Goal: Task Accomplishment & Management: Manage account settings

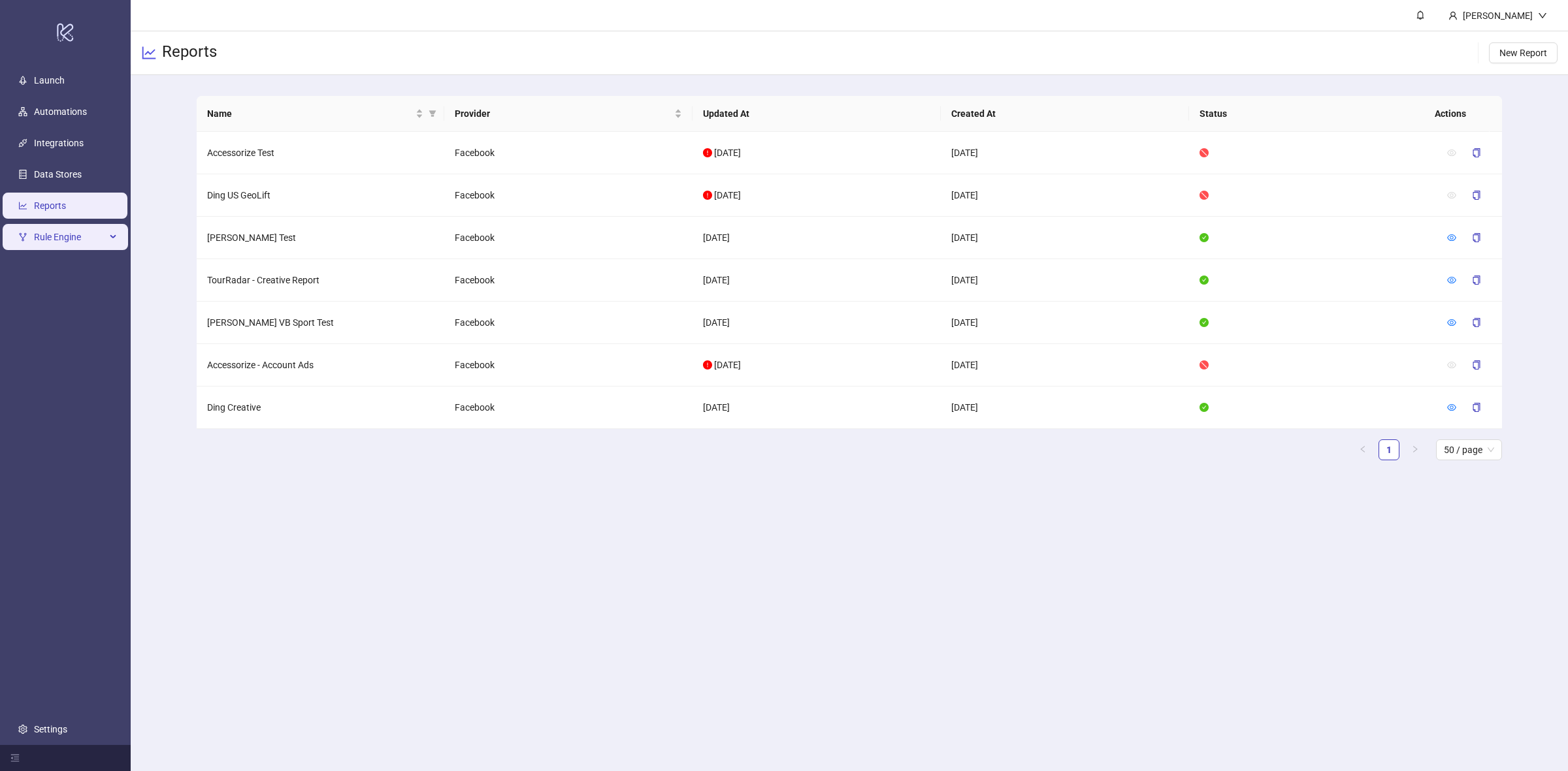
click at [49, 231] on span "Rule Engine" at bounding box center [70, 237] width 72 height 26
click at [53, 264] on link "Rules" at bounding box center [45, 269] width 22 height 10
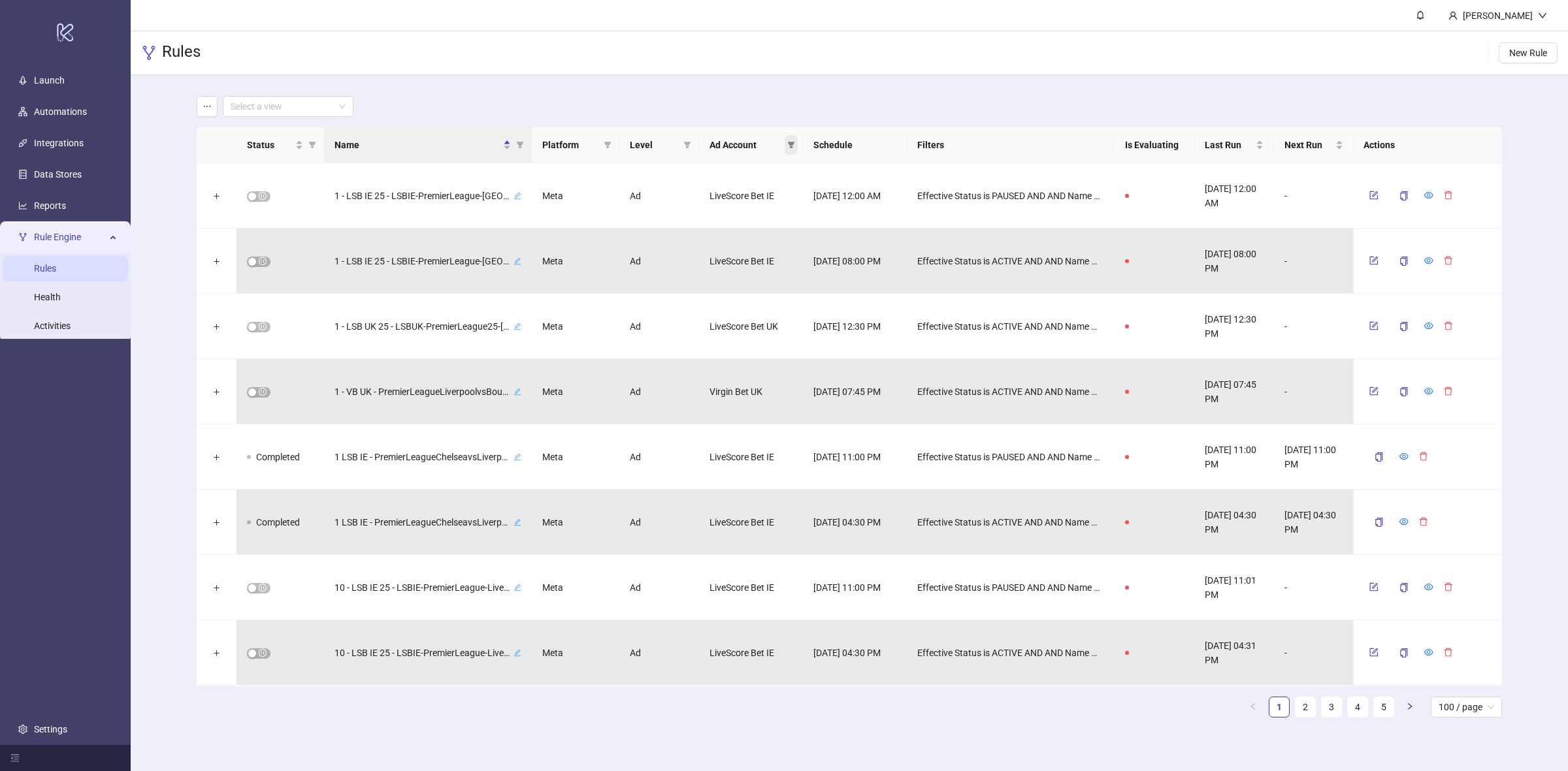
click at [791, 148] on icon "filter" at bounding box center [791, 145] width 8 height 8
click at [709, 204] on span "LiveScore Bet UK" at bounding box center [726, 203] width 74 height 10
click at [777, 269] on span "OK" at bounding box center [781, 270] width 13 height 10
click at [792, 144] on icon "filter" at bounding box center [791, 145] width 7 height 7
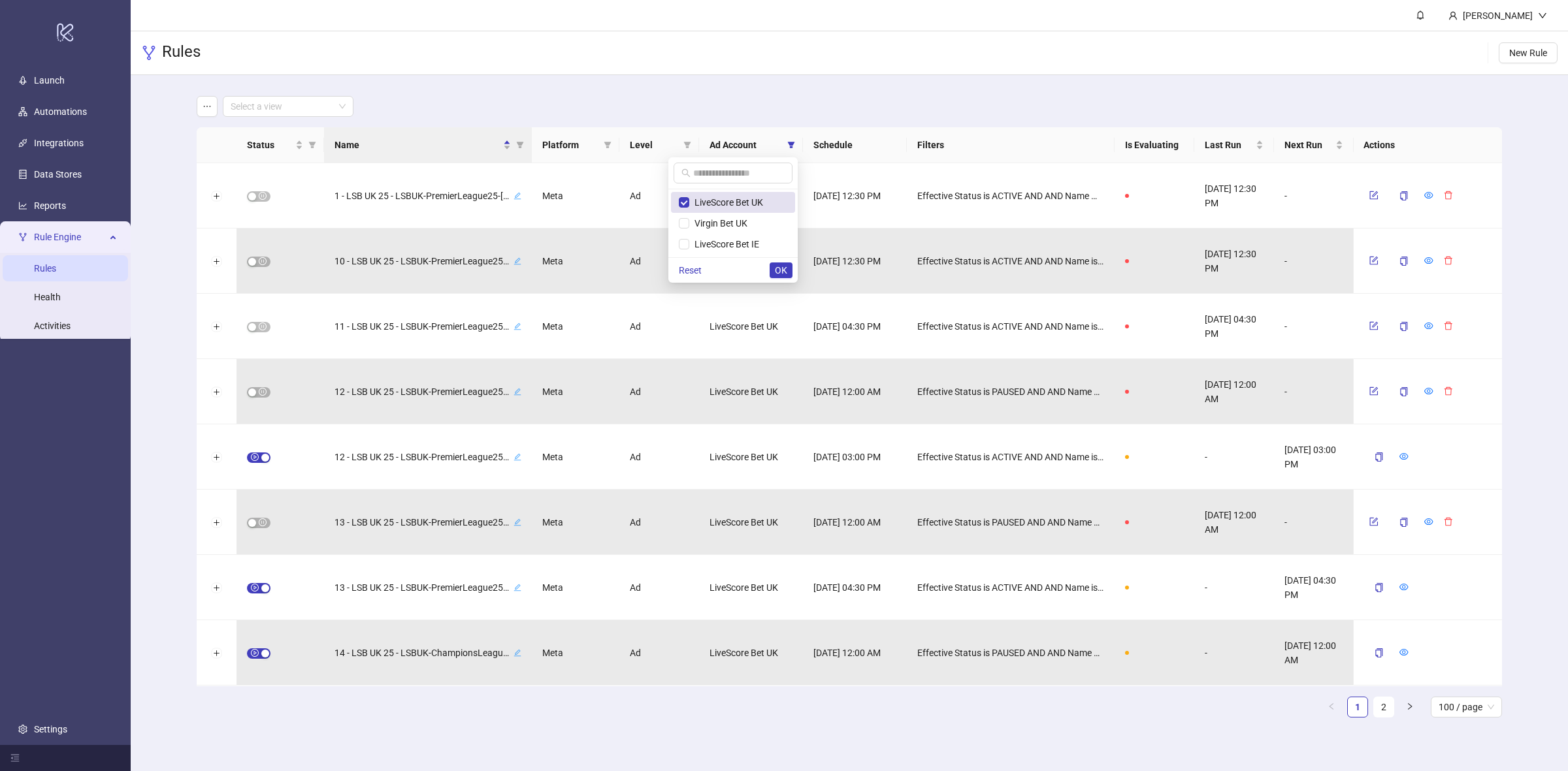
click at [695, 209] on span "LiveScore Bet UK" at bounding box center [733, 202] width 108 height 14
click at [768, 263] on div "Reset OK" at bounding box center [733, 270] width 129 height 25
click at [775, 265] on span "OK" at bounding box center [781, 270] width 13 height 10
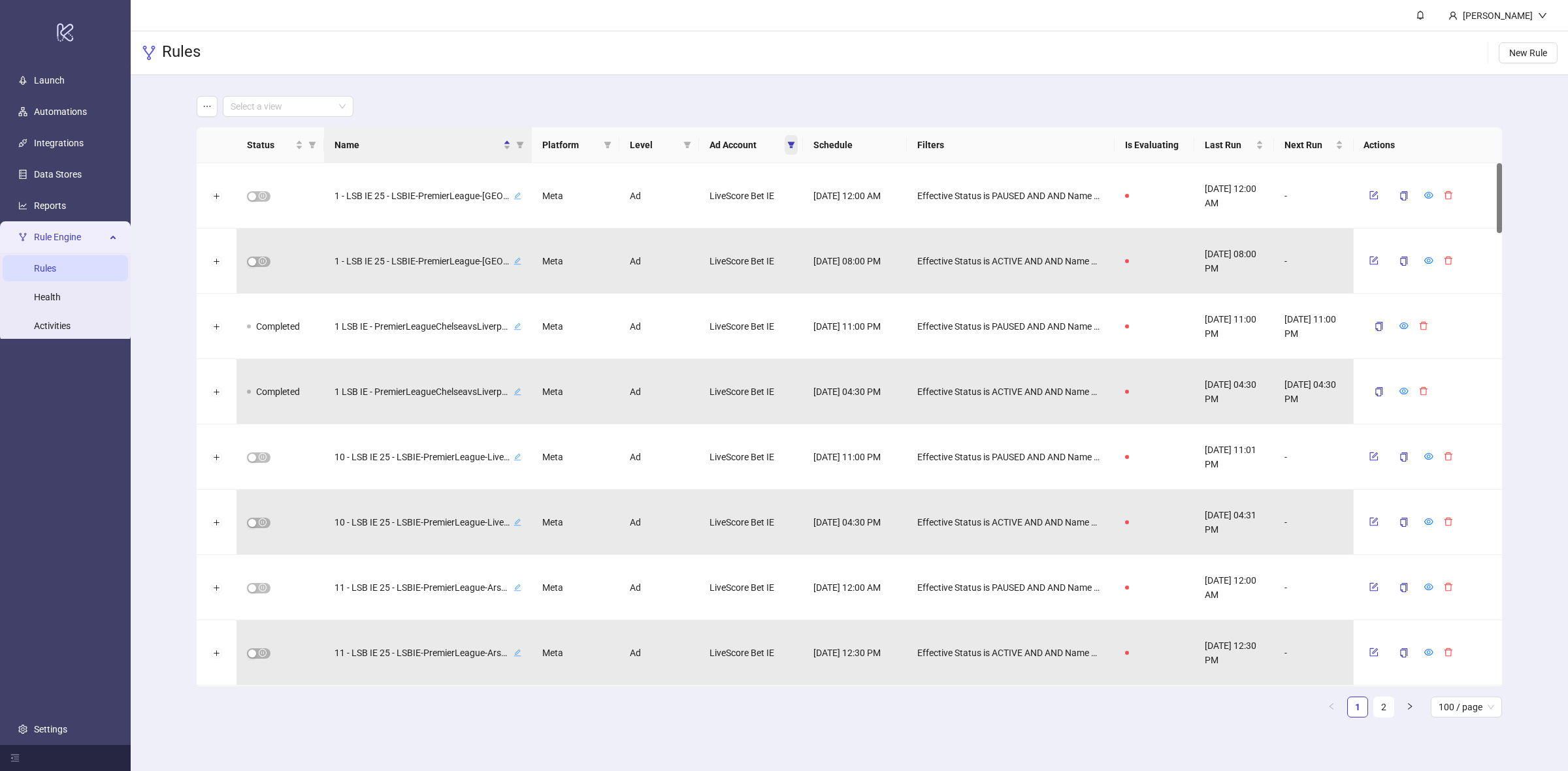
click at [788, 150] on span at bounding box center [791, 145] width 13 height 19
click at [700, 222] on span "Virgin Bet UK" at bounding box center [719, 223] width 58 height 10
click at [687, 237] on label at bounding box center [684, 243] width 10 height 14
click at [777, 266] on span "OK" at bounding box center [781, 270] width 13 height 10
click at [520, 145] on icon "filter" at bounding box center [520, 145] width 7 height 7
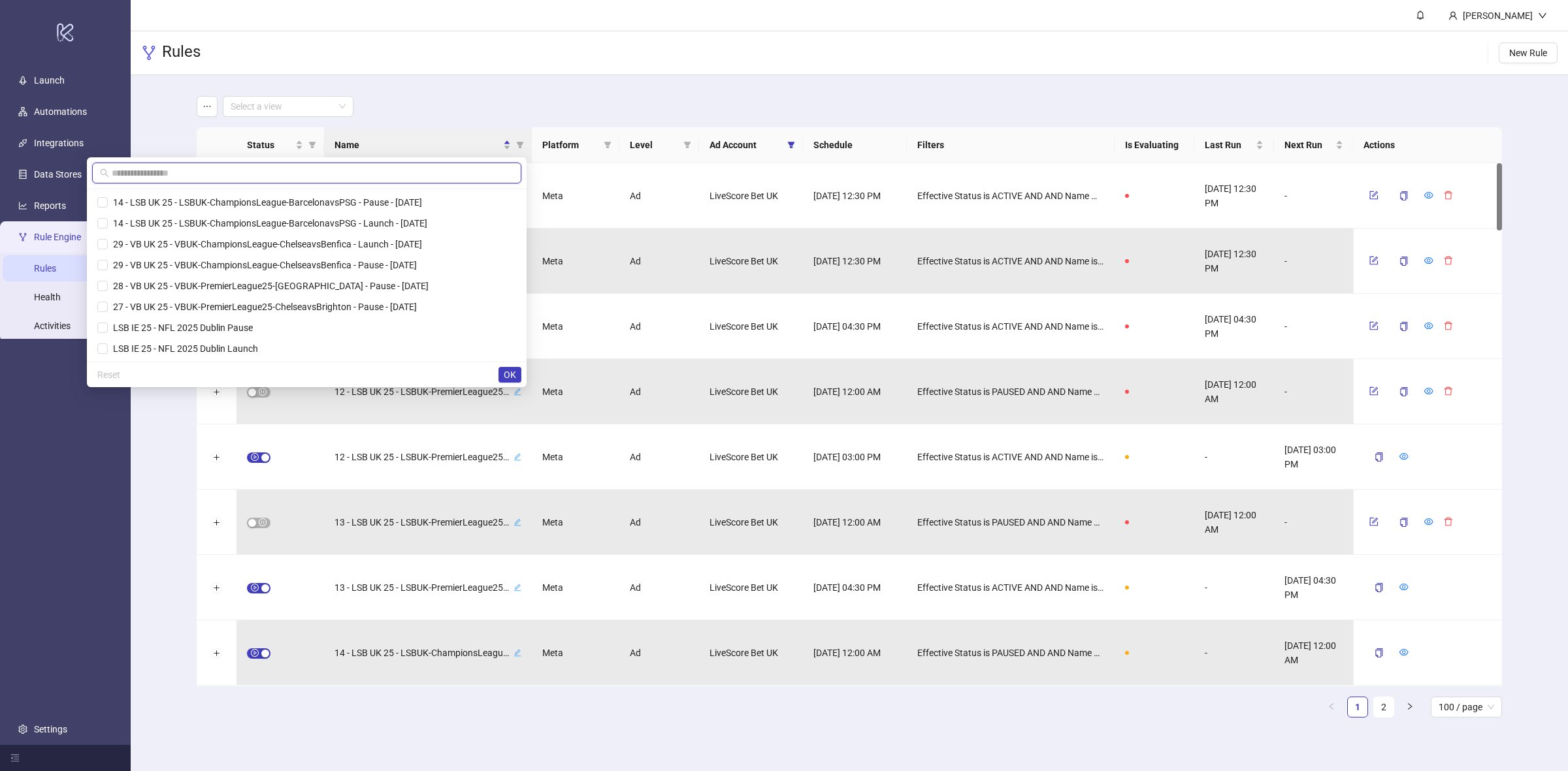
click at [393, 170] on input "text" at bounding box center [313, 173] width 402 height 14
click at [385, 171] on input "text" at bounding box center [313, 173] width 402 height 14
paste input "**********"
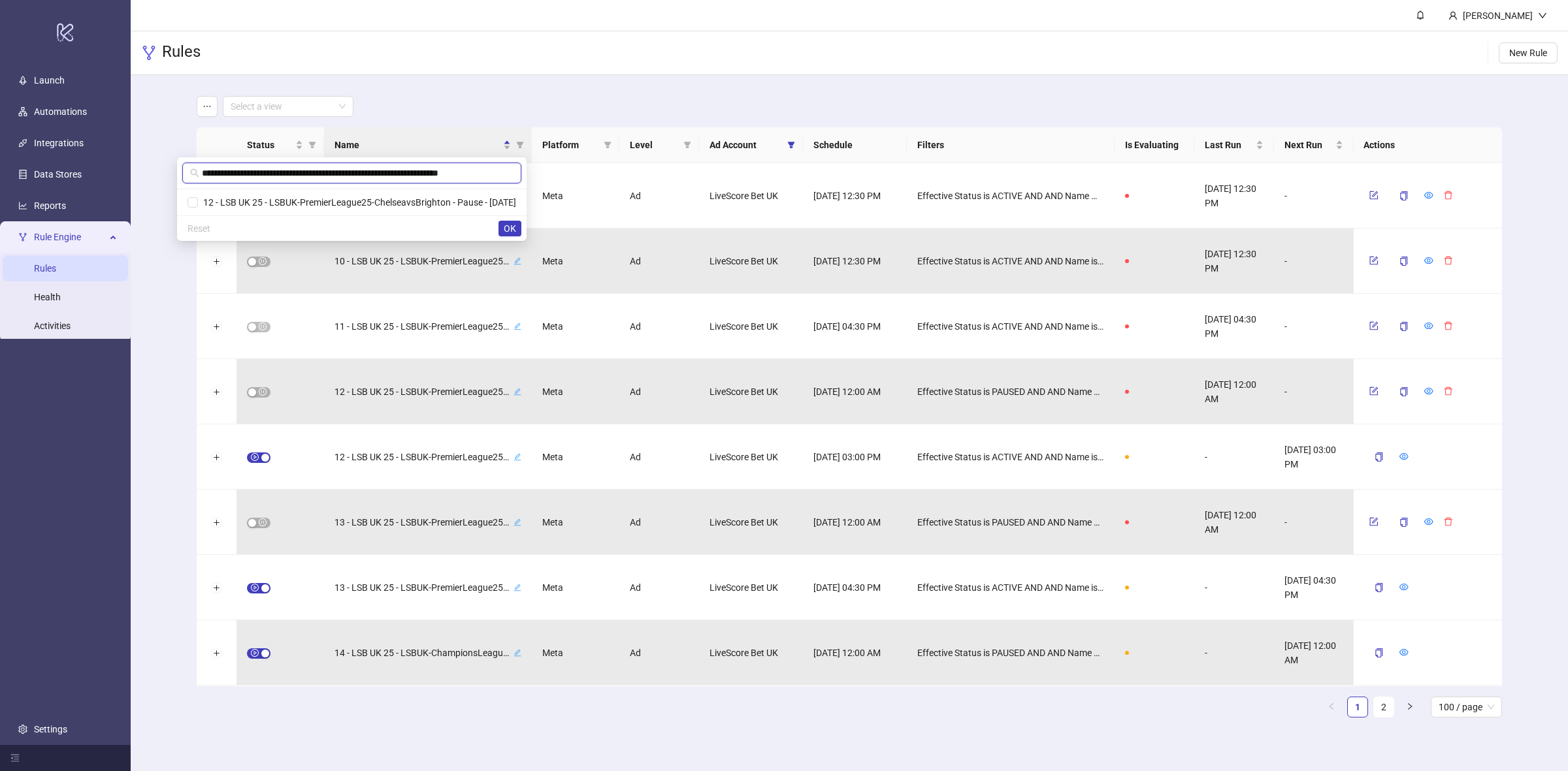
scroll to position [0, 1]
type input "**********"
click at [387, 197] on span "12 - LSB UK 25 - LSBUK-PremierLeague25-ChelseavsBrighton - Pause - [DATE]" at bounding box center [357, 203] width 318 height 10
click at [510, 229] on span "OK" at bounding box center [510, 229] width 13 height 10
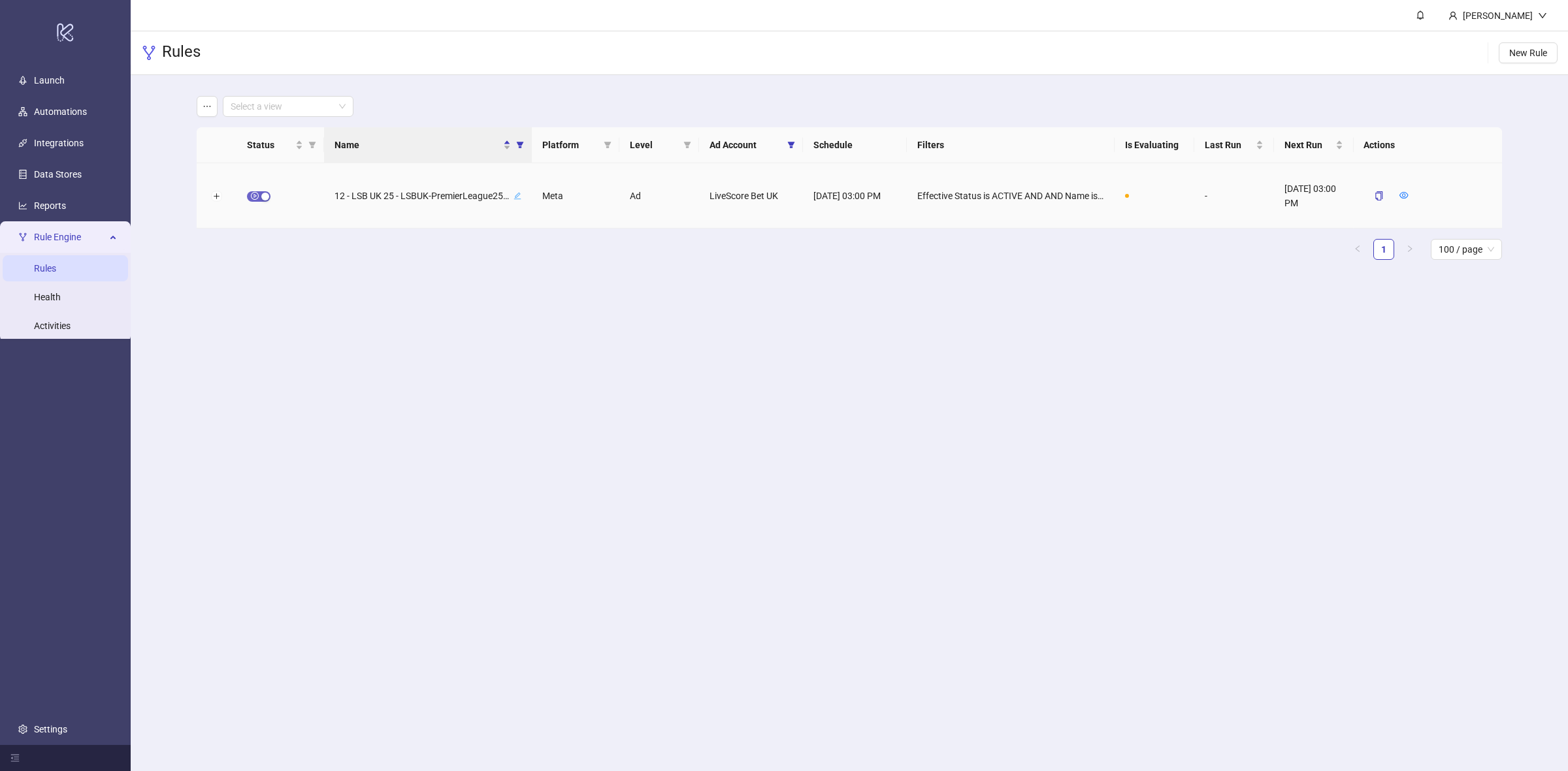
click at [264, 194] on div "button" at bounding box center [265, 197] width 8 height 8
click at [1373, 196] on icon "form" at bounding box center [1375, 194] width 6 height 6
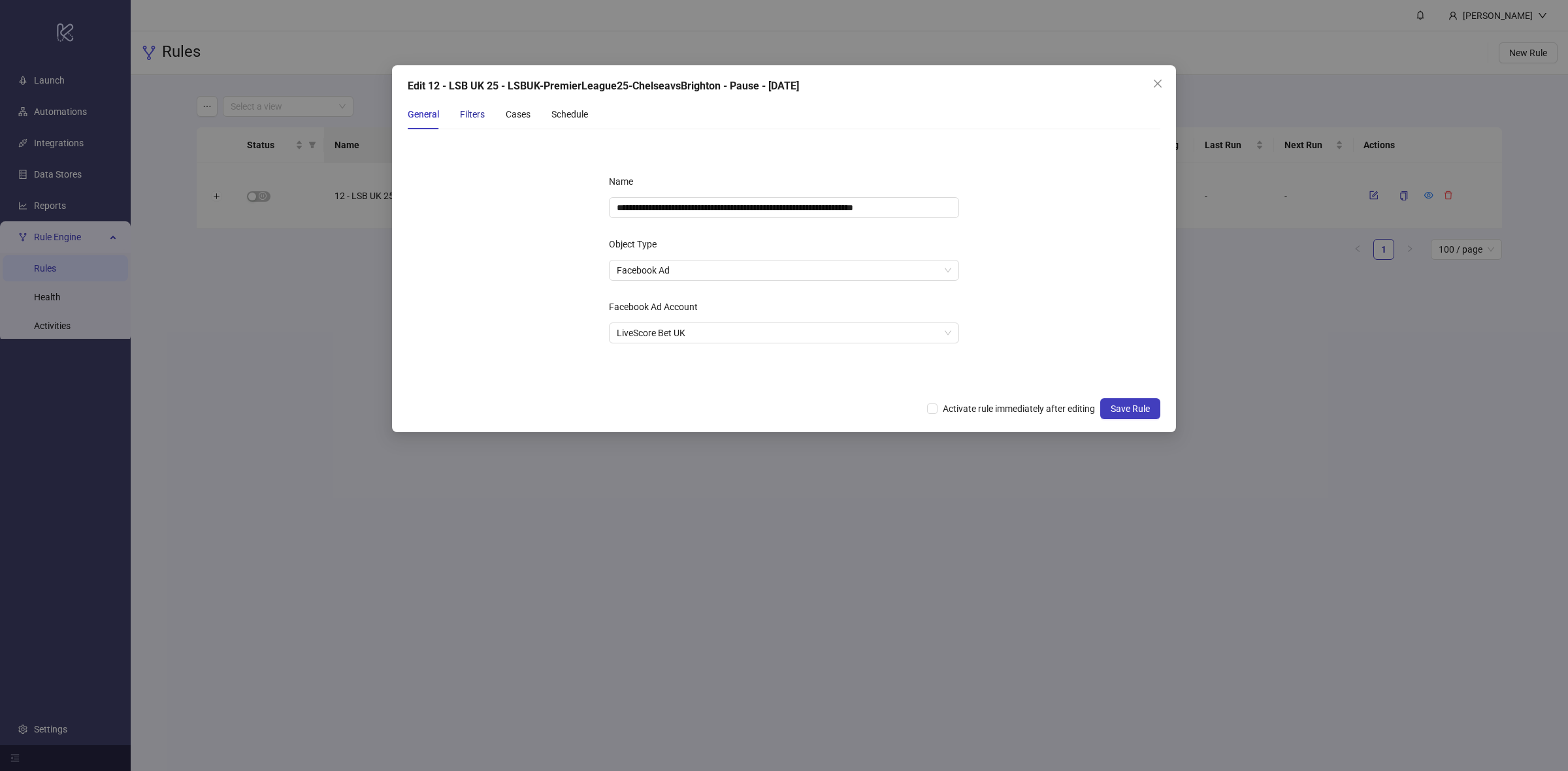
click at [469, 116] on div "Filters" at bounding box center [472, 114] width 24 height 14
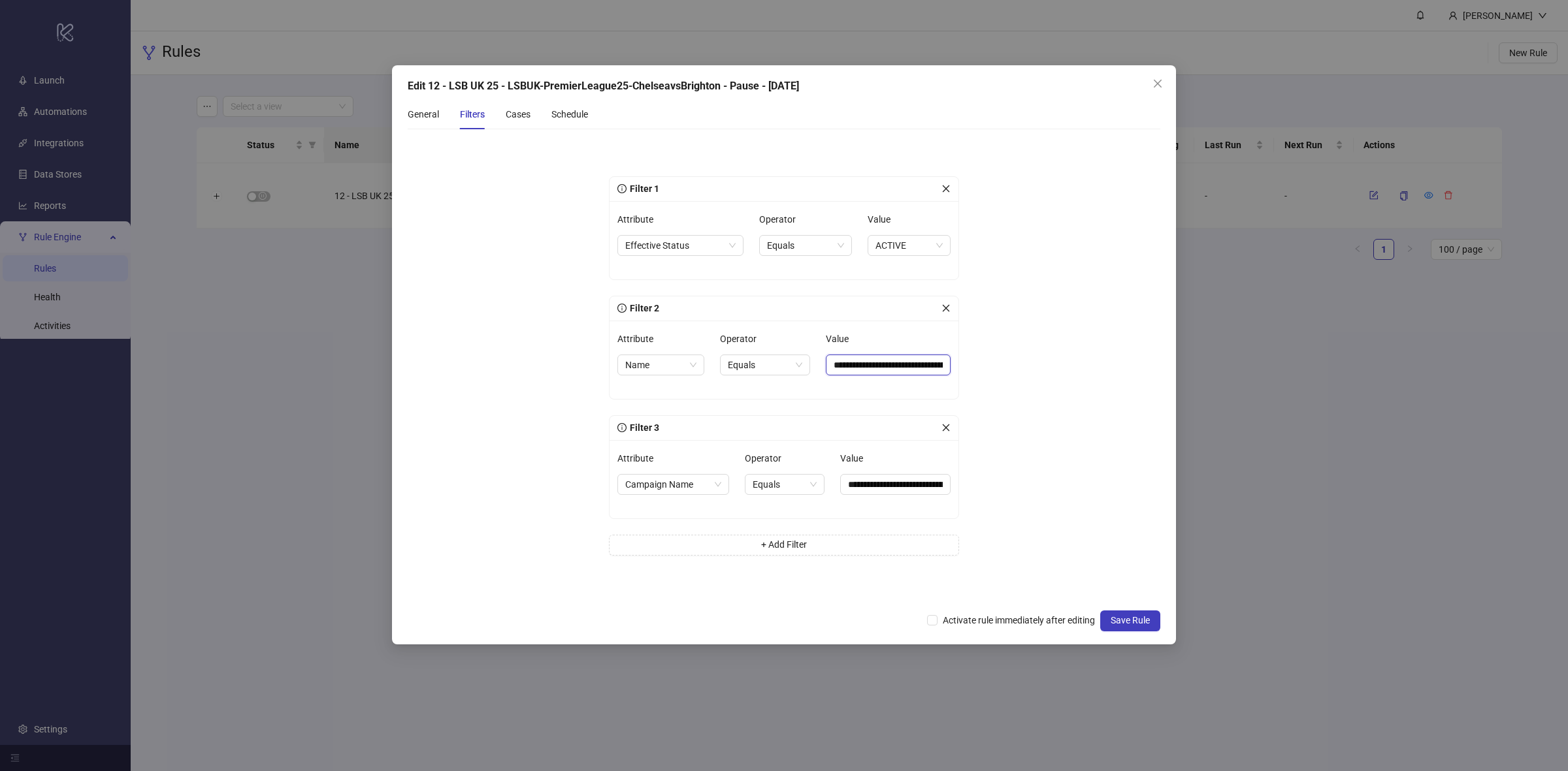
click at [893, 369] on input "**********" at bounding box center [889, 365] width 125 height 21
click at [894, 488] on input "**********" at bounding box center [895, 485] width 111 height 21
click at [510, 119] on div "Cases" at bounding box center [517, 114] width 24 height 14
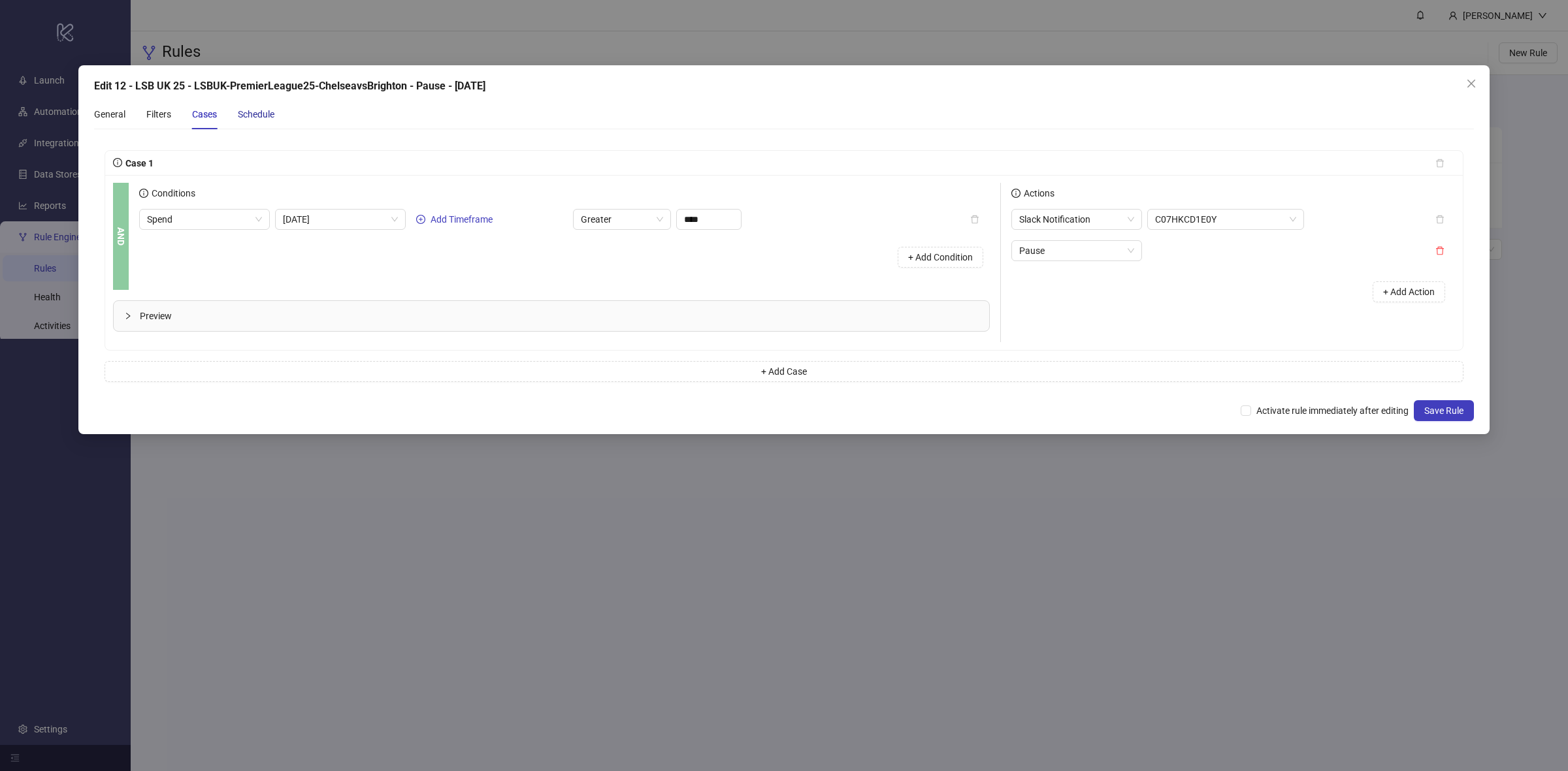
click at [245, 117] on div "Schedule" at bounding box center [255, 114] width 36 height 14
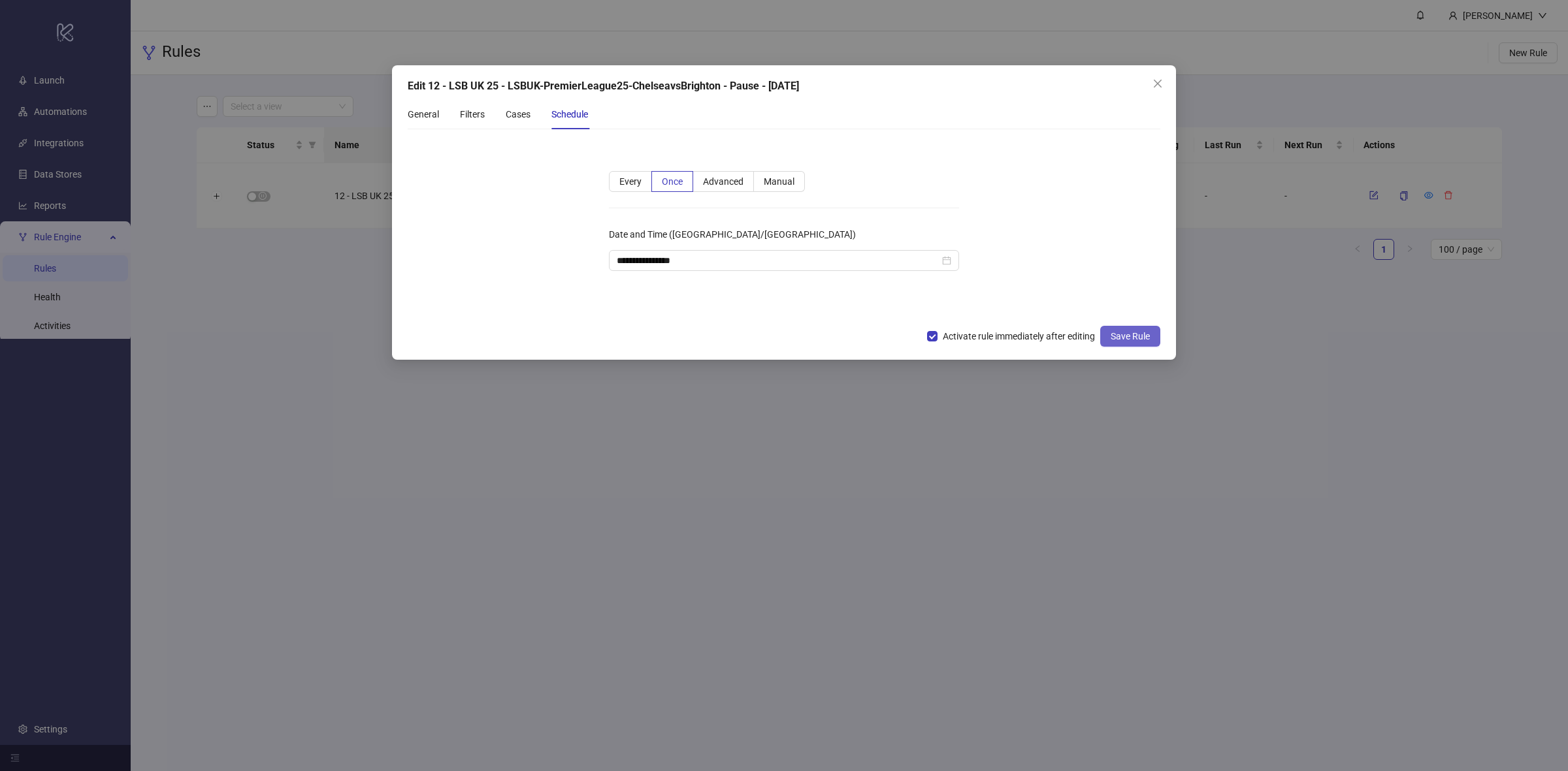
click at [1124, 331] on span "Save Rule" at bounding box center [1130, 336] width 39 height 10
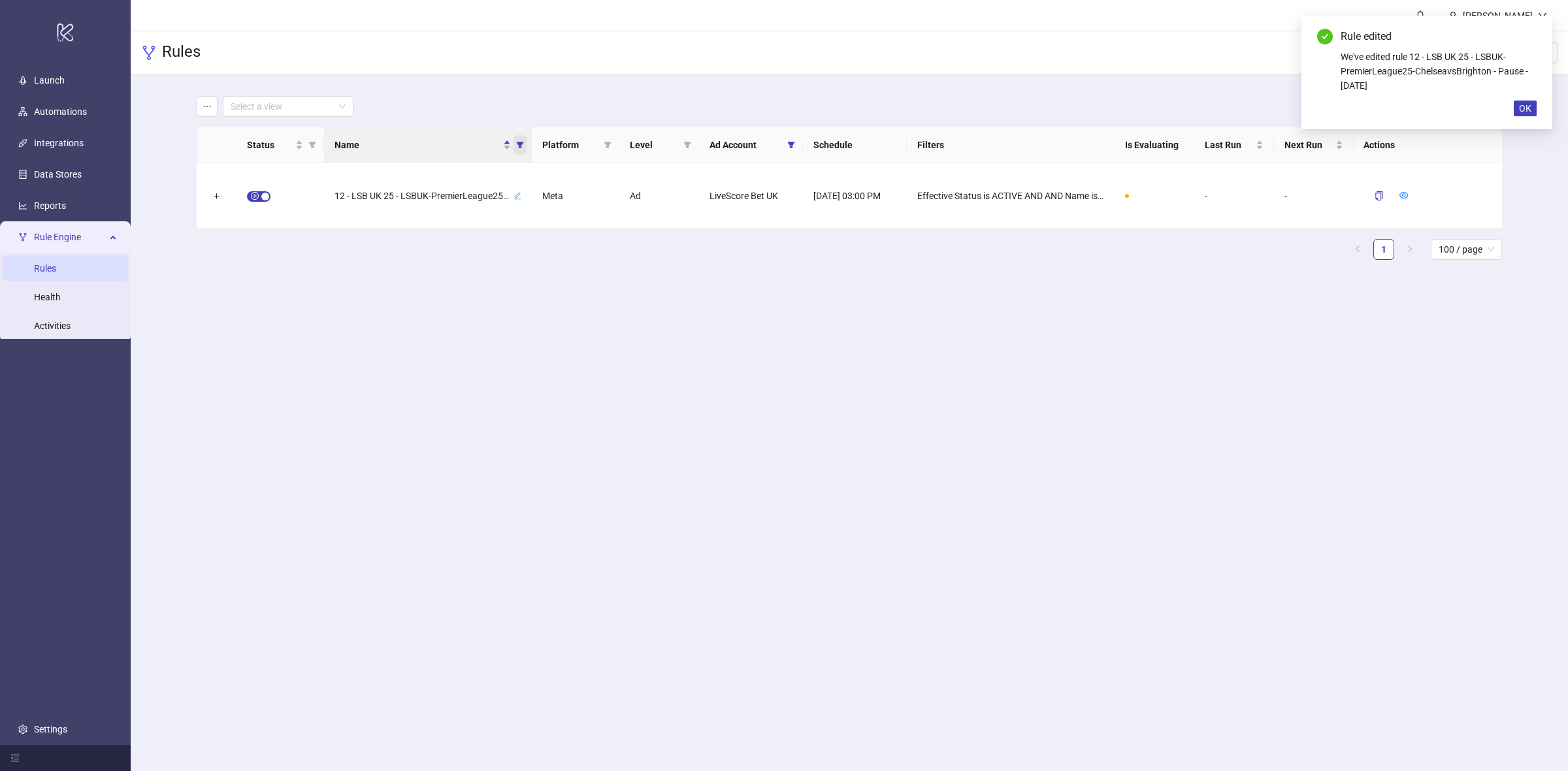
click at [520, 141] on icon "filter" at bounding box center [520, 145] width 8 height 8
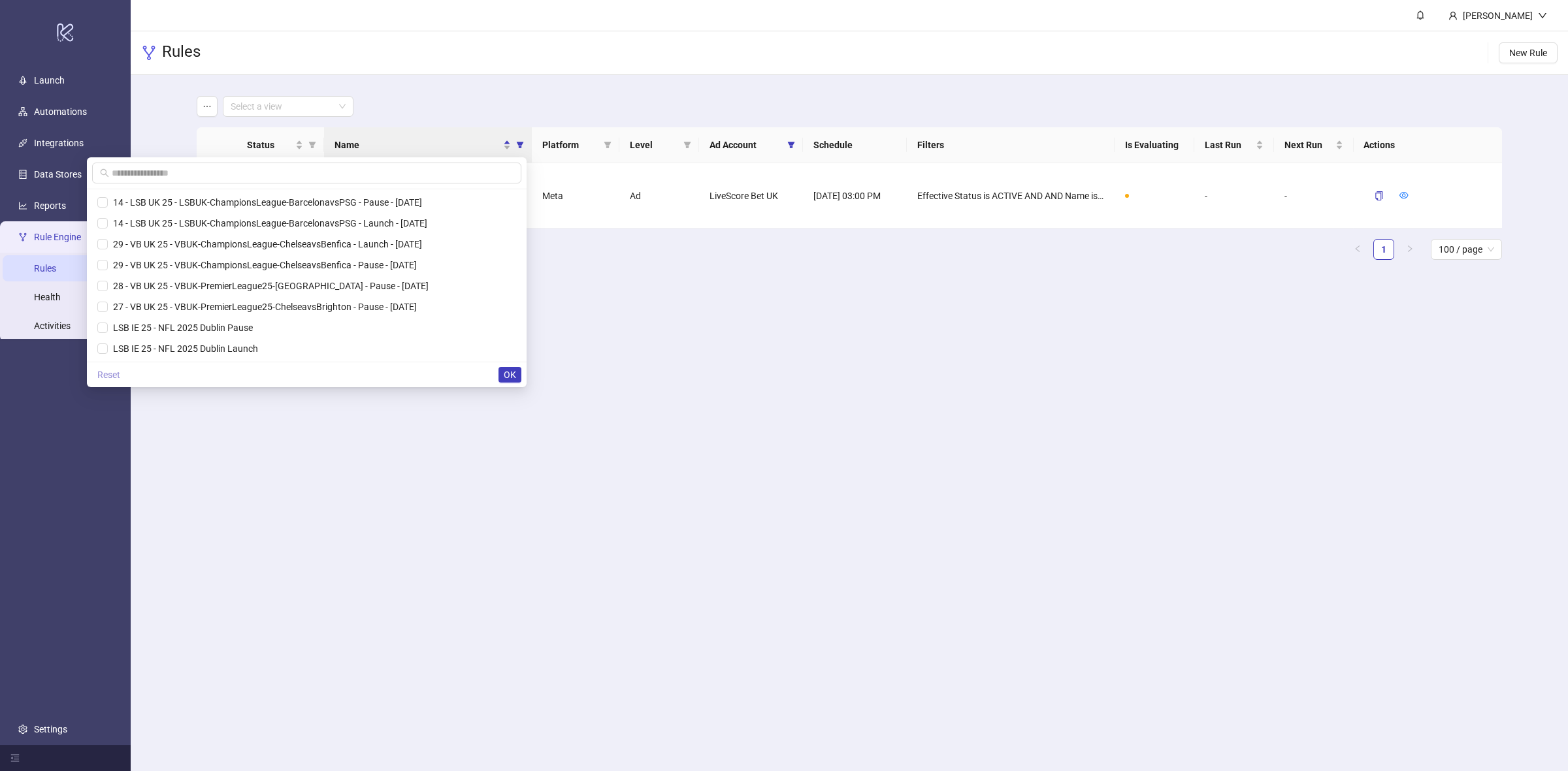
click at [120, 378] on span "Reset" at bounding box center [108, 375] width 23 height 10
click at [197, 174] on input "text" at bounding box center [309, 173] width 394 height 14
paste input "**********"
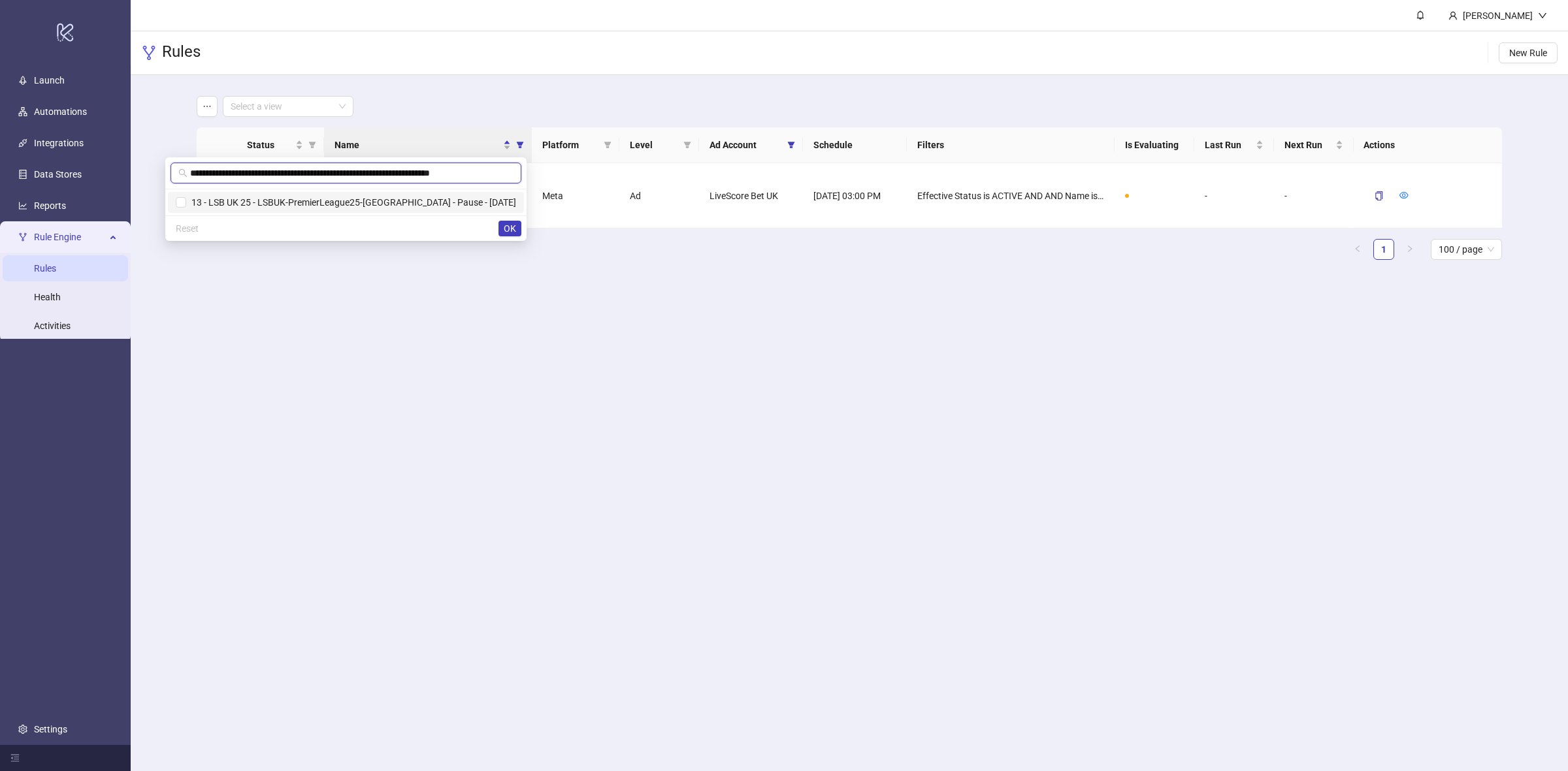
type input "**********"
click at [219, 203] on span "13 - LSB UK 25 - LSBUK-PremierLeague25-[GEOGRAPHIC_DATA] - Pause - [DATE]" at bounding box center [351, 203] width 330 height 10
click at [514, 227] on span "OK" at bounding box center [510, 229] width 13 height 10
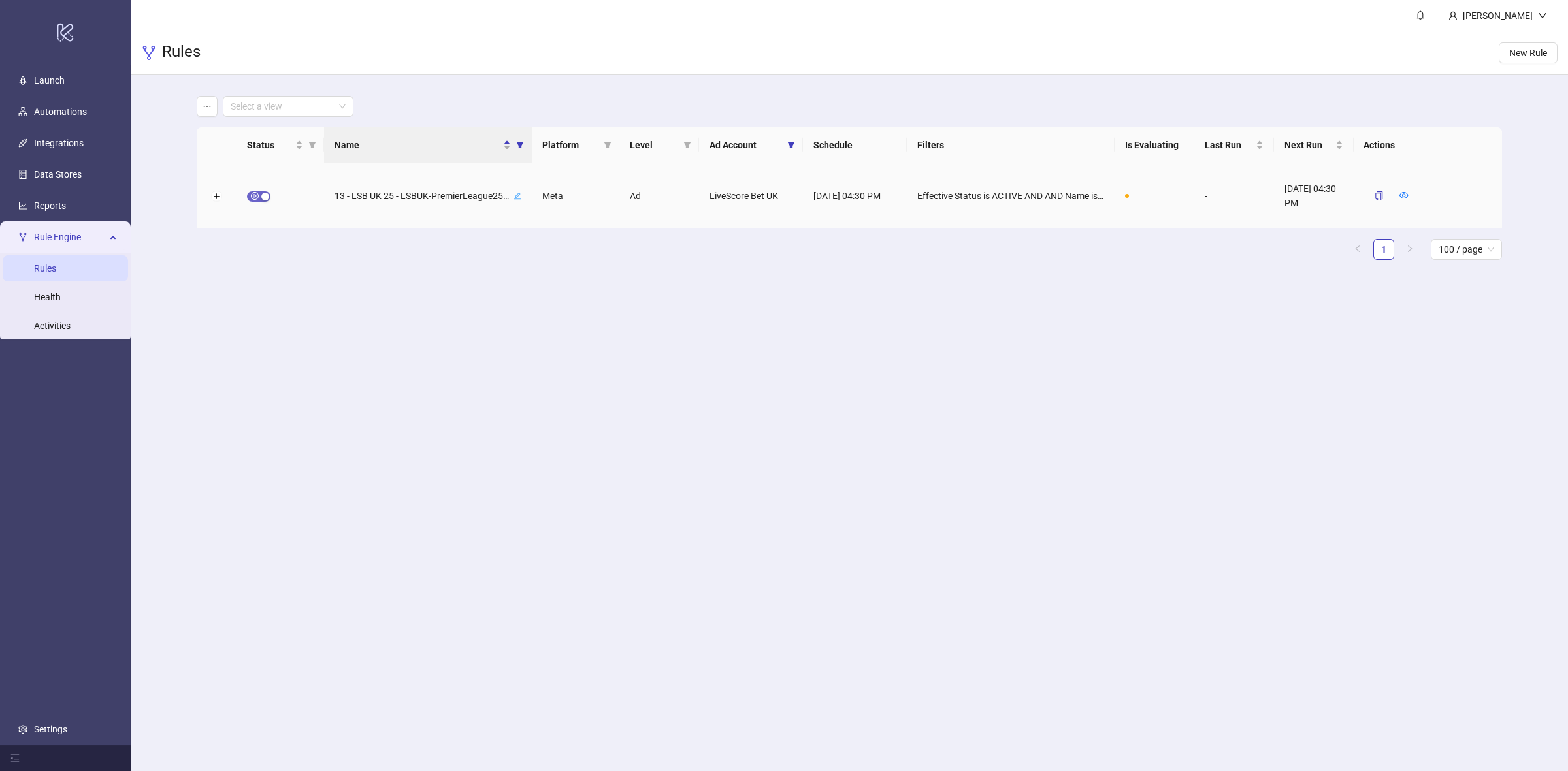
click at [264, 196] on div "button" at bounding box center [265, 197] width 8 height 8
click at [1371, 200] on button "button" at bounding box center [1373, 195] width 19 height 16
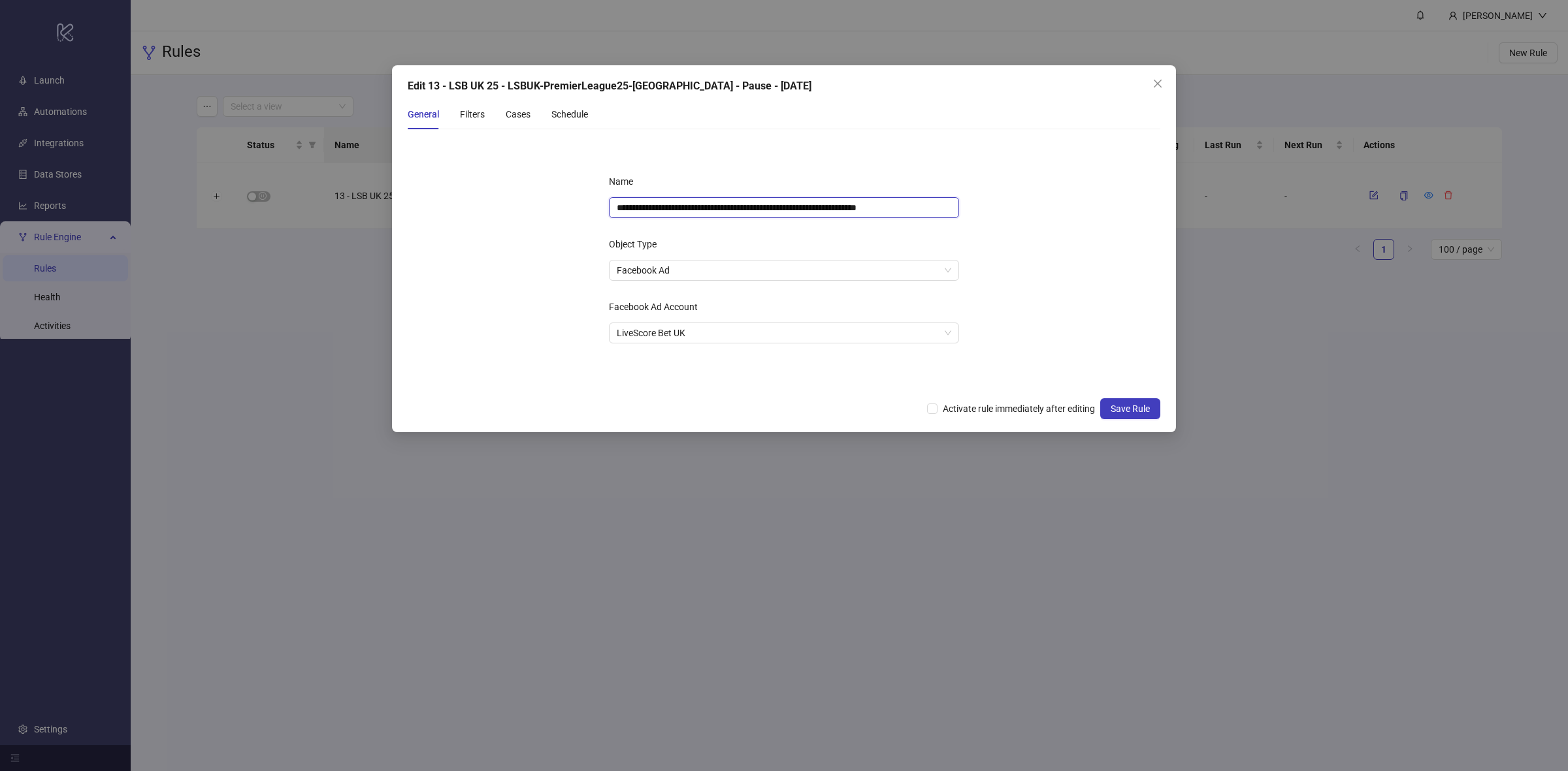
click at [826, 204] on input "**********" at bounding box center [784, 208] width 350 height 21
click at [466, 119] on div "Filters" at bounding box center [472, 114] width 24 height 14
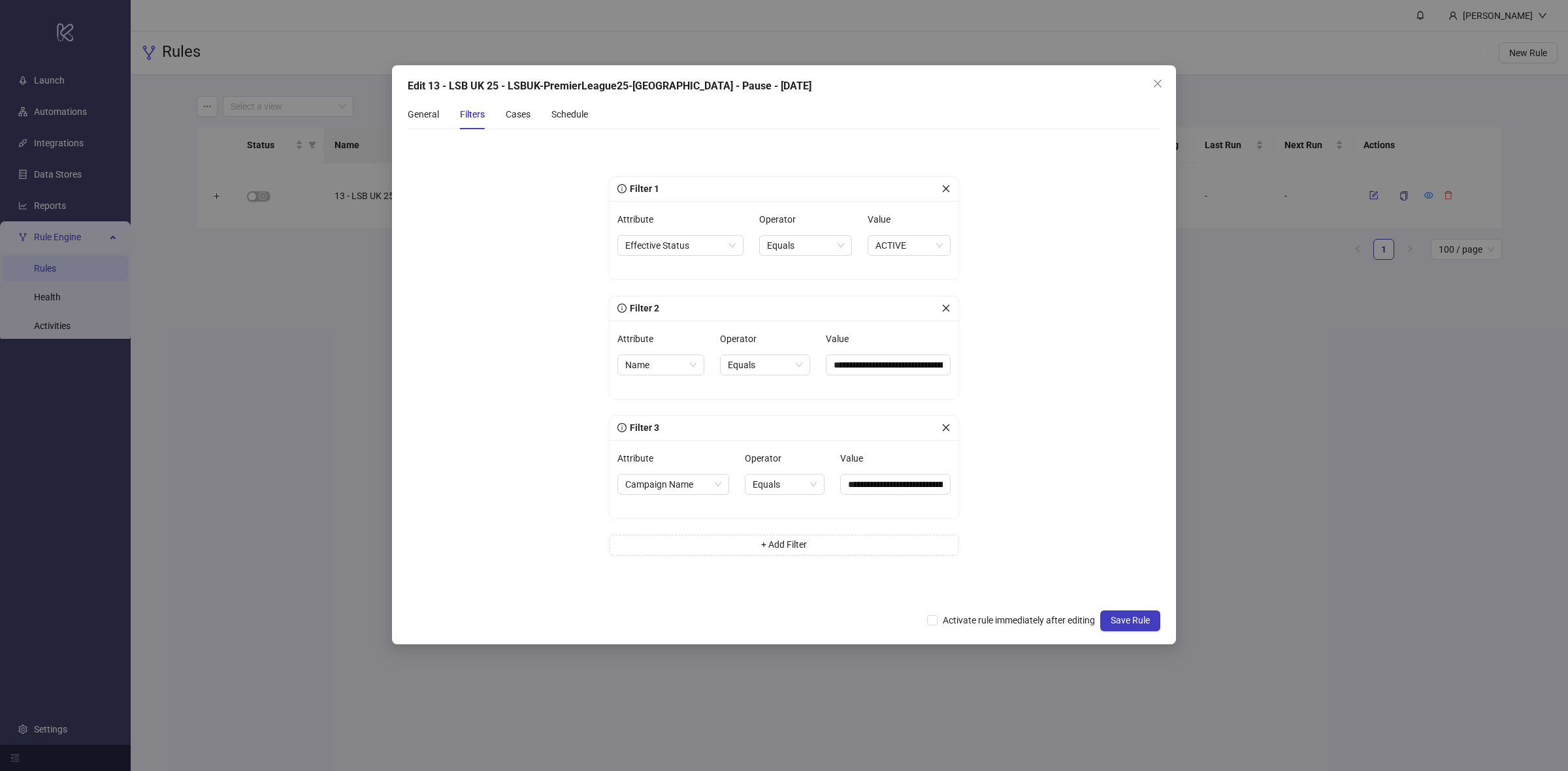
click at [886, 352] on div "Value" at bounding box center [889, 341] width 125 height 26
click at [887, 364] on input "**********" at bounding box center [889, 365] width 125 height 21
click at [861, 362] on input "**********" at bounding box center [889, 365] width 125 height 21
click at [515, 116] on div "Cases" at bounding box center [517, 114] width 24 height 14
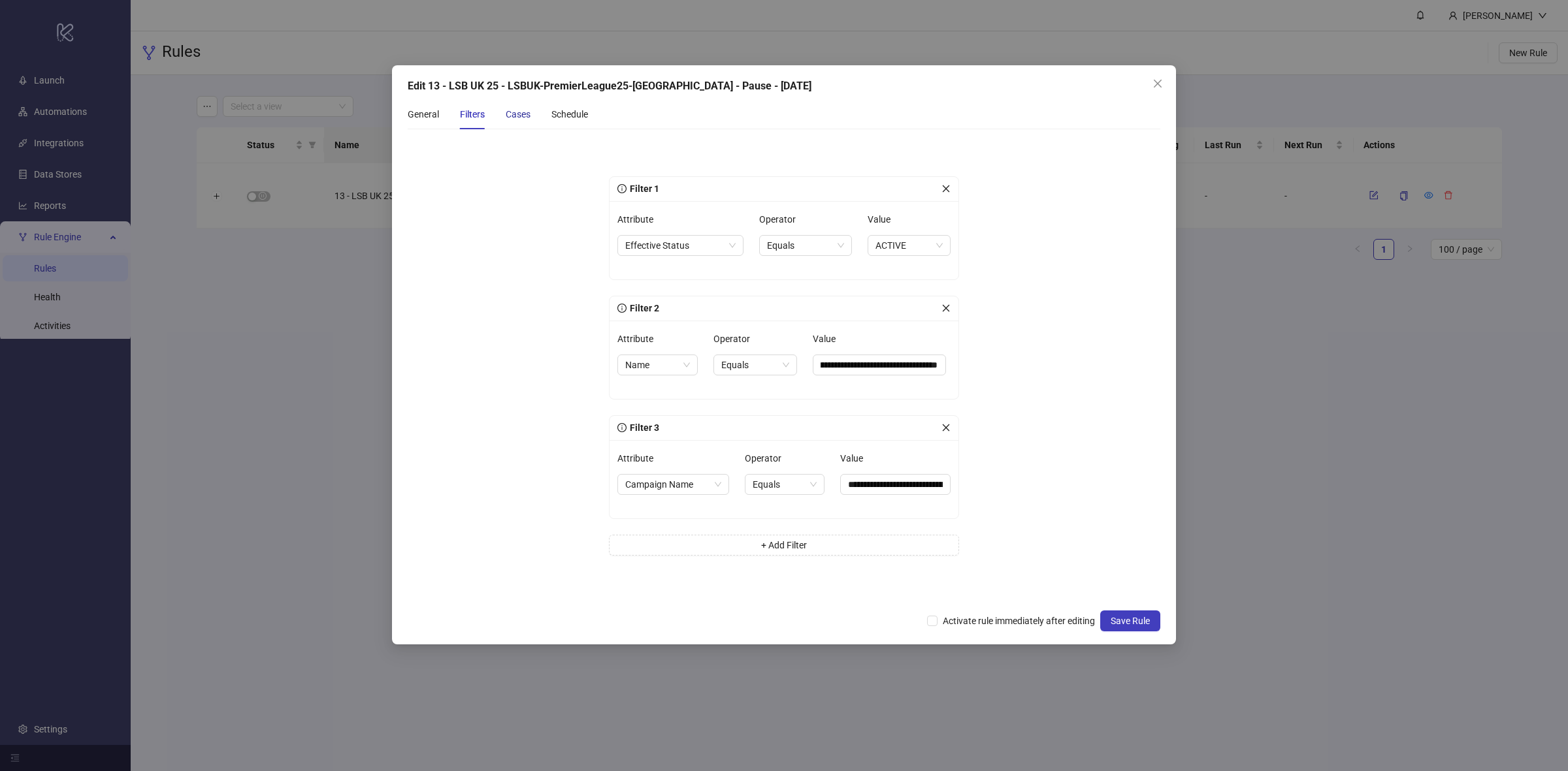
scroll to position [0, 0]
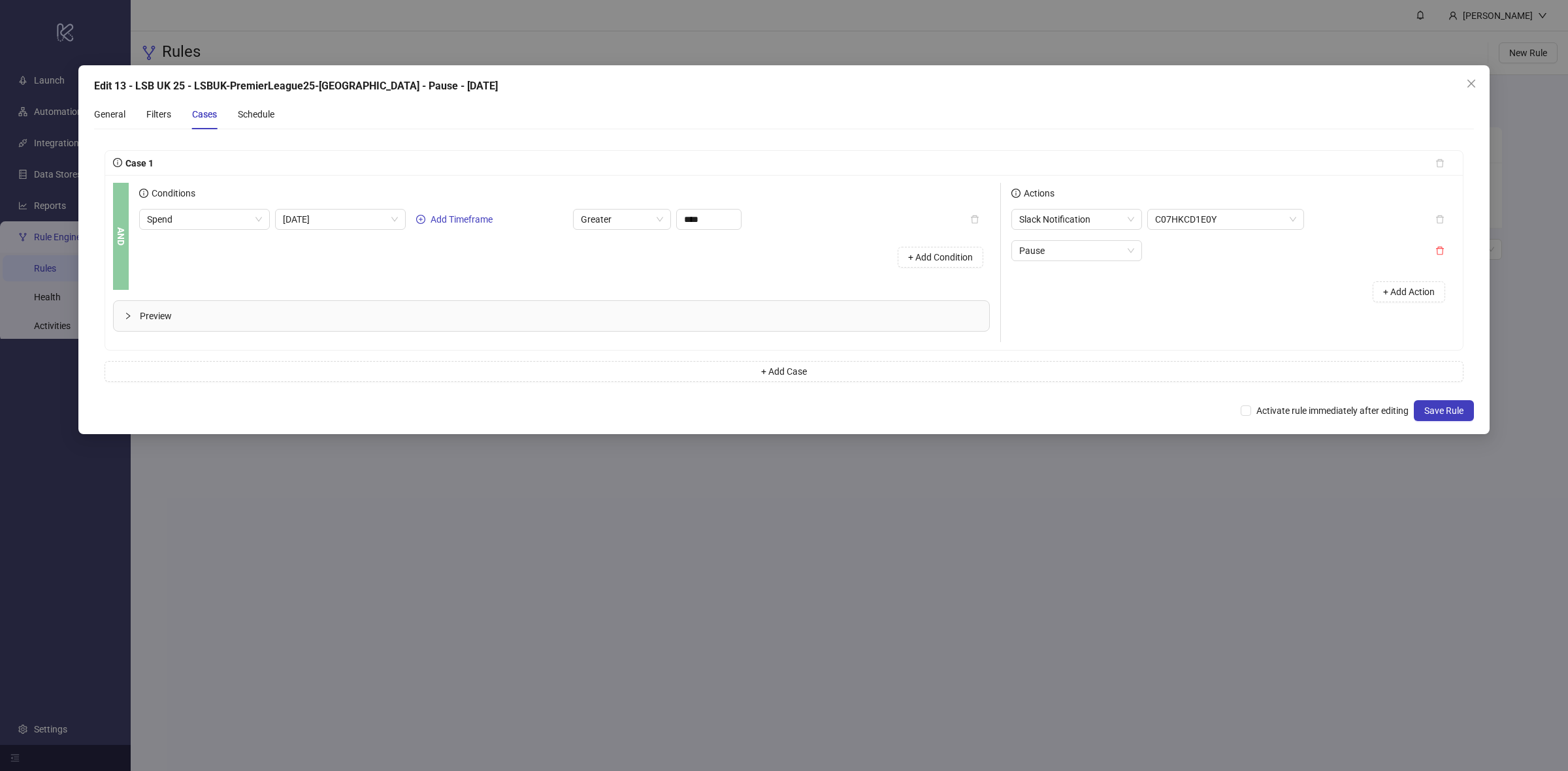
click at [281, 117] on div "General Filters Cases Schedule" at bounding box center [784, 114] width 1380 height 30
click at [264, 117] on div "Schedule" at bounding box center [255, 114] width 36 height 14
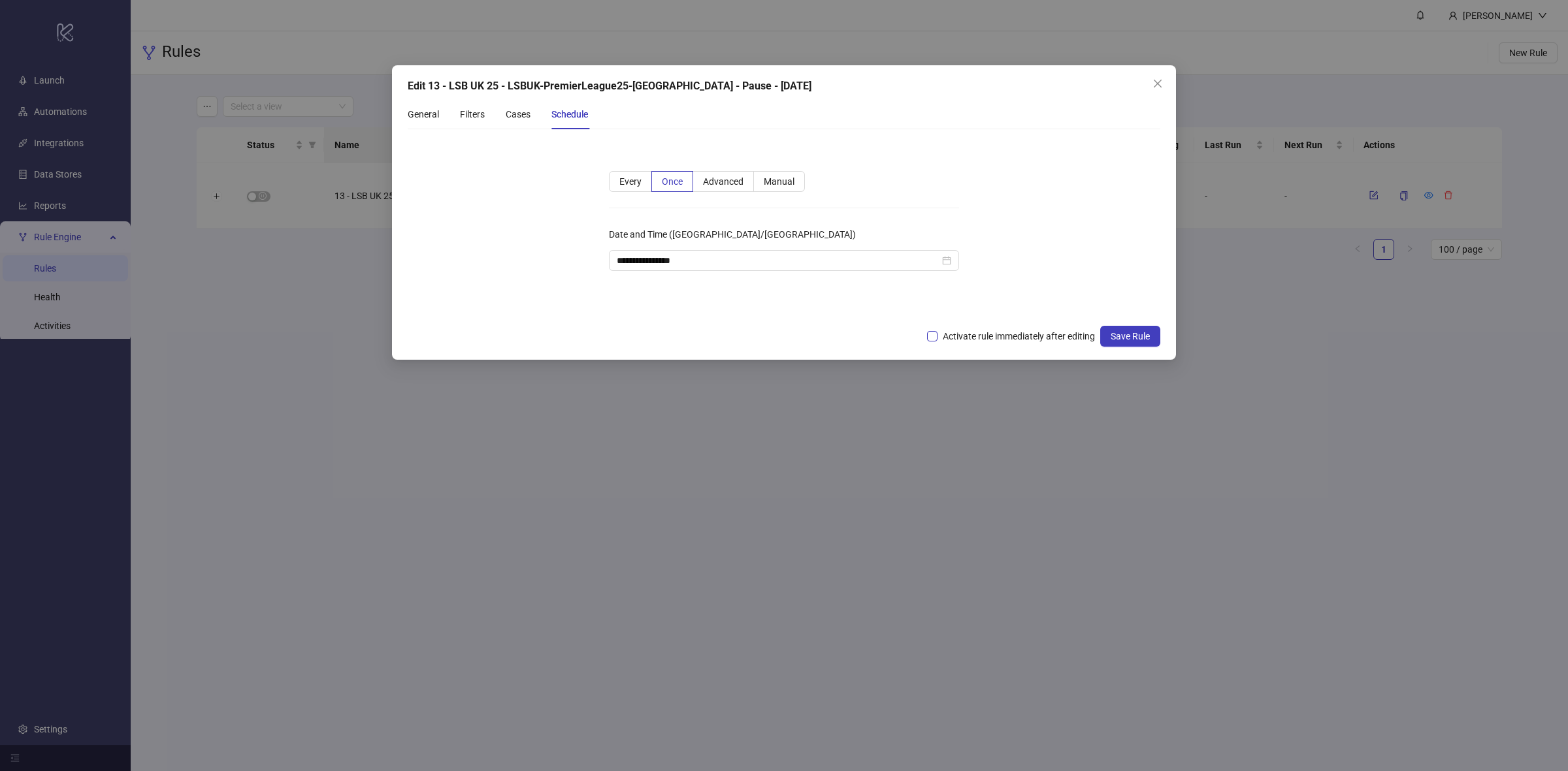
click at [962, 338] on span "Activate rule immediately after editing" at bounding box center [1019, 336] width 163 height 14
click at [1121, 335] on span "Save Rule" at bounding box center [1130, 336] width 39 height 10
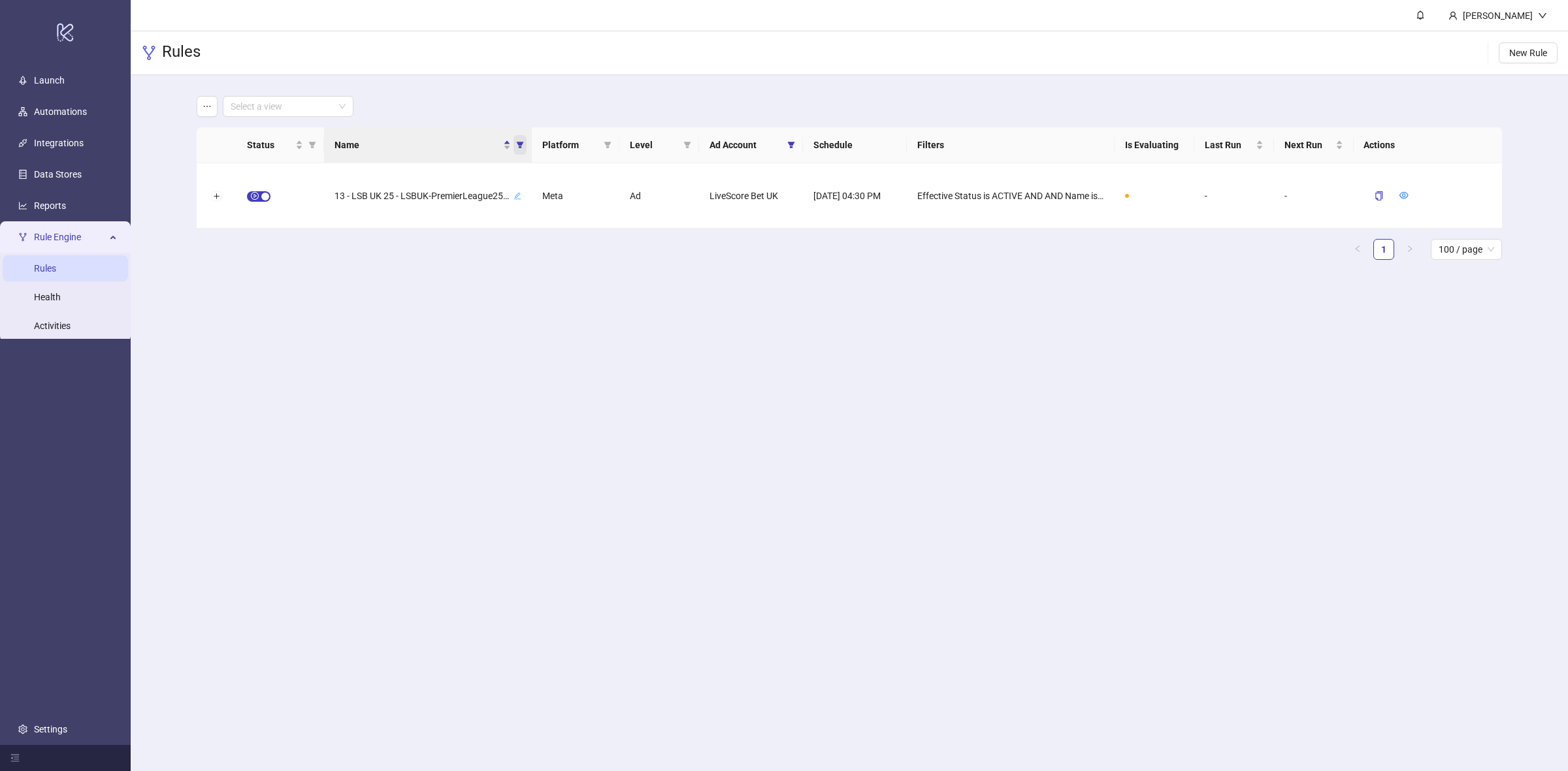
click at [520, 141] on icon "filter" at bounding box center [520, 145] width 8 height 8
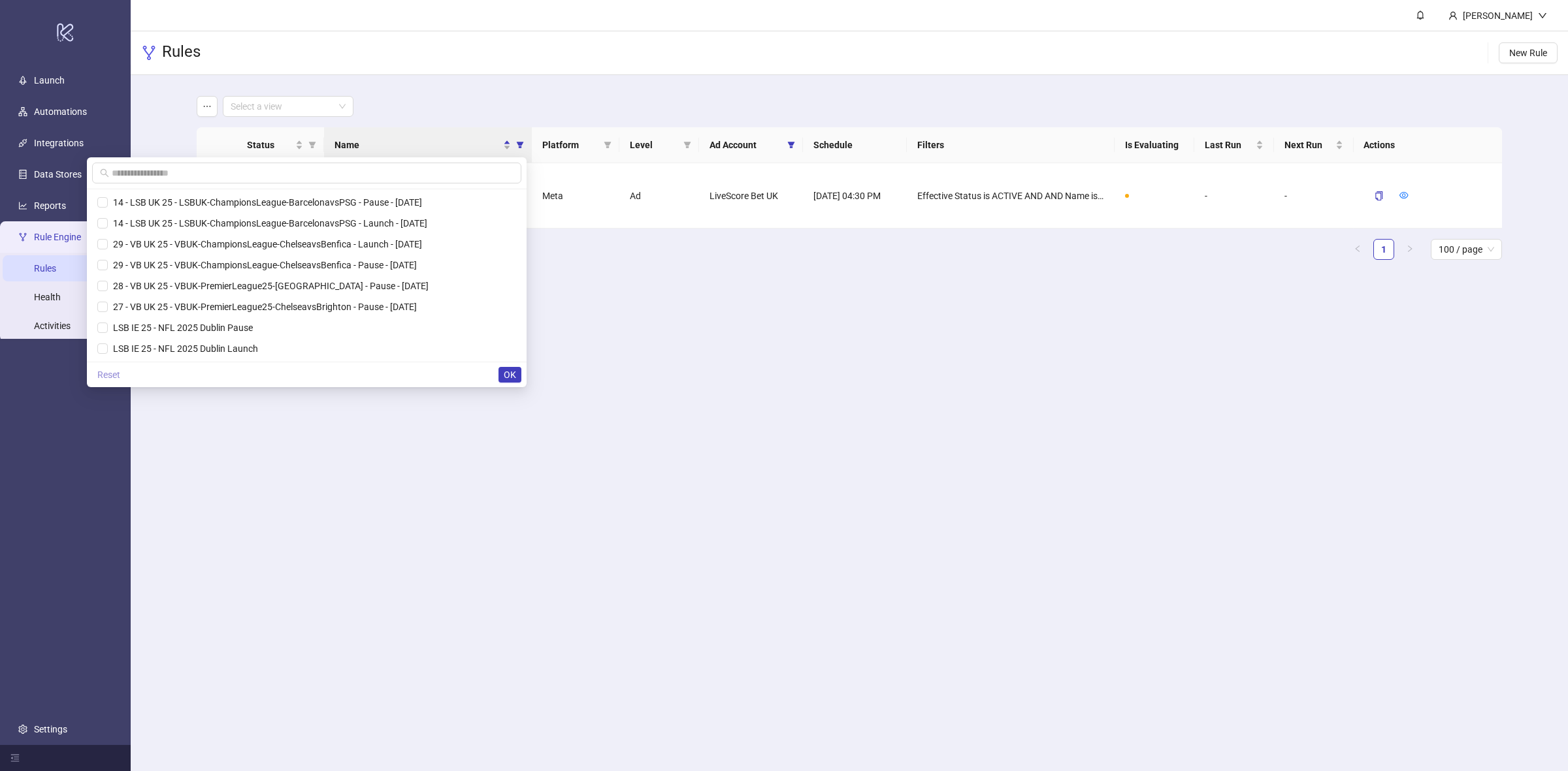
click at [120, 375] on span "Reset" at bounding box center [108, 375] width 23 height 10
click at [513, 376] on span "OK" at bounding box center [510, 375] width 13 height 10
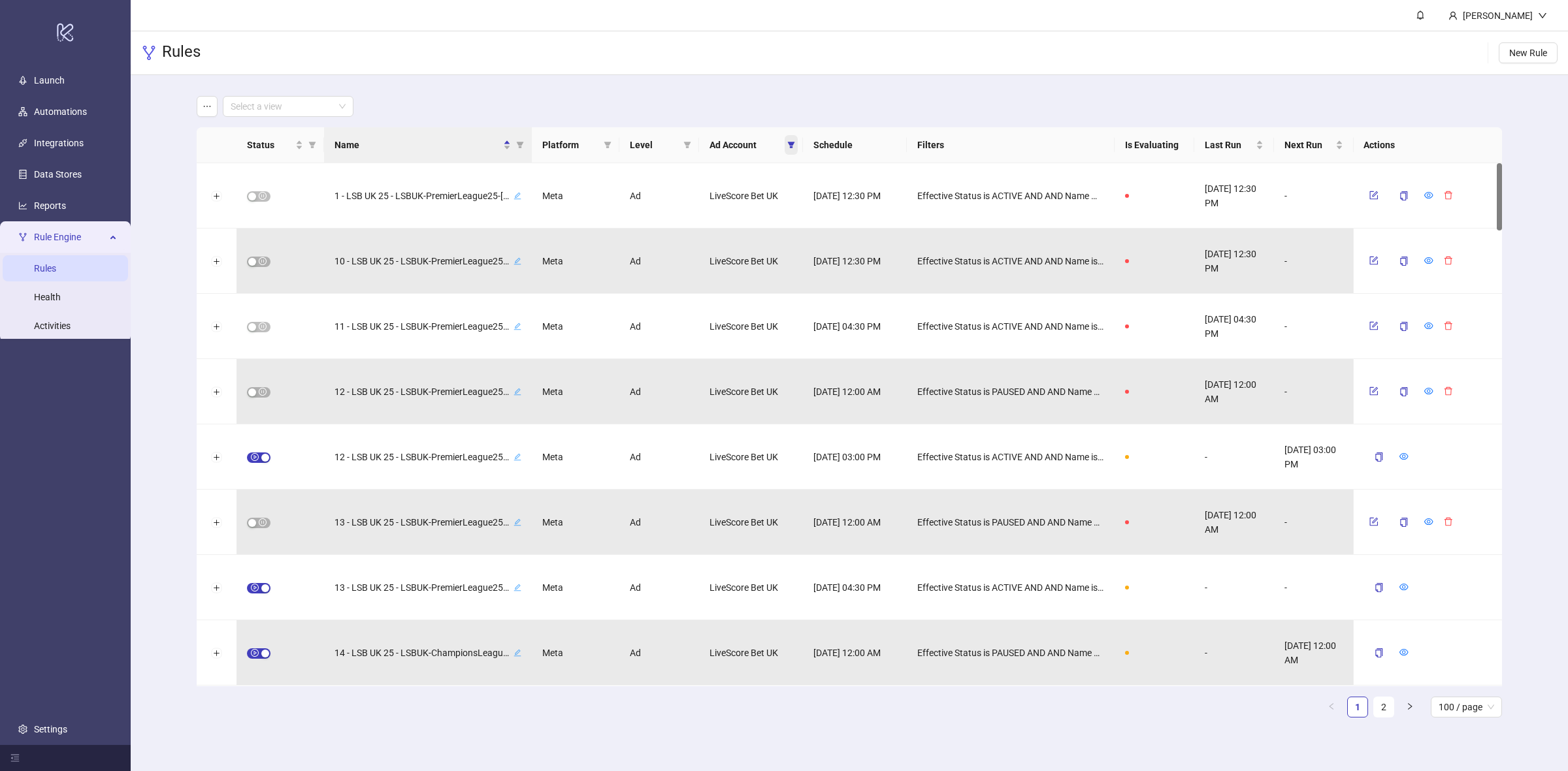
click at [789, 144] on icon "filter" at bounding box center [791, 145] width 7 height 7
click at [696, 194] on li "LiveScore Bet UK" at bounding box center [733, 203] width 124 height 21
click at [785, 275] on span "OK" at bounding box center [781, 270] width 13 height 10
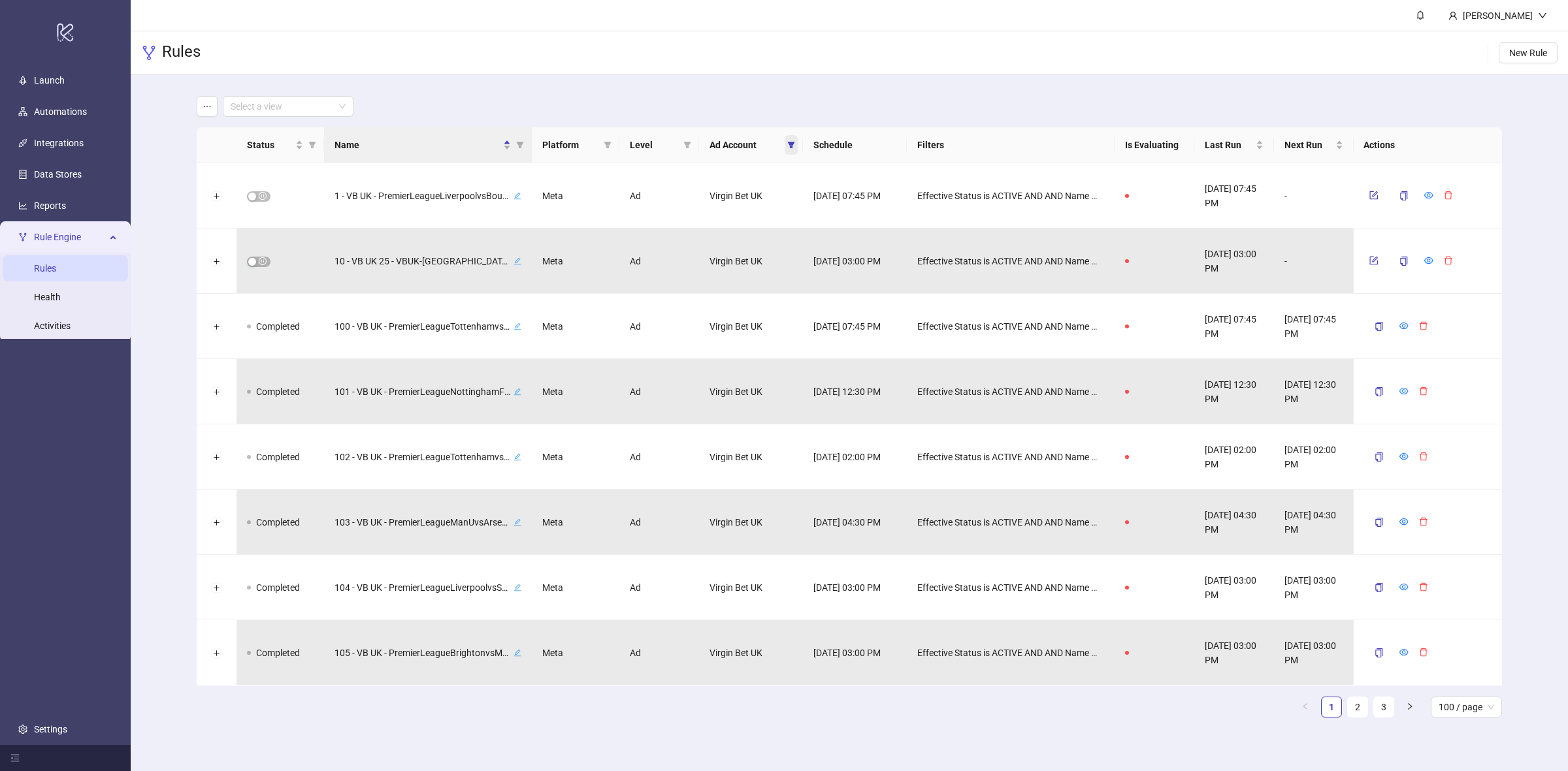
click at [785, 145] on span at bounding box center [791, 145] width 13 height 19
click at [708, 224] on span "Virgin Bet UK" at bounding box center [719, 223] width 58 height 10
click at [707, 245] on span "LiveScore Bet IE" at bounding box center [725, 244] width 70 height 10
click at [783, 269] on span "OK" at bounding box center [781, 270] width 13 height 10
drag, startPoint x: 520, startPoint y: 144, endPoint x: 533, endPoint y: 189, distance: 46.8
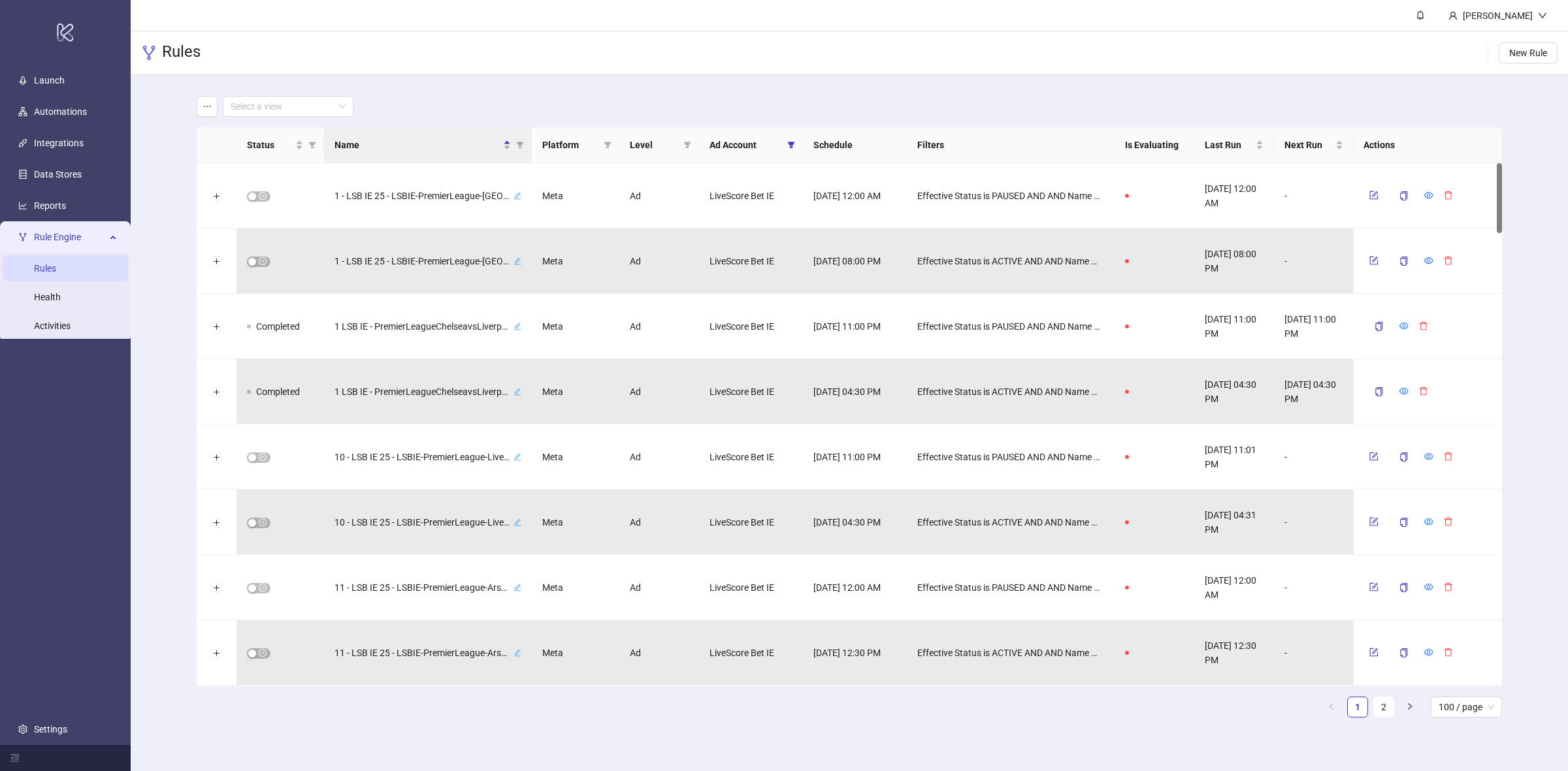
click at [520, 144] on icon "filter" at bounding box center [520, 145] width 7 height 7
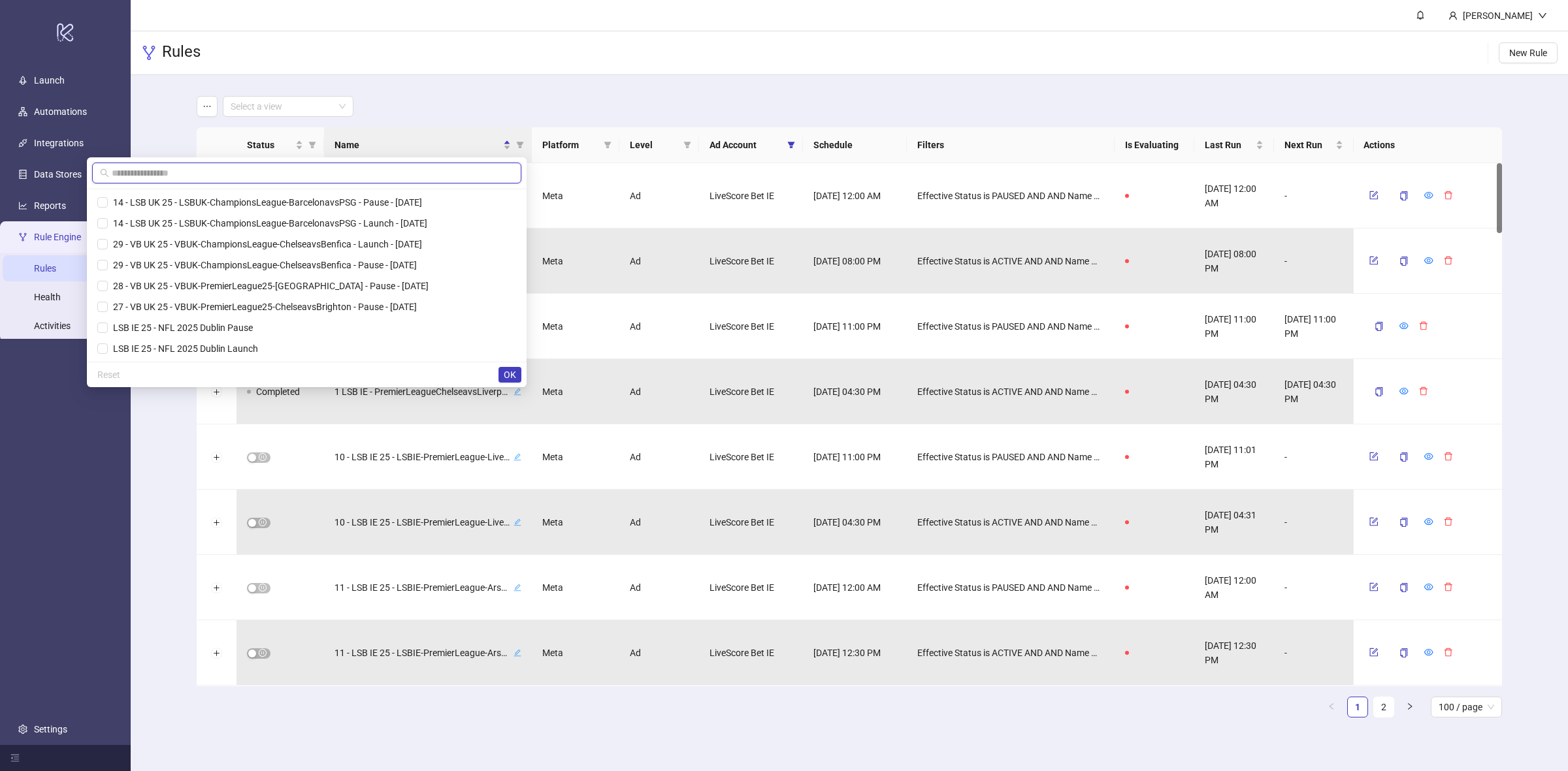
click at [328, 170] on input "text" at bounding box center [309, 173] width 394 height 14
paste input "**********"
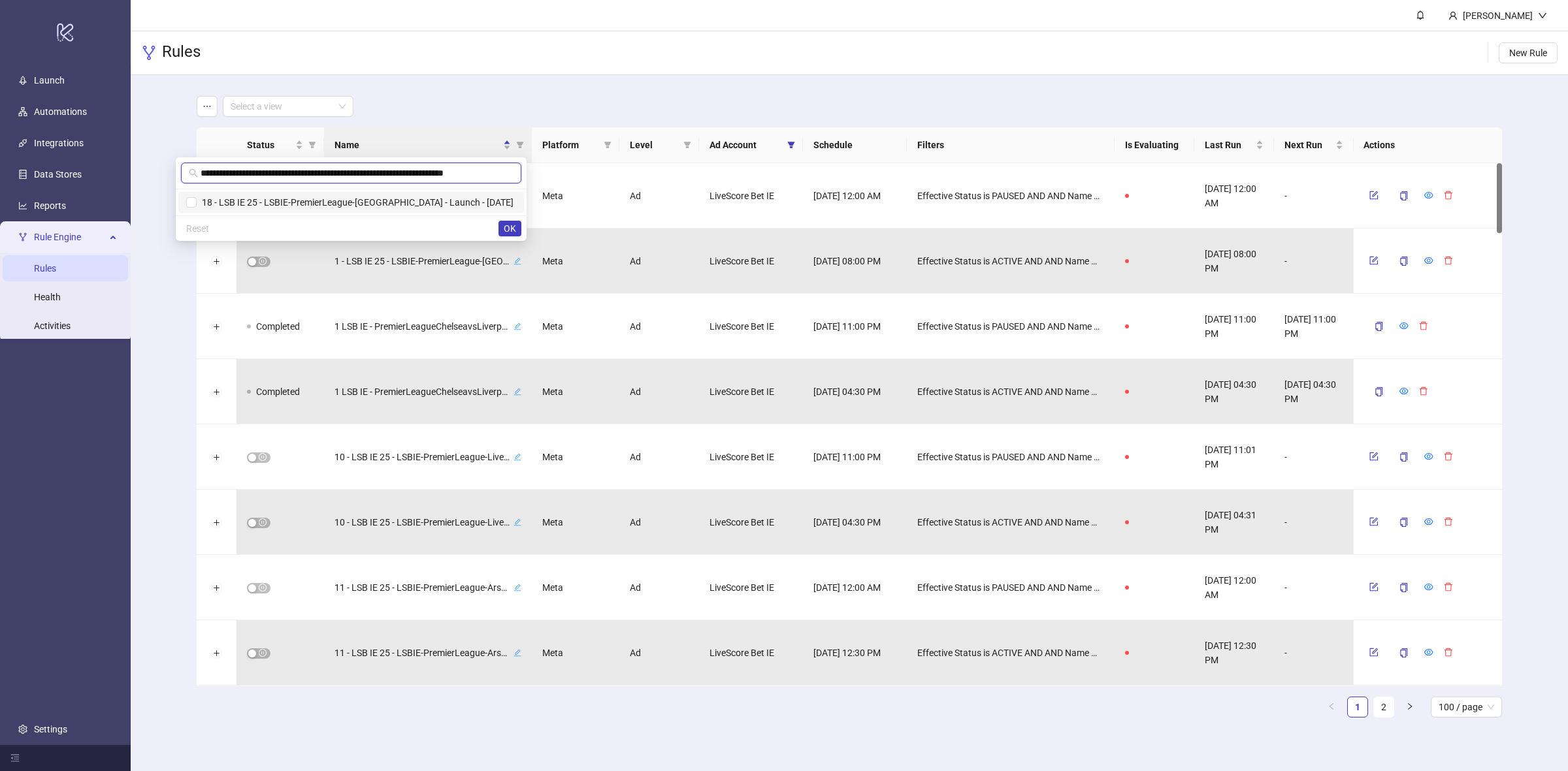
type input "**********"
click at [287, 203] on span "18 - LSB IE 25 - LSBIE-PremierLeague-[GEOGRAPHIC_DATA] - Launch - [DATE]" at bounding box center [355, 203] width 317 height 10
click at [510, 226] on span "OK" at bounding box center [510, 229] width 13 height 10
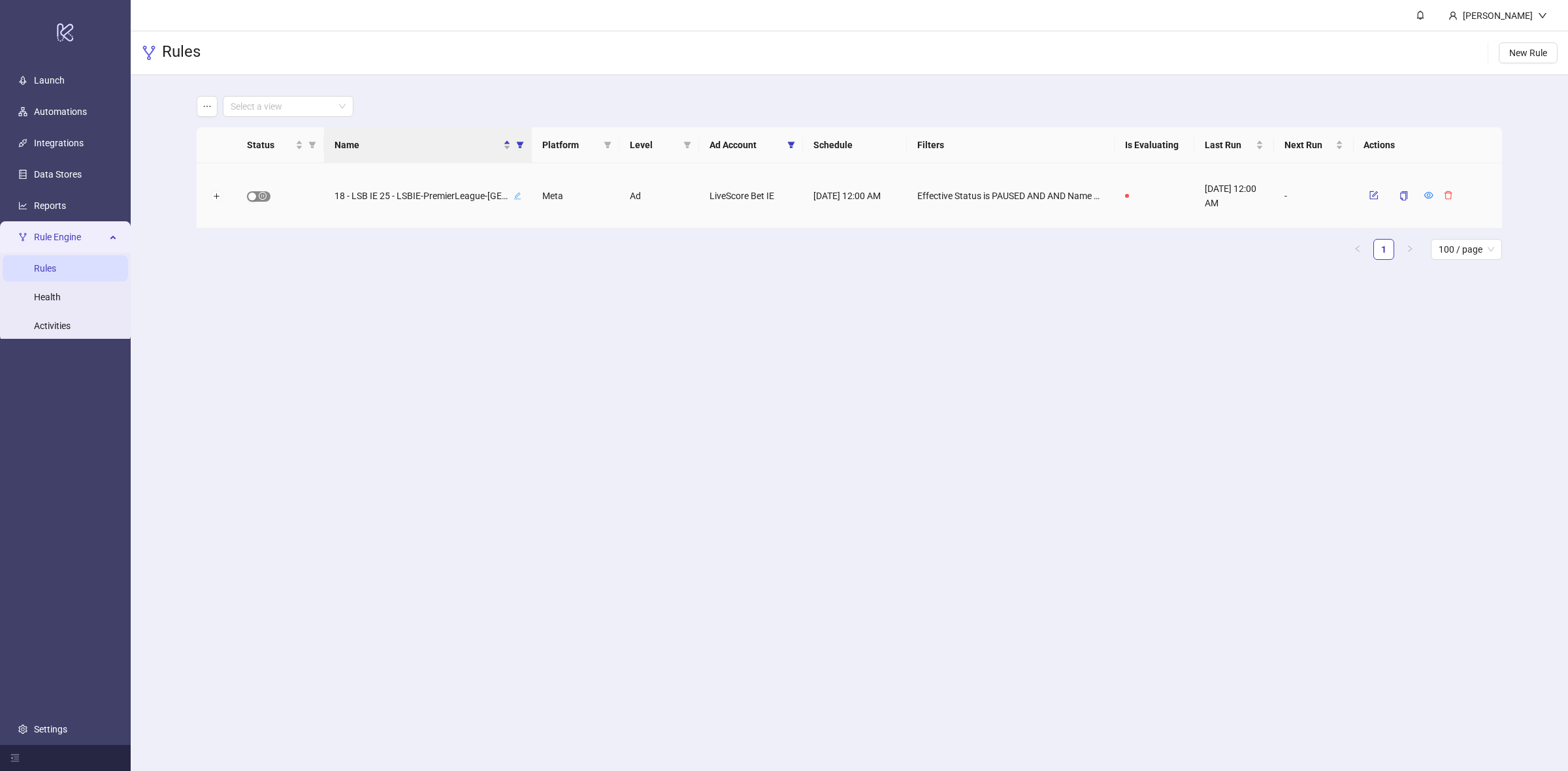
click at [263, 197] on span "button" at bounding box center [259, 197] width 24 height 10
click at [260, 199] on span "button" at bounding box center [259, 197] width 24 height 10
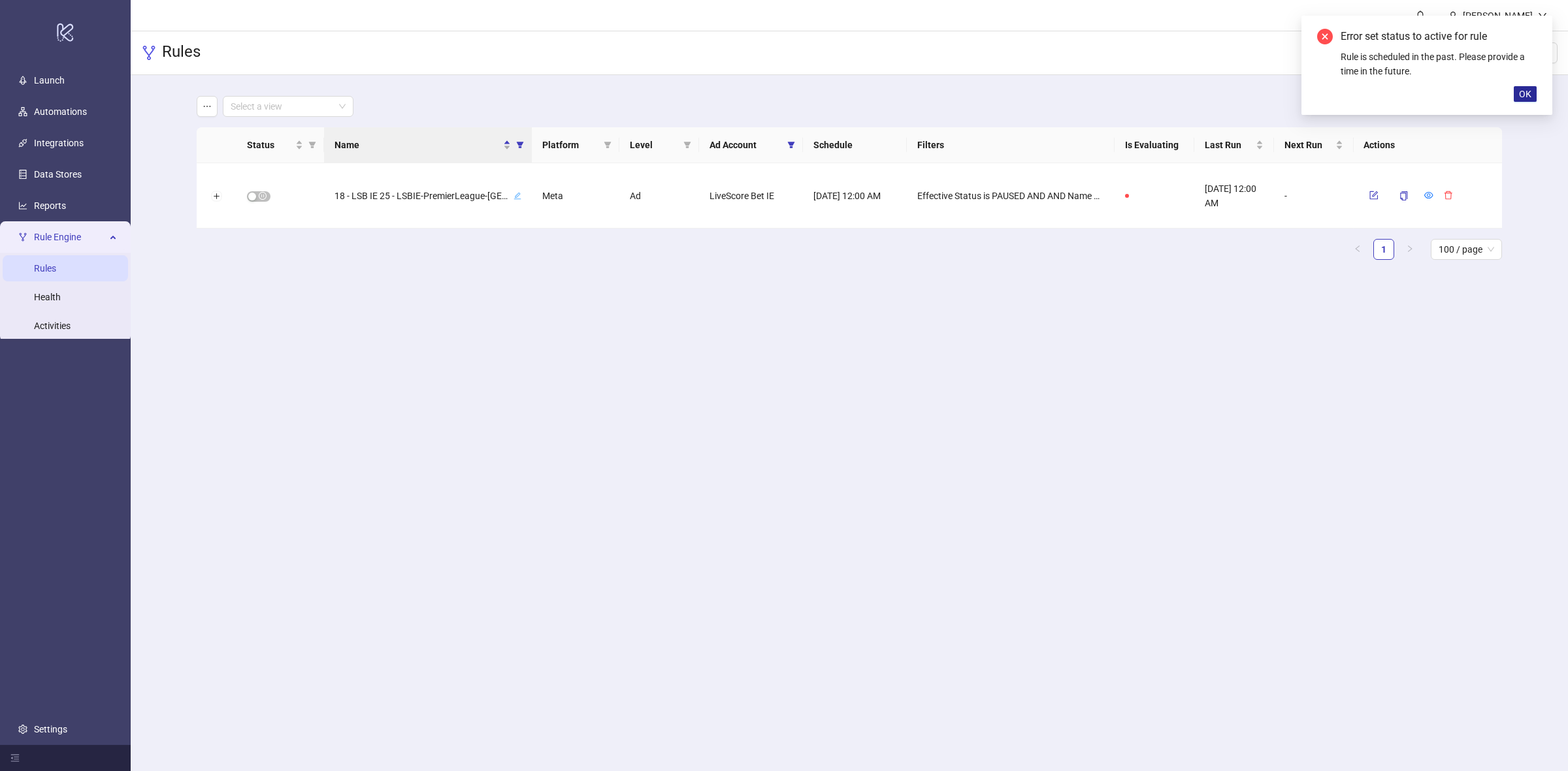
click at [1524, 96] on span "OK" at bounding box center [1525, 94] width 13 height 10
click at [520, 151] on span "Name" at bounding box center [520, 145] width 13 height 19
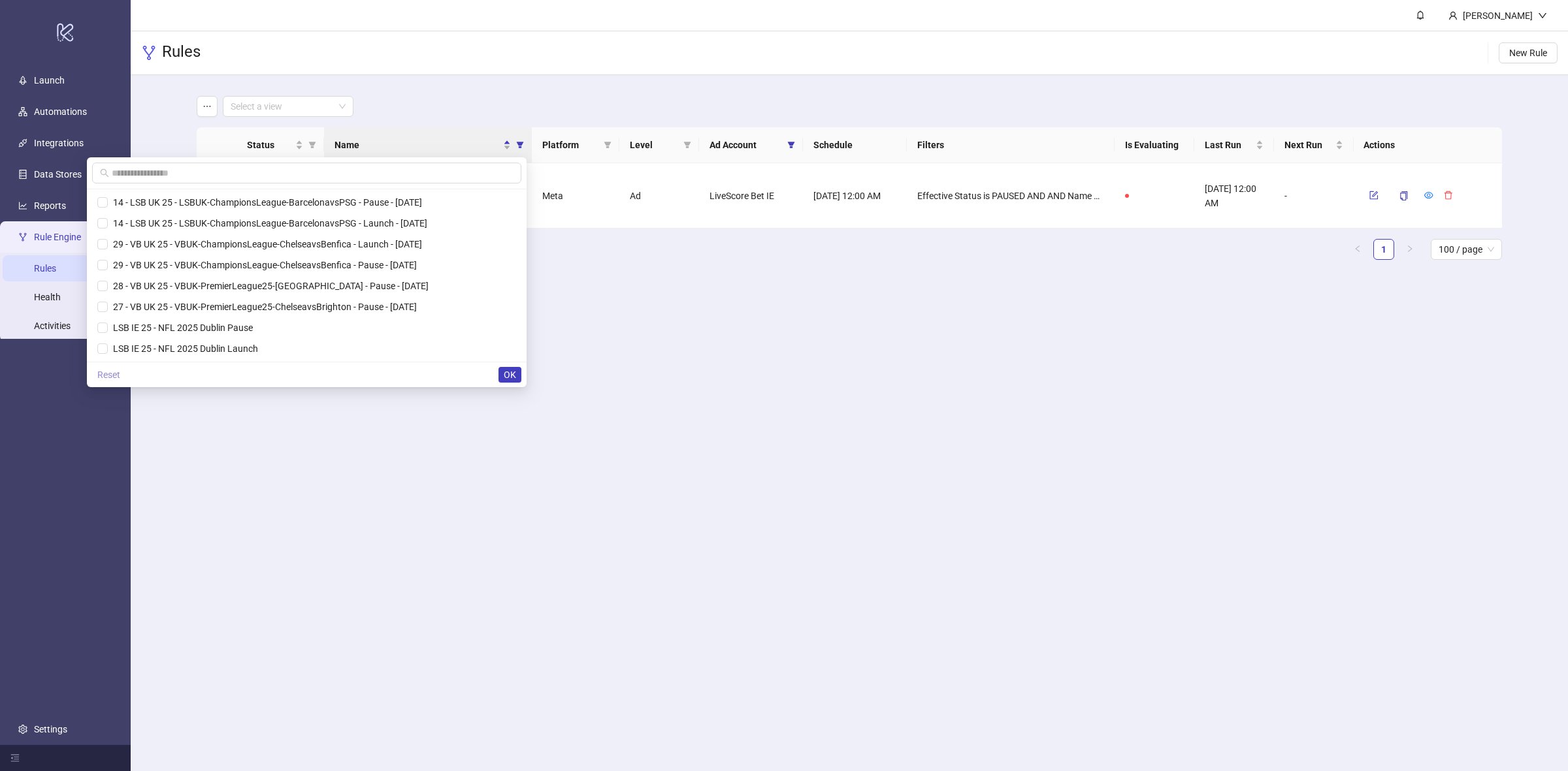
click at [120, 373] on span "Reset" at bounding box center [108, 375] width 23 height 10
click at [180, 175] on input "text" at bounding box center [309, 173] width 394 height 14
paste input "**********"
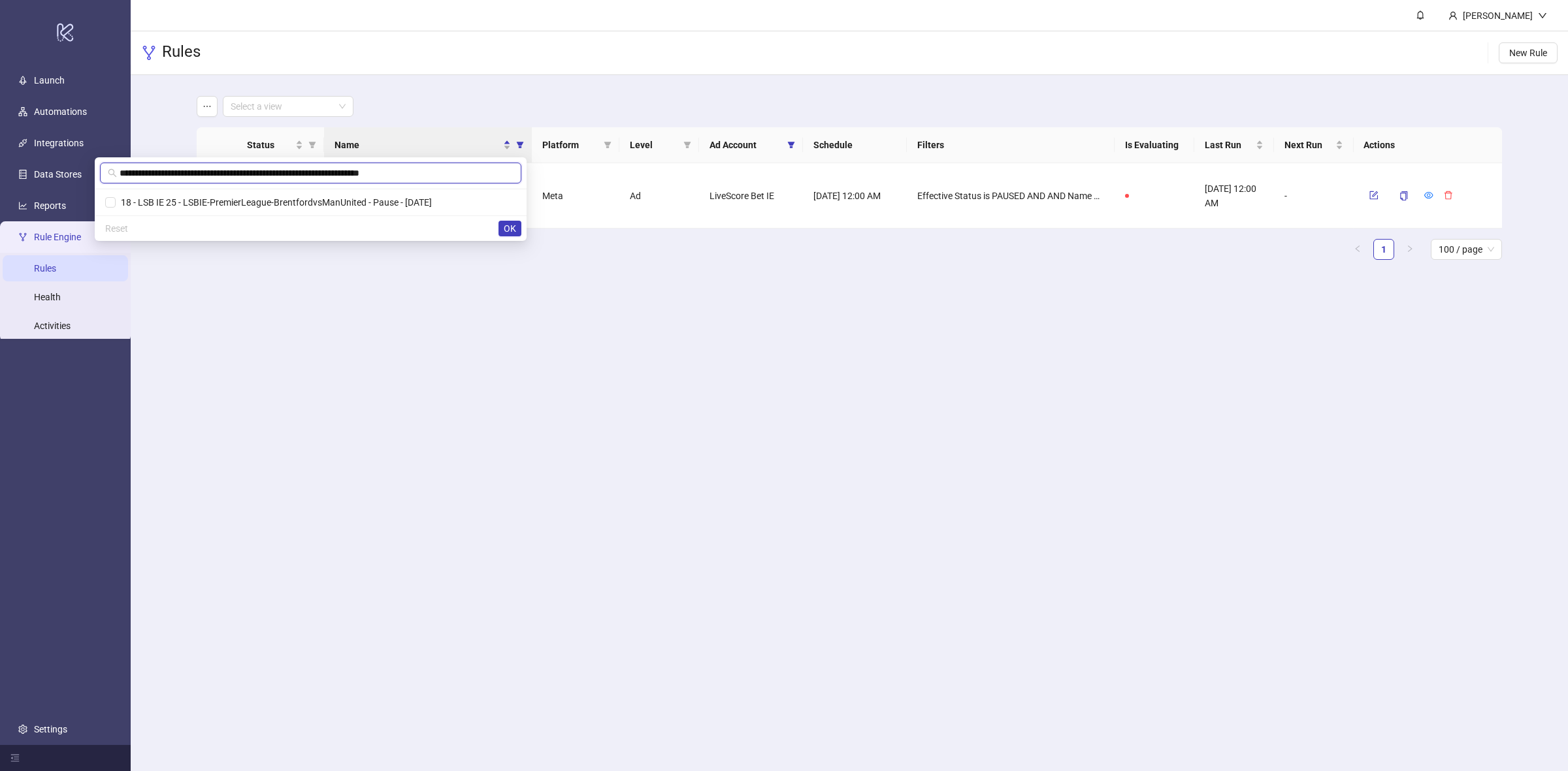
scroll to position [0, 1]
type input "**********"
click at [295, 196] on span "18 - LSB IE 25 - LSBIE-PremierLeague-BrentfordvsManUnited - Pause - [DATE]" at bounding box center [353, 202] width 327 height 14
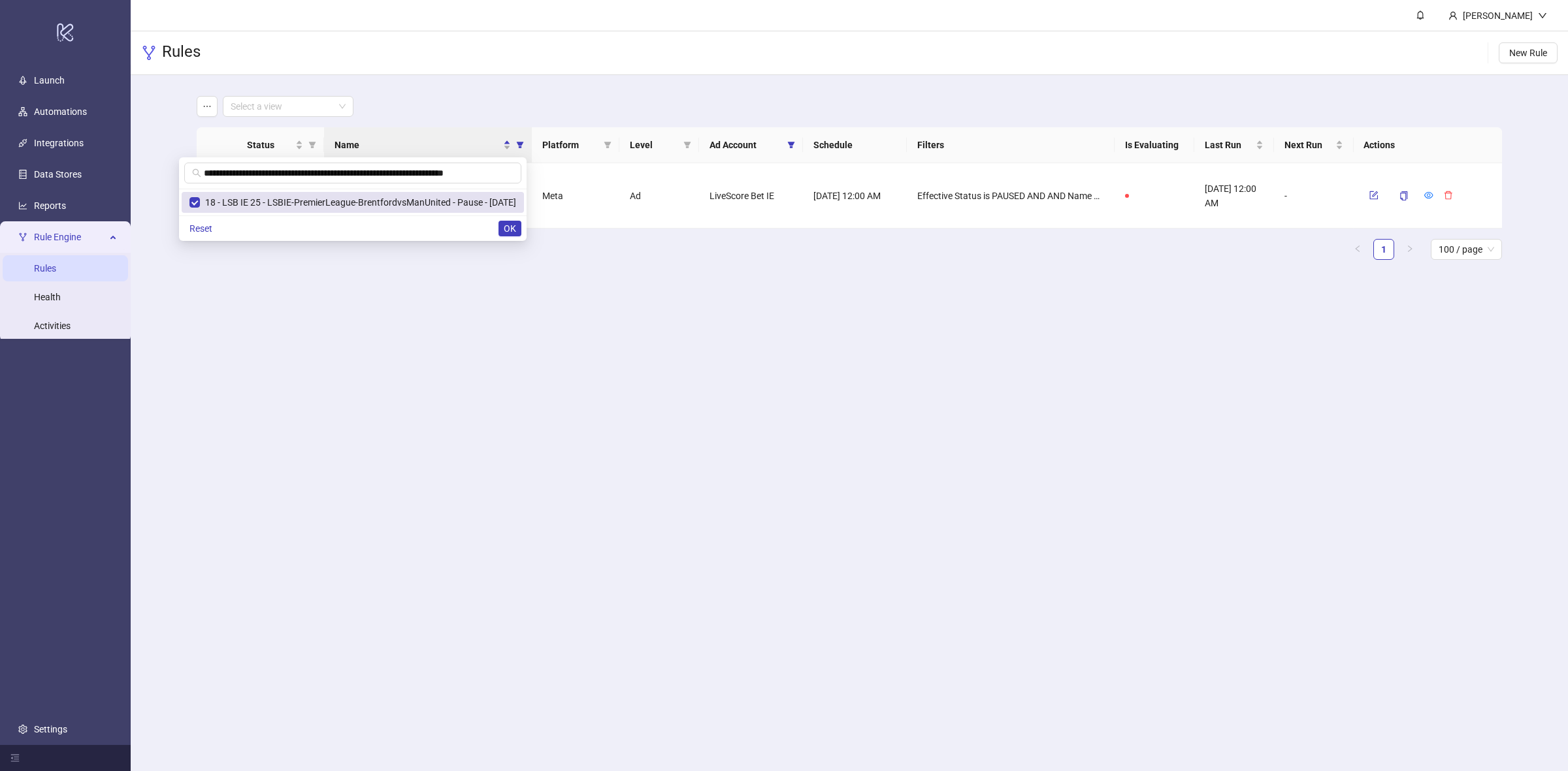
scroll to position [0, 0]
click at [506, 232] on span "OK" at bounding box center [510, 229] width 13 height 10
click at [259, 194] on span "button" at bounding box center [259, 197] width 24 height 10
click at [1373, 194] on icon "form" at bounding box center [1373, 195] width 9 height 9
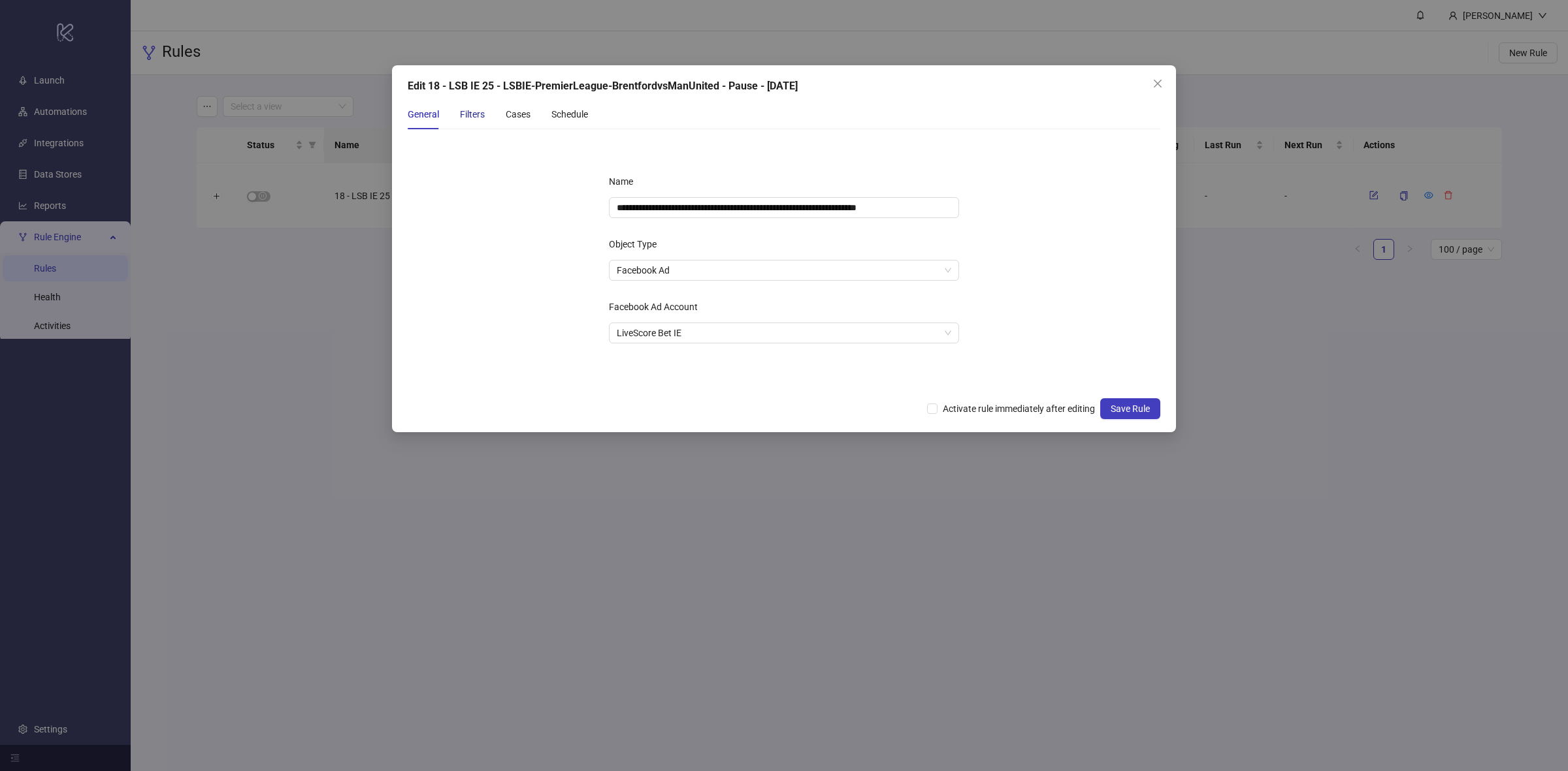
click at [475, 114] on div "Filters" at bounding box center [472, 114] width 24 height 14
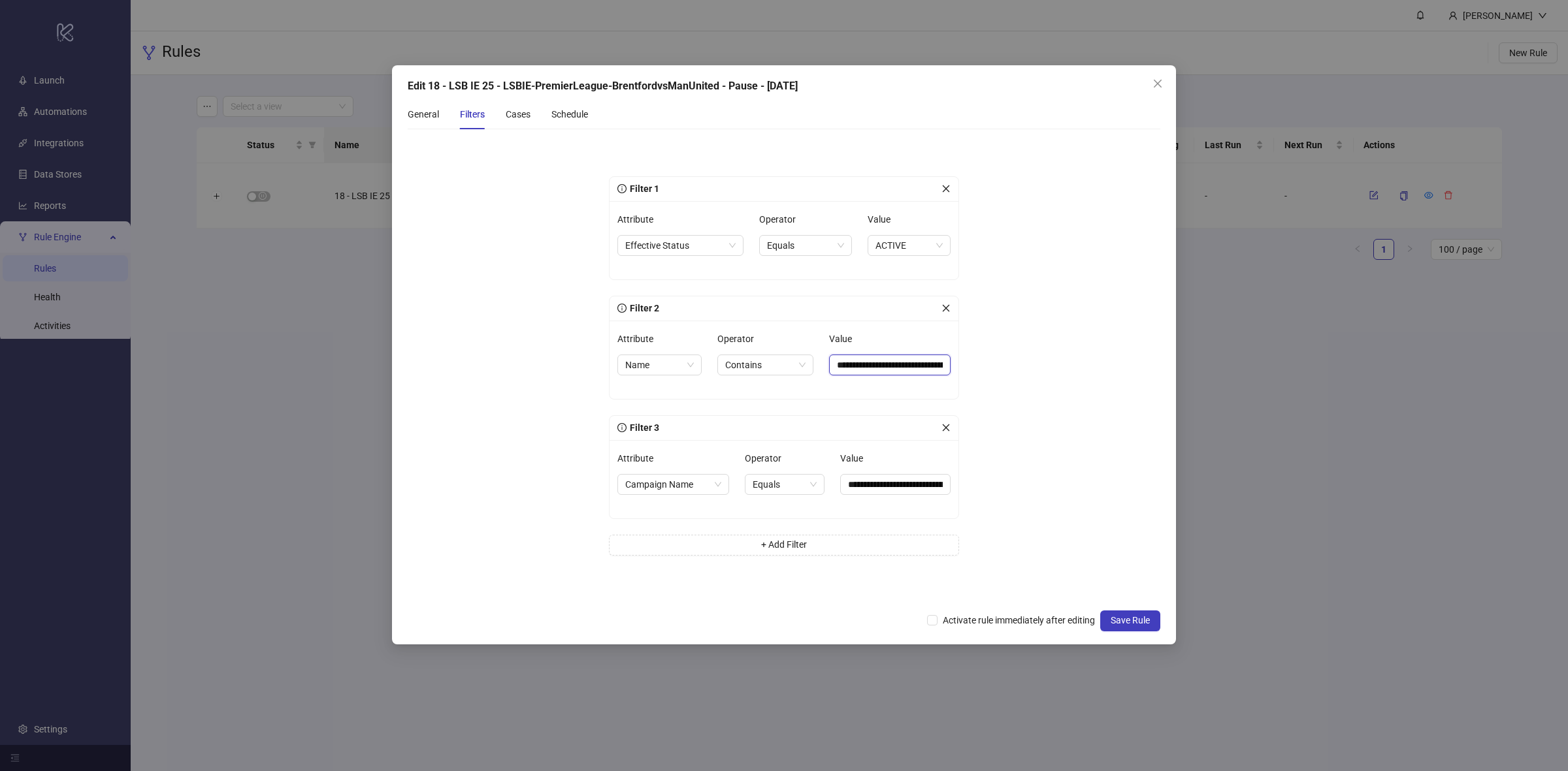
click at [890, 370] on input "**********" at bounding box center [890, 365] width 122 height 21
click at [503, 112] on div "General Filters Cases Schedule" at bounding box center [497, 114] width 180 height 30
click at [539, 117] on div "General Filters Cases Schedule" at bounding box center [497, 114] width 180 height 30
click at [526, 117] on div "Cases" at bounding box center [517, 114] width 24 height 14
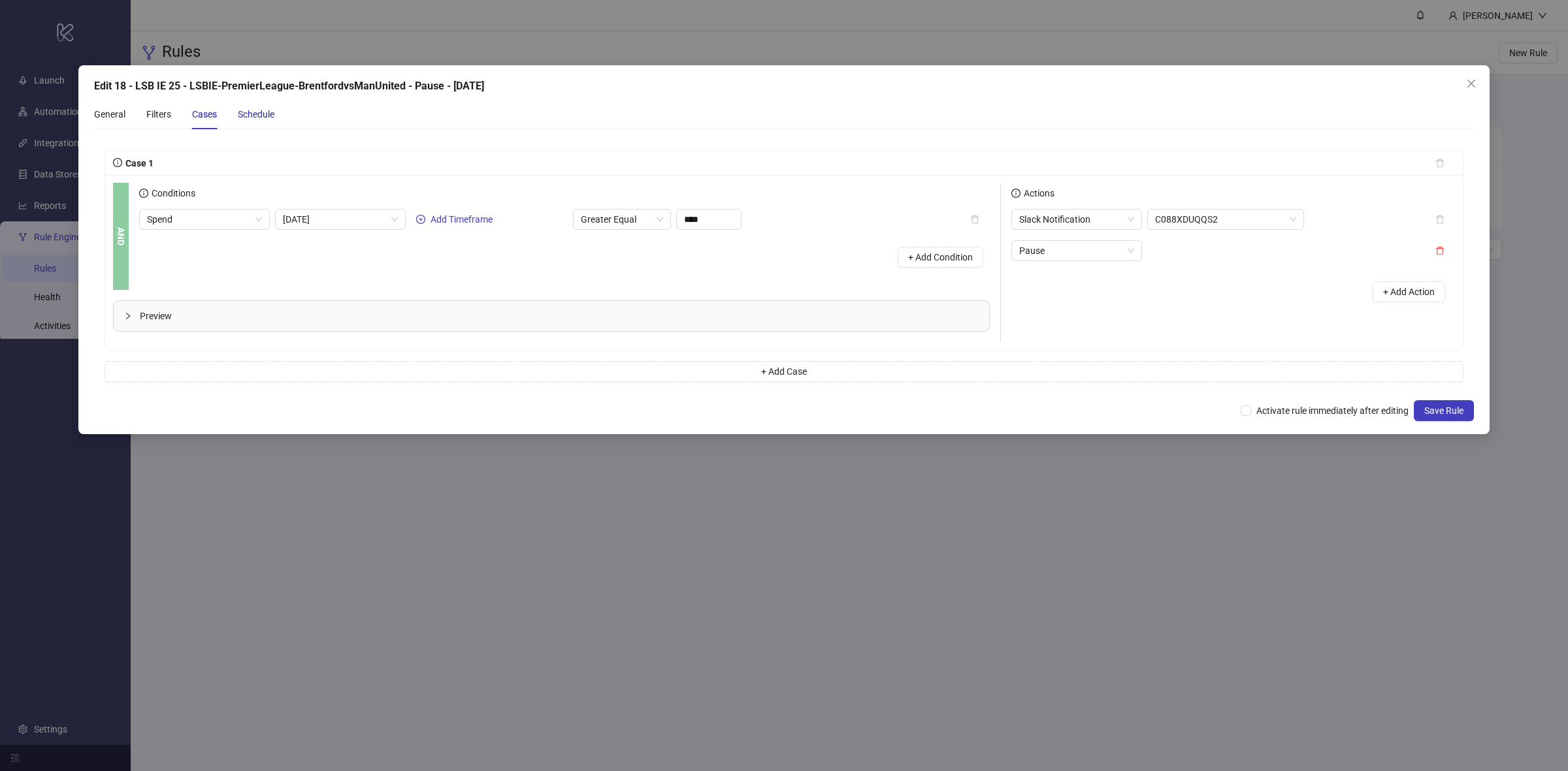
click at [267, 113] on div "Schedule" at bounding box center [255, 114] width 36 height 14
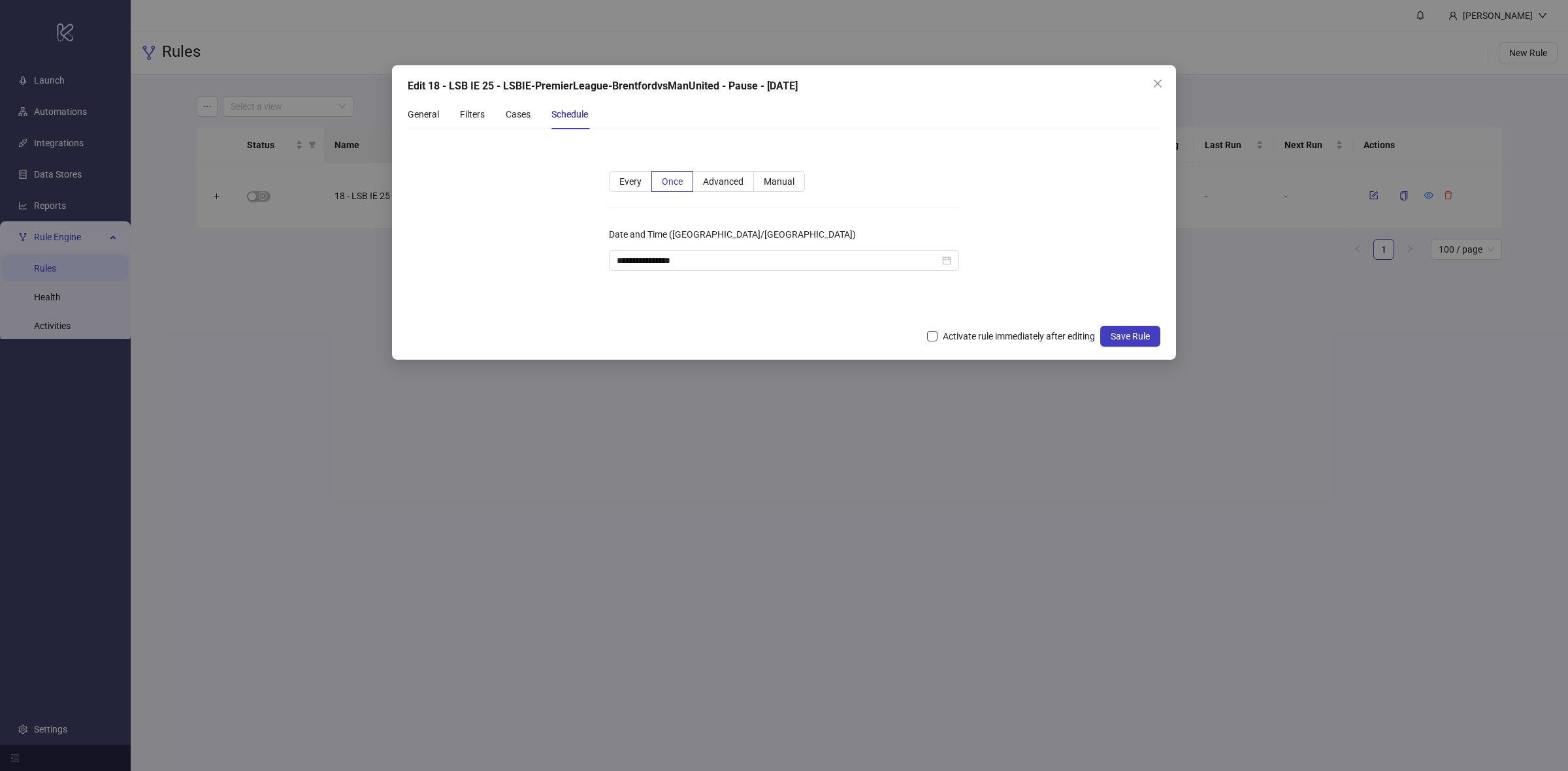
click at [1002, 330] on span "Activate rule immediately after editing" at bounding box center [1019, 336] width 163 height 14
click at [1150, 335] on button "Save Rule" at bounding box center [1130, 336] width 60 height 21
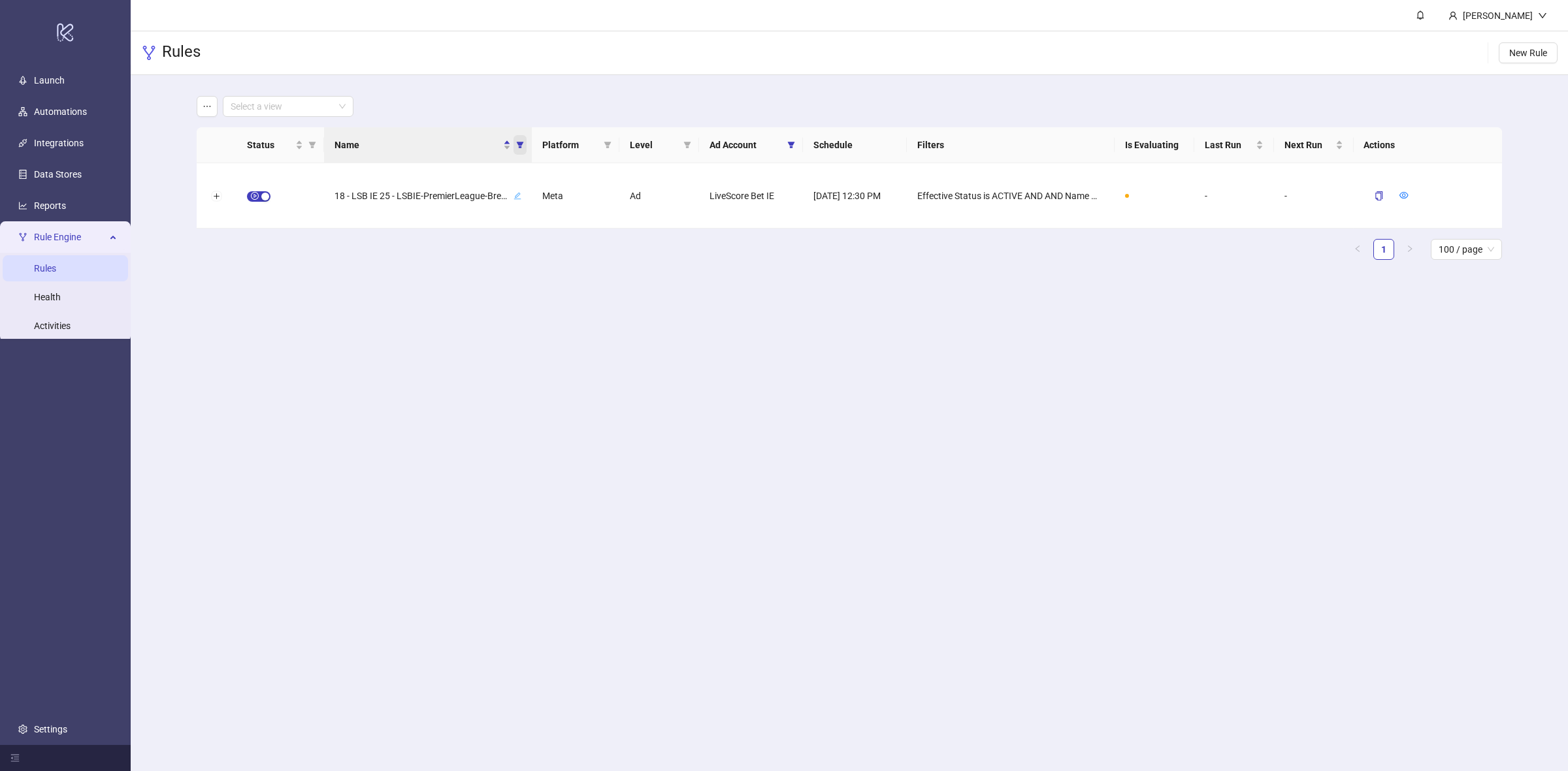
click at [520, 145] on icon "filter" at bounding box center [520, 145] width 7 height 7
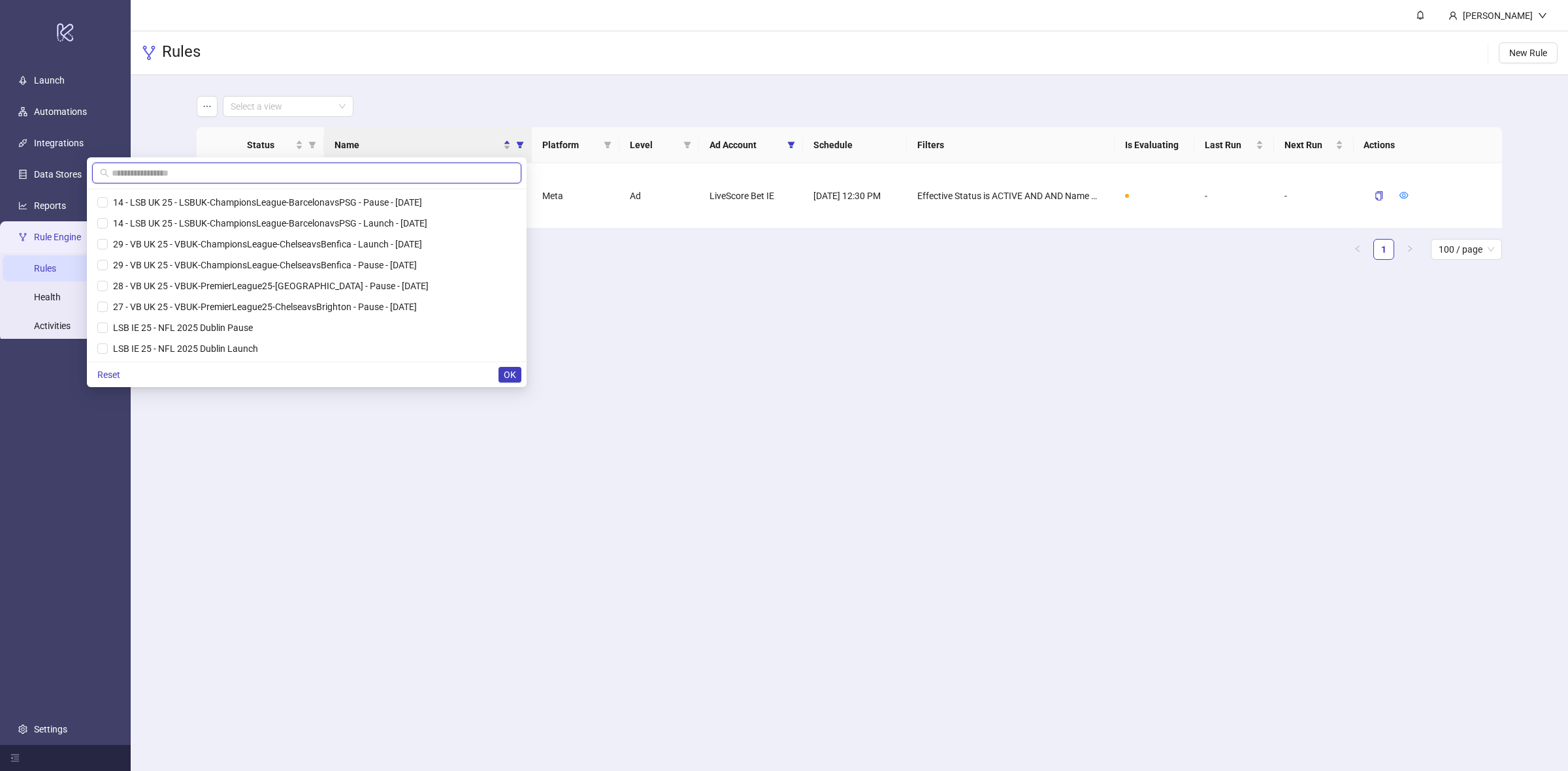
click at [418, 168] on input "text" at bounding box center [309, 173] width 394 height 14
paste input "**********"
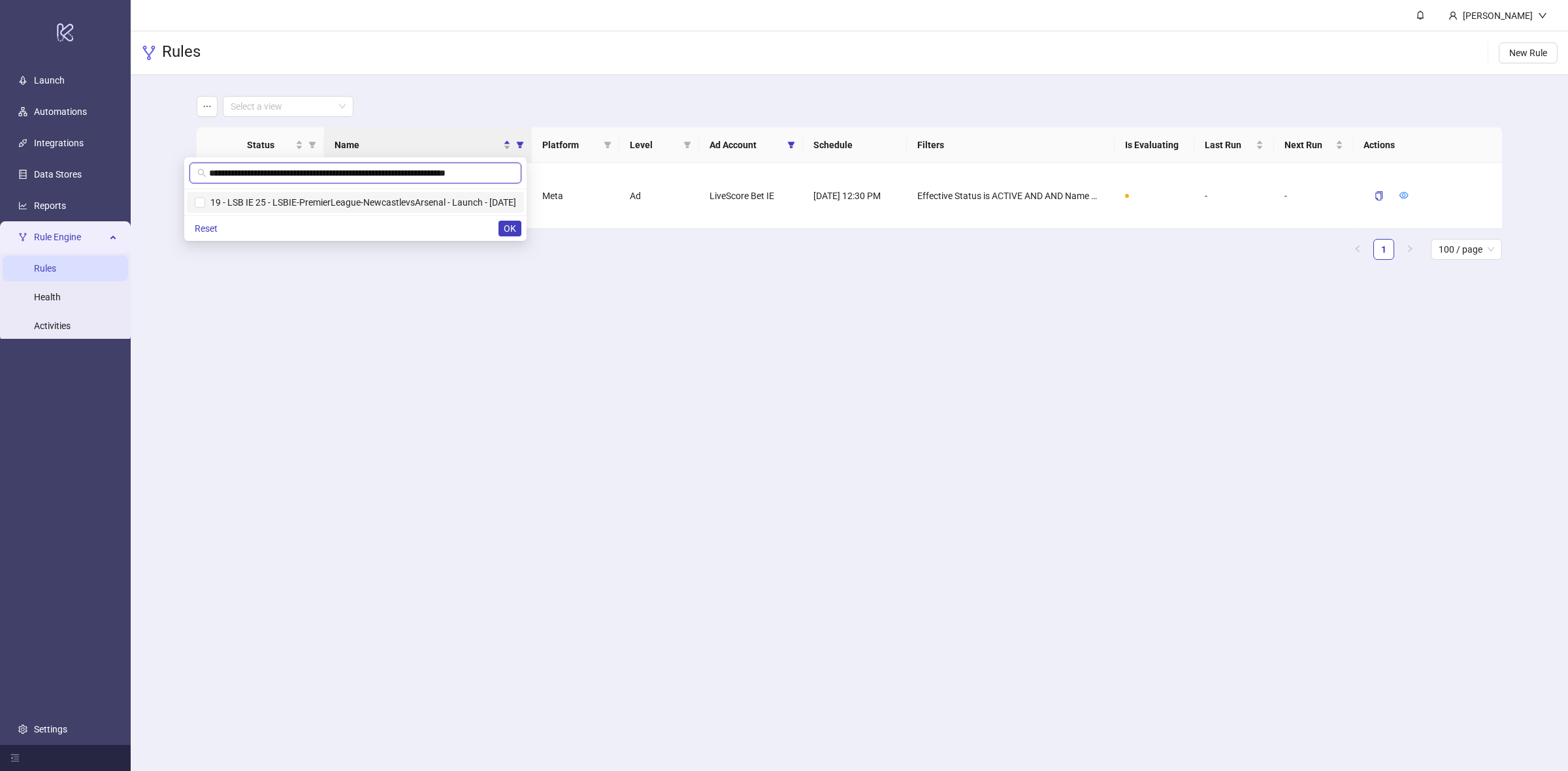
type input "**********"
click at [410, 201] on span "19 - LSB IE 25 - LSBIE-PremierLeague-NewcastlevsArsenal - Launch - [DATE]" at bounding box center [360, 203] width 311 height 10
click at [505, 226] on span "OK" at bounding box center [510, 229] width 13 height 10
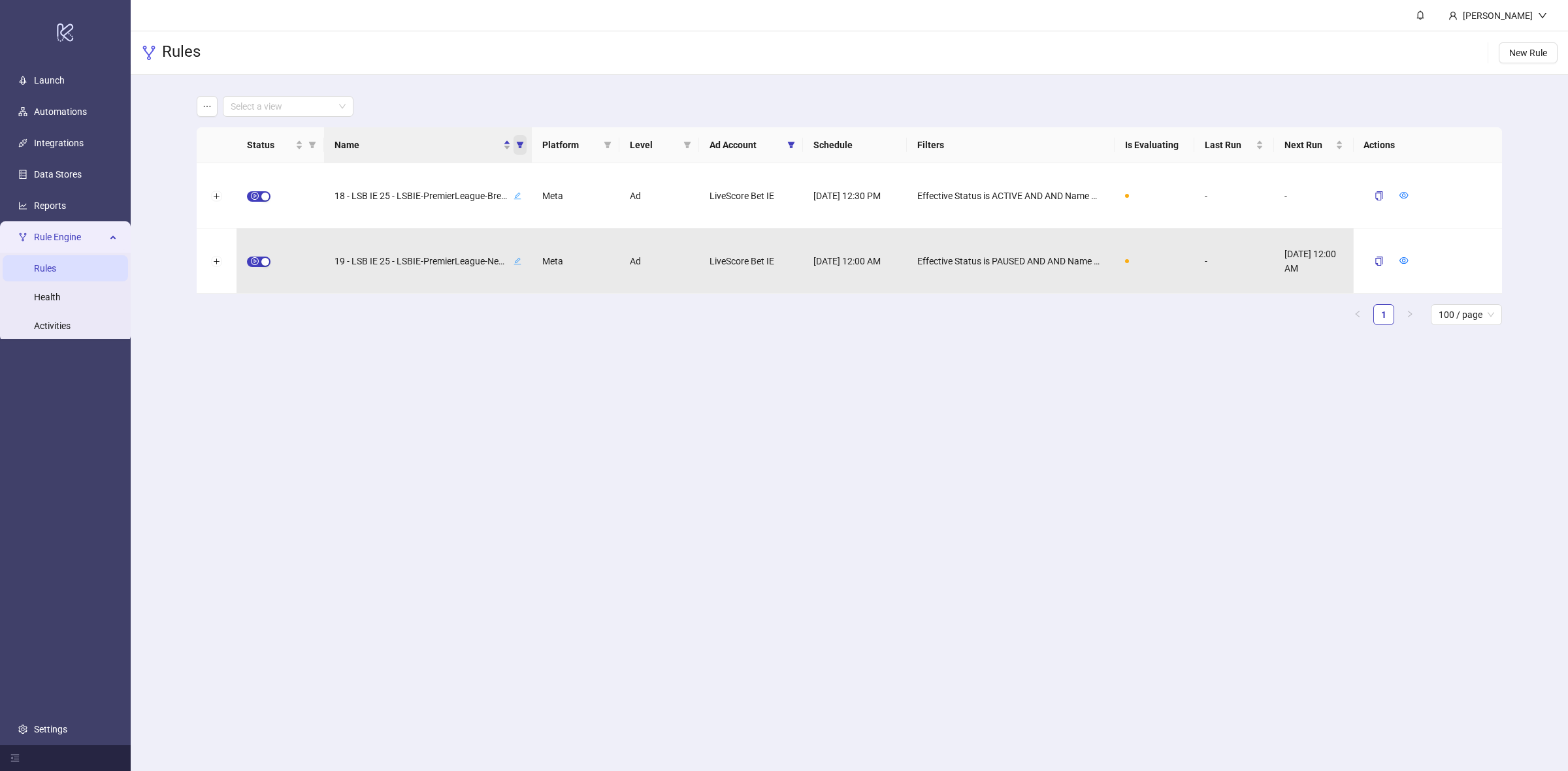
click at [517, 148] on icon "filter" at bounding box center [520, 145] width 8 height 8
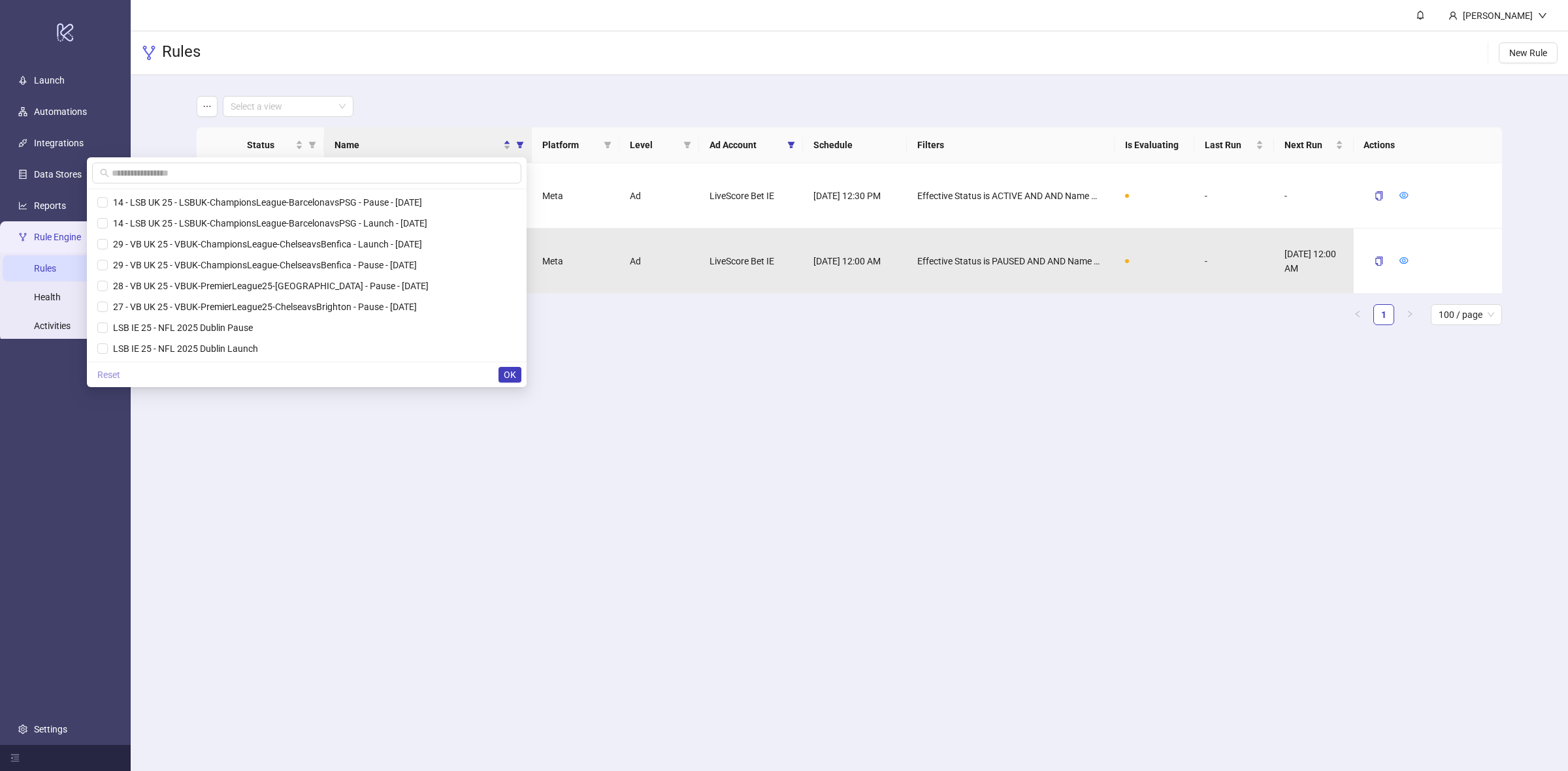
click at [109, 374] on span "Reset" at bounding box center [108, 375] width 23 height 10
click at [209, 177] on input "text" at bounding box center [309, 173] width 394 height 14
paste input "**********"
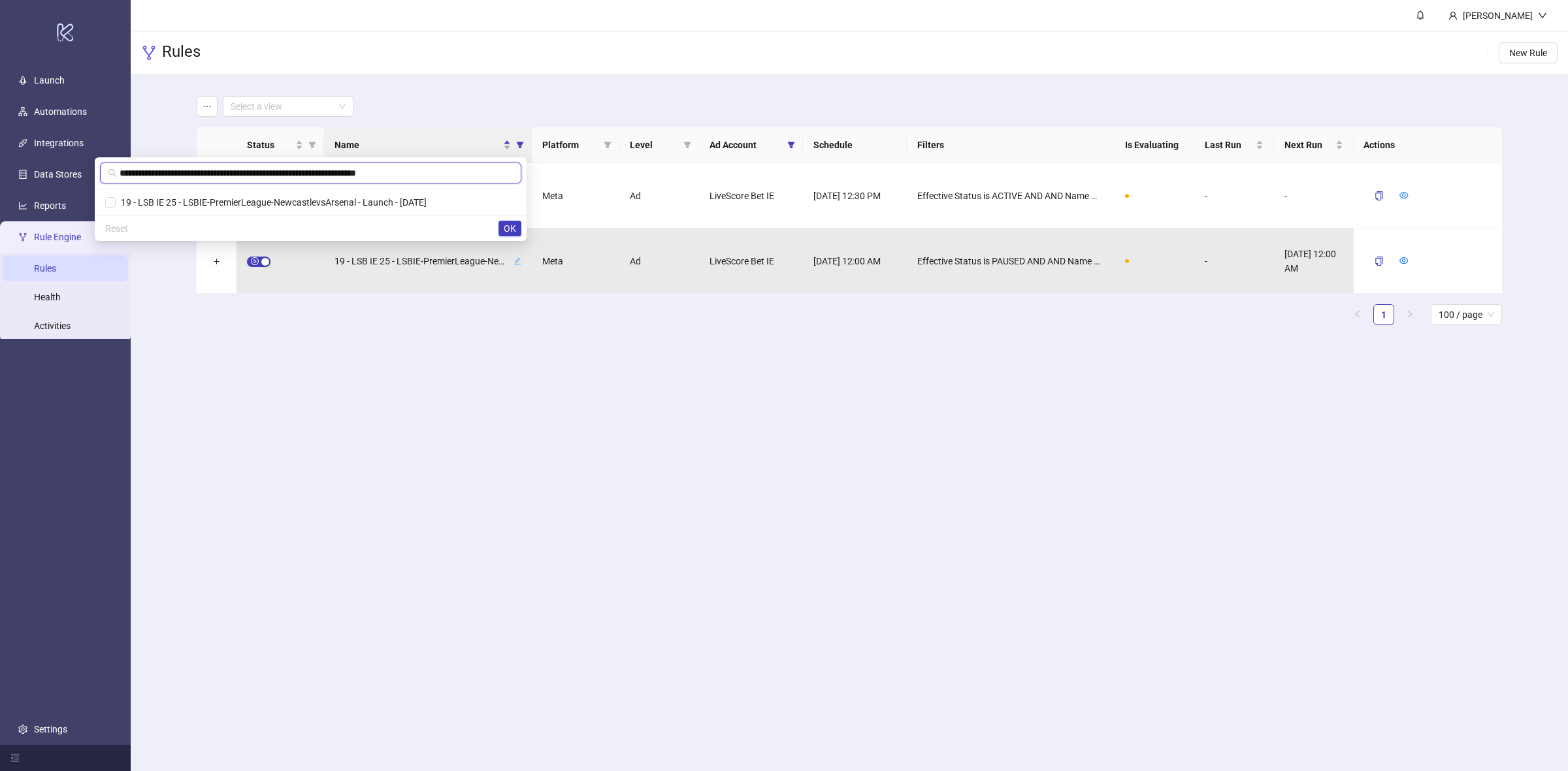
scroll to position [0, 1]
type input "**********"
click at [324, 201] on span "19 - LSB IE 25 - LSBIE-PremierLeague-NewcastlevsArsenal - Launch - [DATE]" at bounding box center [360, 203] width 311 height 10
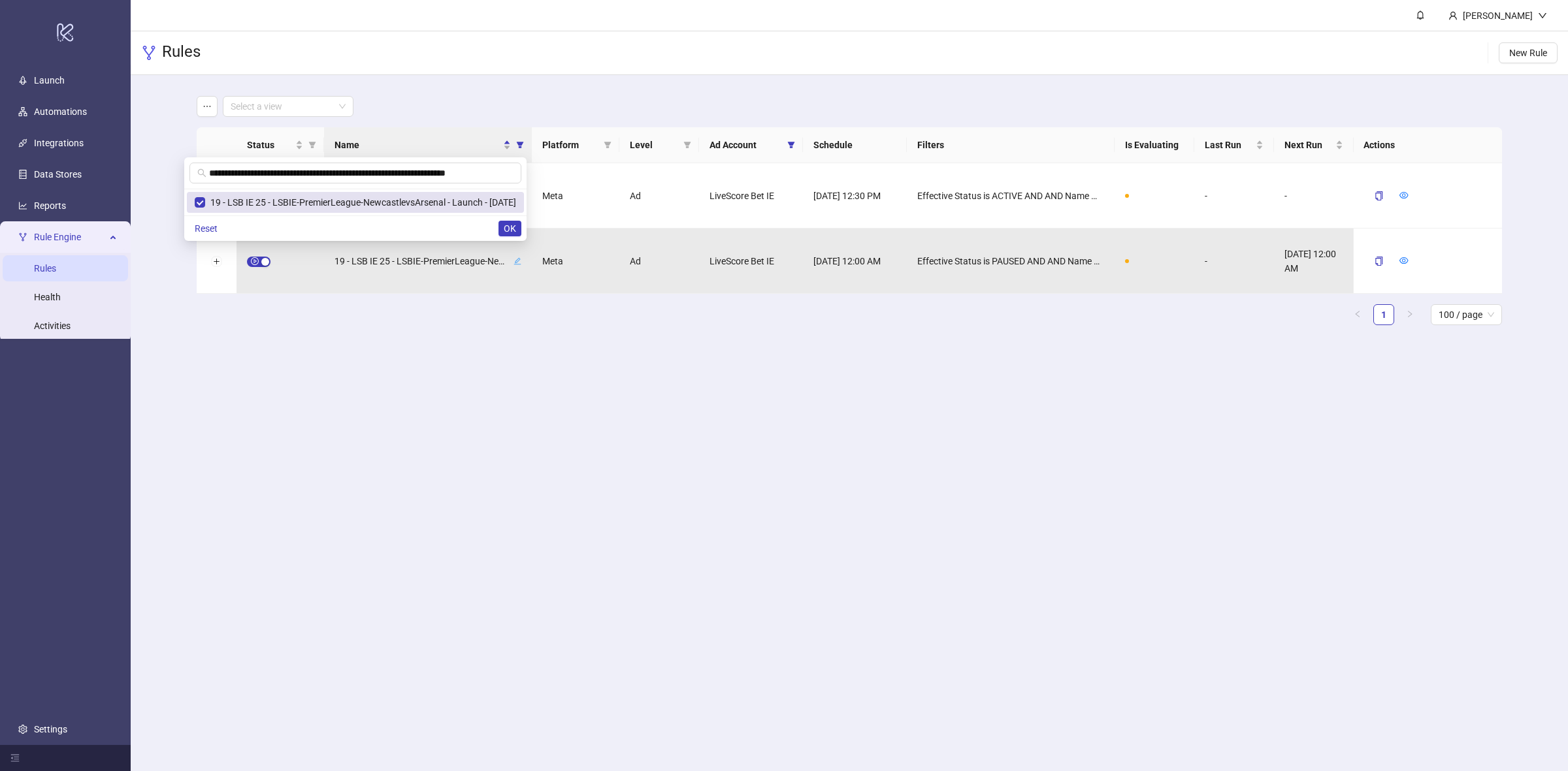
scroll to position [0, 0]
click at [512, 234] on span "OK" at bounding box center [510, 229] width 13 height 10
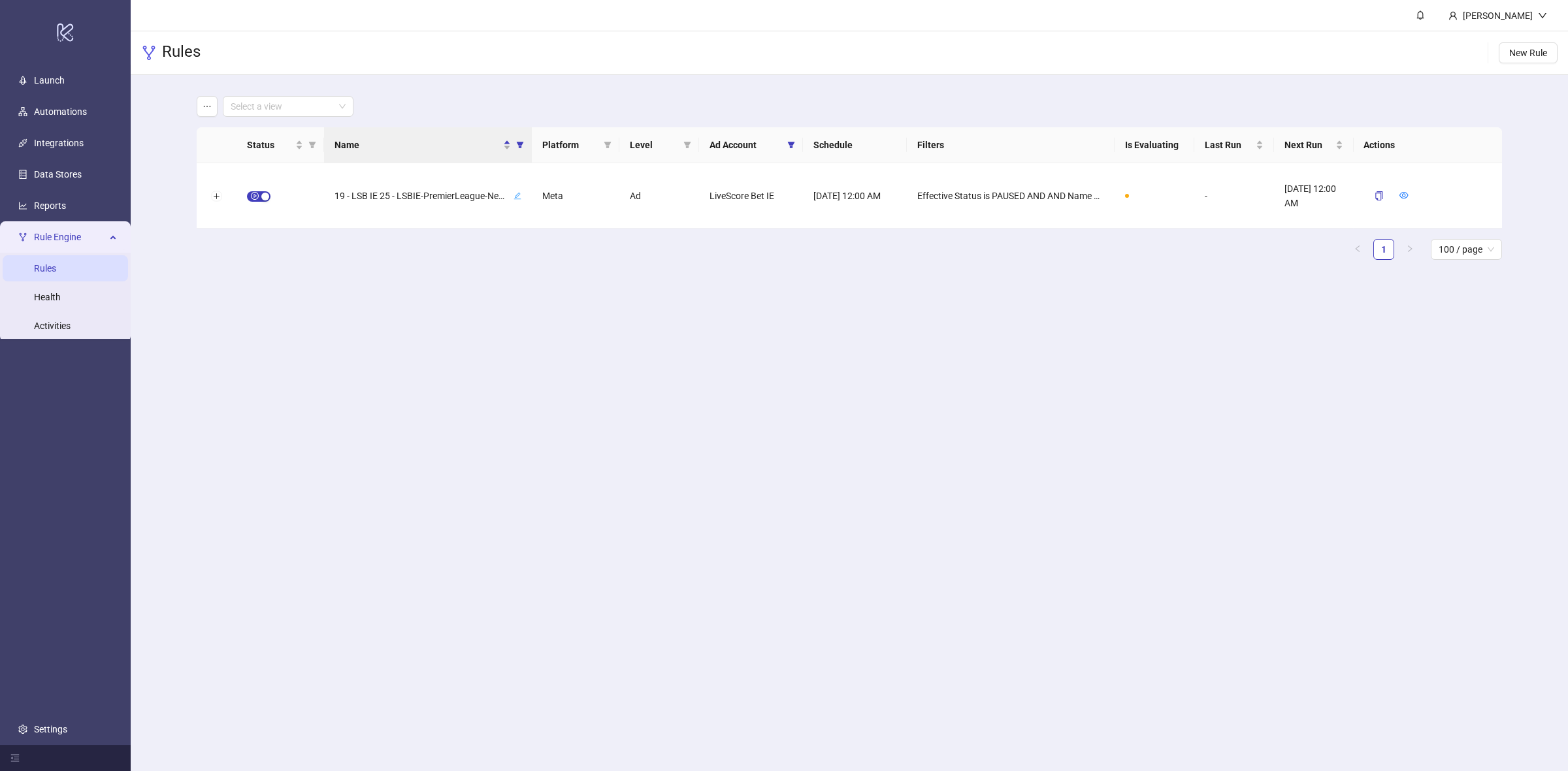
click at [598, 308] on main "[PERSON_NAME] Rules New Rule Select a view Status Name Platform Level Ad Accoun…" at bounding box center [849, 385] width 1437 height 771
click at [265, 194] on div "button" at bounding box center [265, 197] width 8 height 8
click at [1377, 194] on icon "form" at bounding box center [1373, 195] width 9 height 9
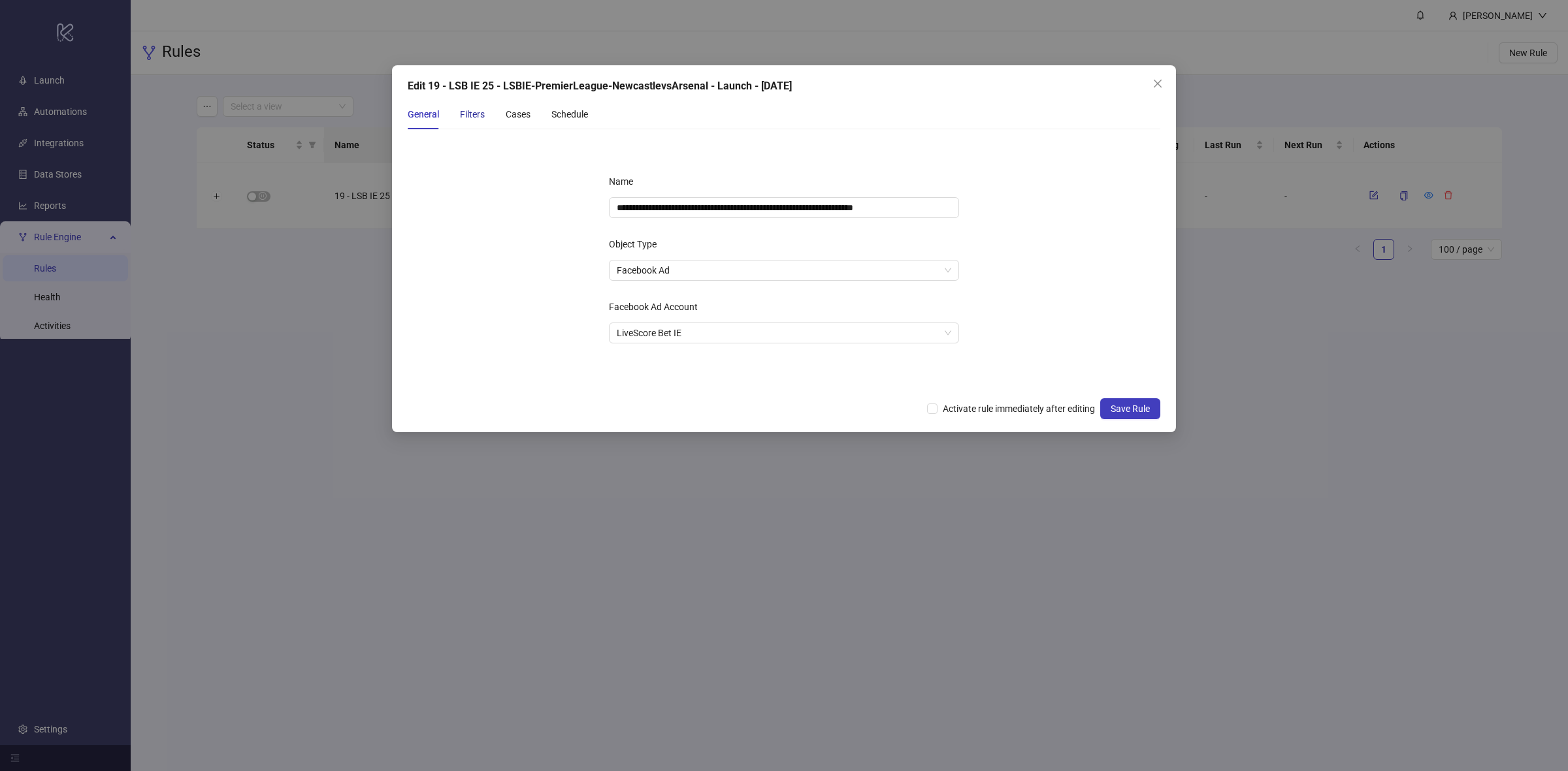
click at [481, 116] on div "Filters" at bounding box center [472, 114] width 24 height 14
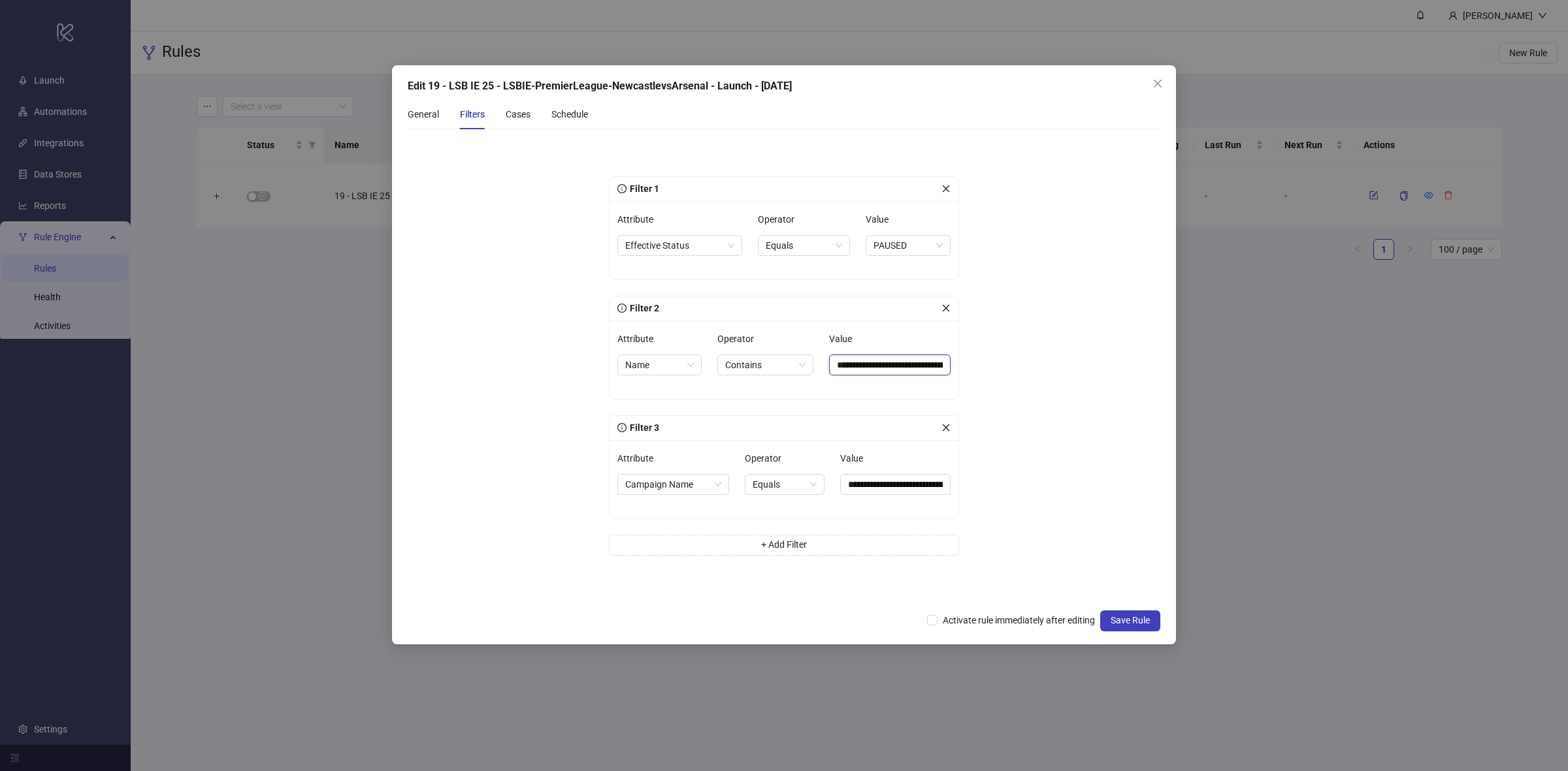
click at [903, 360] on input "**********" at bounding box center [890, 365] width 122 height 21
click at [513, 117] on div "Cases" at bounding box center [517, 114] width 24 height 14
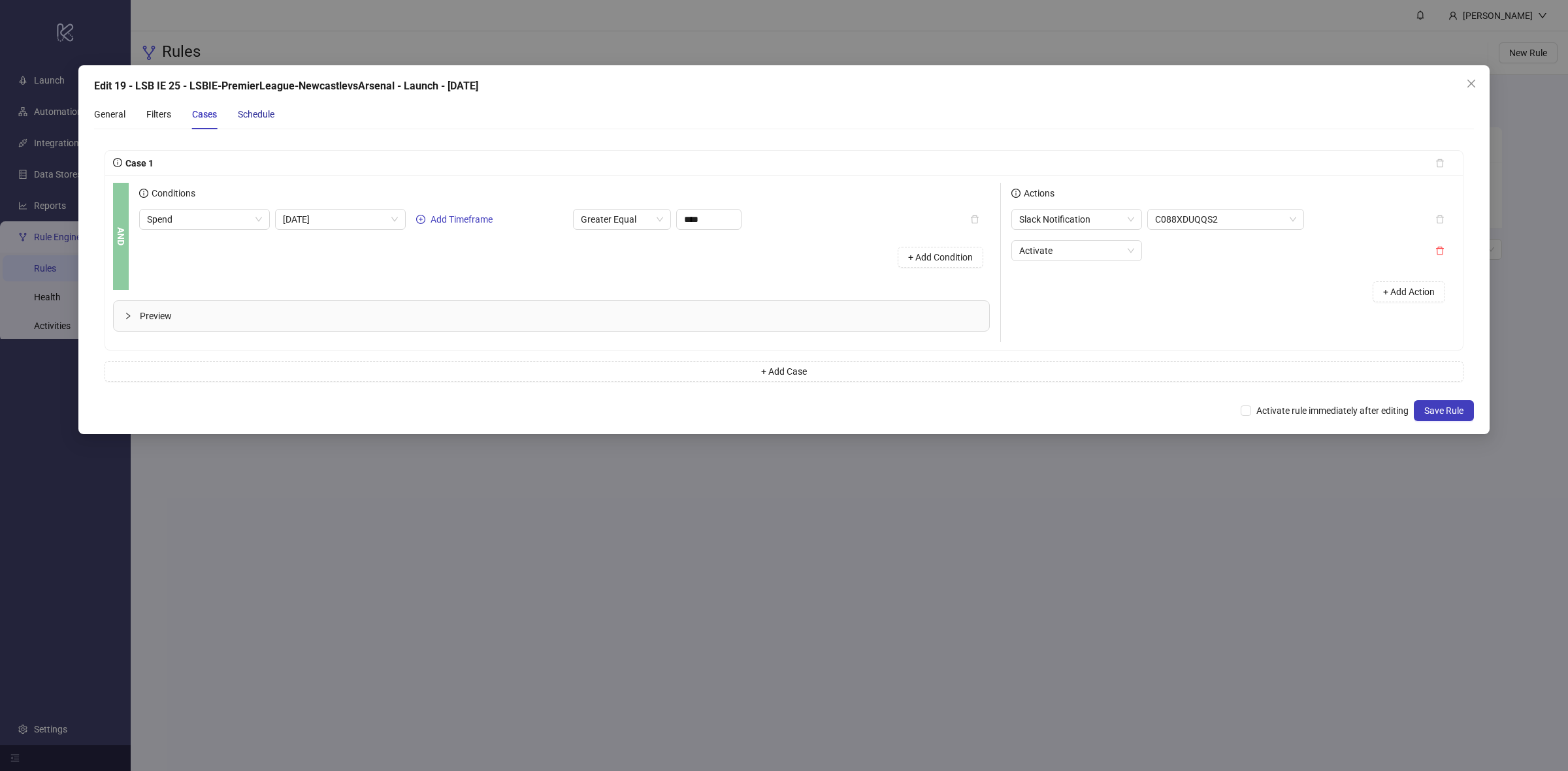
click at [270, 108] on div "Schedule" at bounding box center [255, 114] width 36 height 14
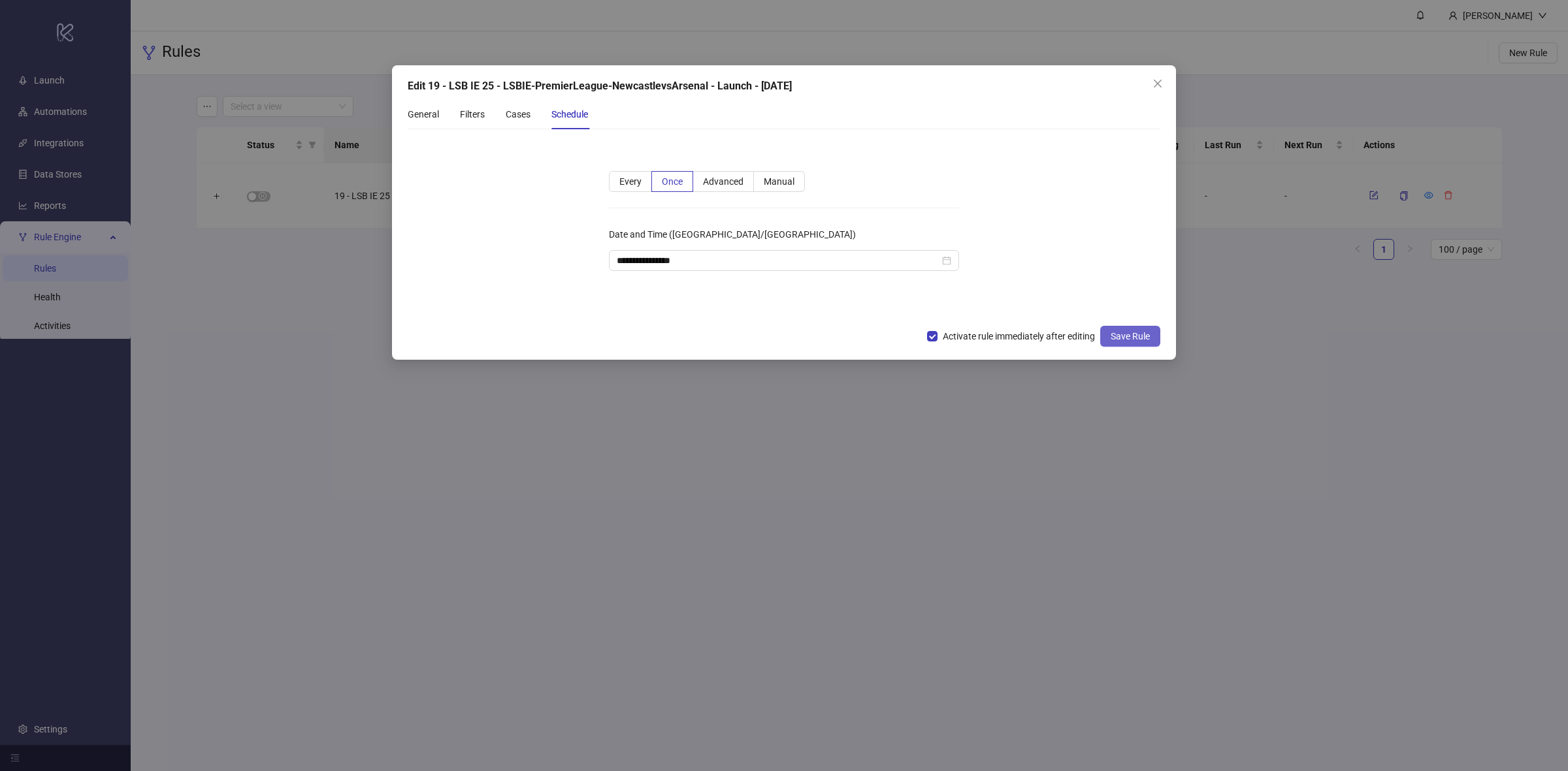
click at [1128, 345] on button "Save Rule" at bounding box center [1130, 336] width 60 height 21
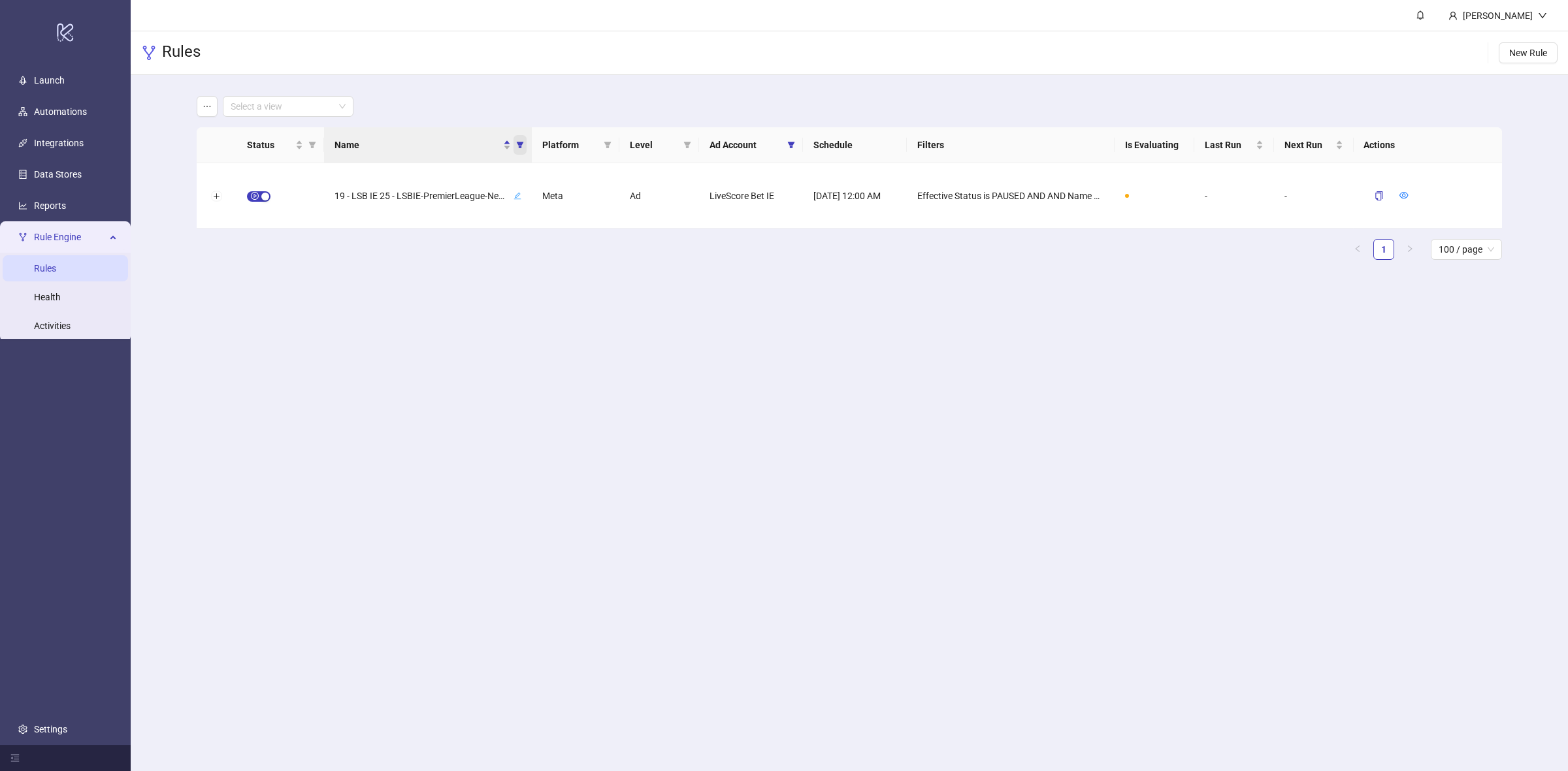
click at [521, 144] on icon "filter" at bounding box center [520, 145] width 7 height 7
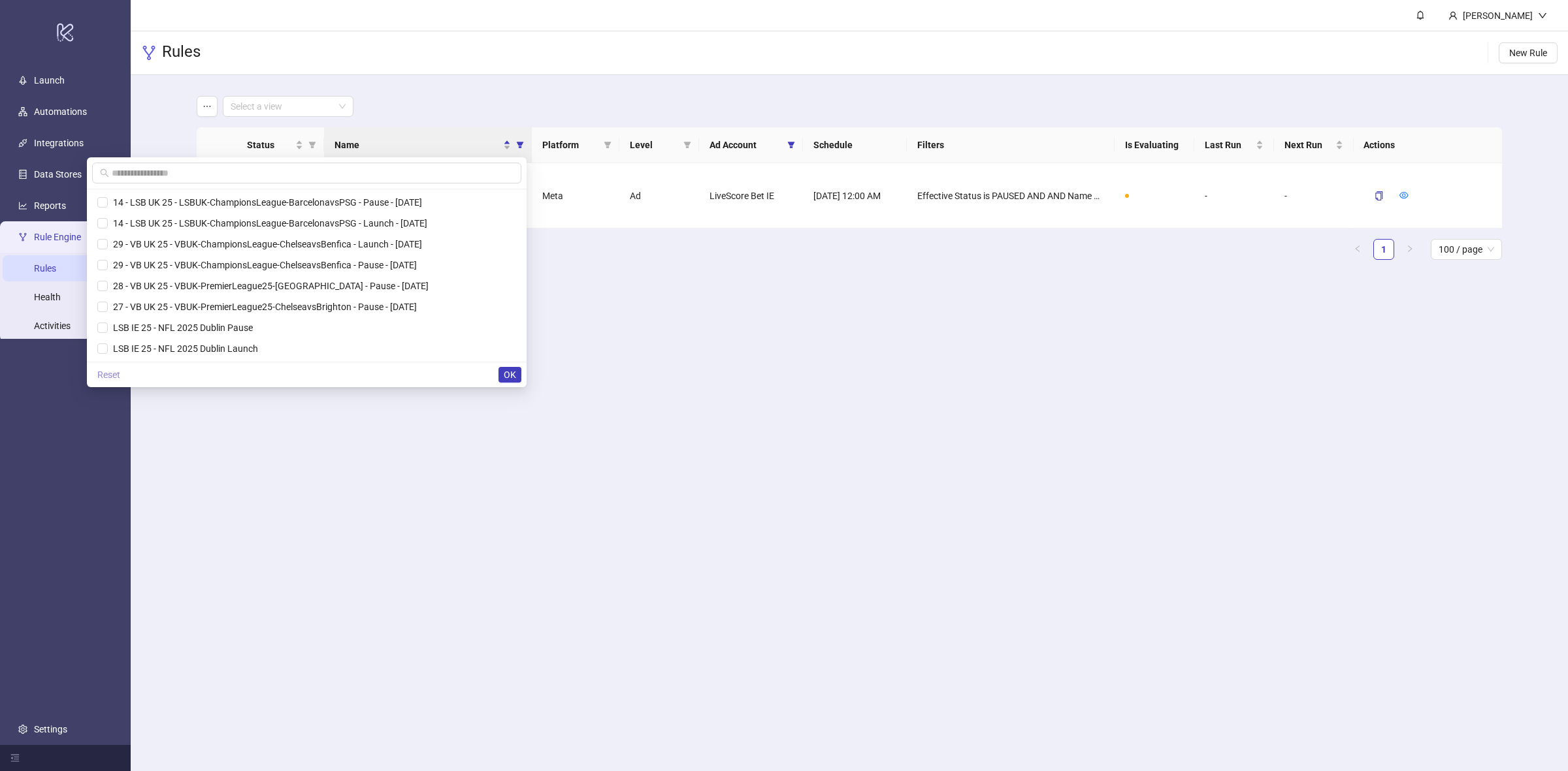
click at [117, 370] on span "Reset" at bounding box center [108, 375] width 23 height 10
click at [173, 171] on input "text" at bounding box center [309, 173] width 394 height 14
paste input "**********"
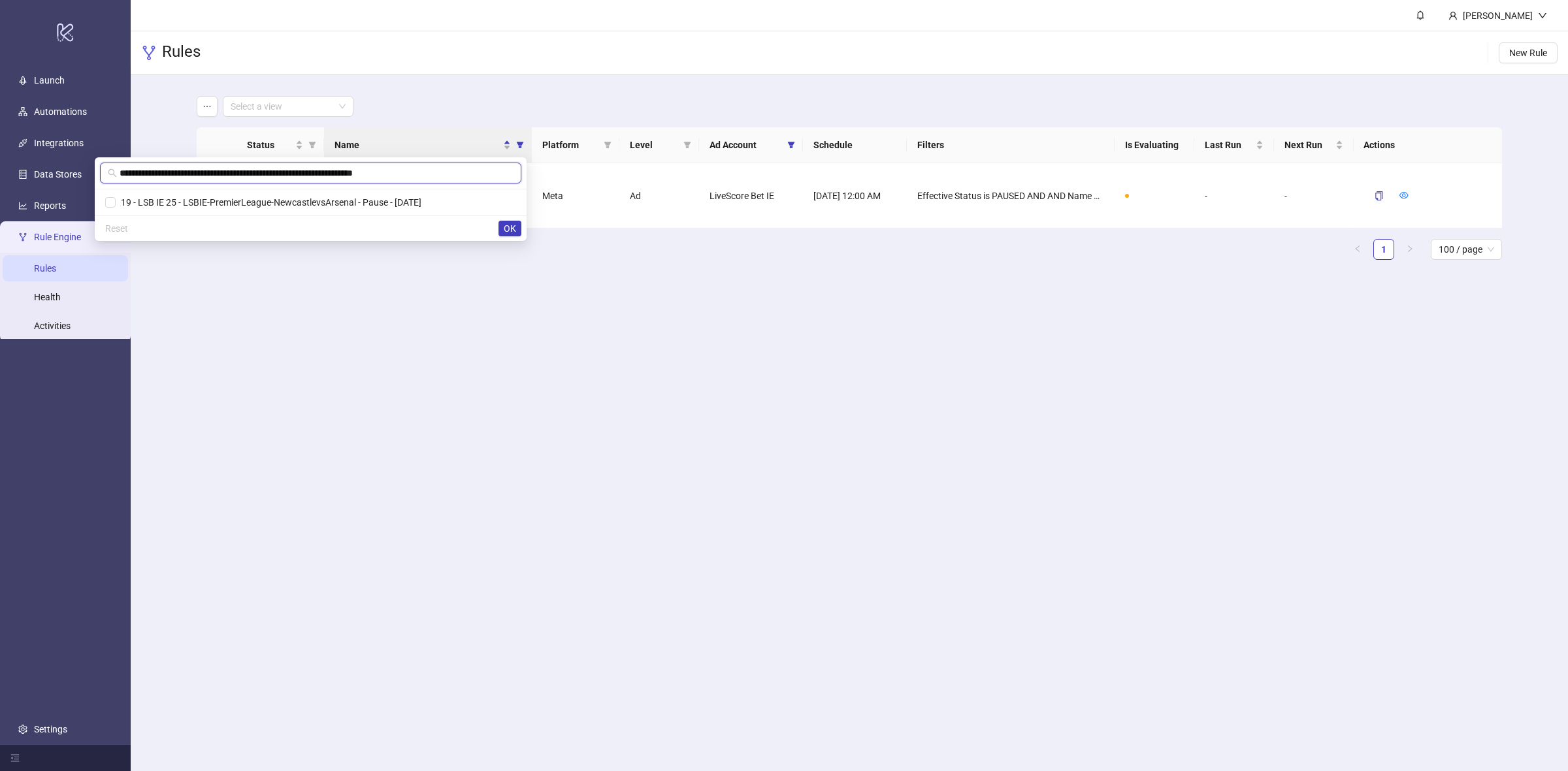
scroll to position [0, 1]
type input "**********"
click at [243, 196] on span "19 - LSB IE 25 - LSBIE-PremierLeague-NewcastlevsArsenal - Pause - [DATE]" at bounding box center [357, 202] width 317 height 14
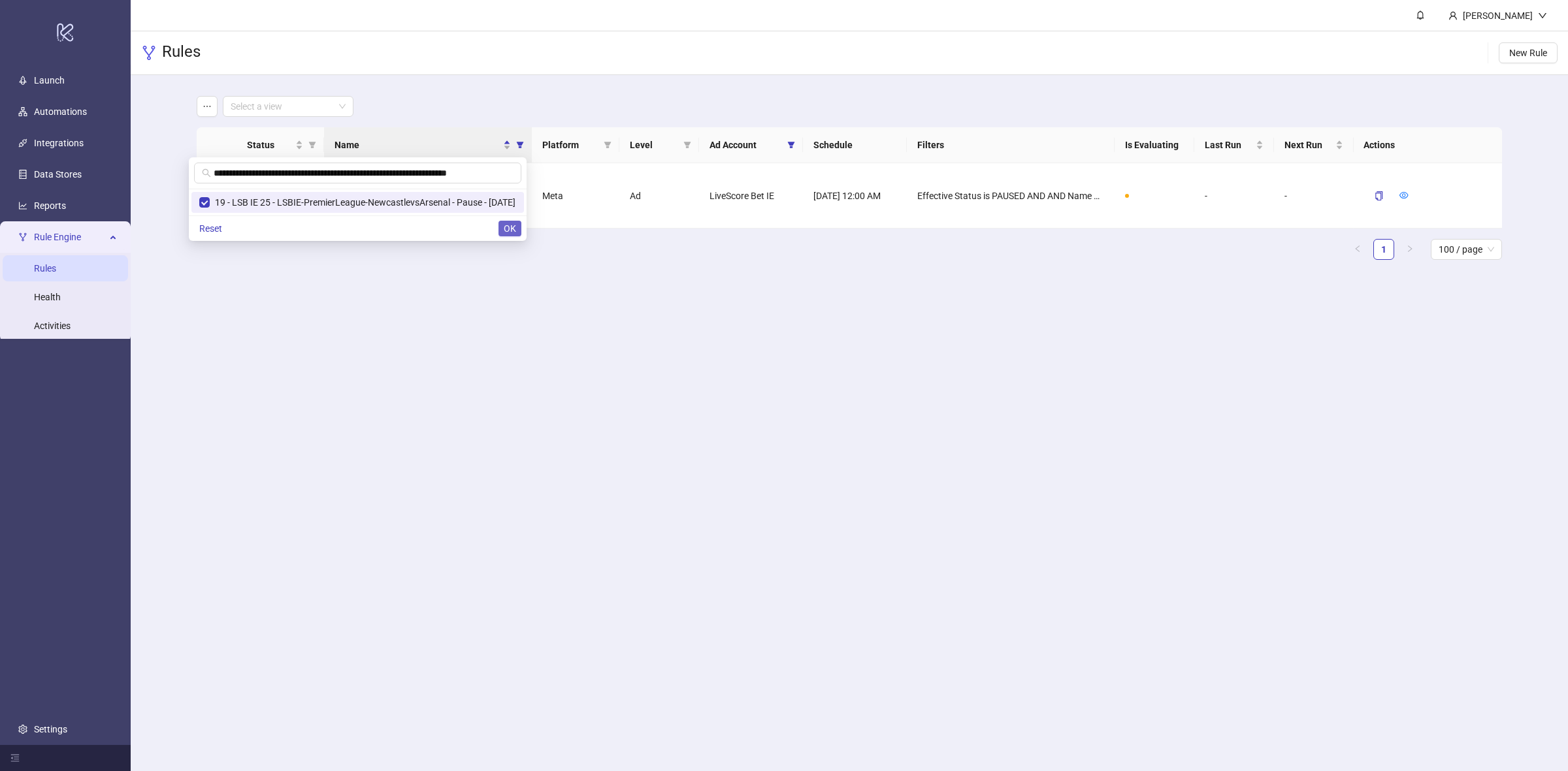
click at [513, 229] on span "OK" at bounding box center [510, 229] width 13 height 10
click at [258, 191] on span "button" at bounding box center [259, 197] width 24 height 10
click at [1364, 197] on button "button" at bounding box center [1373, 195] width 19 height 16
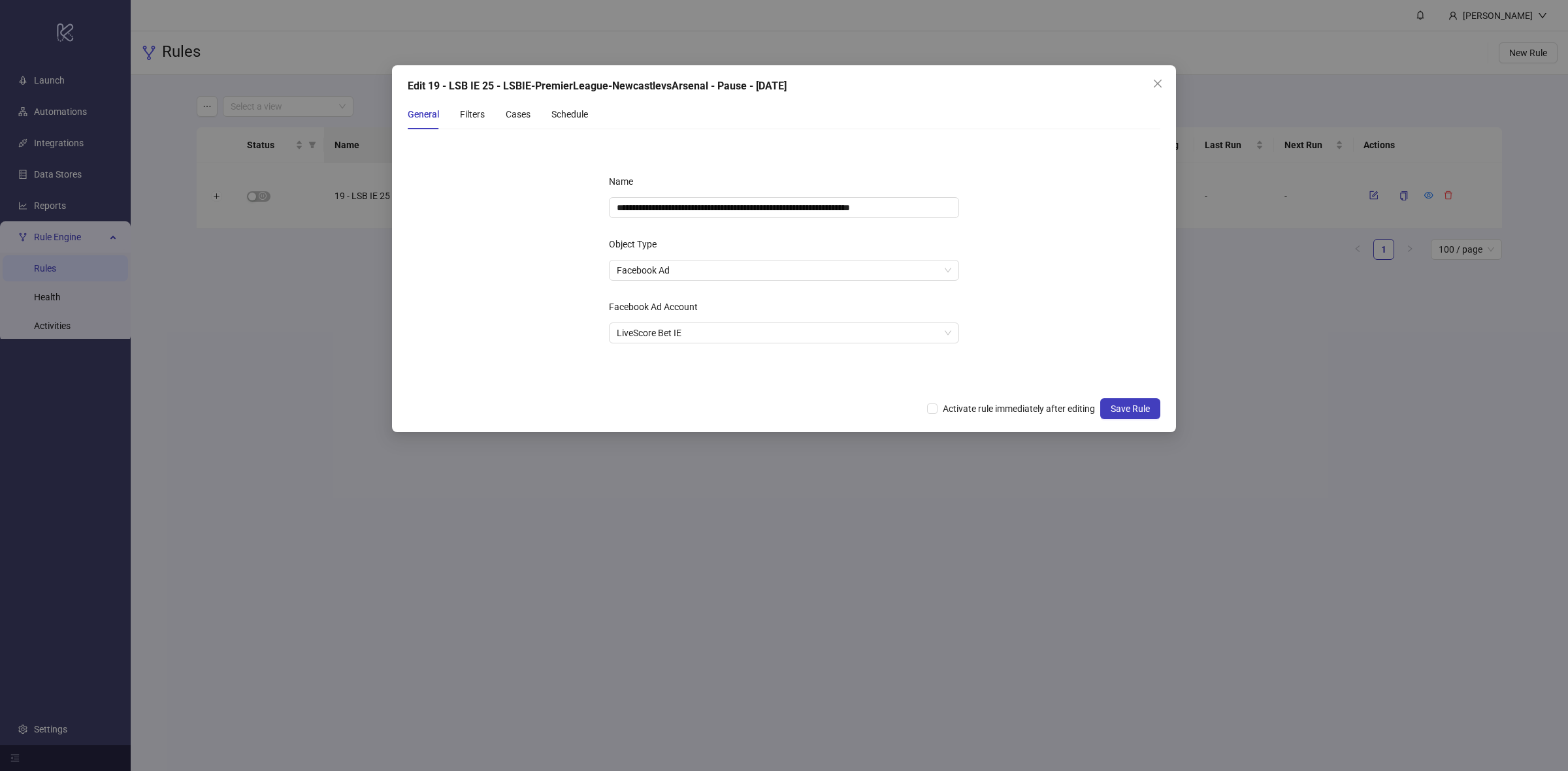
click at [455, 116] on div "General Filters Cases Schedule" at bounding box center [497, 114] width 180 height 30
click at [464, 117] on div "Filters" at bounding box center [472, 114] width 24 height 14
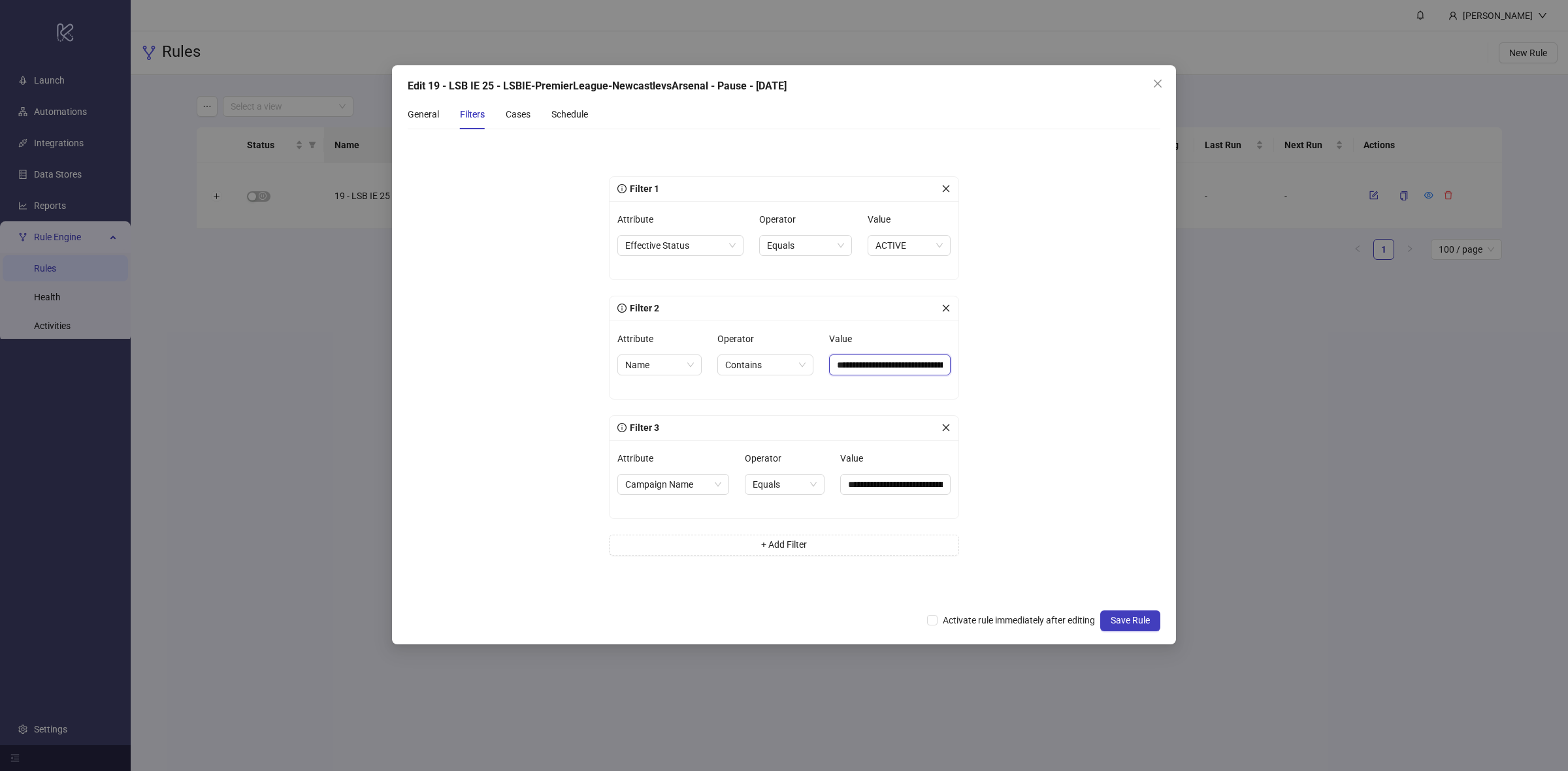
click at [891, 366] on input "**********" at bounding box center [890, 365] width 122 height 21
click at [924, 369] on input "**********" at bounding box center [890, 365] width 122 height 21
click at [513, 109] on div "Cases" at bounding box center [517, 114] width 24 height 14
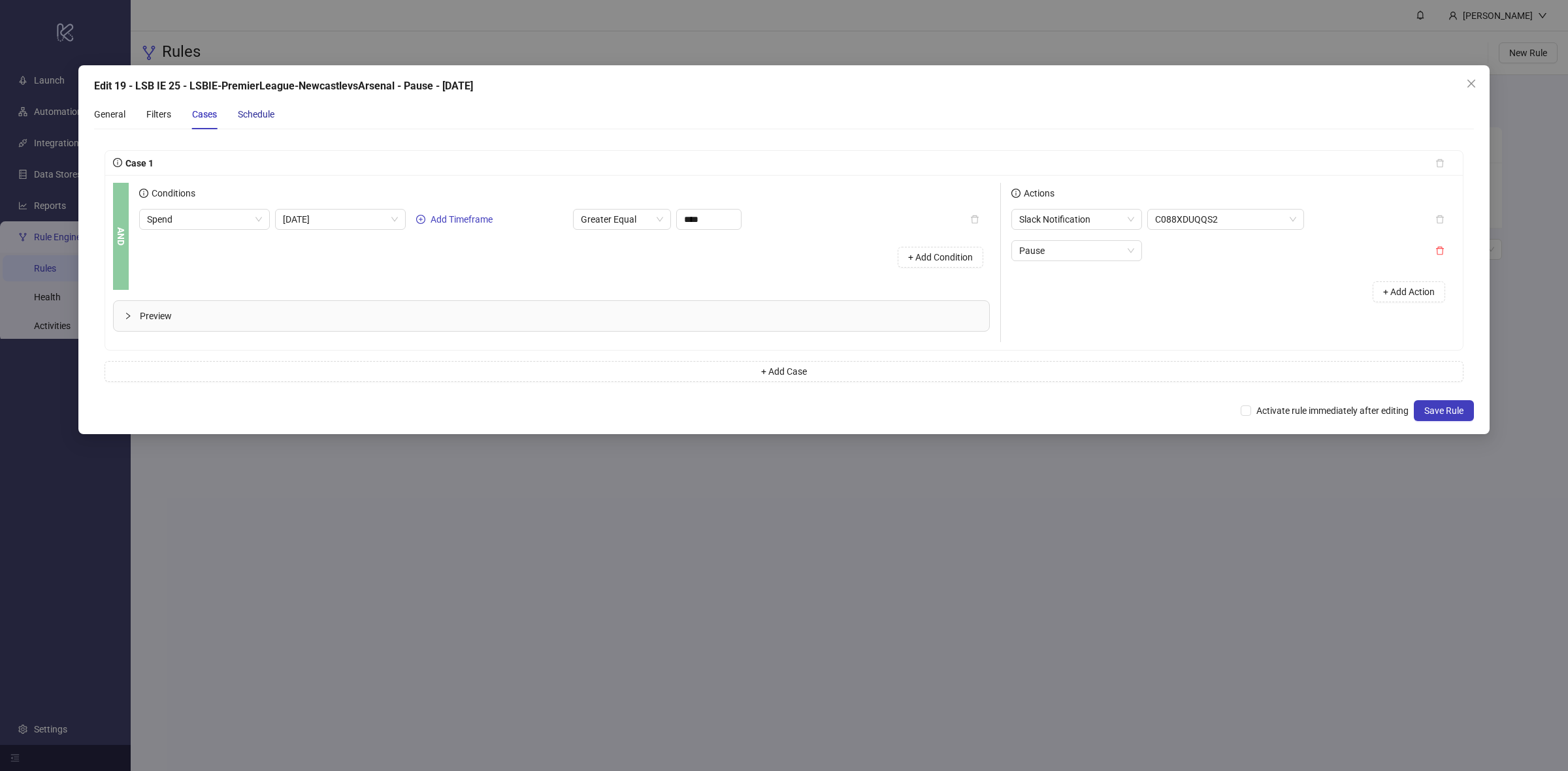
click at [258, 116] on div "Schedule" at bounding box center [255, 114] width 36 height 14
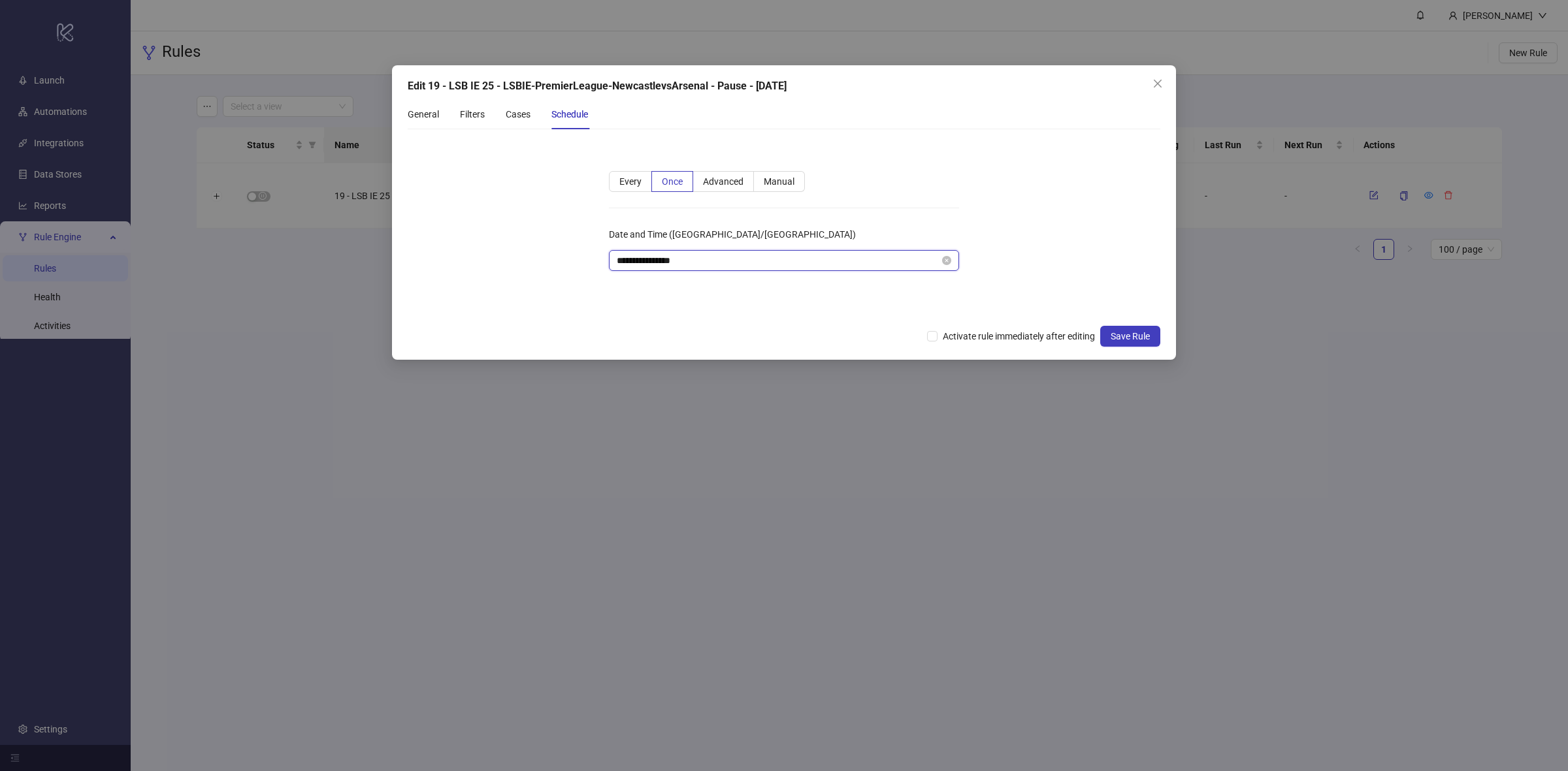
click at [681, 265] on input "**********" at bounding box center [778, 260] width 323 height 14
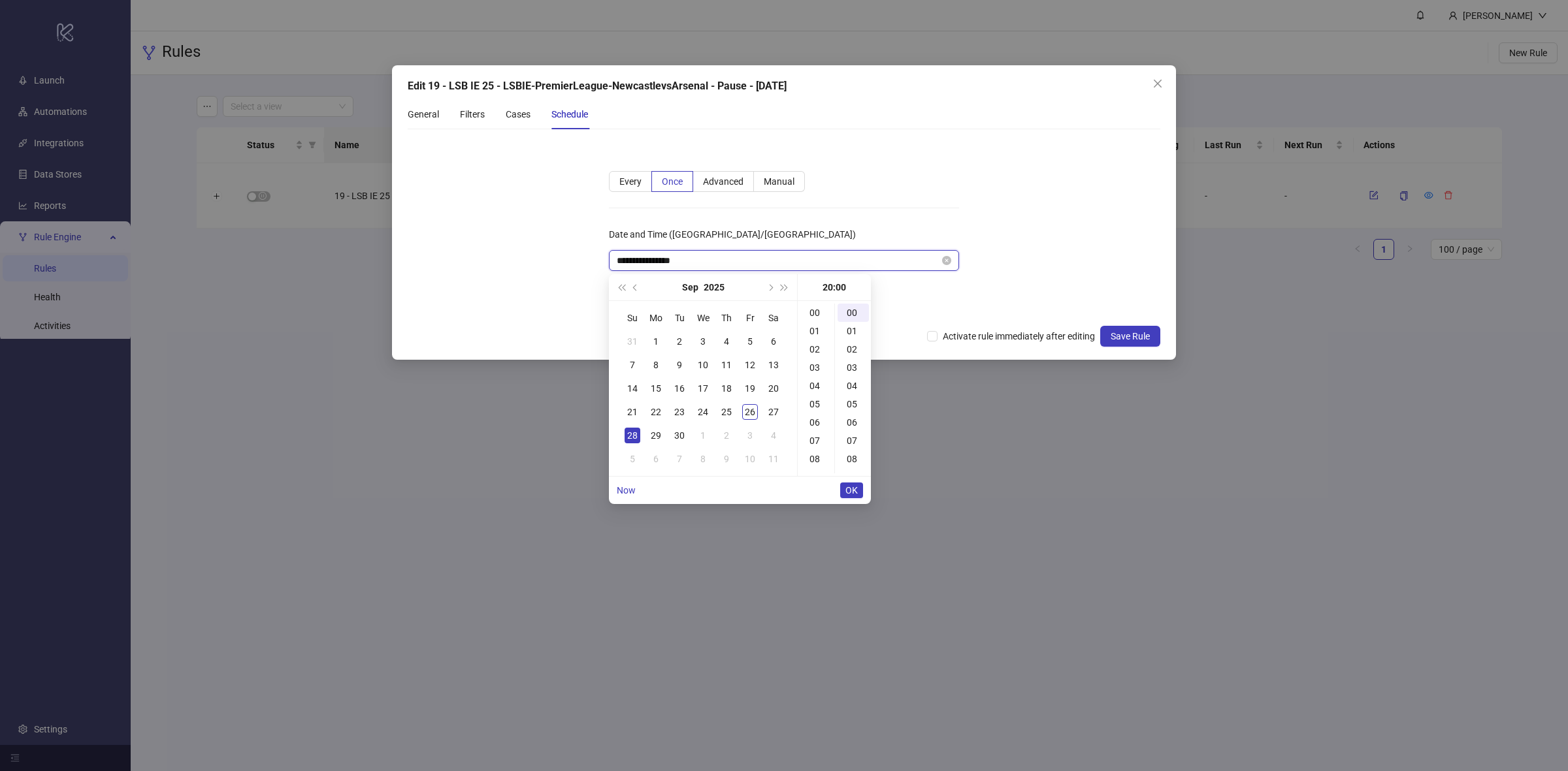
scroll to position [366, 0]
click at [817, 400] on div "16" at bounding box center [816, 403] width 31 height 19
click at [853, 454] on div "30" at bounding box center [853, 453] width 31 height 19
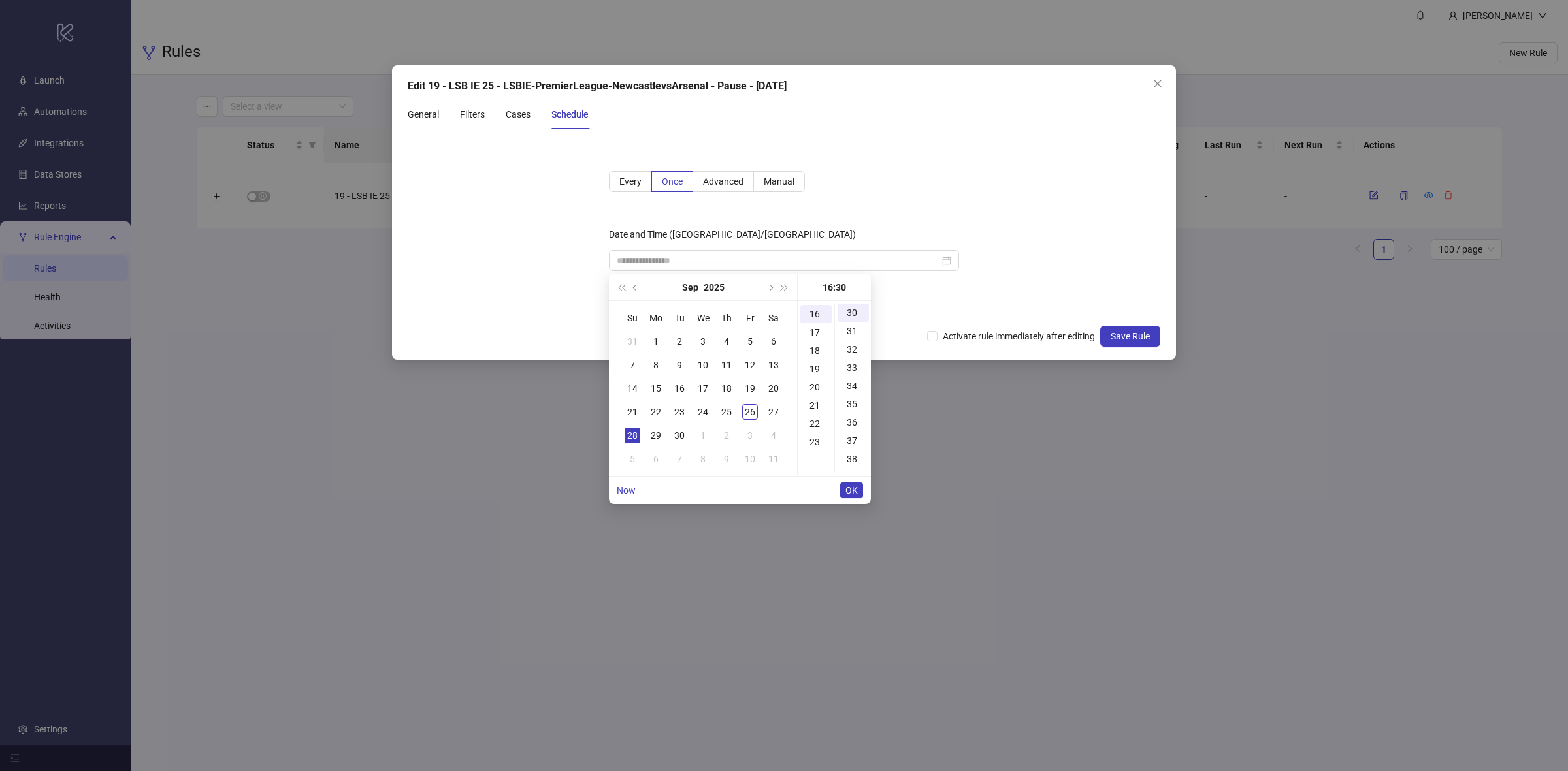
type input "**********"
click at [853, 493] on span "OK" at bounding box center [852, 491] width 13 height 10
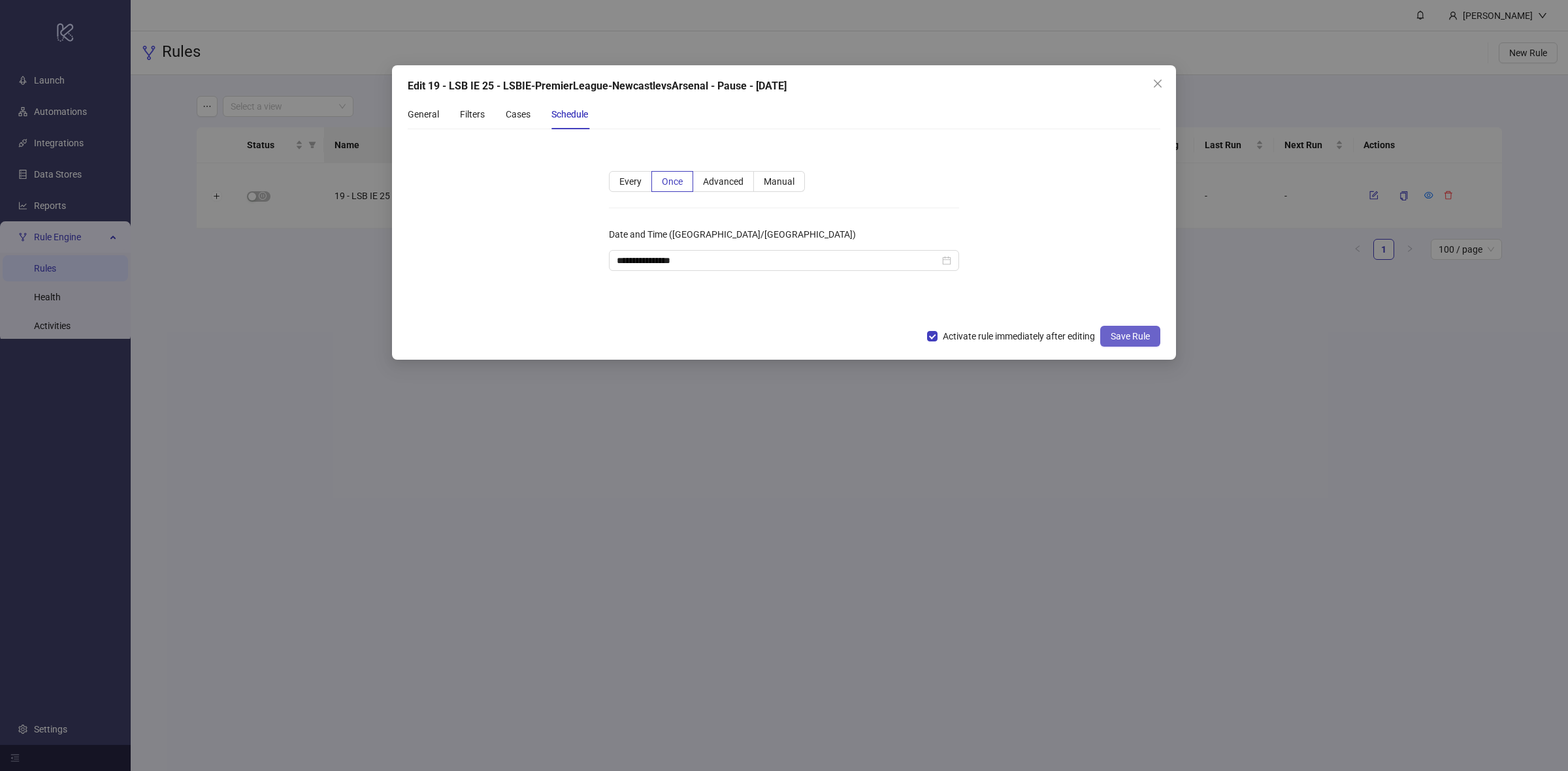
click at [1126, 338] on span "Save Rule" at bounding box center [1130, 336] width 39 height 10
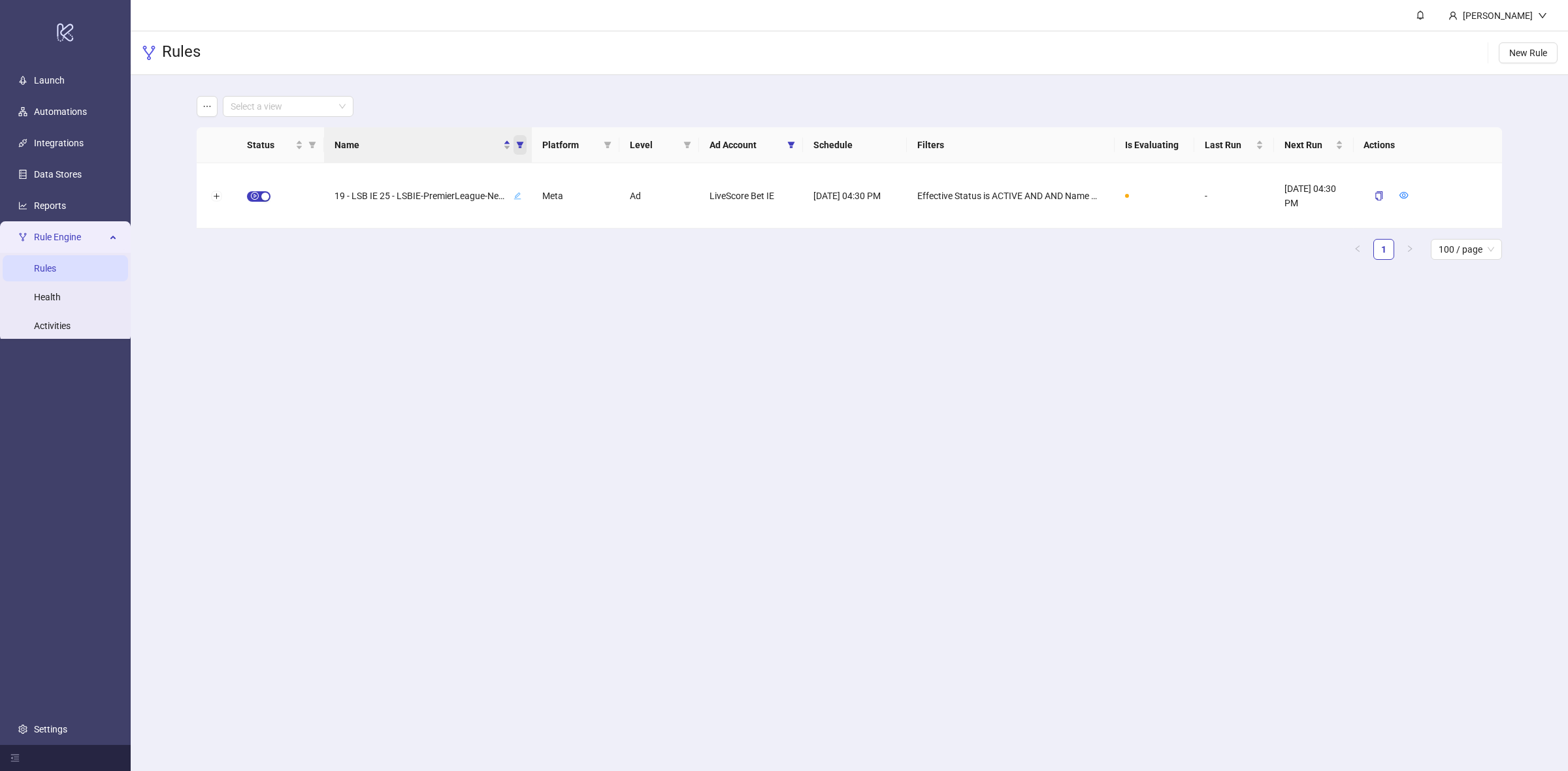
click at [520, 151] on span "Name" at bounding box center [520, 145] width 13 height 19
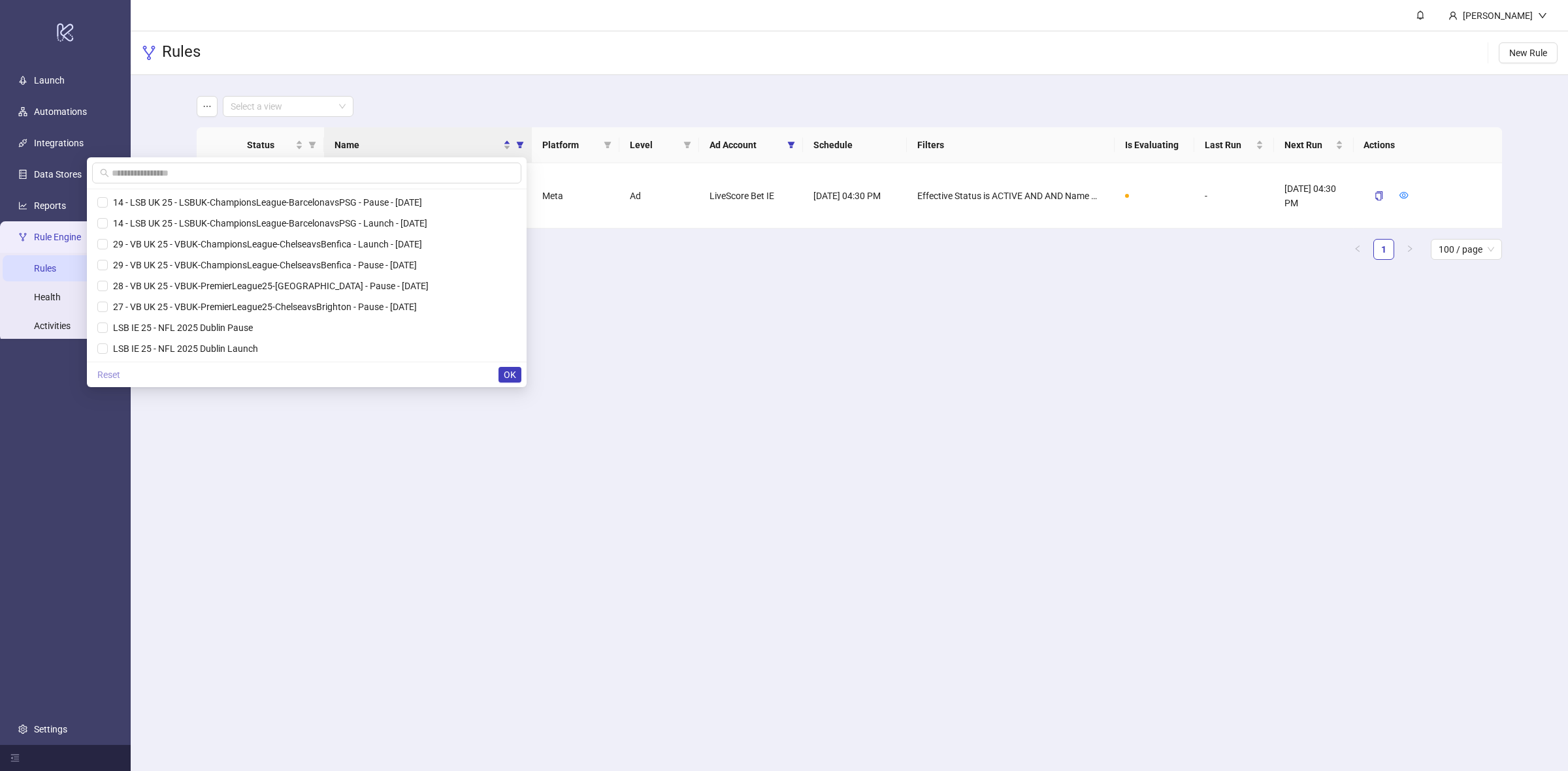
click at [117, 376] on span "Reset" at bounding box center [108, 375] width 23 height 10
click at [506, 379] on span "OK" at bounding box center [510, 375] width 13 height 10
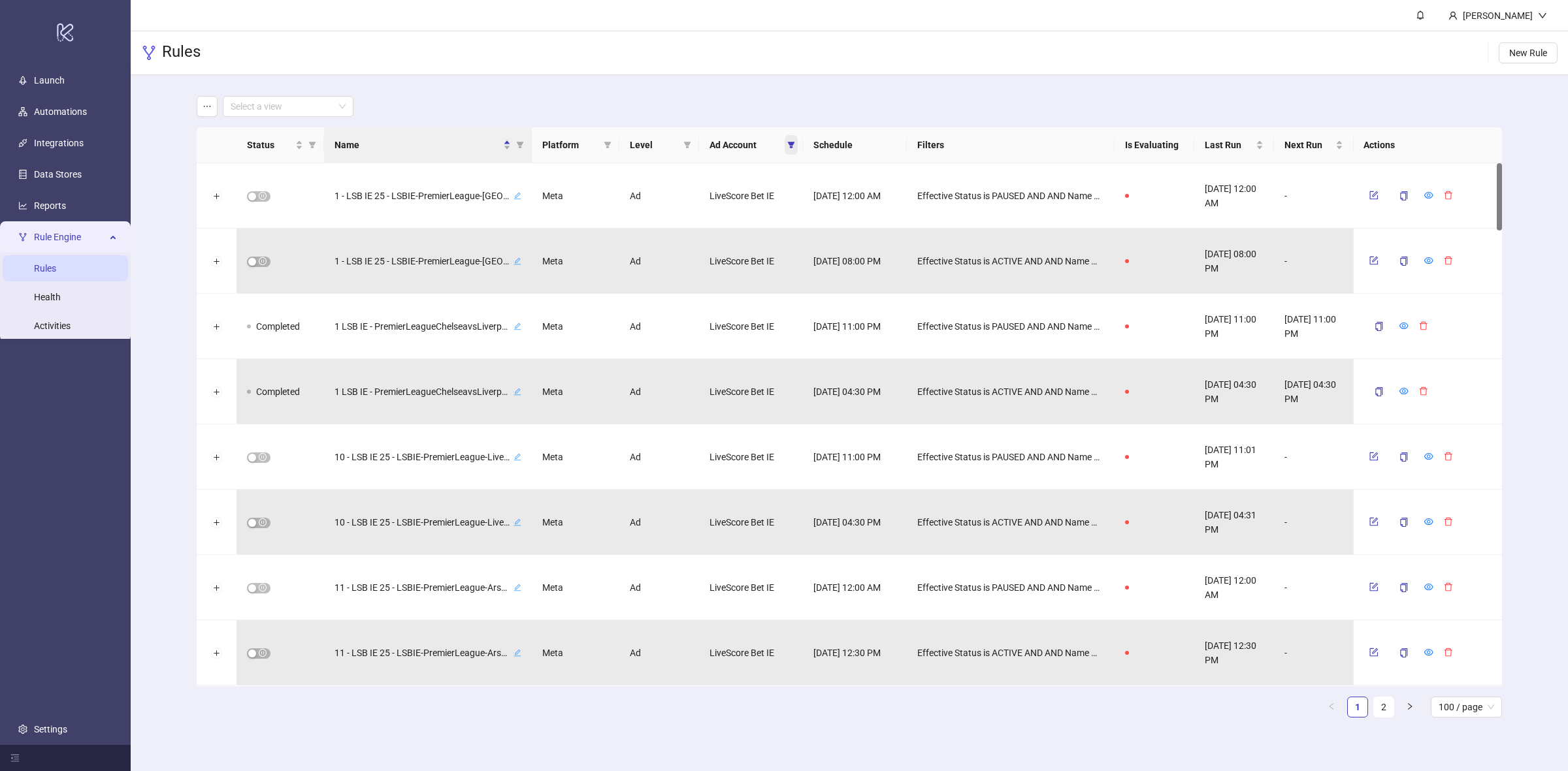
click at [794, 149] on span at bounding box center [791, 145] width 13 height 19
click at [717, 213] on li "Virgin Bet UK" at bounding box center [733, 223] width 124 height 21
click at [685, 237] on label at bounding box center [684, 243] width 10 height 14
click at [781, 269] on span "OK" at bounding box center [781, 270] width 13 height 10
drag, startPoint x: 516, startPoint y: 148, endPoint x: 510, endPoint y: 201, distance: 53.3
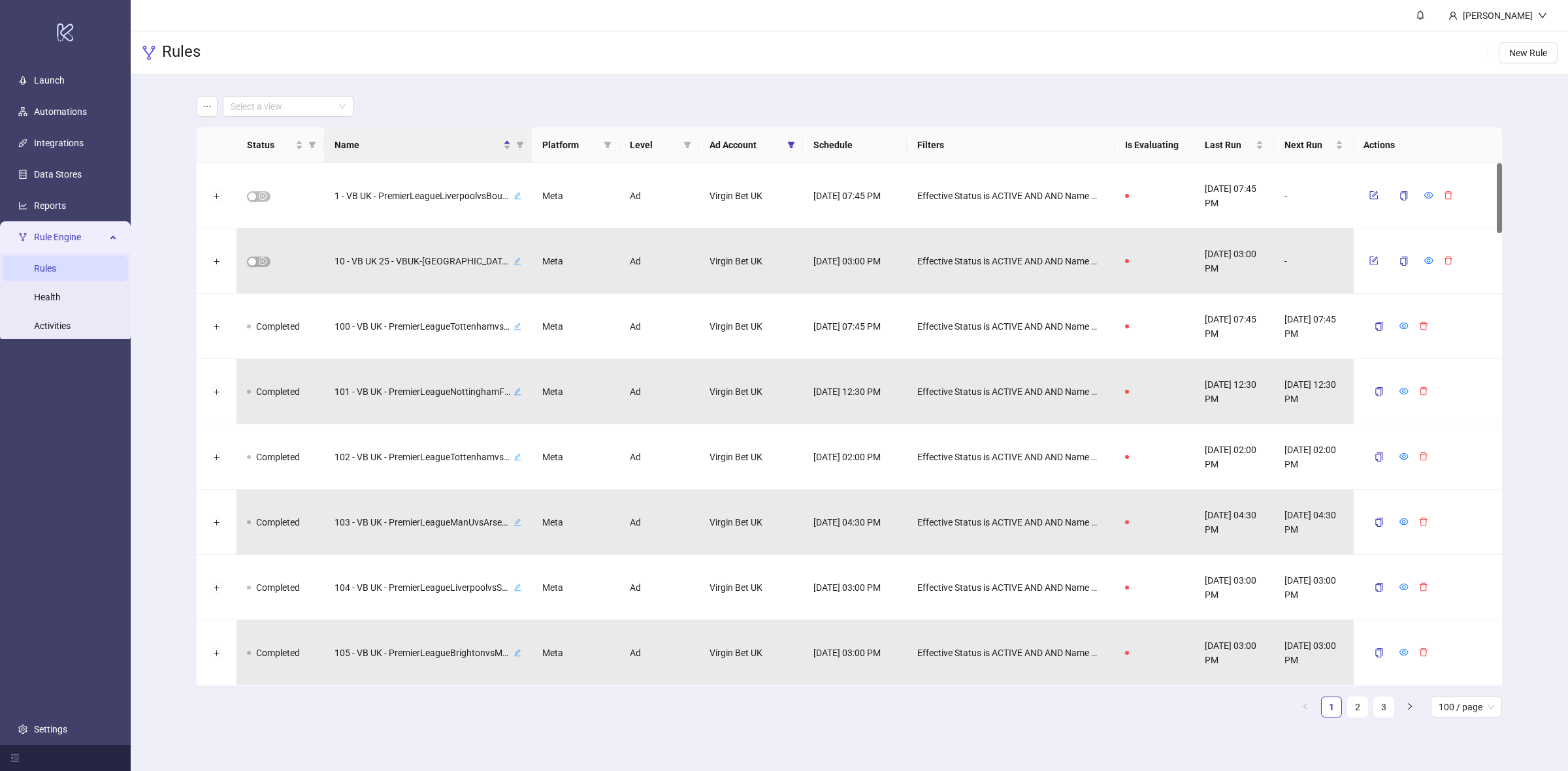
click at [516, 148] on icon "filter" at bounding box center [520, 145] width 8 height 8
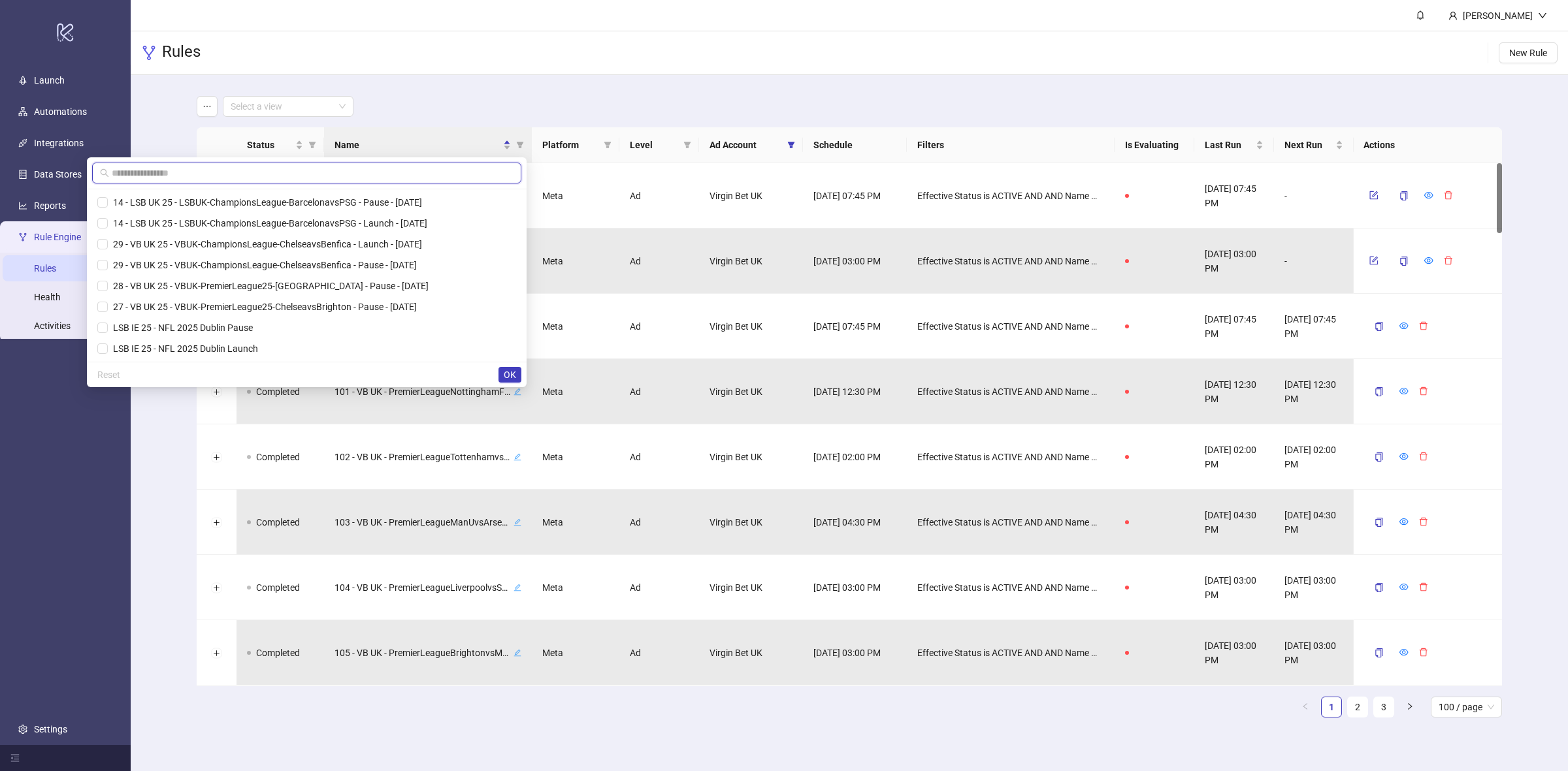
click at [197, 173] on input "text" at bounding box center [309, 173] width 394 height 14
paste input "**********"
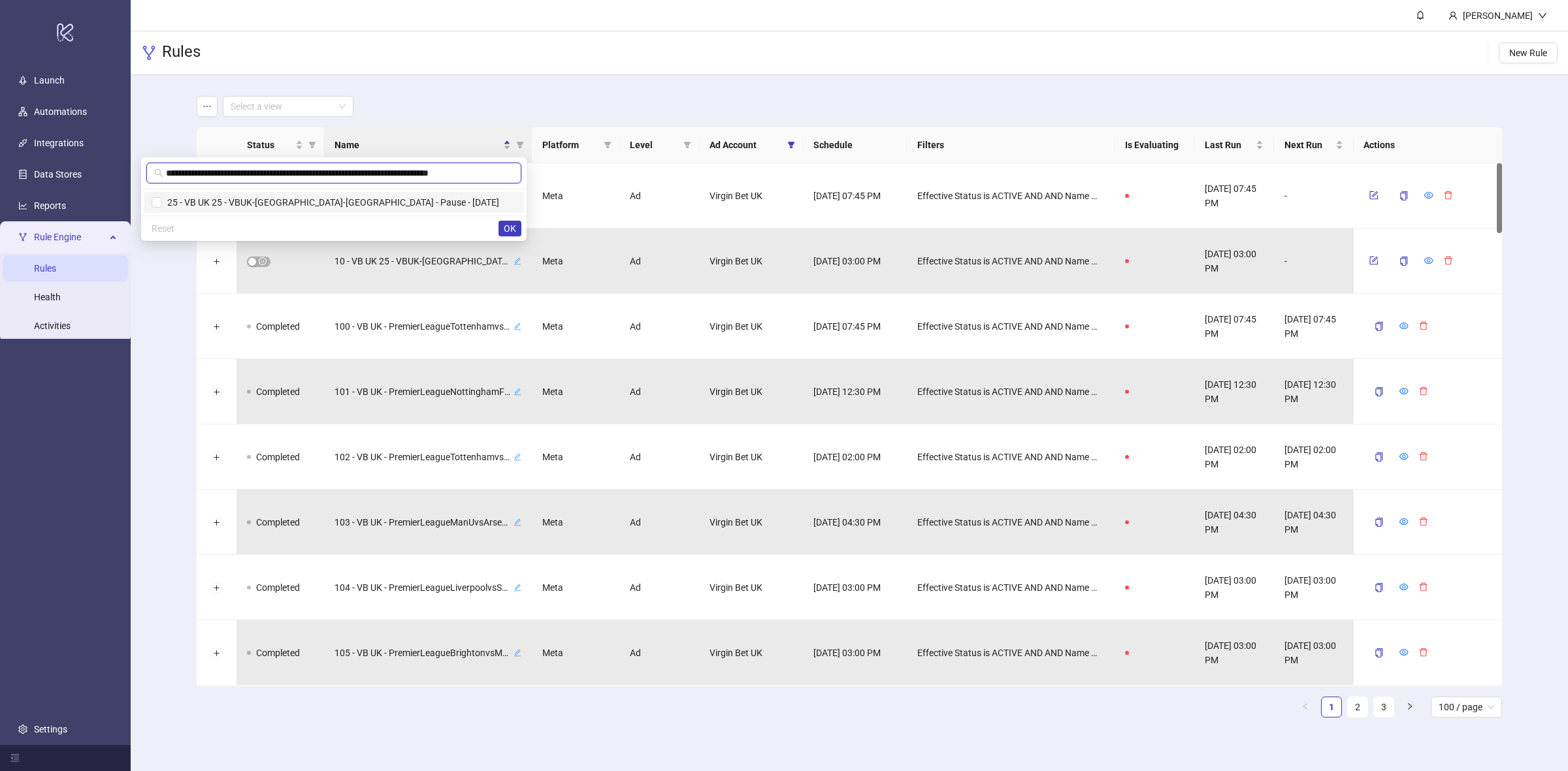
scroll to position [0, 1]
type input "**********"
click at [210, 204] on span "25 - VB UK 25 - VBUK-[GEOGRAPHIC_DATA]-[GEOGRAPHIC_DATA] - Pause - [DATE]" at bounding box center [330, 203] width 337 height 10
click at [514, 235] on button "OK" at bounding box center [510, 228] width 23 height 16
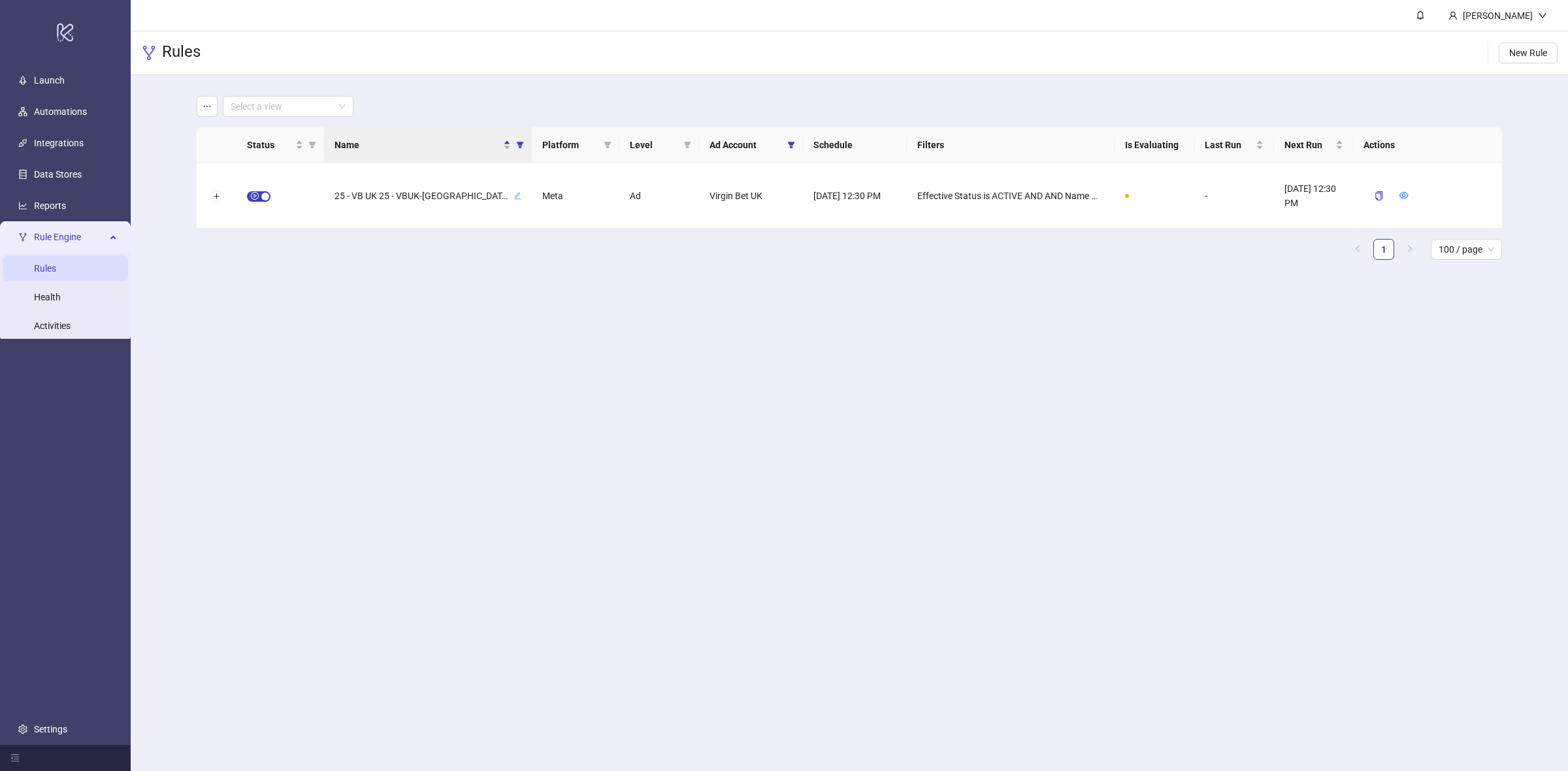
click at [706, 289] on main "Select a view Status Name Platform Level Ad Account Schedule Filters Is Evaluat…" at bounding box center [850, 183] width 1327 height 216
click at [256, 194] on span "button" at bounding box center [259, 197] width 24 height 10
click at [1371, 193] on icon "form" at bounding box center [1373, 195] width 9 height 9
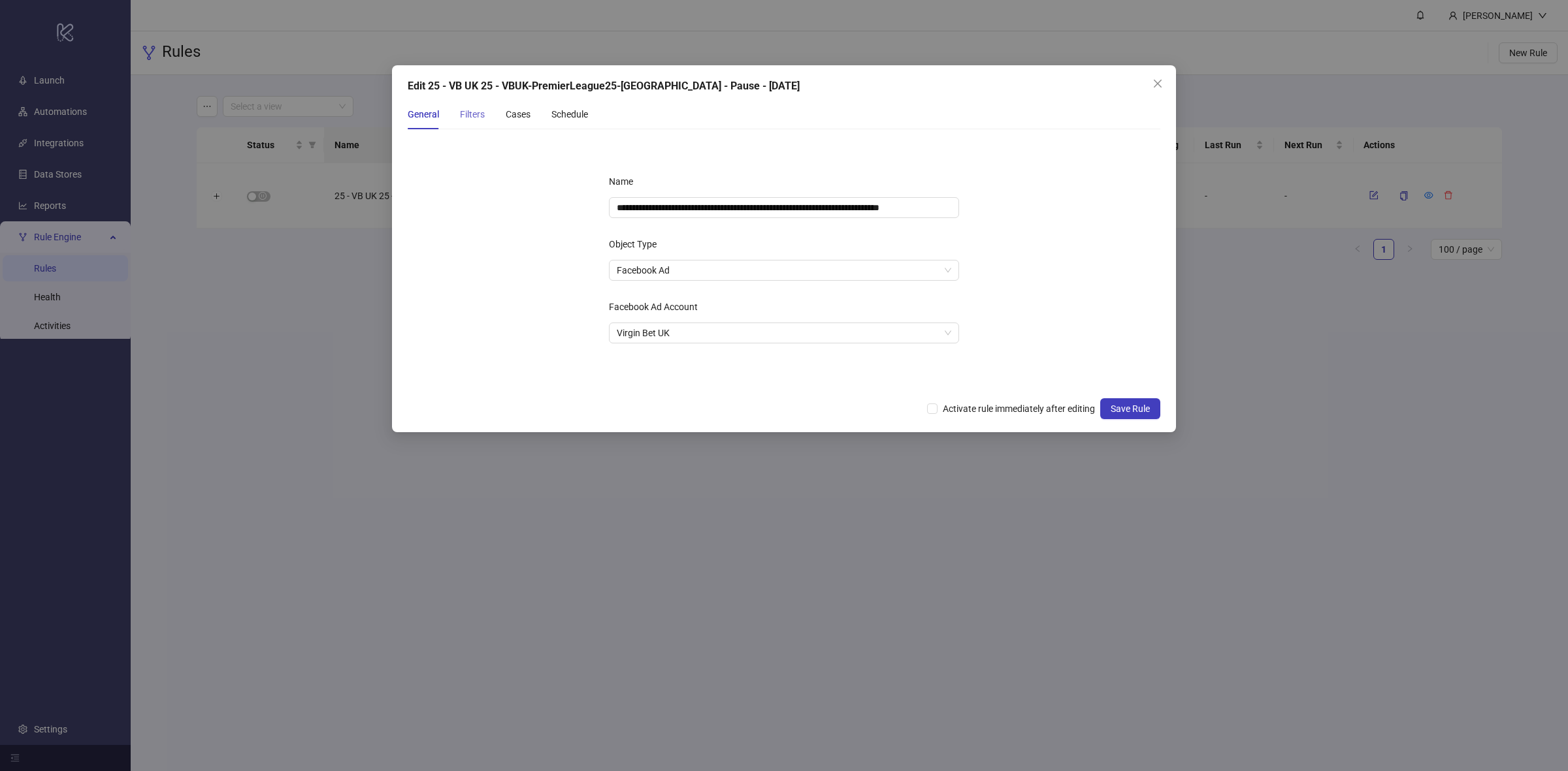
click at [475, 106] on div "Filters" at bounding box center [472, 114] width 24 height 30
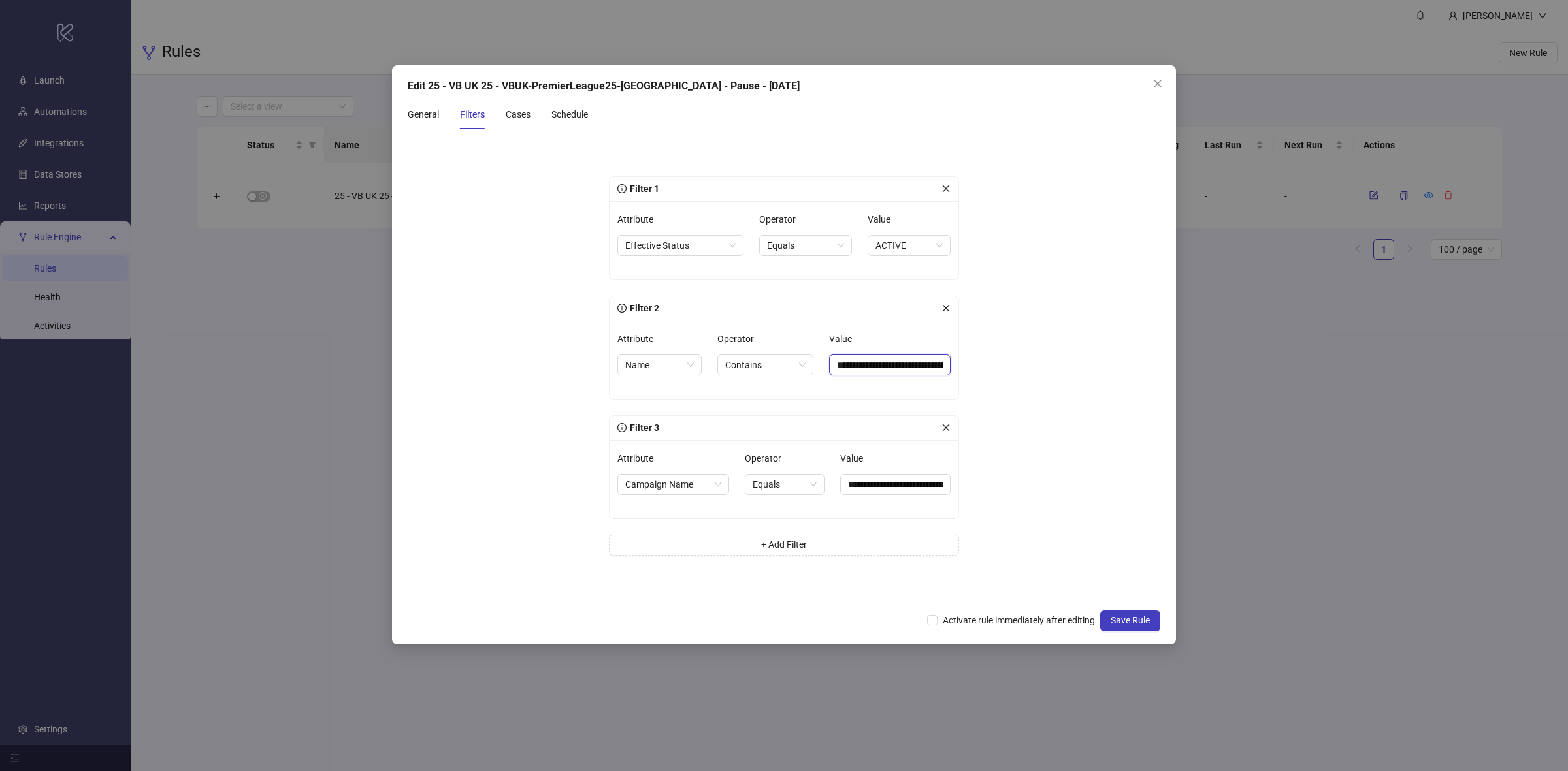
click at [883, 361] on input "**********" at bounding box center [890, 365] width 122 height 21
drag, startPoint x: 931, startPoint y: 483, endPoint x: 1056, endPoint y: 482, distance: 125.0
click at [1056, 482] on form "**********" at bounding box center [784, 371] width 753 height 463
click at [1027, 461] on form "**********" at bounding box center [784, 371] width 753 height 463
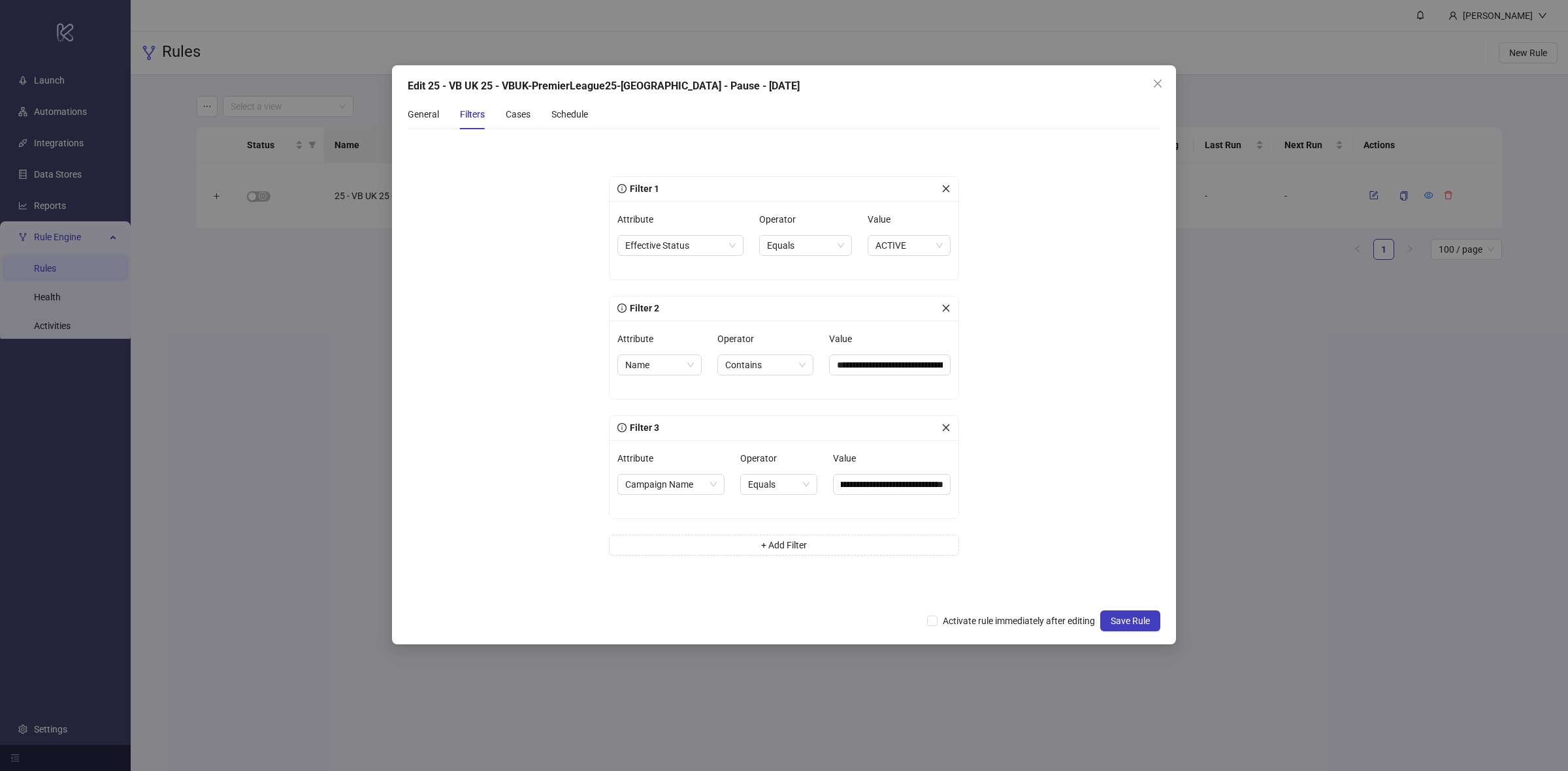
scroll to position [0, 0]
click at [520, 109] on div "Cases" at bounding box center [517, 114] width 24 height 14
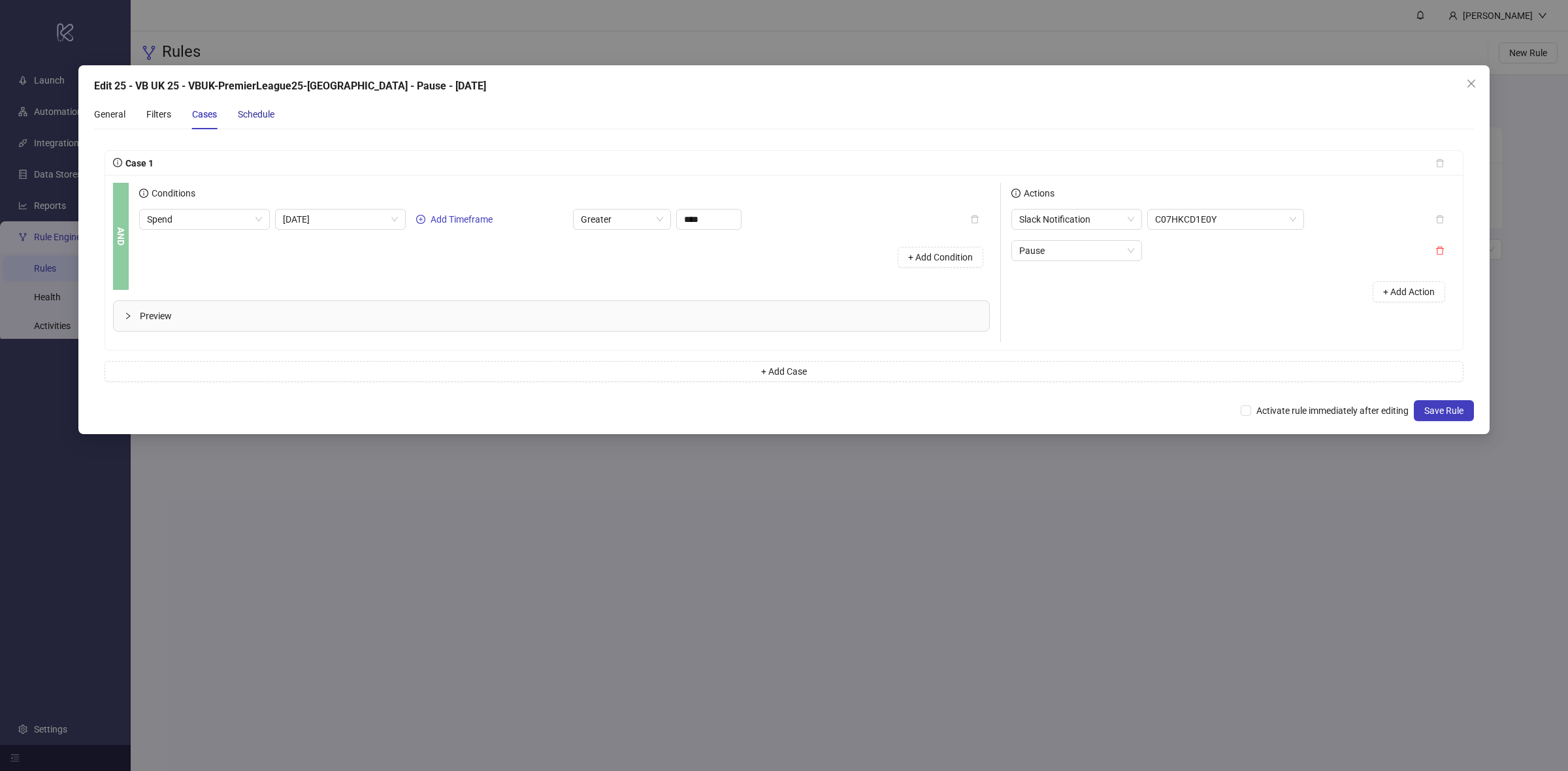
click at [250, 108] on div "Schedule" at bounding box center [255, 114] width 36 height 14
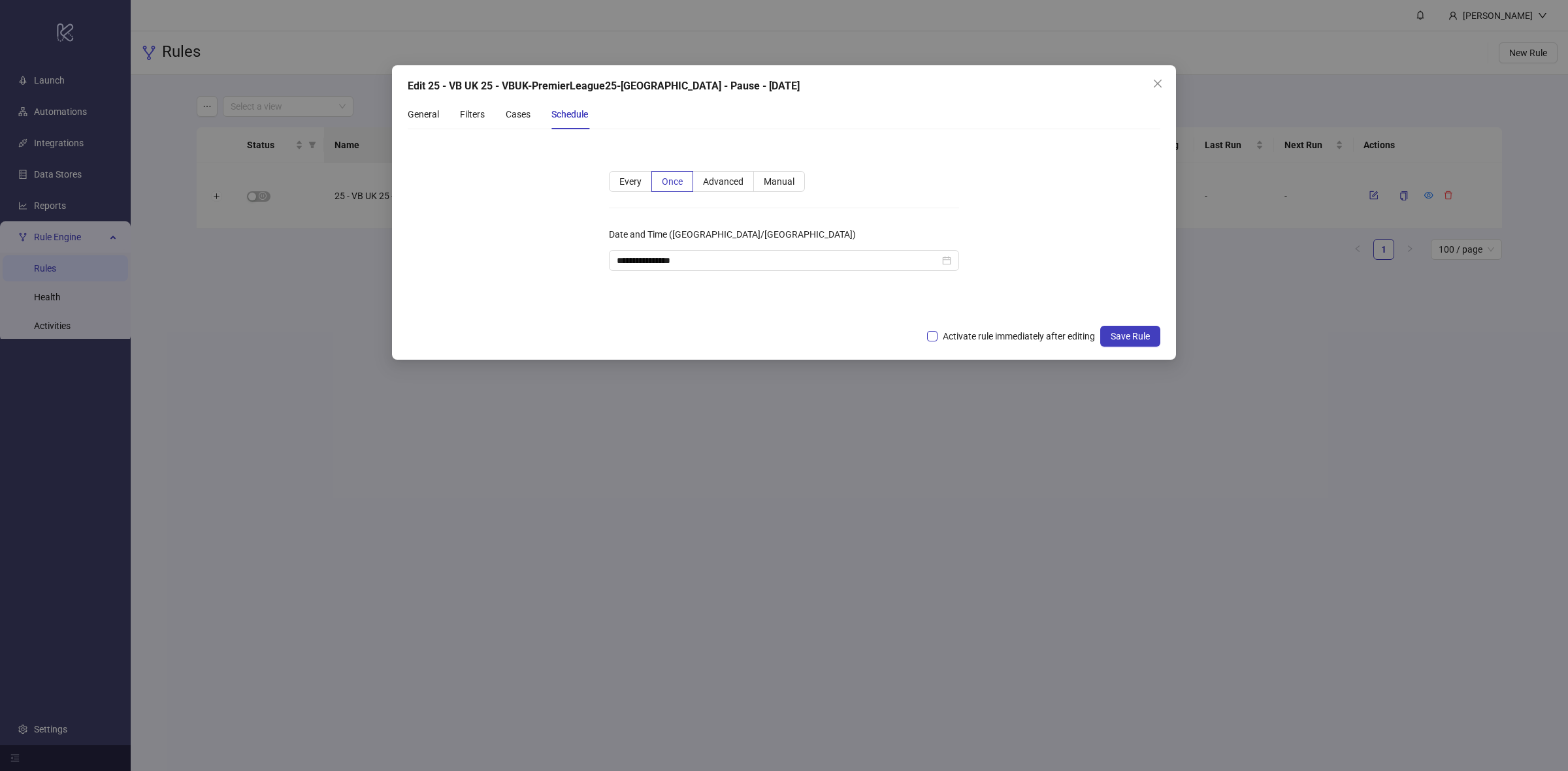
click at [984, 334] on span "Activate rule immediately after editing" at bounding box center [1019, 336] width 163 height 14
click at [1124, 335] on span "Save Rule" at bounding box center [1130, 336] width 39 height 10
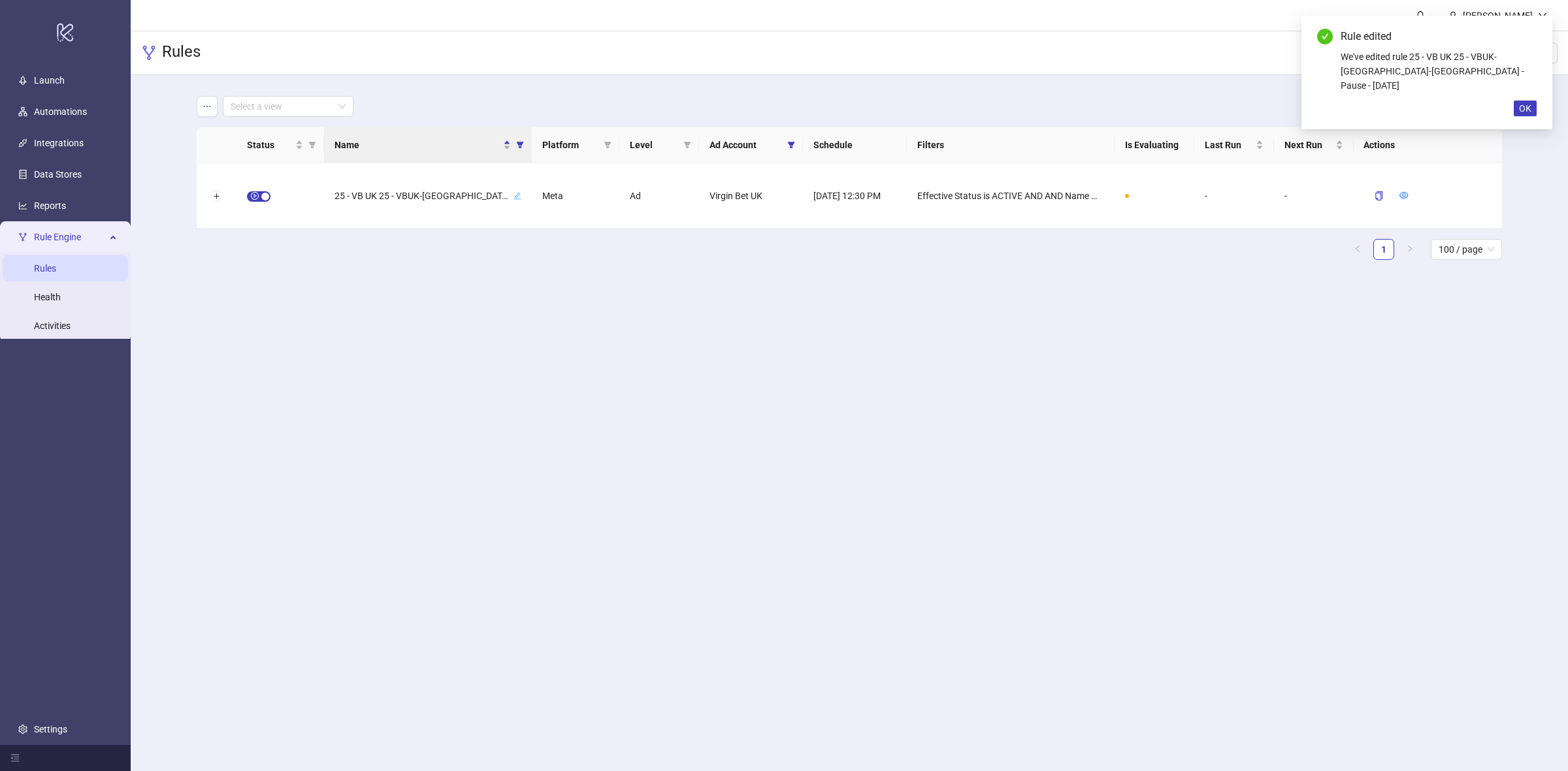
drag, startPoint x: 523, startPoint y: 150, endPoint x: 516, endPoint y: 230, distance: 80.3
click at [523, 150] on span "Name" at bounding box center [520, 145] width 13 height 19
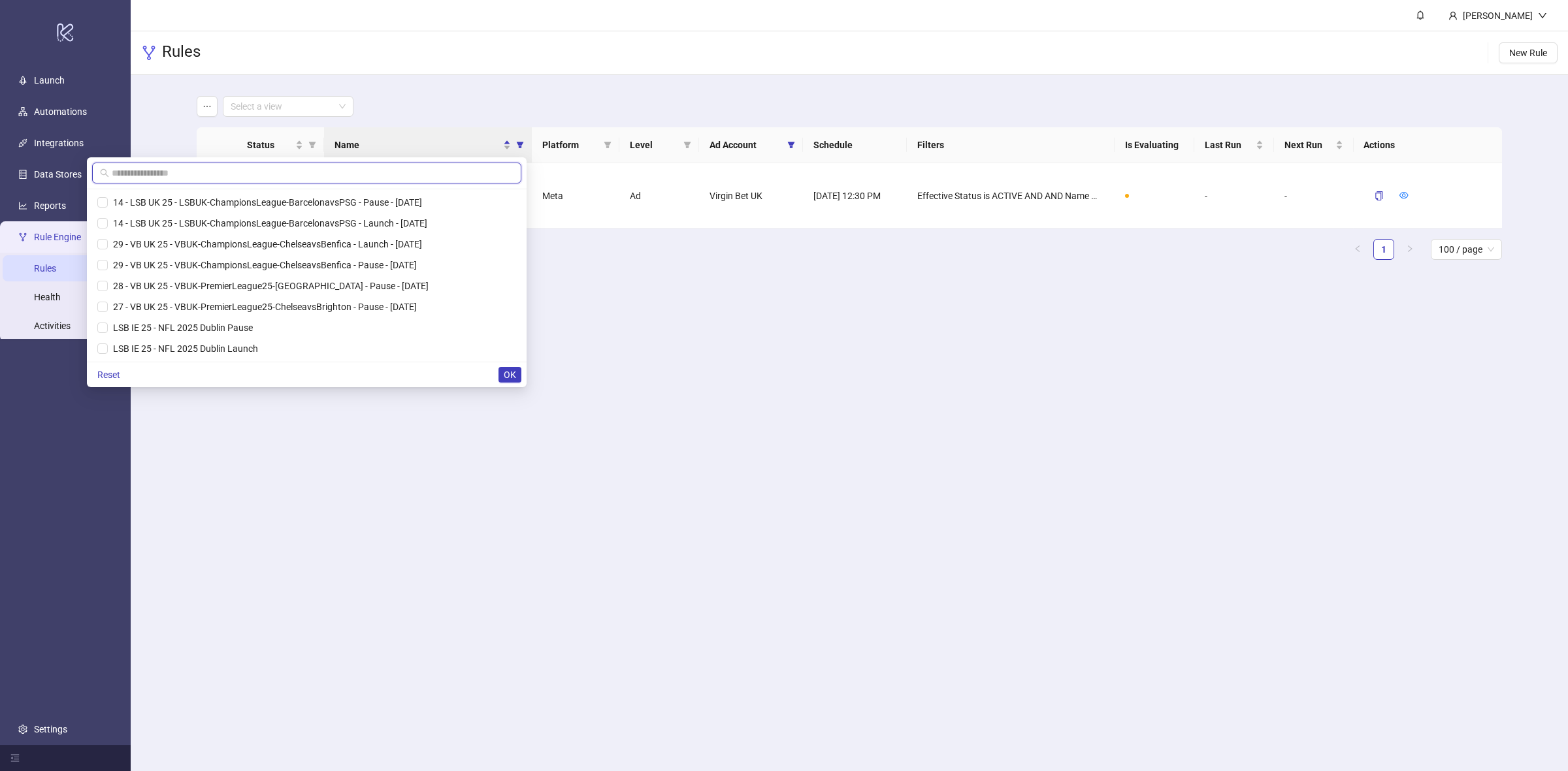
click at [430, 170] on input "text" at bounding box center [309, 173] width 394 height 14
click at [117, 371] on span "Reset" at bounding box center [108, 375] width 23 height 10
click at [178, 171] on input "text" at bounding box center [309, 173] width 394 height 14
paste input "**********"
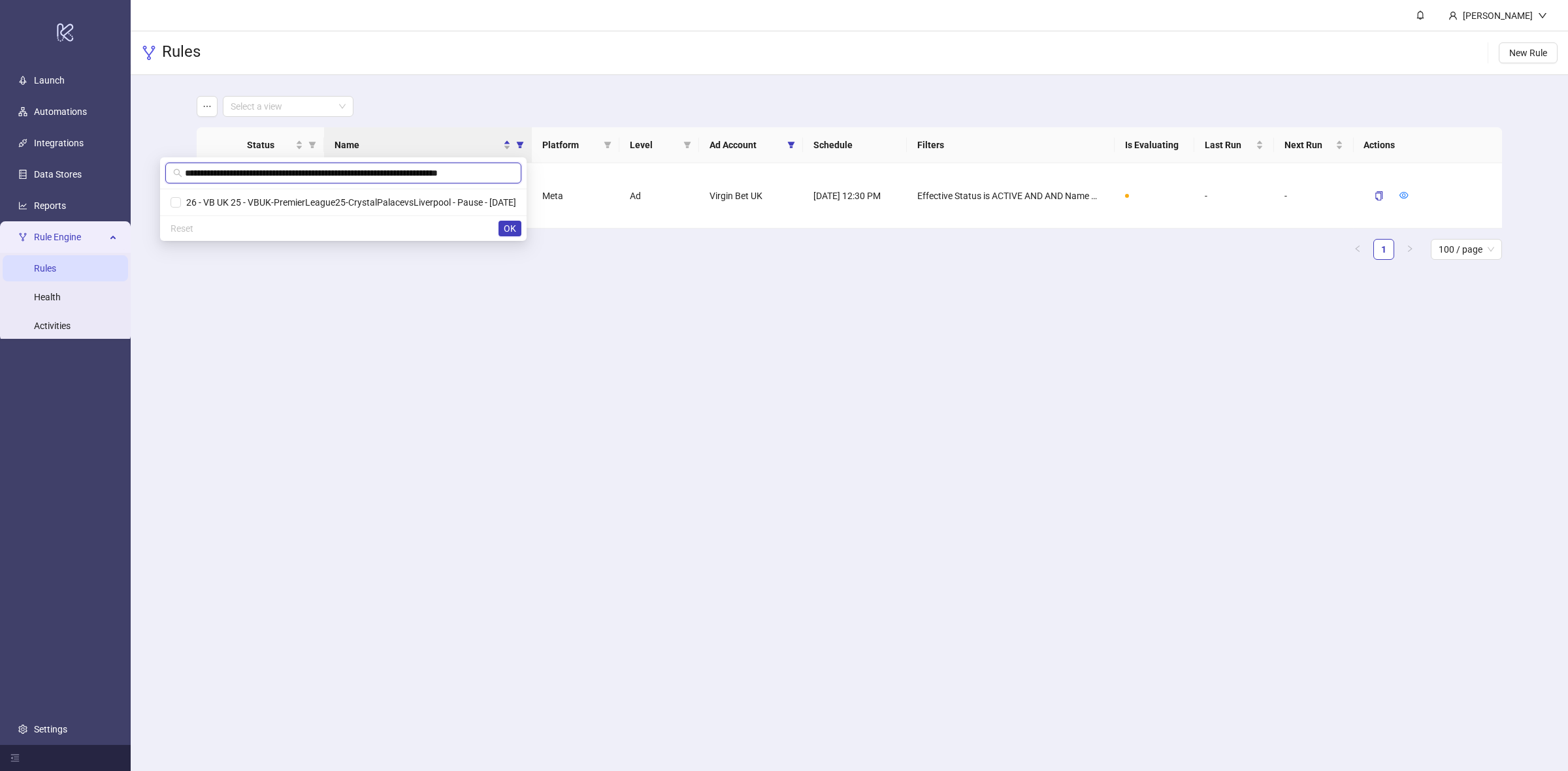
scroll to position [0, 1]
click at [191, 199] on span "26 - VB UK 25 - VBUK-PremierLeague25-CrystalPalacevsLiverpool - Pause - [DATE]" at bounding box center [349, 203] width 336 height 10
click at [510, 223] on span "OK" at bounding box center [510, 229] width 13 height 10
click at [264, 199] on div "button" at bounding box center [265, 197] width 8 height 8
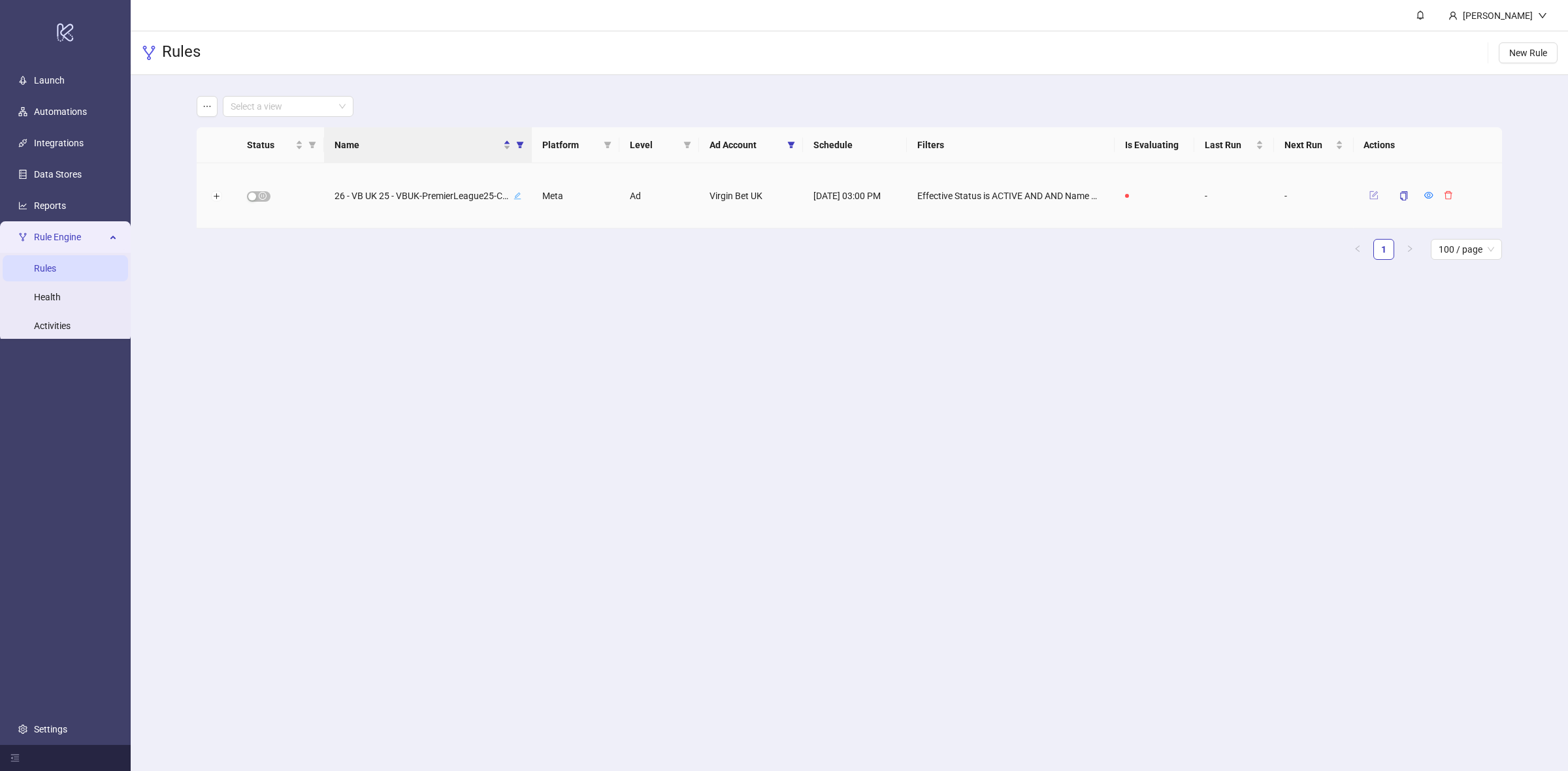
click at [1379, 193] on button "button" at bounding box center [1373, 195] width 19 height 16
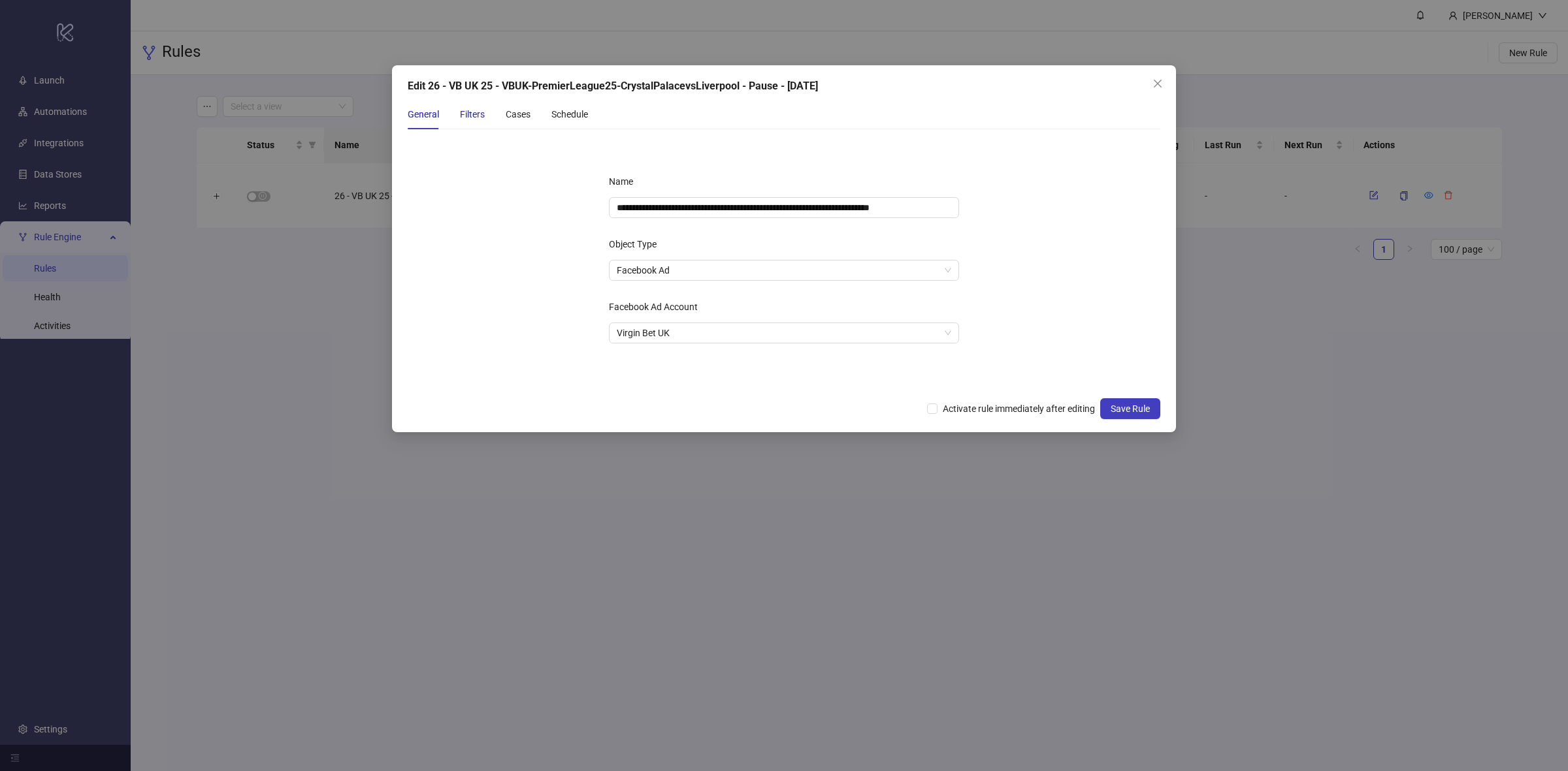
click at [468, 119] on div "Filters" at bounding box center [472, 114] width 24 height 14
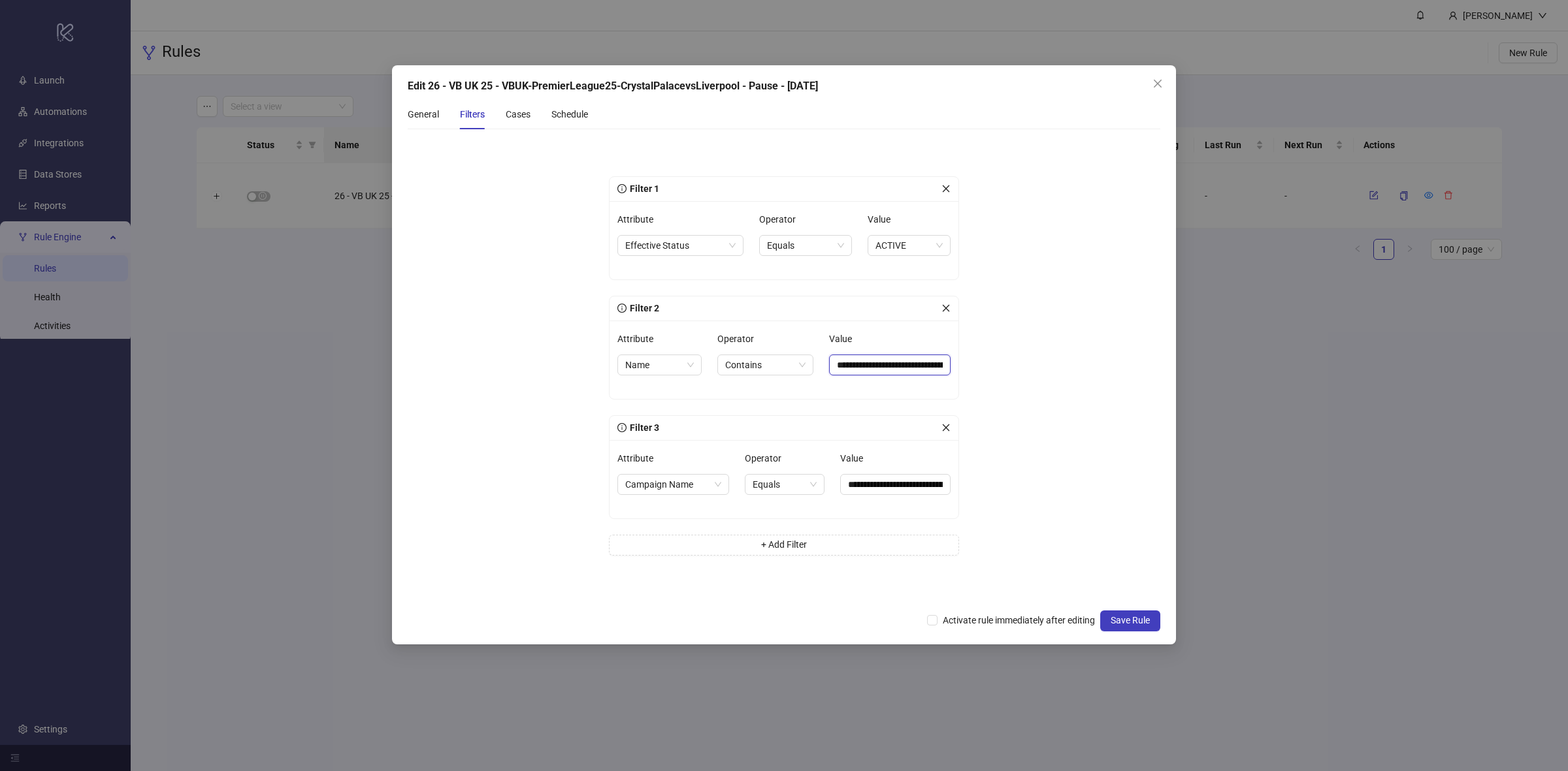
click at [896, 367] on input "**********" at bounding box center [890, 365] width 122 height 21
click at [524, 112] on div "Cases" at bounding box center [517, 114] width 24 height 14
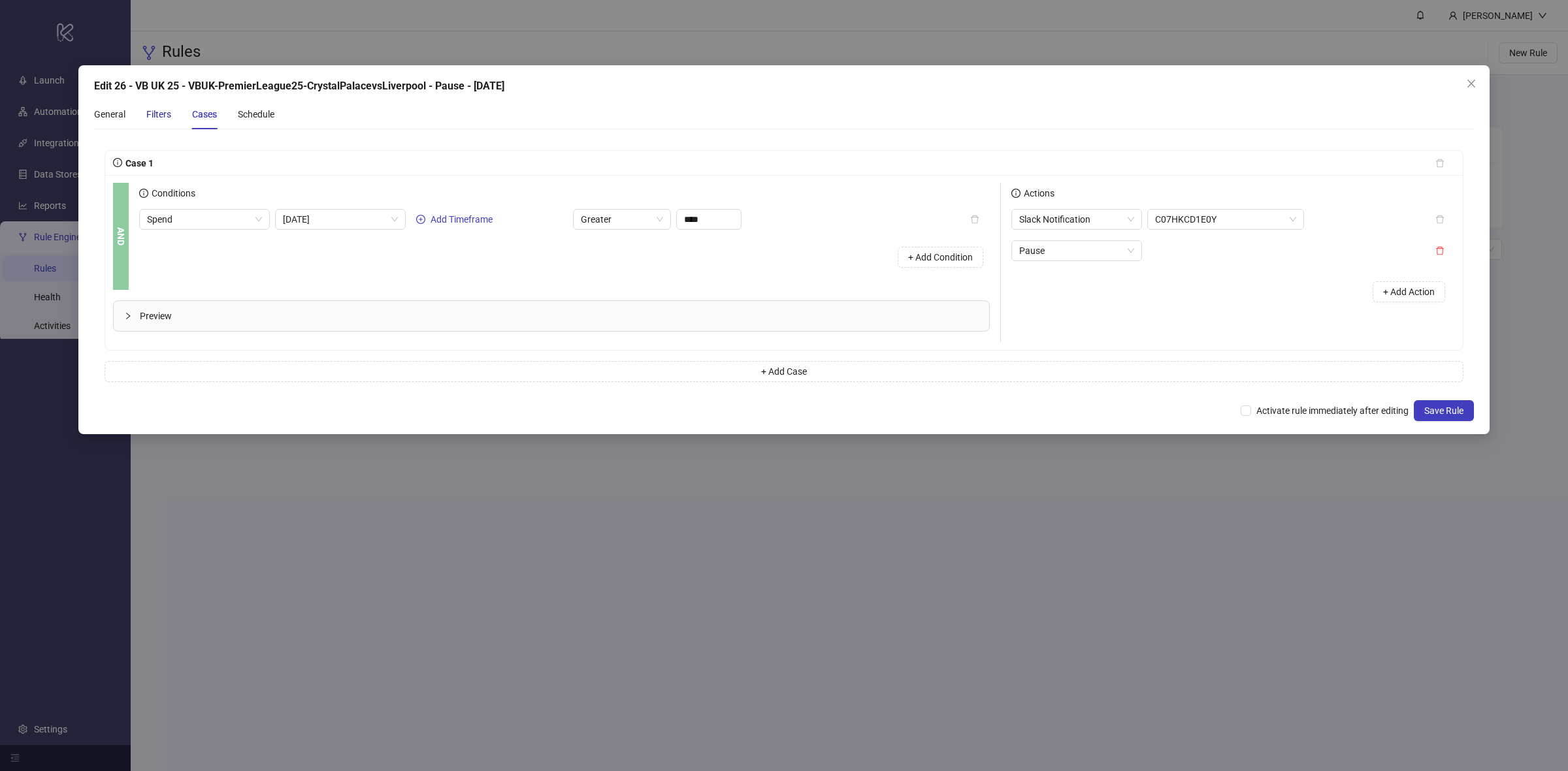
click at [159, 113] on div "Filters" at bounding box center [158, 114] width 24 height 14
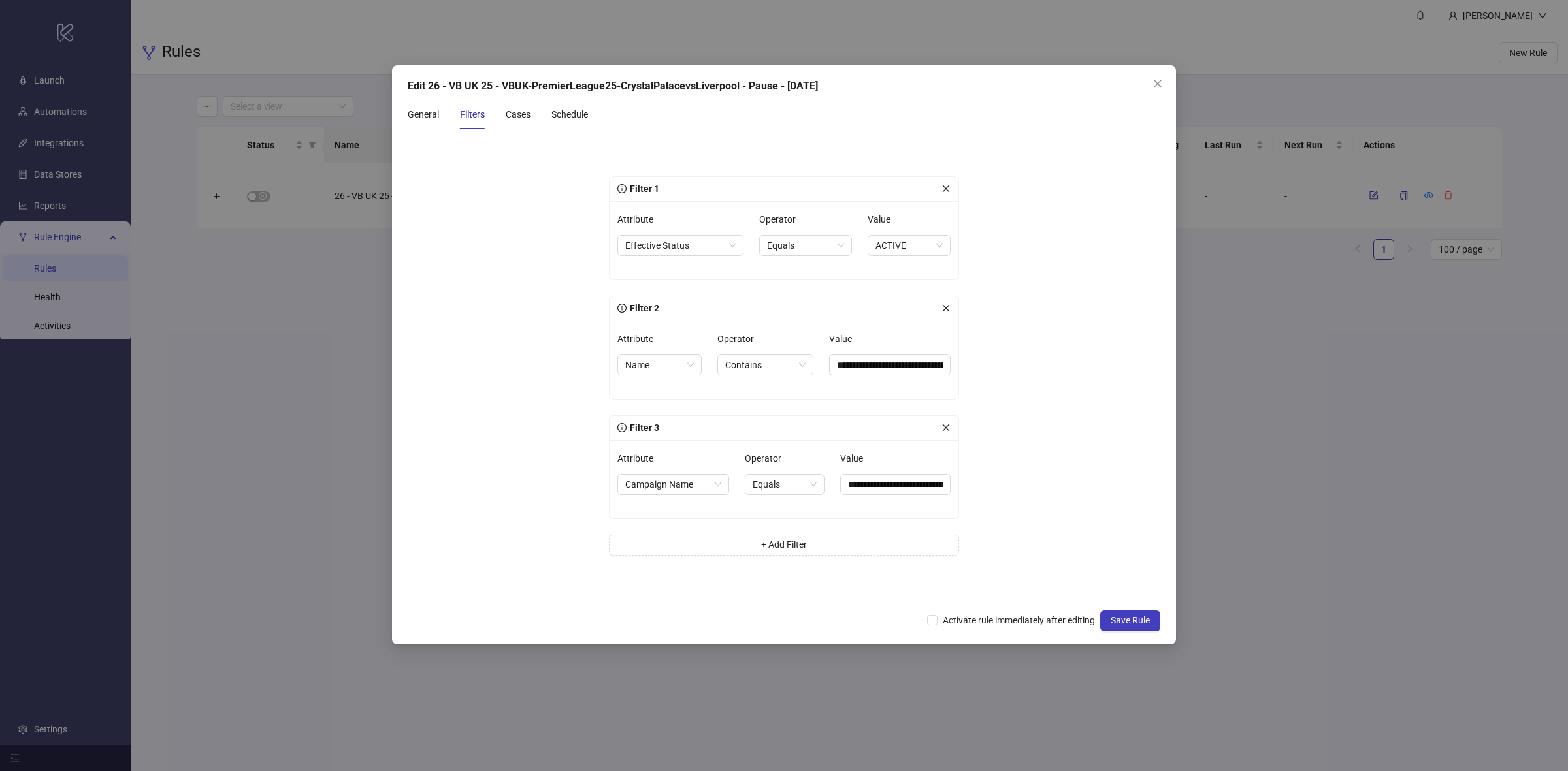
click at [909, 497] on div "**********" at bounding box center [895, 479] width 111 height 62
click at [912, 484] on input "**********" at bounding box center [895, 485] width 111 height 21
click at [524, 117] on div "Cases" at bounding box center [517, 114] width 24 height 14
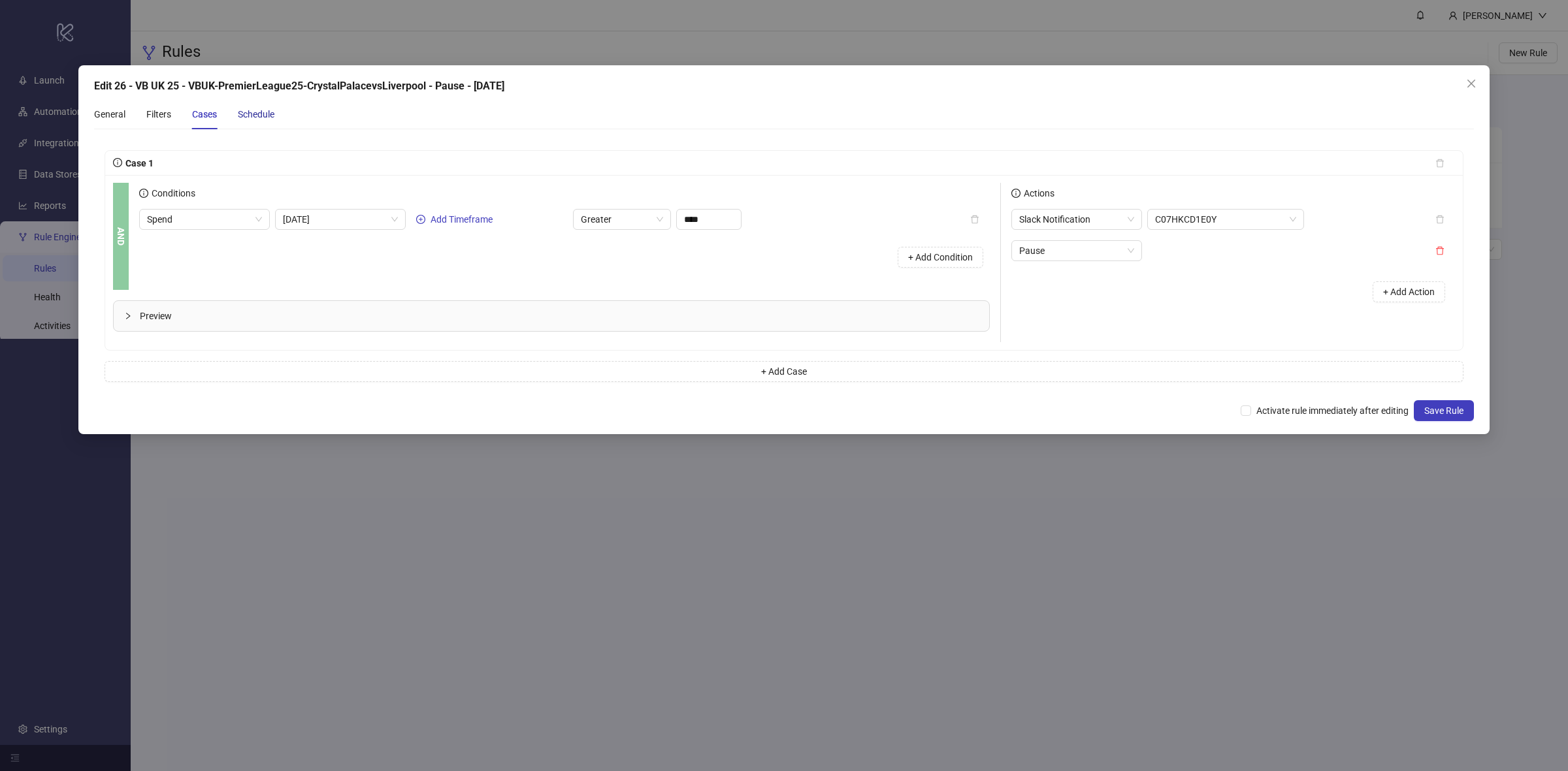
click at [259, 114] on div "Schedule" at bounding box center [255, 114] width 36 height 14
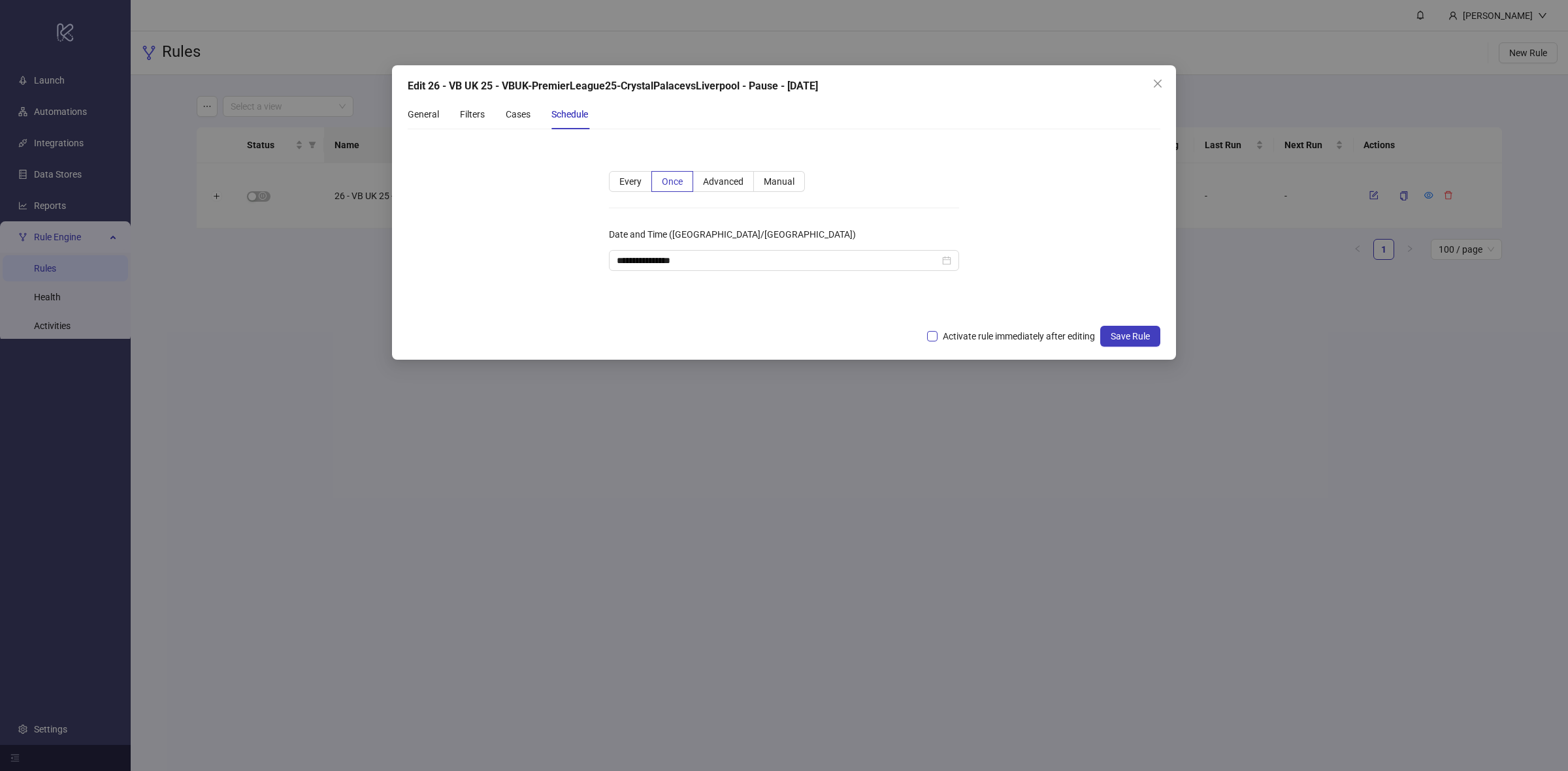
click at [985, 335] on span "Activate rule immediately after editing" at bounding box center [1019, 336] width 163 height 14
click at [1126, 341] on span "Save Rule" at bounding box center [1130, 336] width 39 height 10
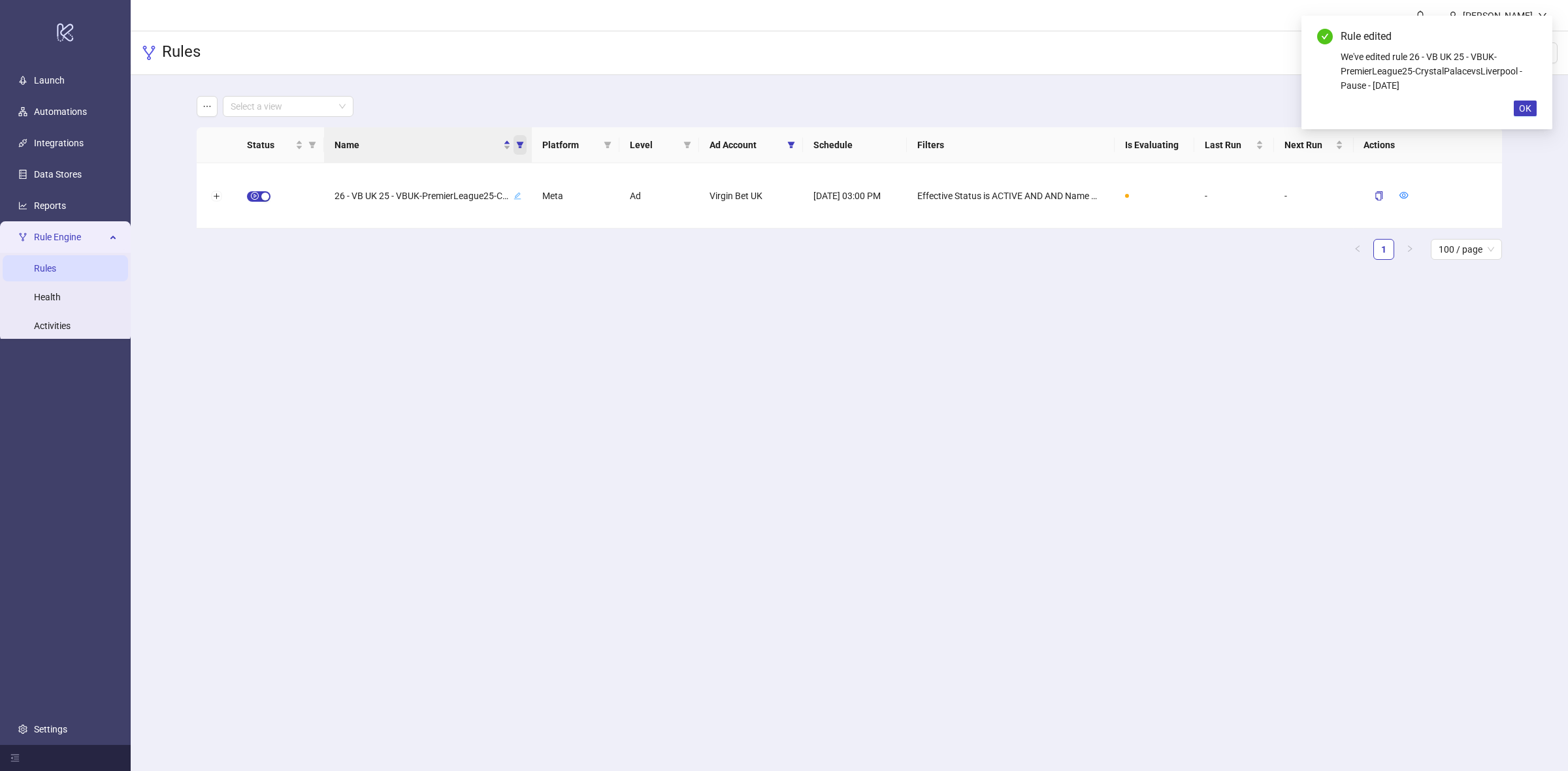
click at [515, 152] on span "Name" at bounding box center [520, 145] width 13 height 19
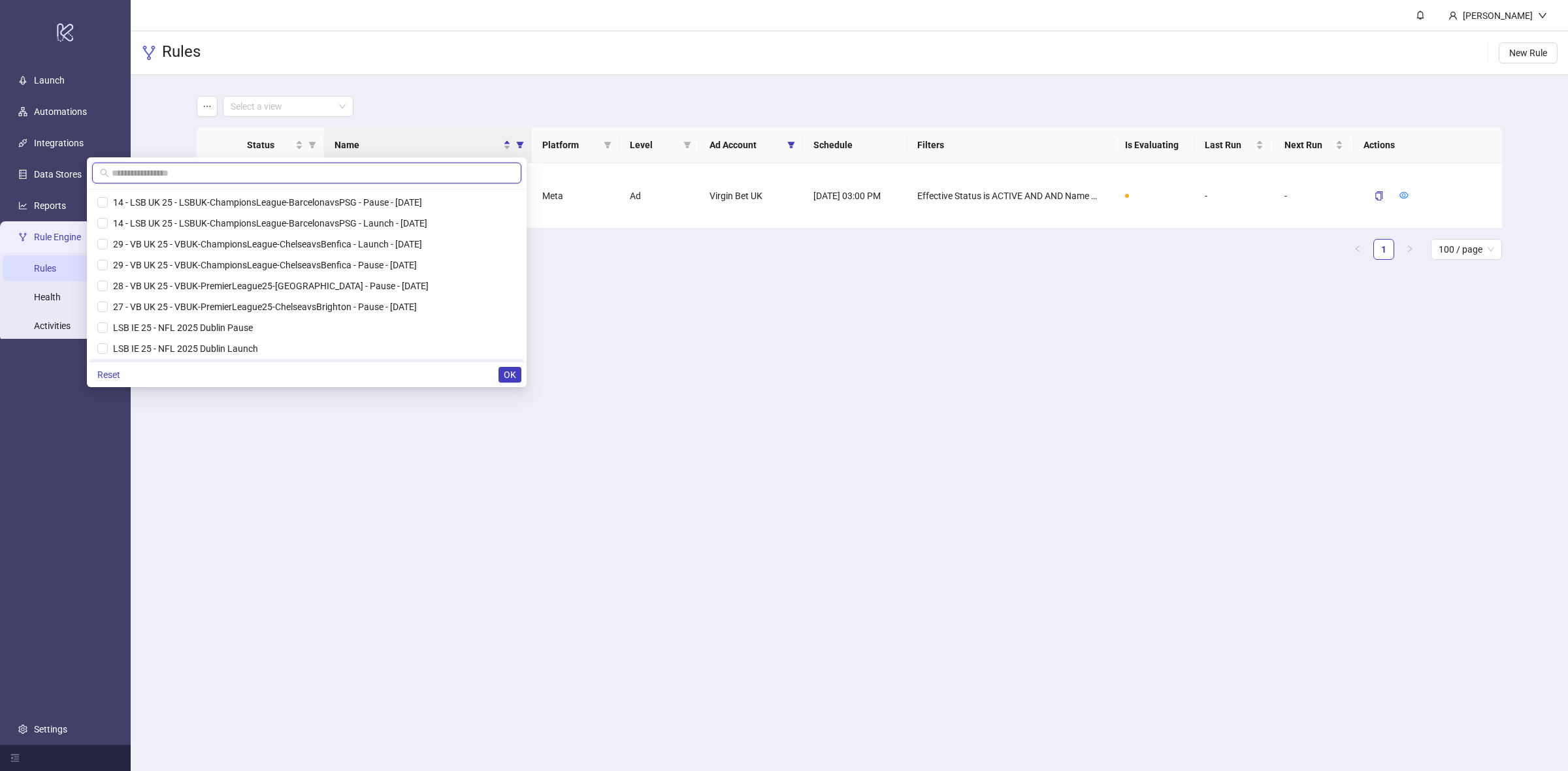
click at [327, 178] on input "text" at bounding box center [309, 173] width 394 height 14
paste input "**********"
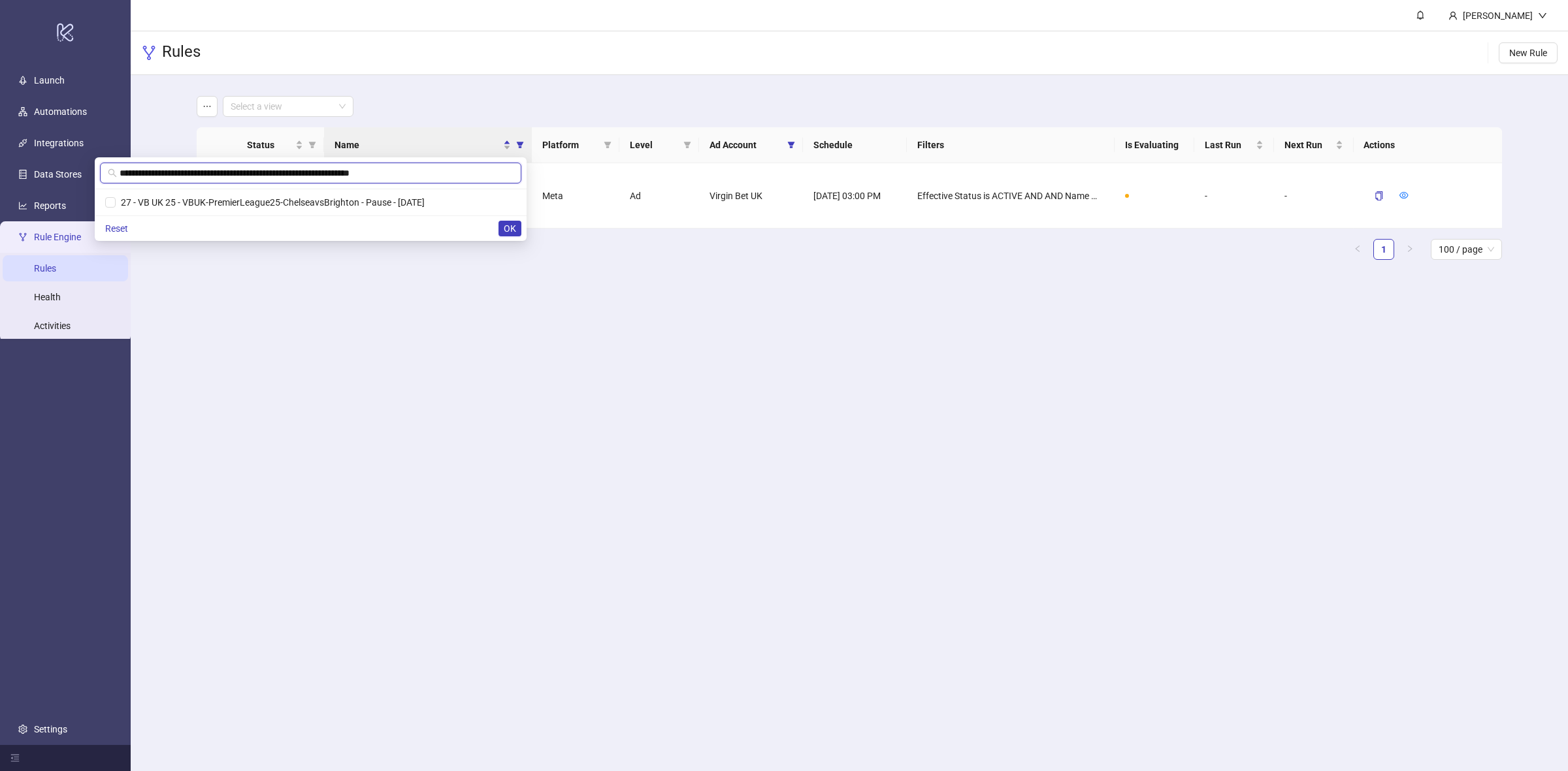
scroll to position [0, 1]
type input "**********"
click at [255, 197] on span "27 - VB UK 25 - VBUK-PremierLeague25-ChelseavsBrighton - Pause - [DATE]" at bounding box center [362, 203] width 309 height 10
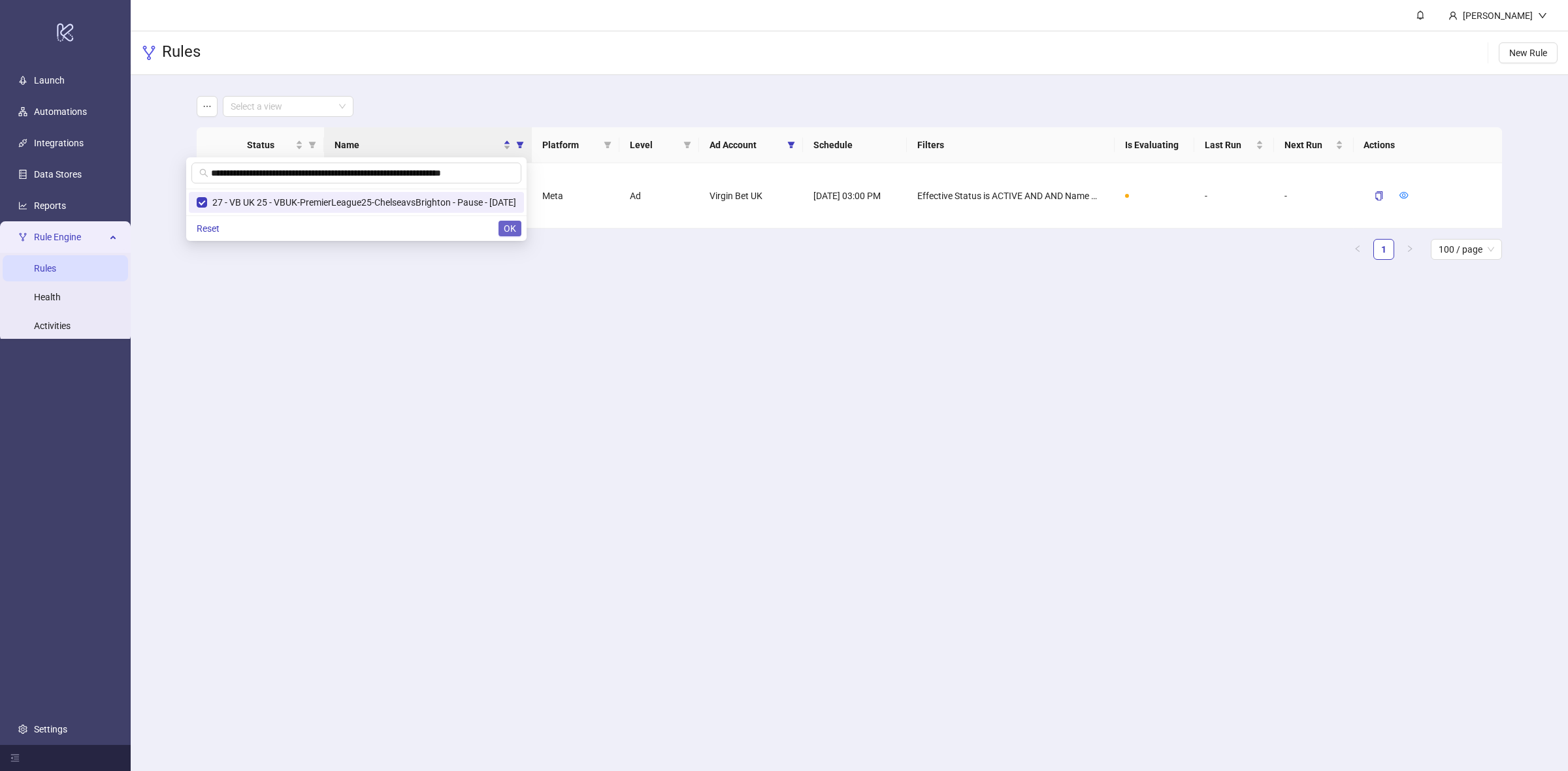
click at [516, 232] on button "OK" at bounding box center [510, 228] width 23 height 16
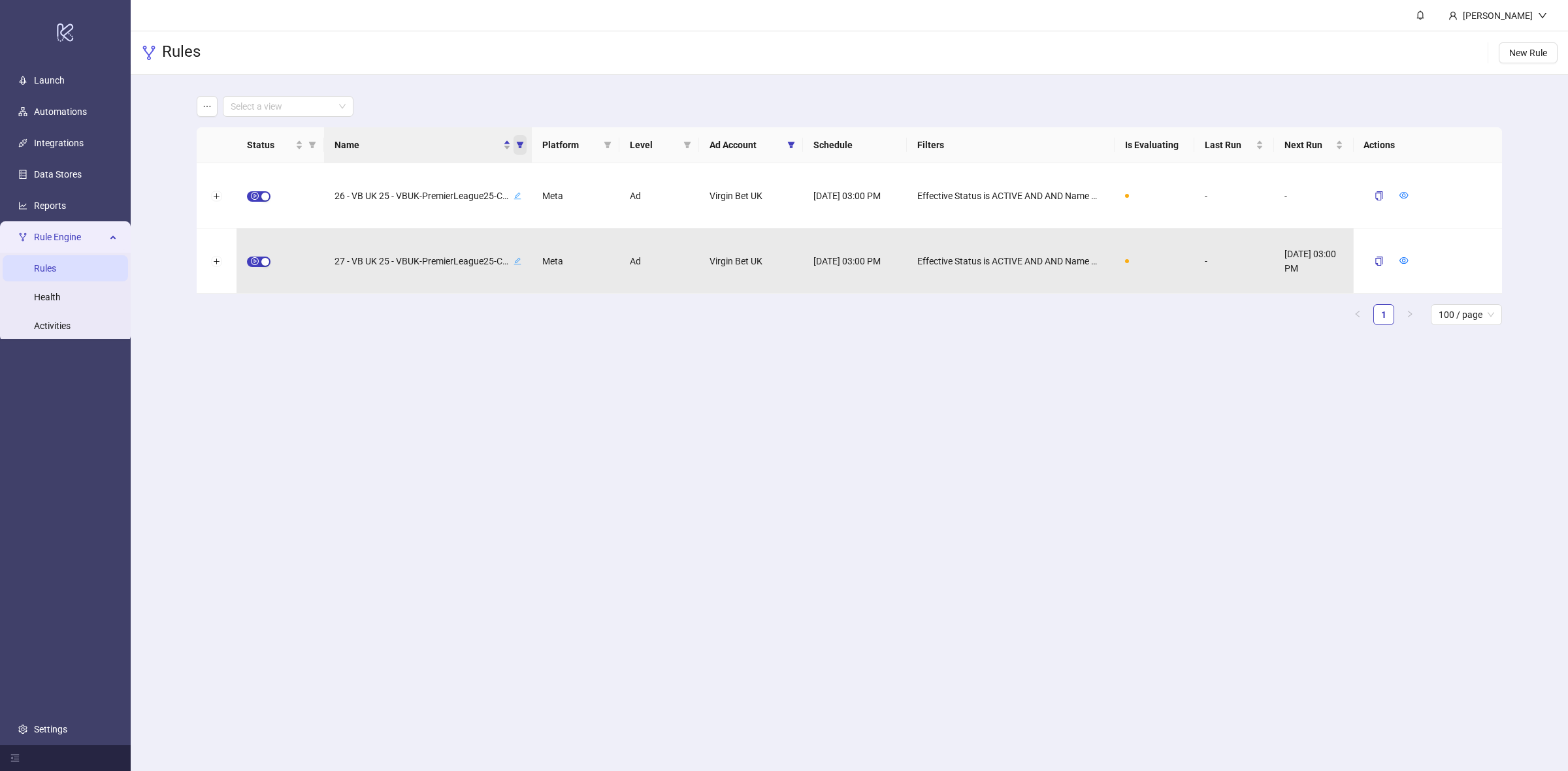
click at [517, 148] on icon "filter" at bounding box center [520, 145] width 8 height 8
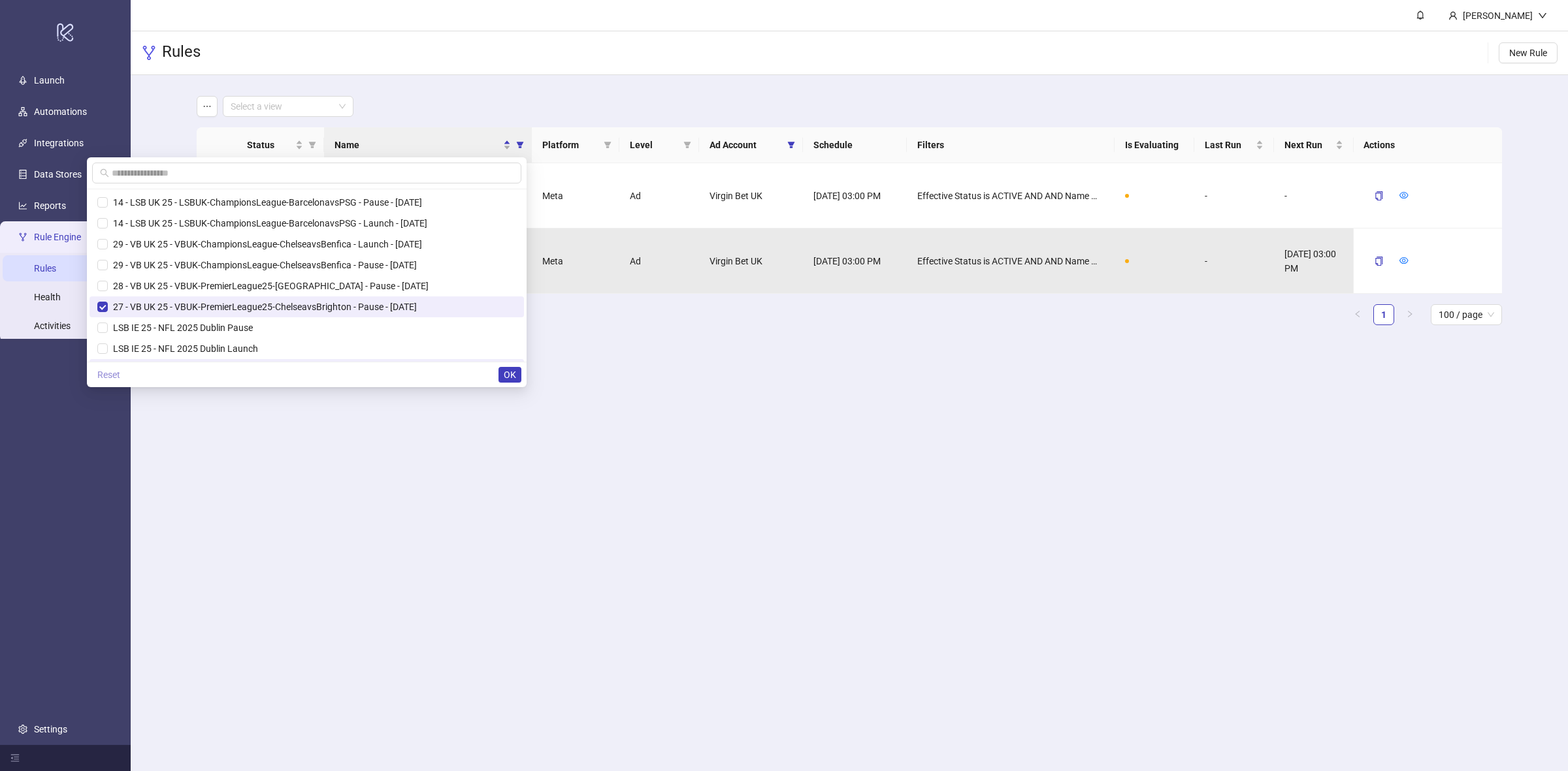
click at [120, 373] on span "Reset" at bounding box center [108, 375] width 23 height 10
click at [249, 175] on input "text" at bounding box center [309, 173] width 394 height 14
paste input "**********"
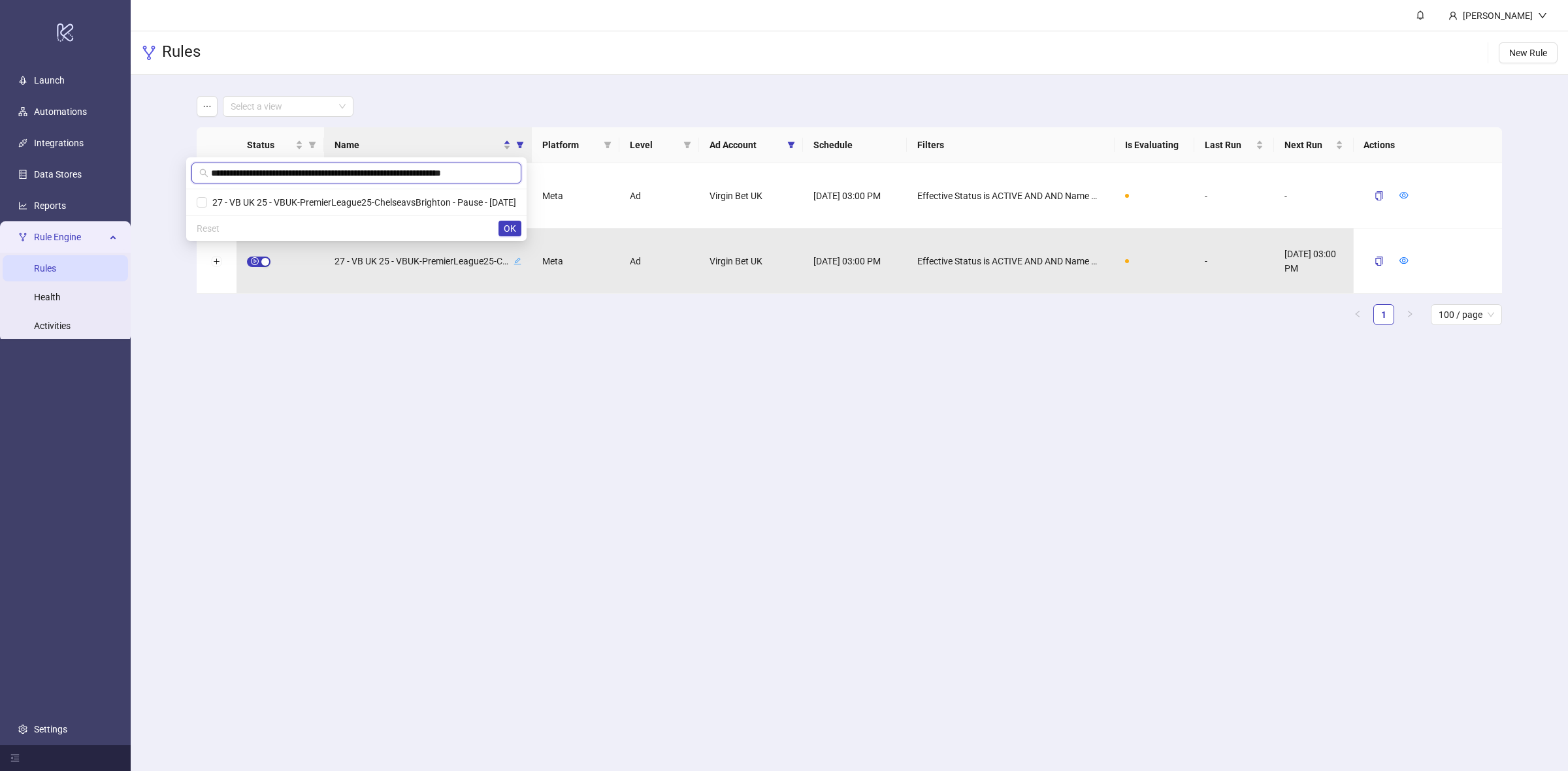
scroll to position [0, 1]
type input "**********"
click at [281, 197] on span "27 - VB UK 25 - VBUK-PremierLeague25-ChelseavsBrighton - Pause - [DATE]" at bounding box center [362, 203] width 309 height 10
click at [516, 230] on button "OK" at bounding box center [510, 228] width 23 height 16
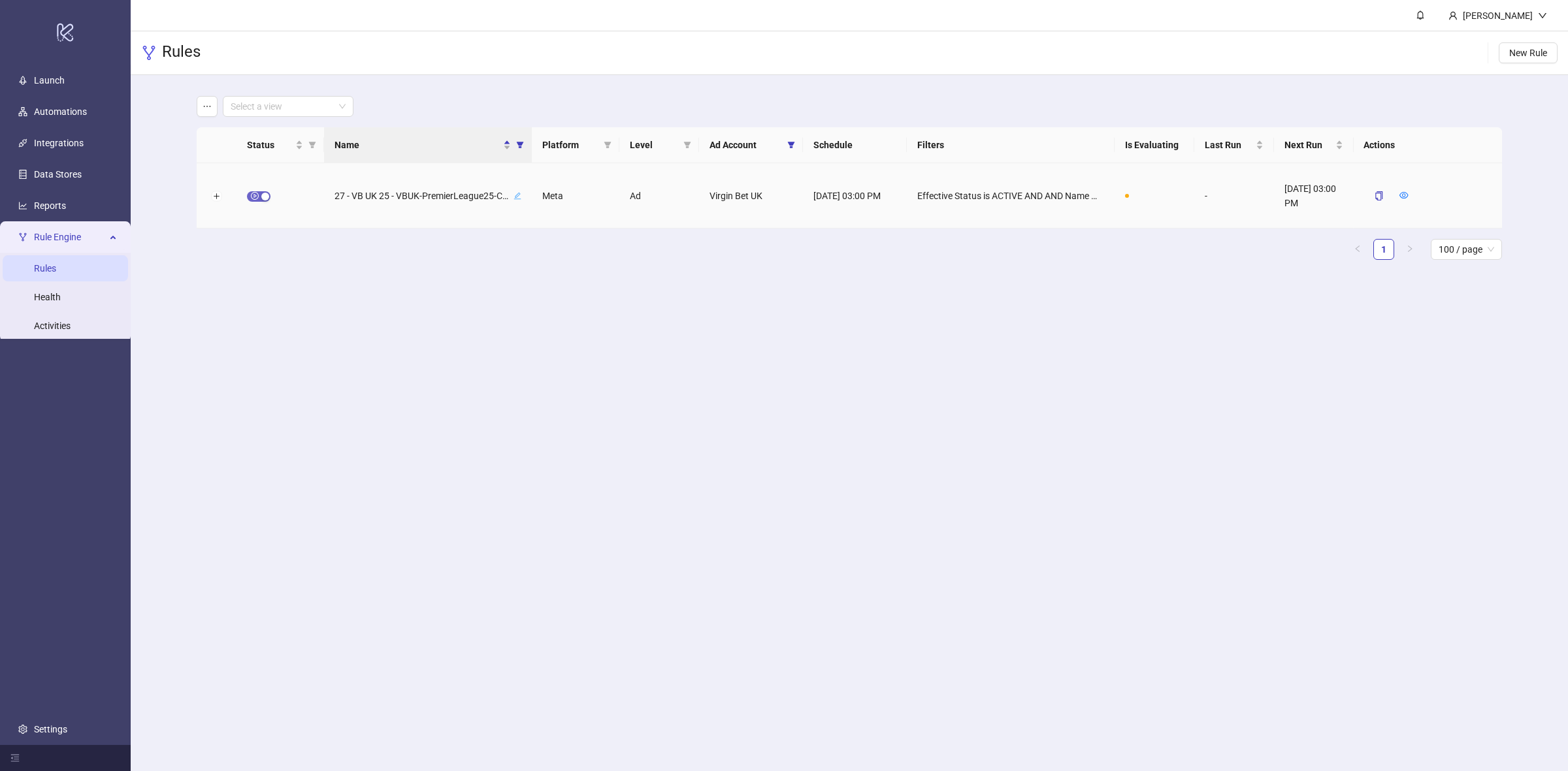
click at [263, 194] on div "button" at bounding box center [265, 197] width 8 height 8
click at [1373, 196] on icon "form" at bounding box center [1373, 195] width 9 height 9
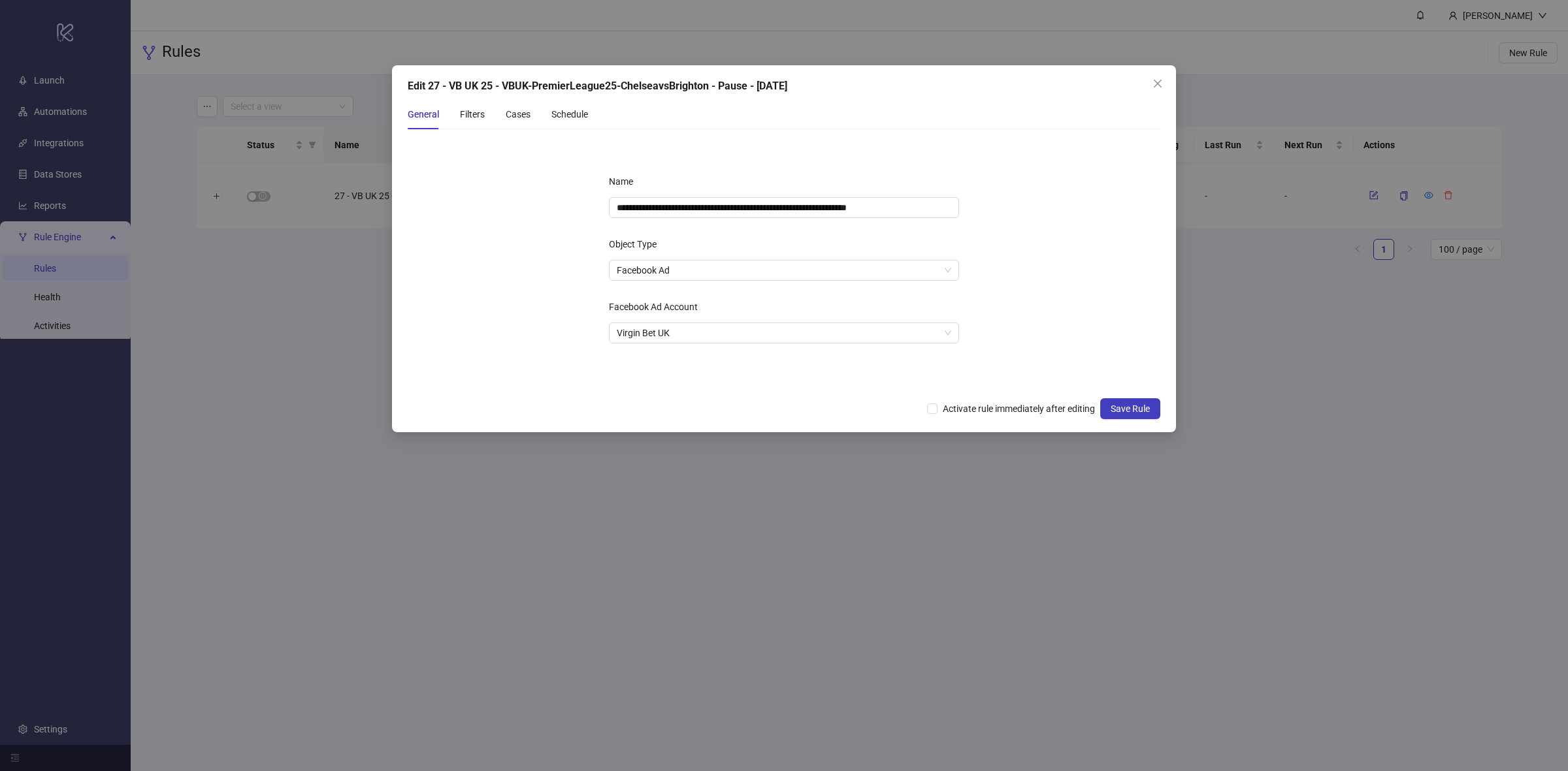
click at [455, 116] on div "General Filters Cases Schedule" at bounding box center [497, 114] width 180 height 30
click at [467, 113] on div "Filters" at bounding box center [472, 114] width 24 height 14
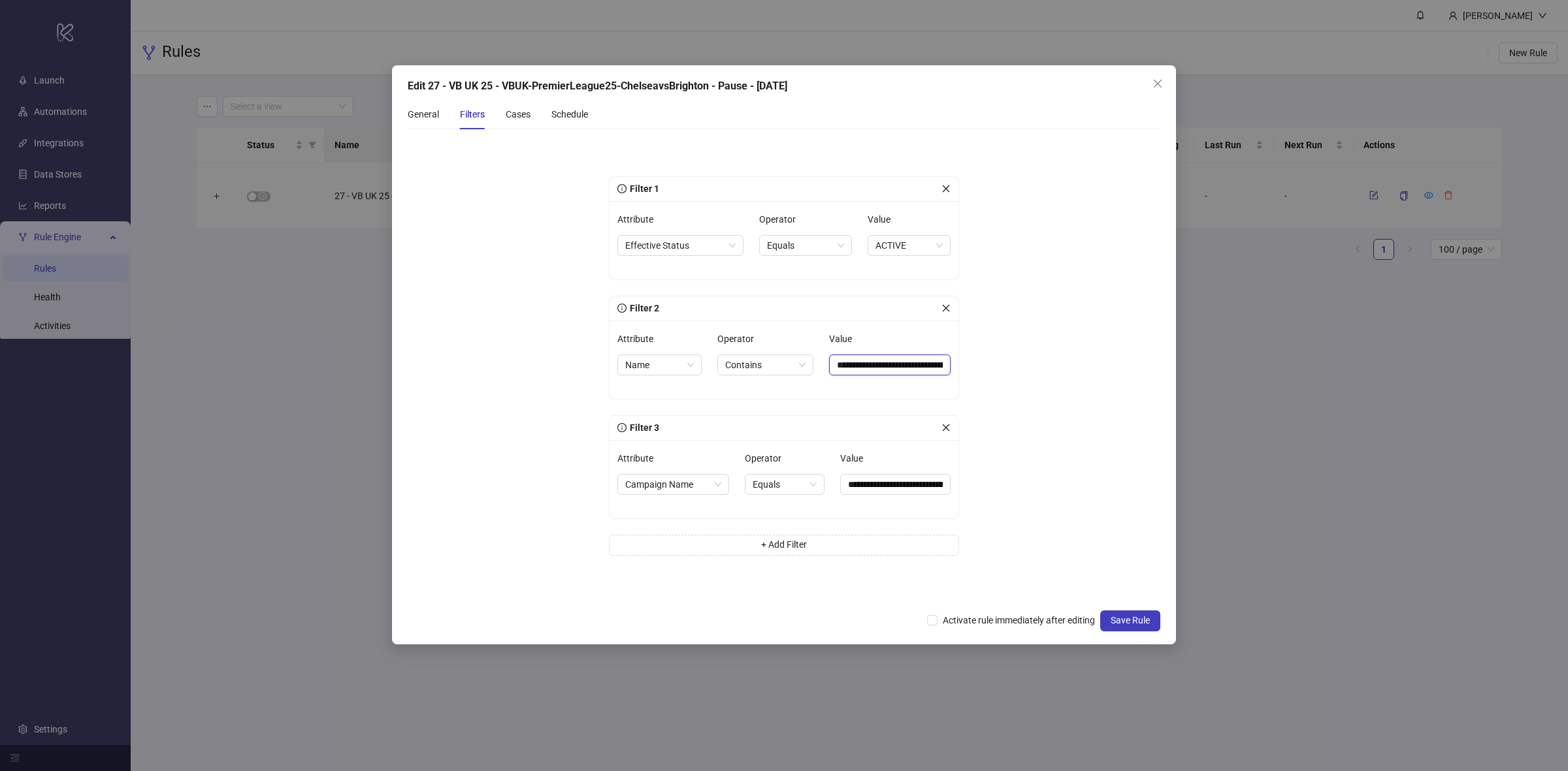
click at [909, 363] on input "**********" at bounding box center [890, 365] width 122 height 21
click at [894, 478] on input "**********" at bounding box center [895, 485] width 111 height 21
click at [510, 119] on div "Cases" at bounding box center [517, 114] width 24 height 14
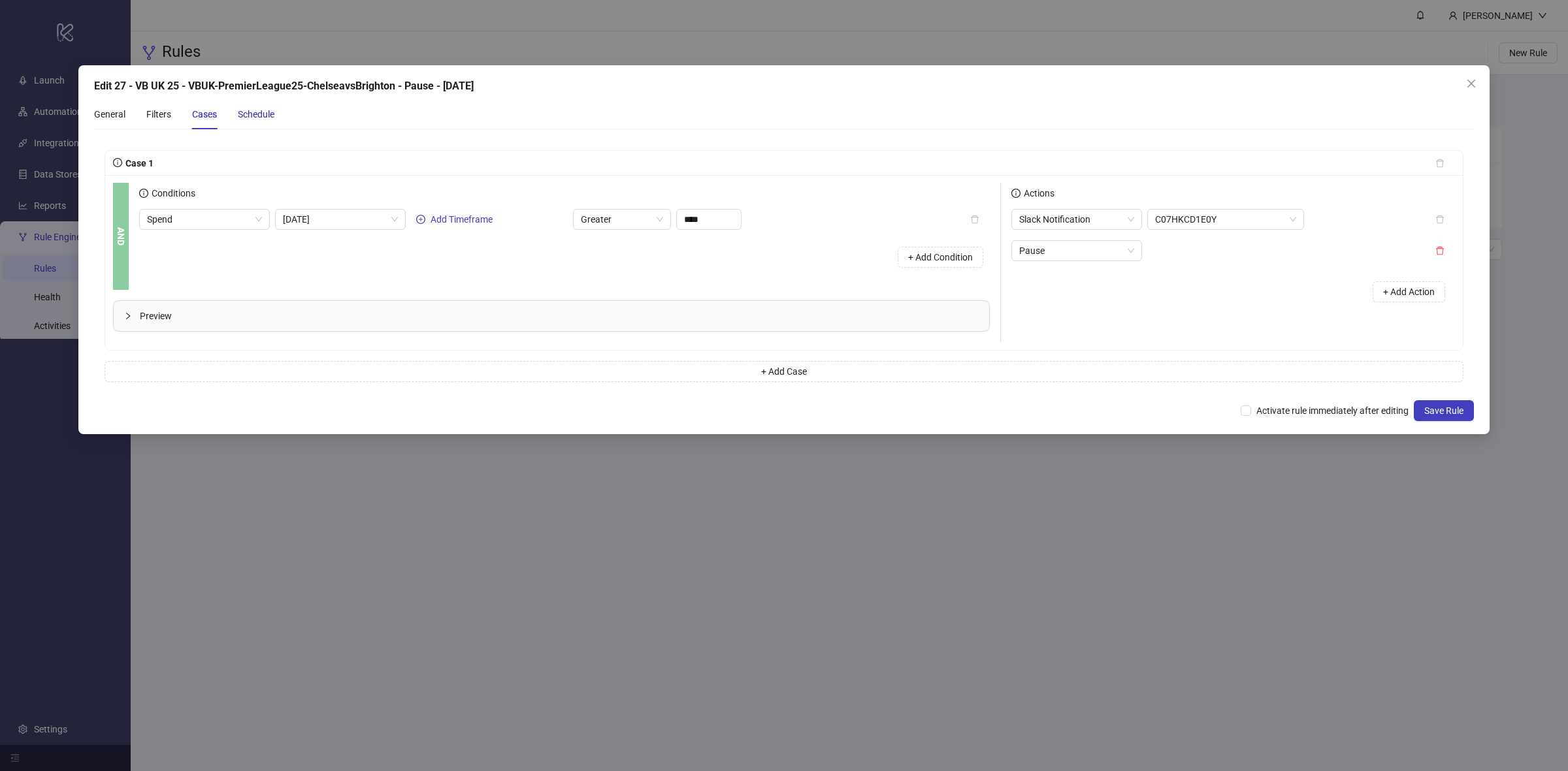
click at [259, 117] on div "Schedule" at bounding box center [255, 114] width 36 height 14
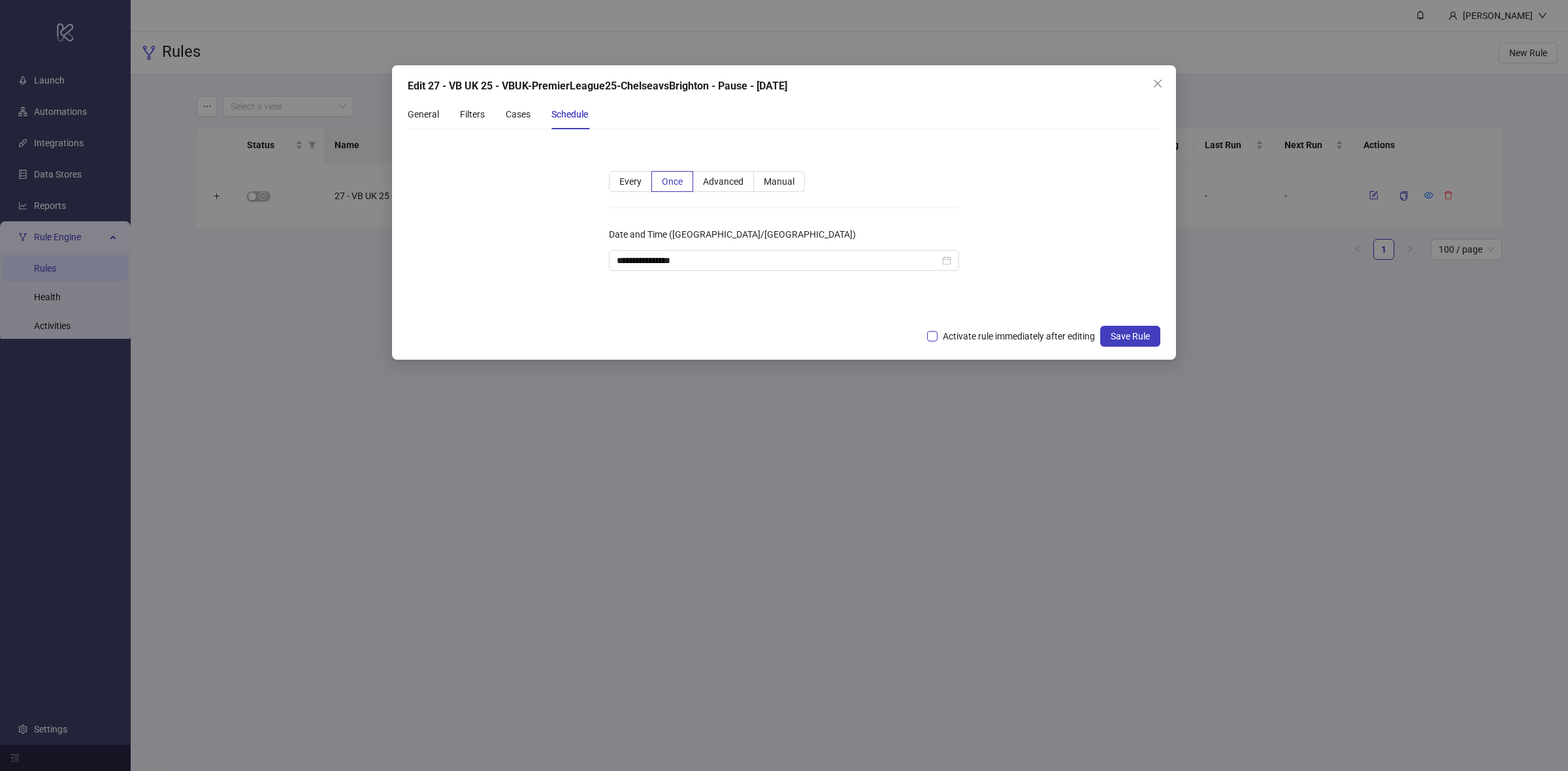
click at [965, 332] on span "Activate rule immediately after editing" at bounding box center [1019, 336] width 163 height 14
click at [1123, 335] on span "Save Rule" at bounding box center [1130, 336] width 39 height 10
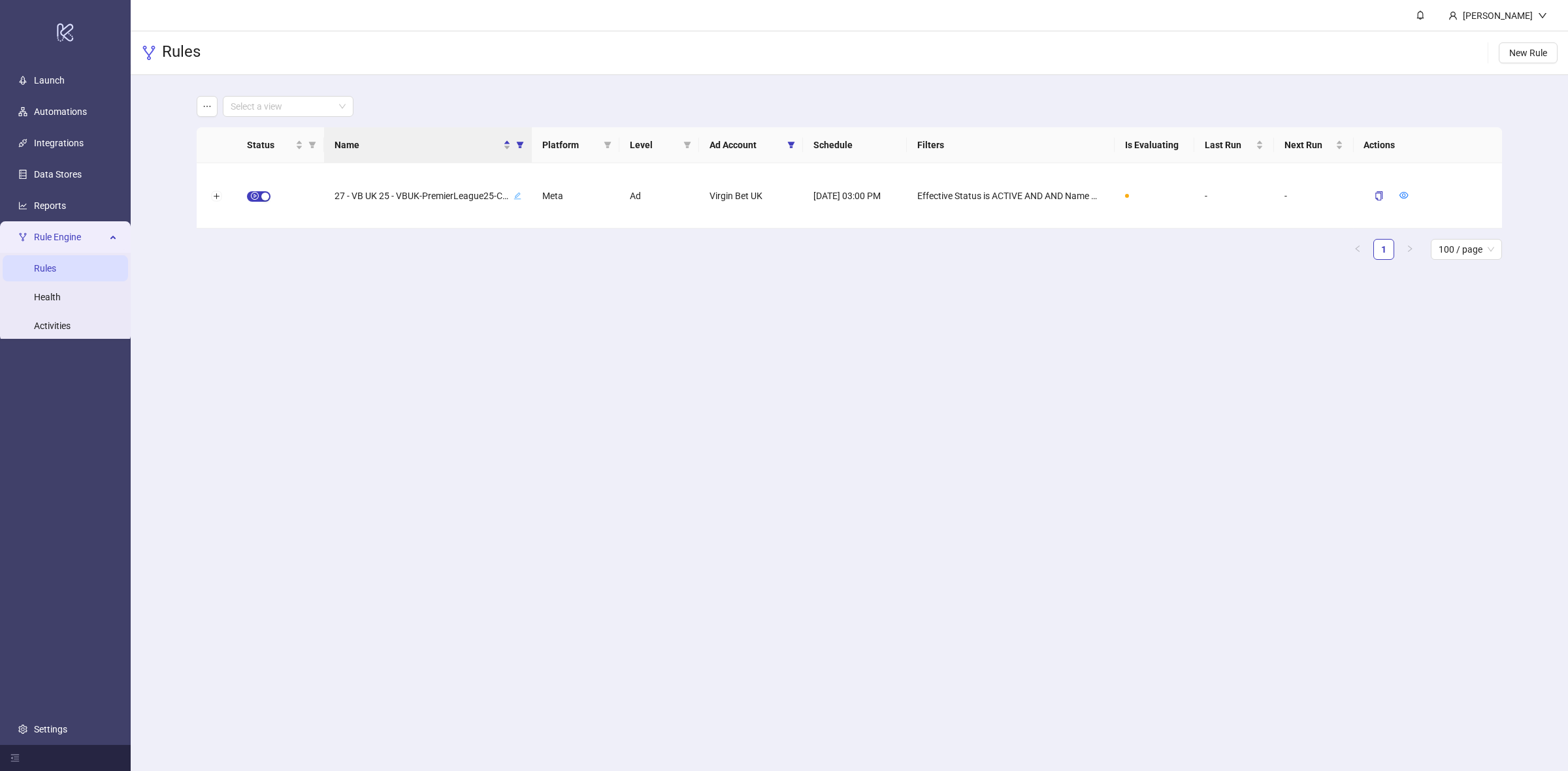
click at [526, 139] on th "Name" at bounding box center [428, 145] width 208 height 36
click at [523, 148] on icon "filter" at bounding box center [520, 145] width 8 height 8
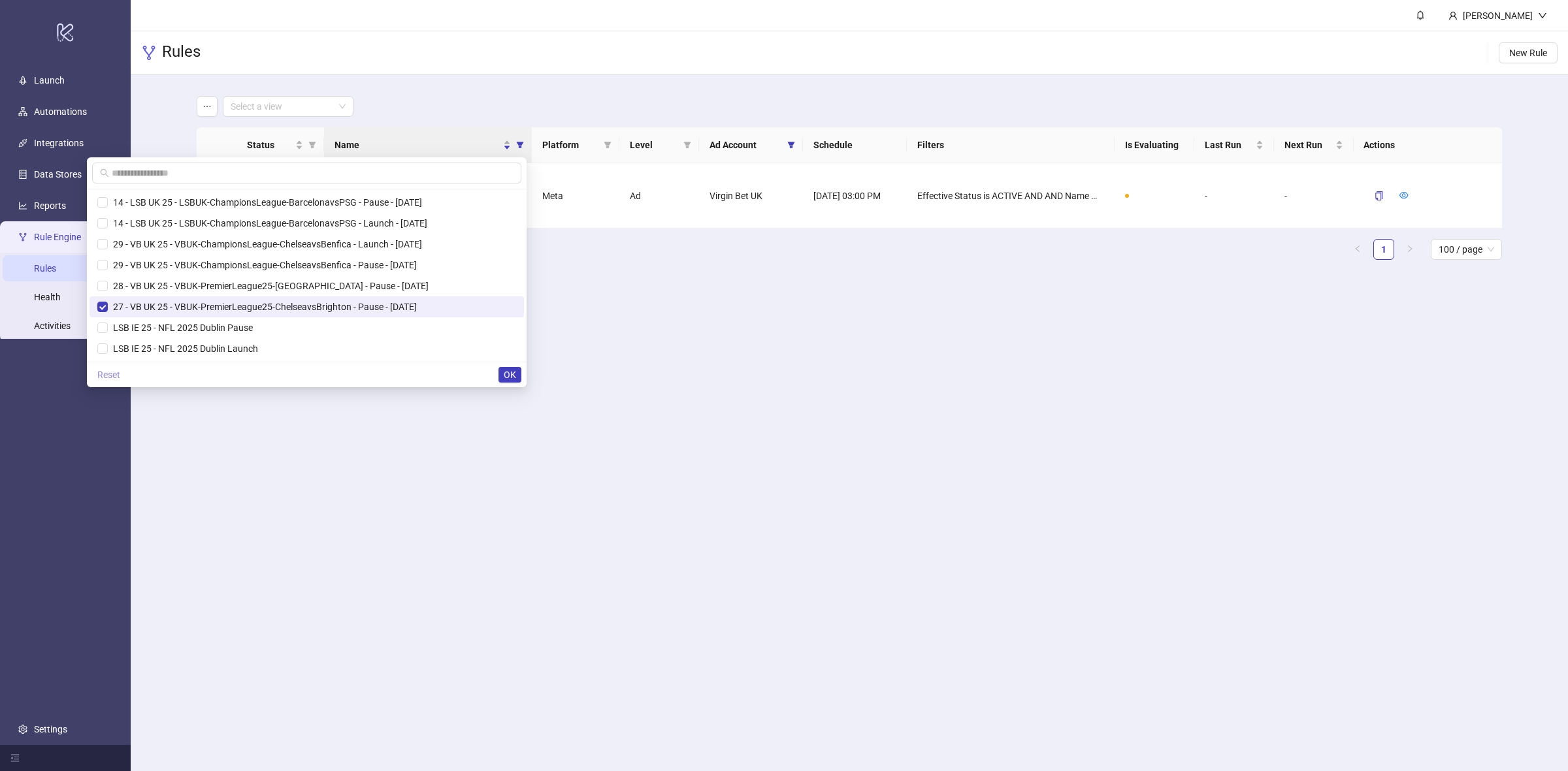
click at [120, 376] on span "Reset" at bounding box center [108, 375] width 23 height 10
click at [174, 168] on input "text" at bounding box center [309, 173] width 394 height 14
paste input "**********"
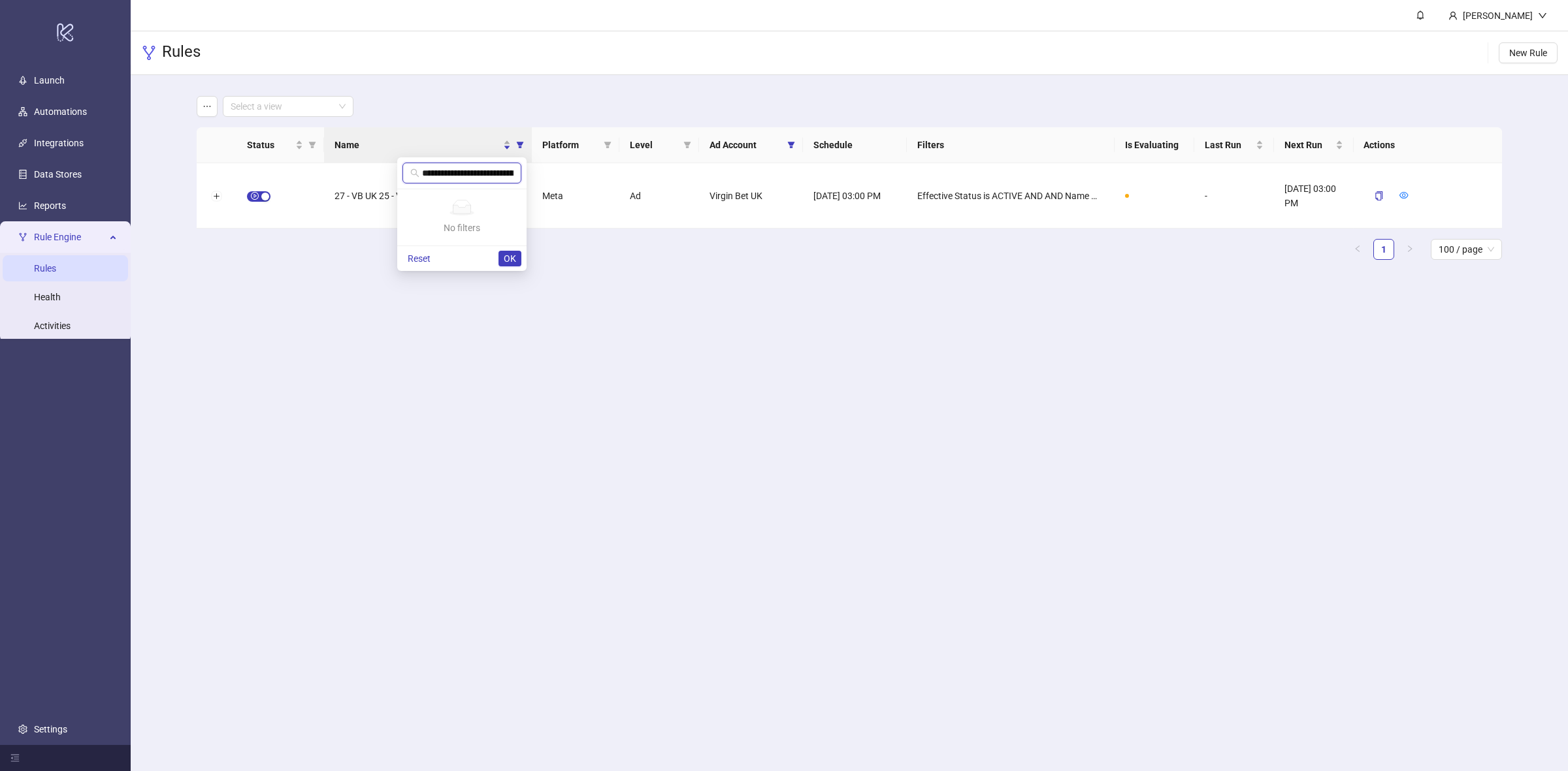
click at [448, 170] on input "**********" at bounding box center [468, 173] width 91 height 14
paste input "text"
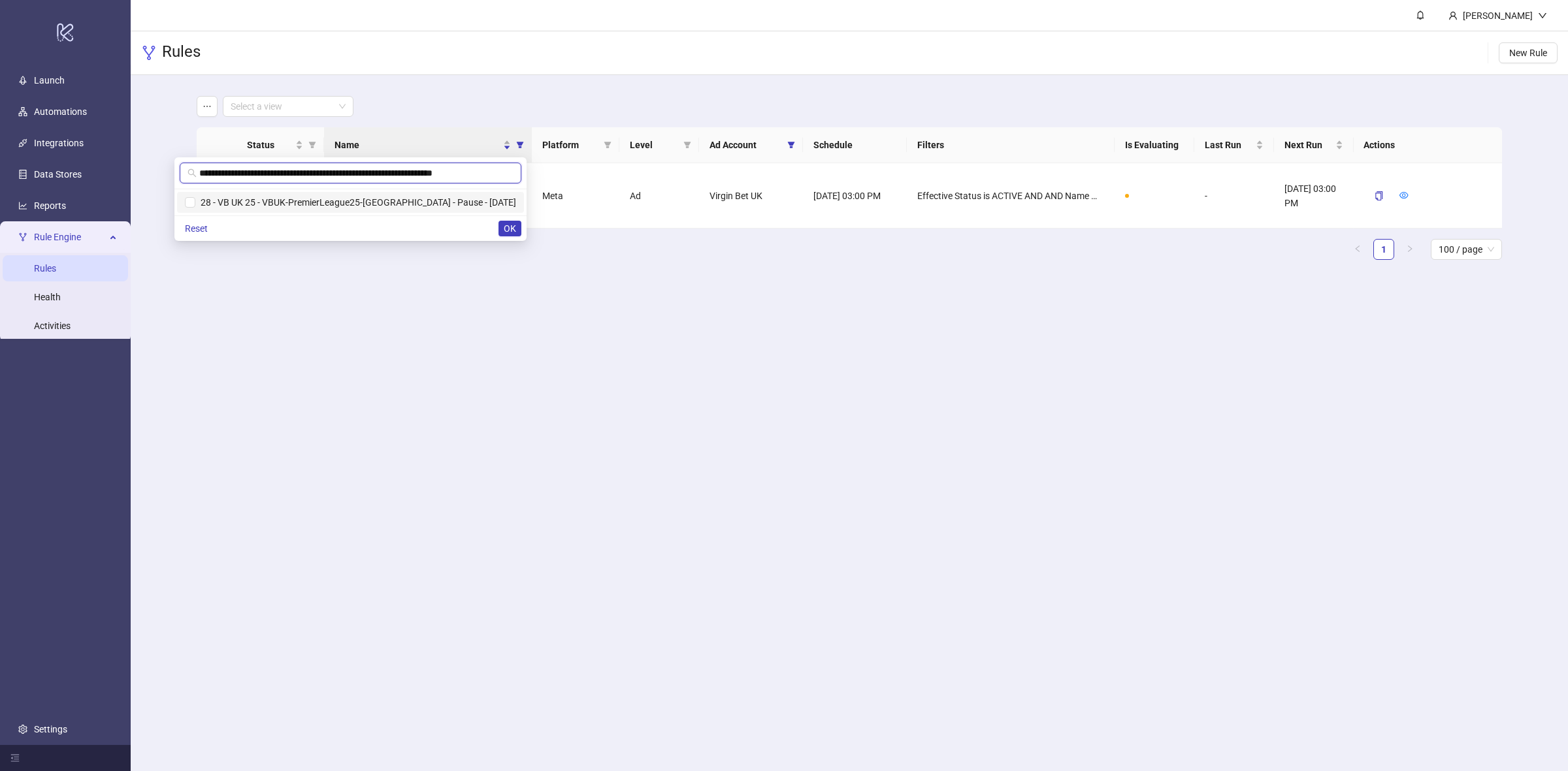
type input "**********"
click at [405, 201] on span "28 - VB UK 25 - VBUK-PremierLeague25-[GEOGRAPHIC_DATA] - Pause - [DATE]" at bounding box center [356, 203] width 321 height 10
click at [500, 226] on button "OK" at bounding box center [510, 228] width 23 height 16
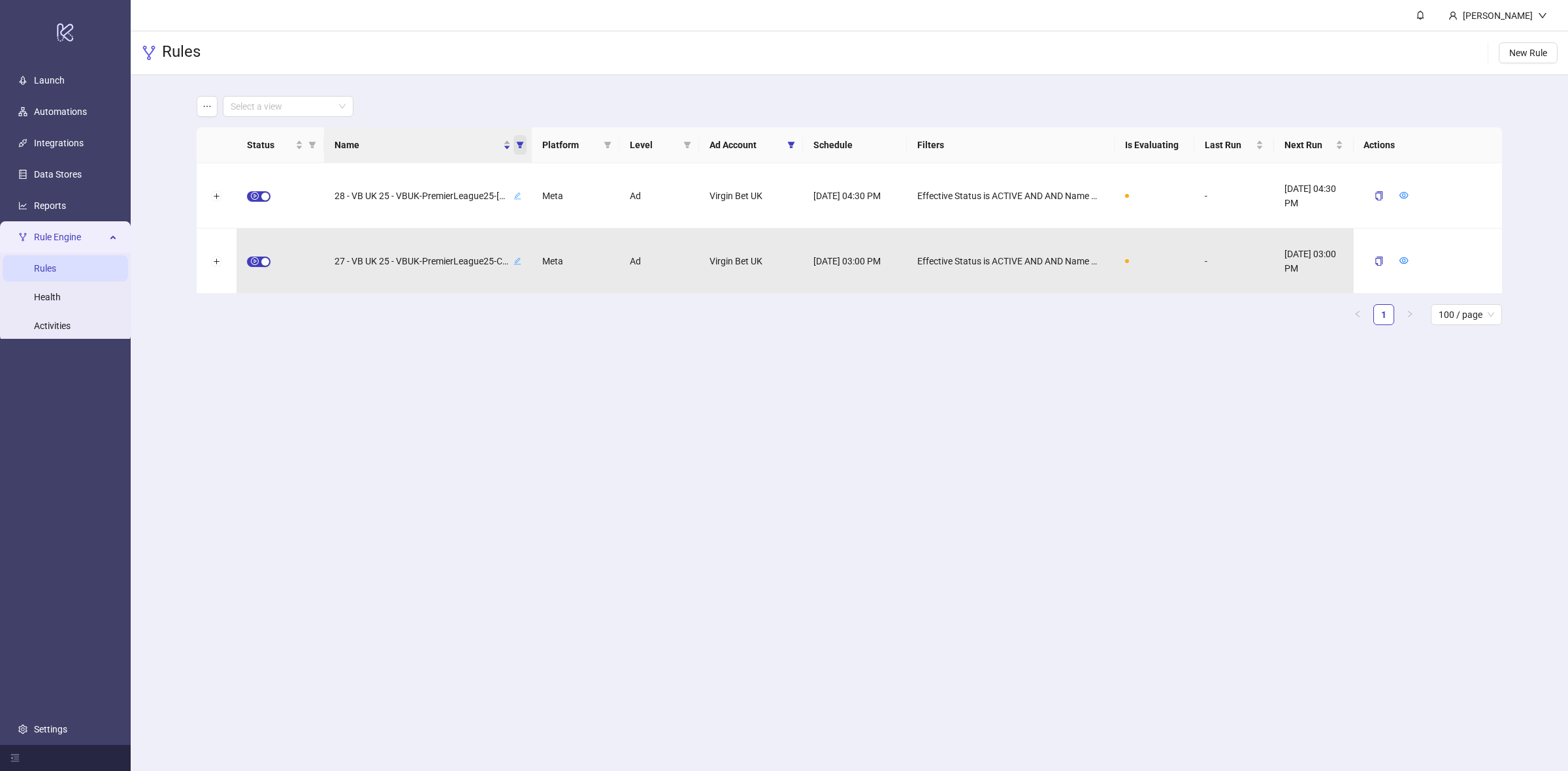
click at [517, 139] on span "Name" at bounding box center [520, 145] width 13 height 19
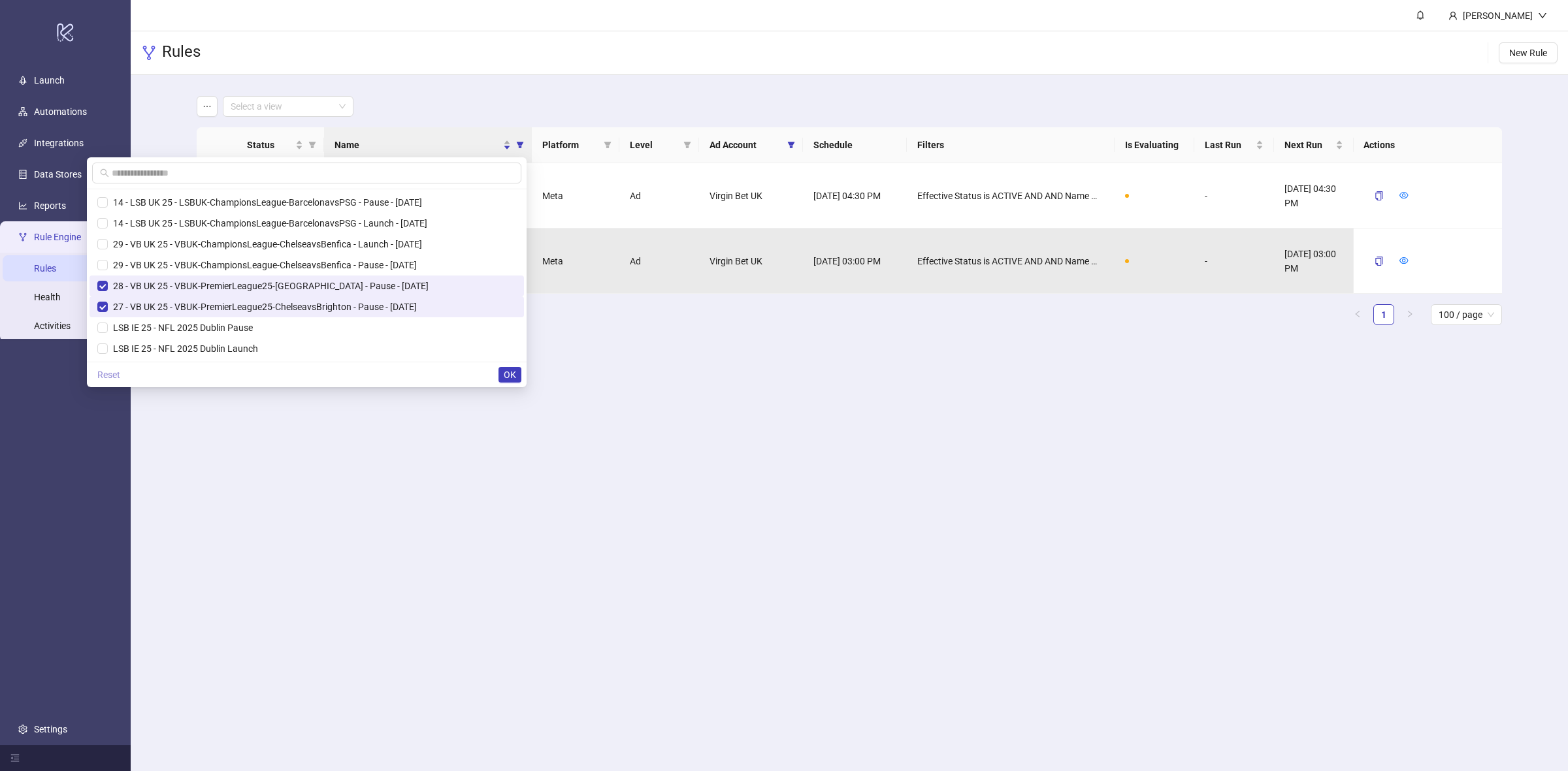
click at [116, 371] on span "Reset" at bounding box center [108, 375] width 23 height 10
click at [471, 171] on input "text" at bounding box center [309, 173] width 394 height 14
paste input "**********"
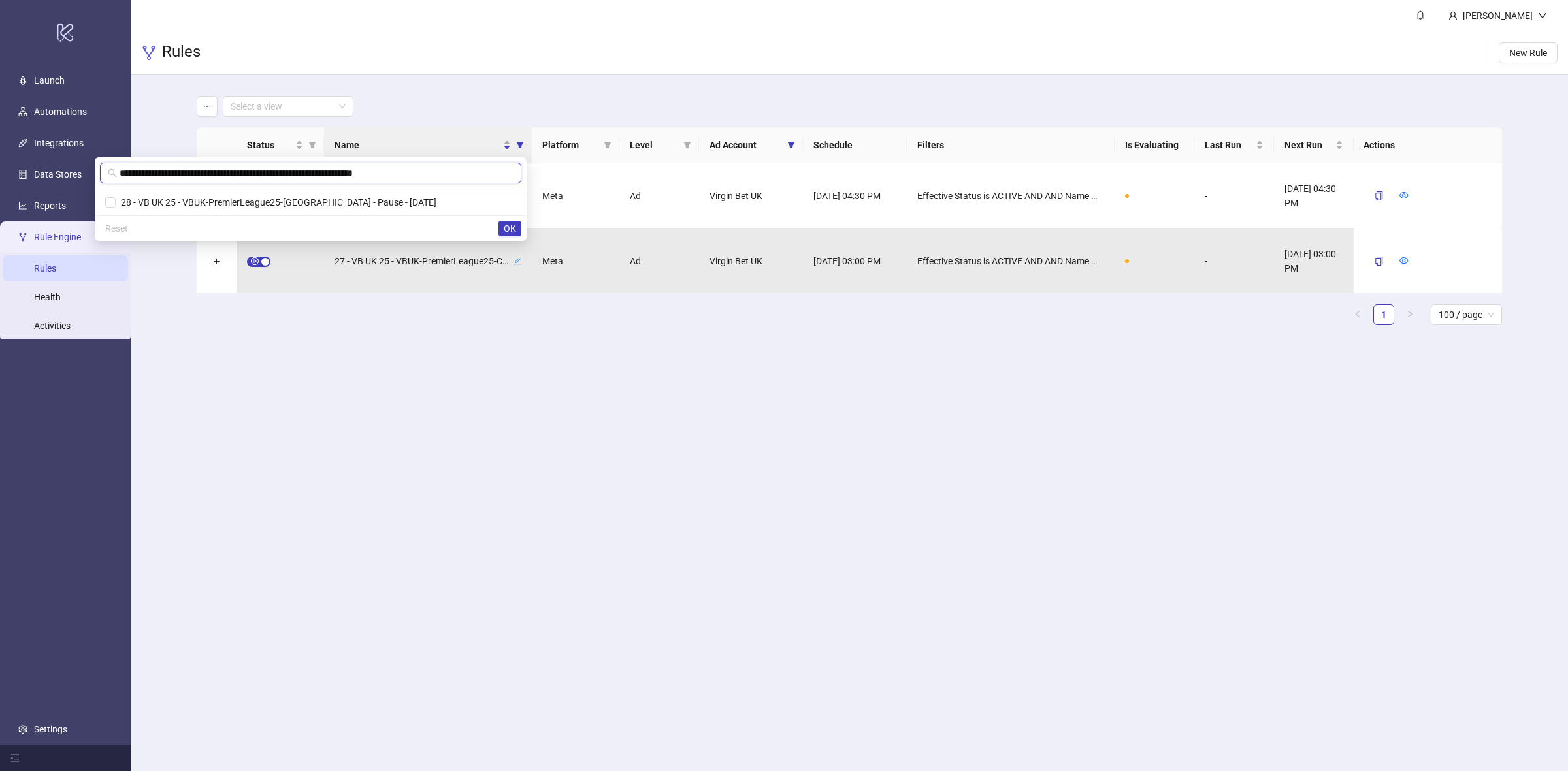
scroll to position [0, 1]
click at [396, 203] on span "28 - VB UK 25 - VBUK-PremierLeague25-[GEOGRAPHIC_DATA] - Pause - [DATE]" at bounding box center [356, 203] width 321 height 10
click at [511, 232] on span "OK" at bounding box center [510, 229] width 13 height 10
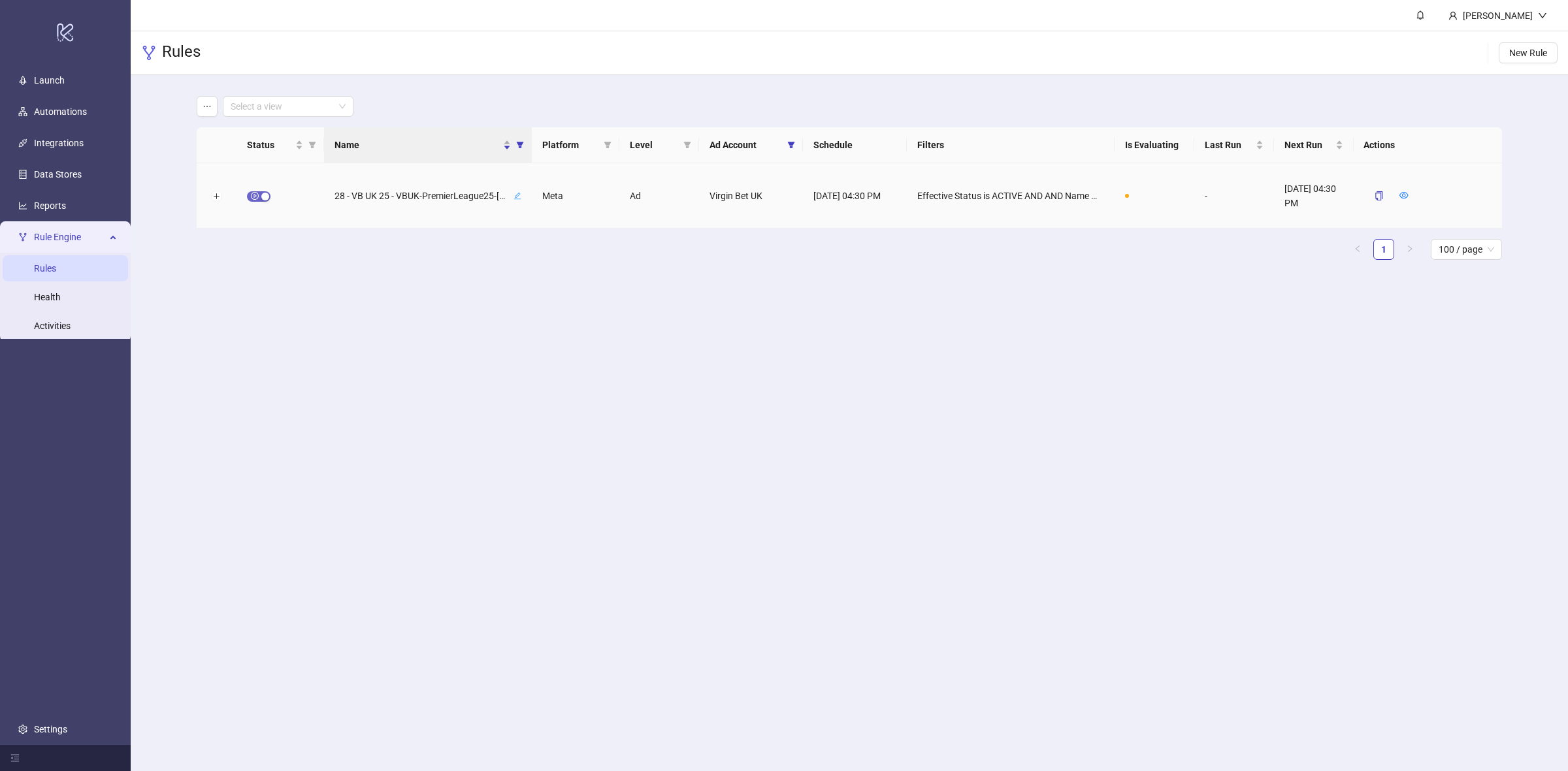
click at [263, 194] on div "button" at bounding box center [265, 197] width 8 height 8
click at [1370, 199] on icon "form" at bounding box center [1373, 195] width 9 height 9
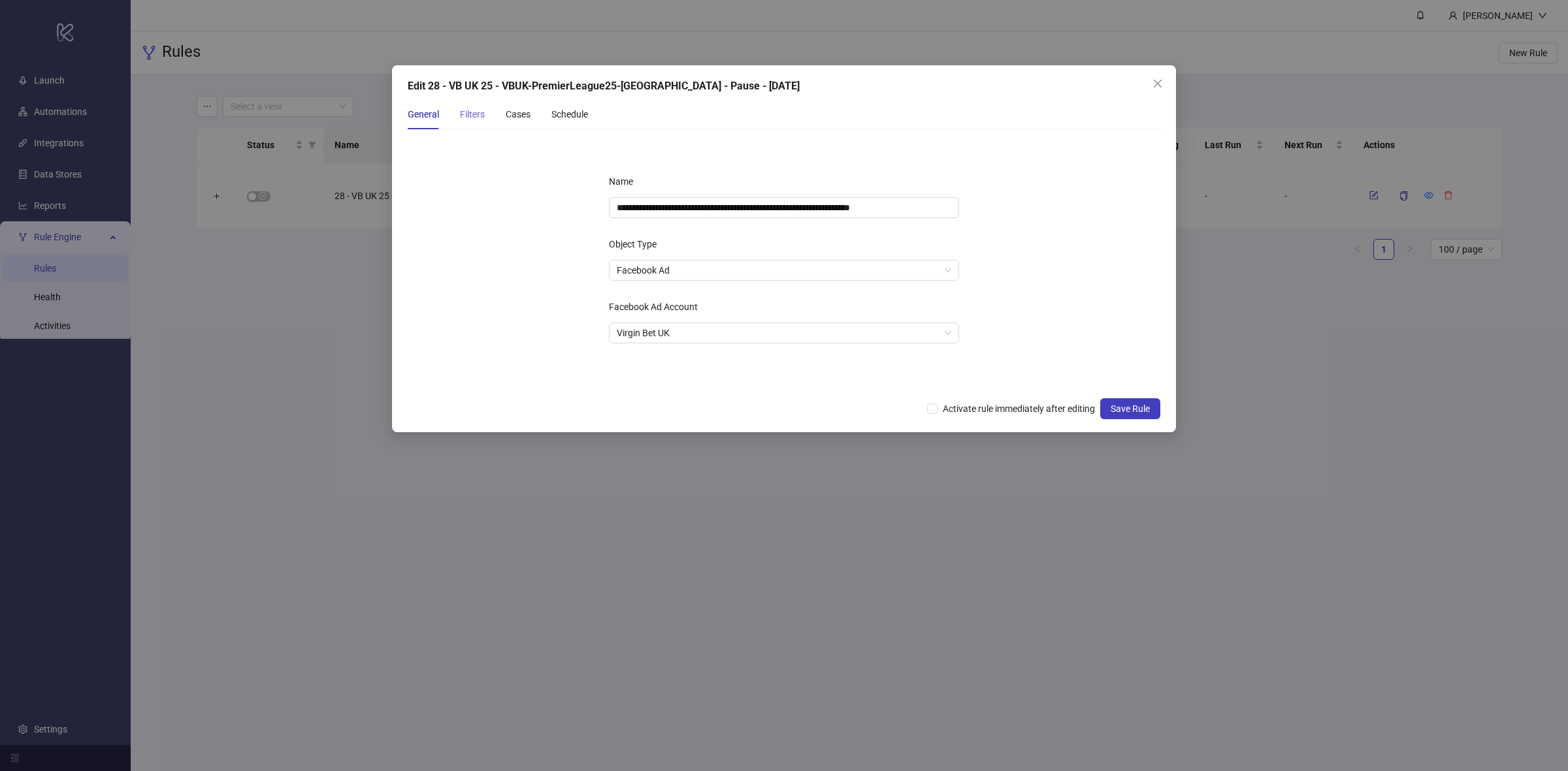
click at [469, 102] on div "Filters" at bounding box center [472, 114] width 24 height 30
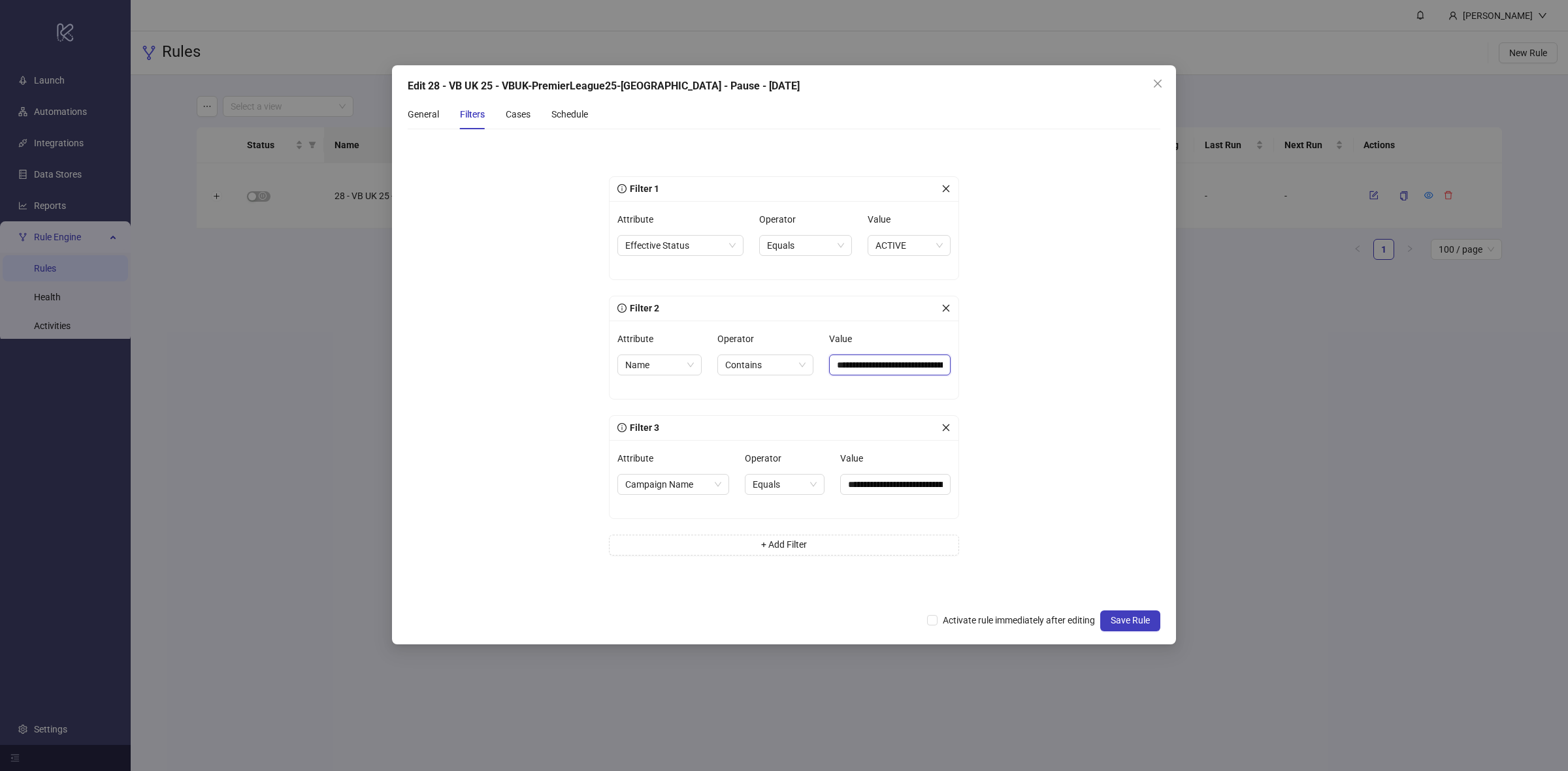
click at [866, 359] on input "**********" at bounding box center [890, 365] width 122 height 21
click at [520, 122] on div "Cases" at bounding box center [517, 114] width 24 height 30
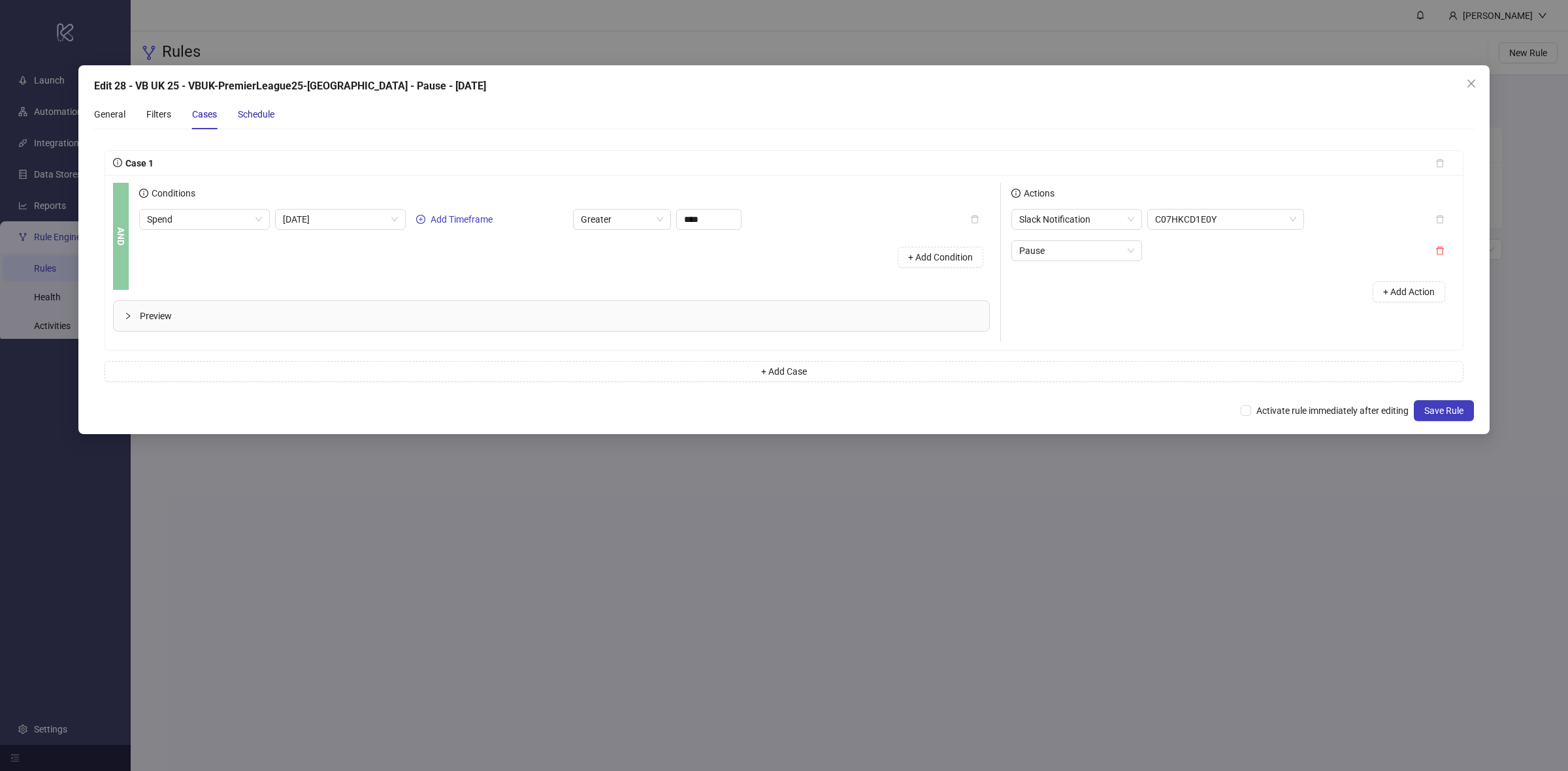
click at [270, 119] on div "Schedule" at bounding box center [255, 114] width 36 height 14
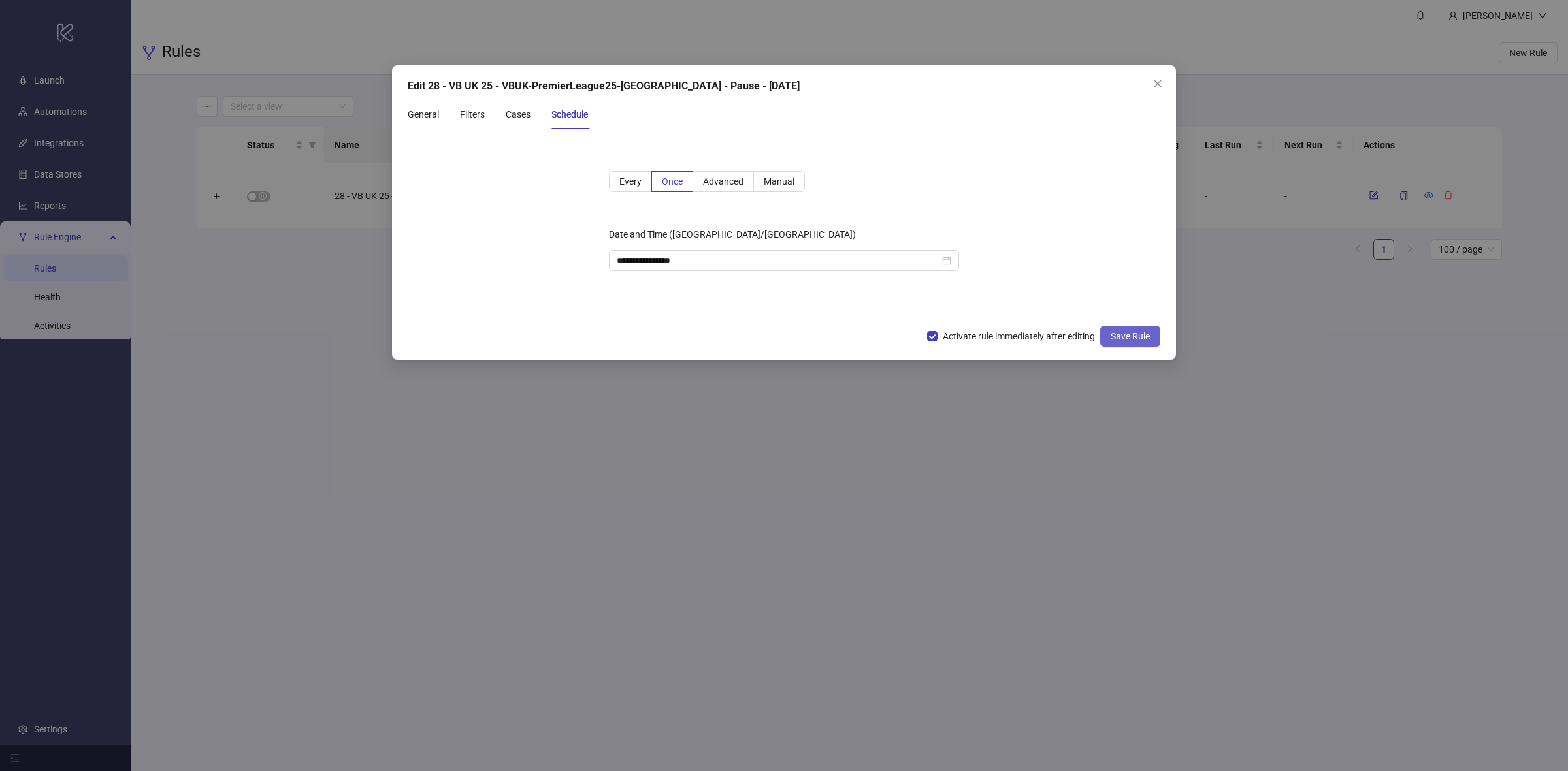
click at [1115, 338] on span "Save Rule" at bounding box center [1130, 336] width 39 height 10
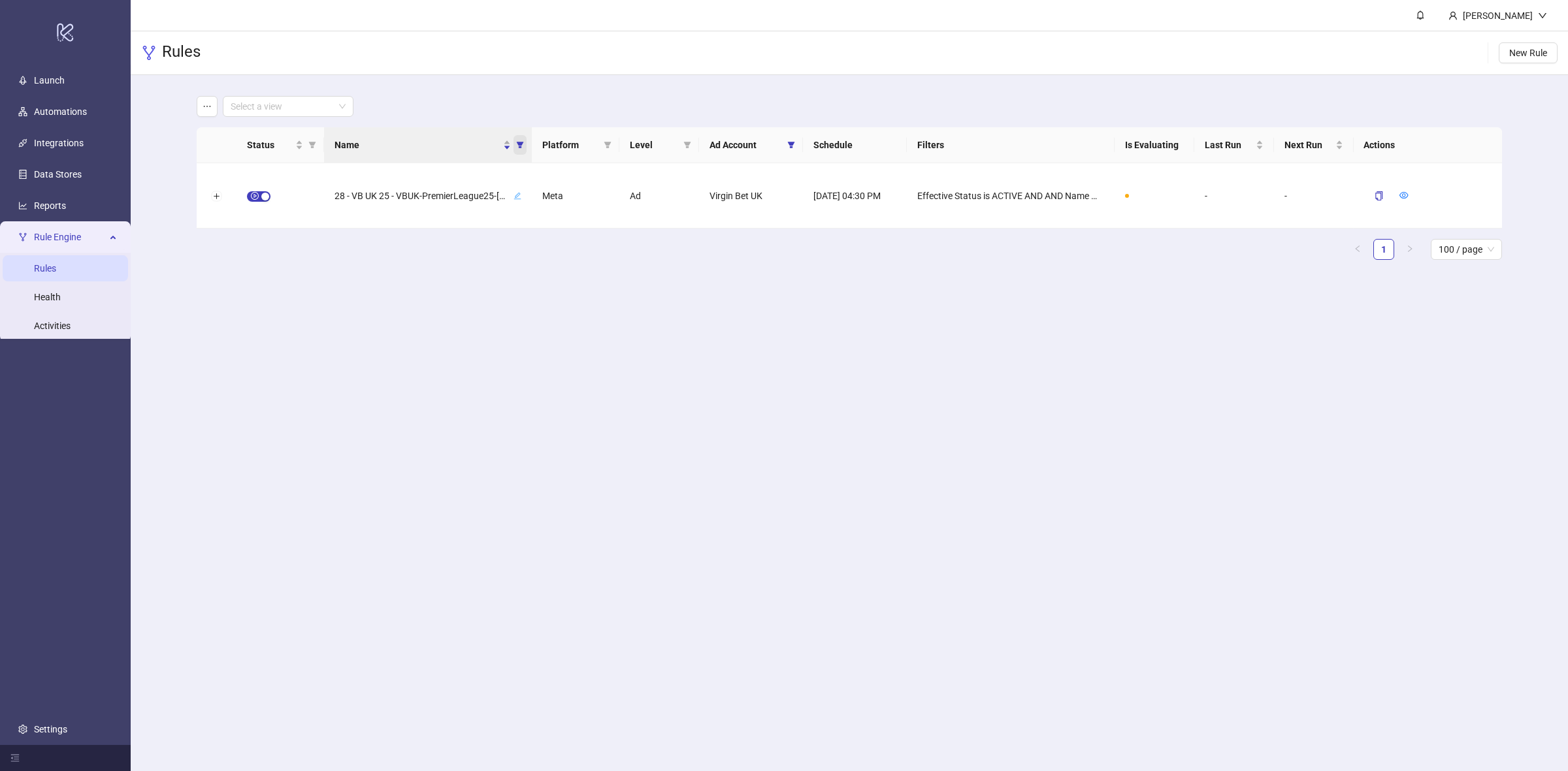
click at [521, 149] on span "Name" at bounding box center [520, 145] width 13 height 19
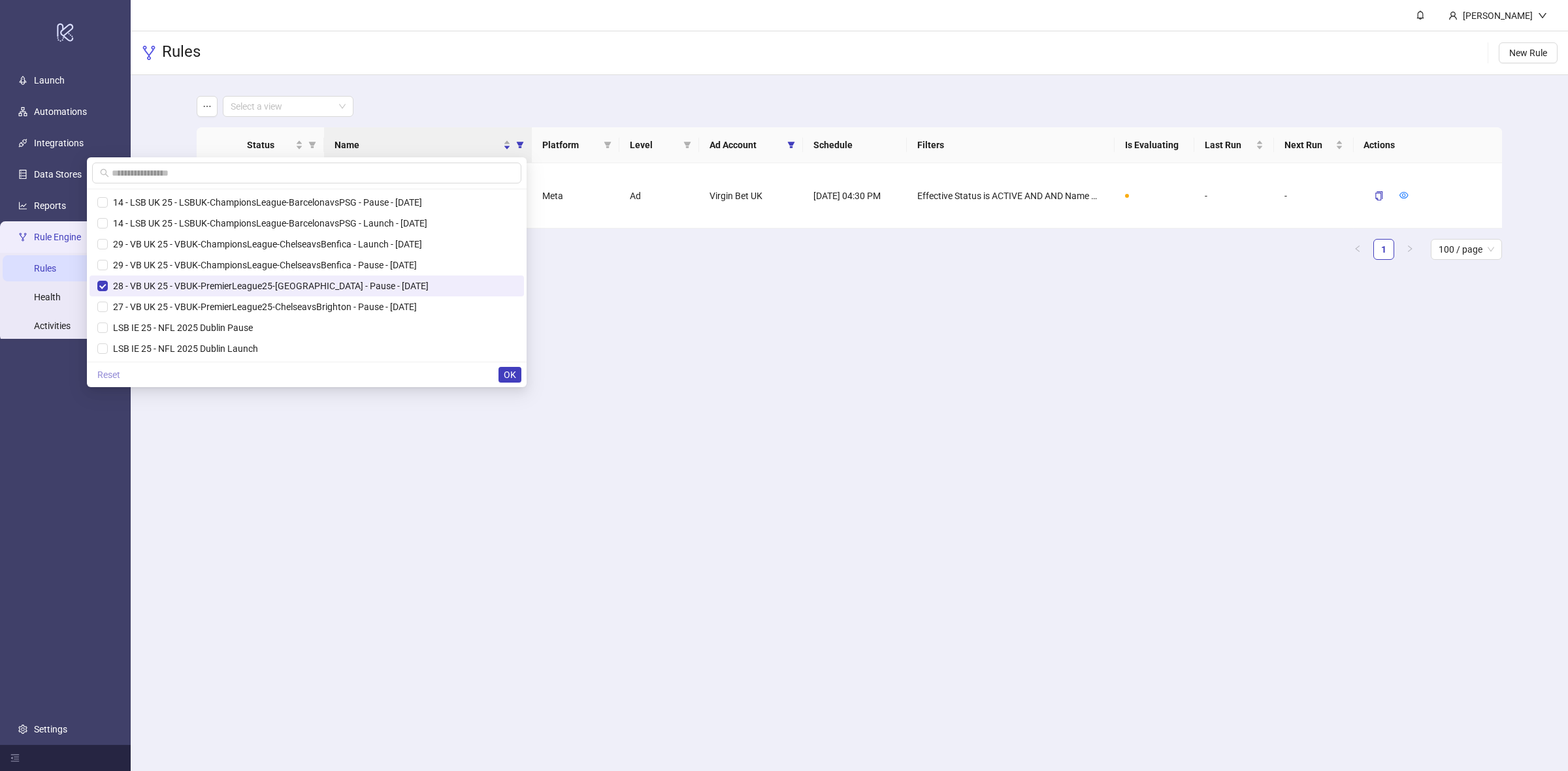
click at [119, 373] on span "Reset" at bounding box center [108, 375] width 23 height 10
click at [504, 370] on span "OK" at bounding box center [510, 375] width 13 height 10
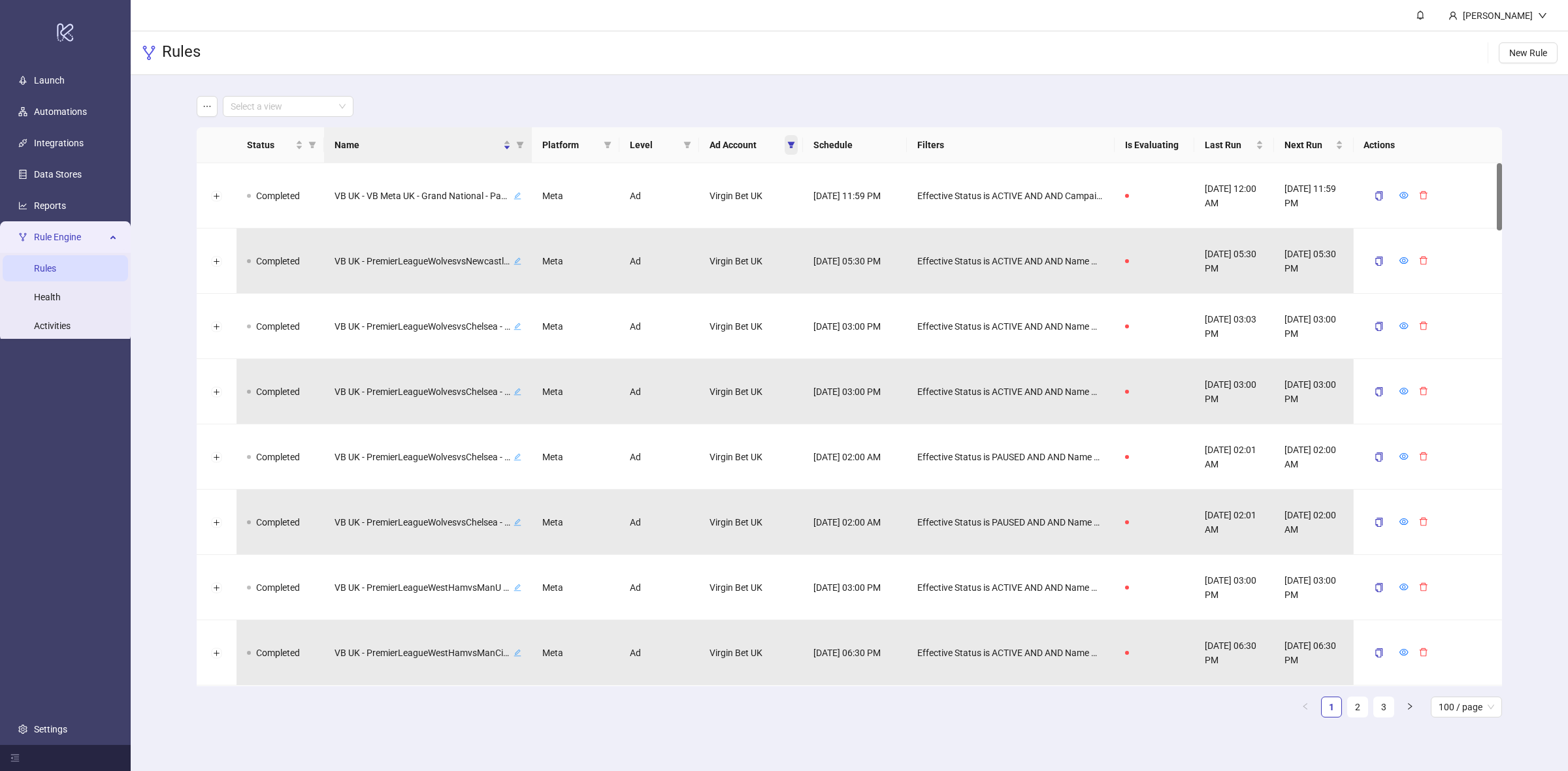
click at [791, 149] on span at bounding box center [791, 145] width 13 height 19
click at [703, 248] on span "LiveScore Bet IE" at bounding box center [725, 244] width 70 height 10
click at [704, 223] on span "Virgin Bet UK" at bounding box center [719, 223] width 58 height 10
click at [785, 265] on span "OK" at bounding box center [781, 270] width 13 height 10
click at [514, 149] on span "Name" at bounding box center [520, 145] width 13 height 19
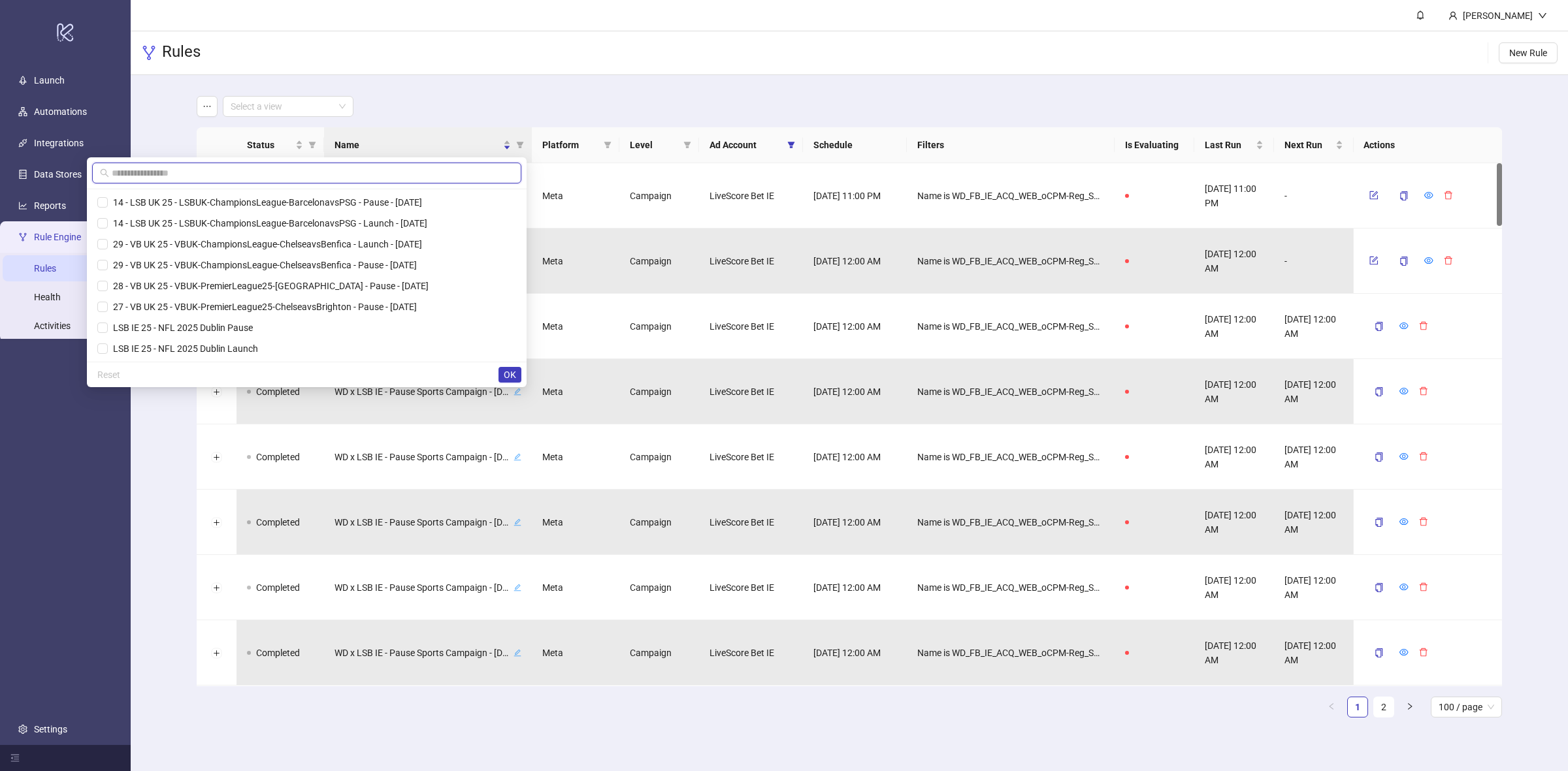
click at [193, 175] on input "text" at bounding box center [309, 173] width 394 height 14
paste input "**********"
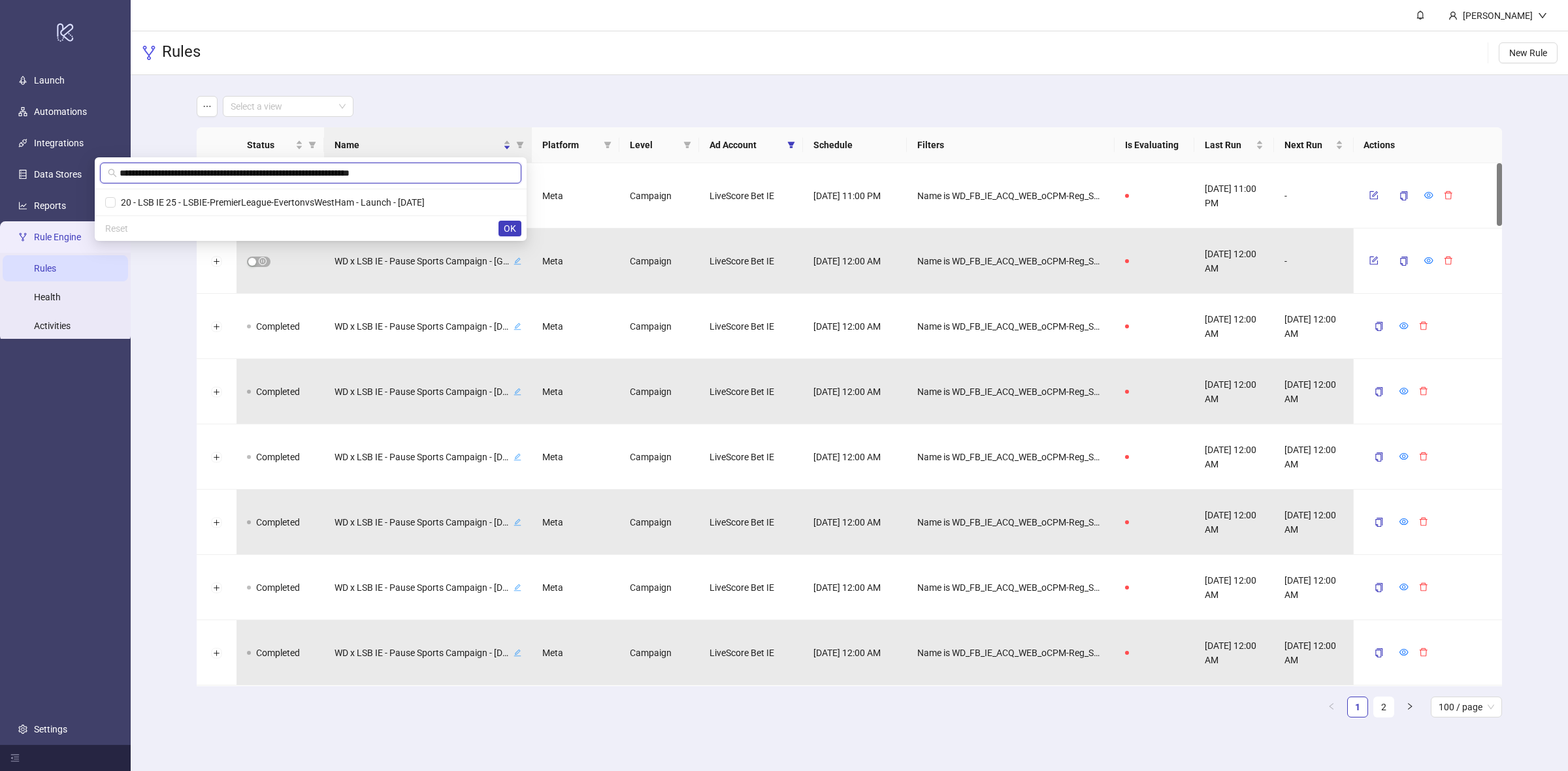
scroll to position [0, 1]
type input "**********"
click at [258, 204] on span "20 - LSB IE 25 - LSBIE-PremierLeague-EvertonvsWestHam - Launch - [DATE]" at bounding box center [362, 203] width 309 height 10
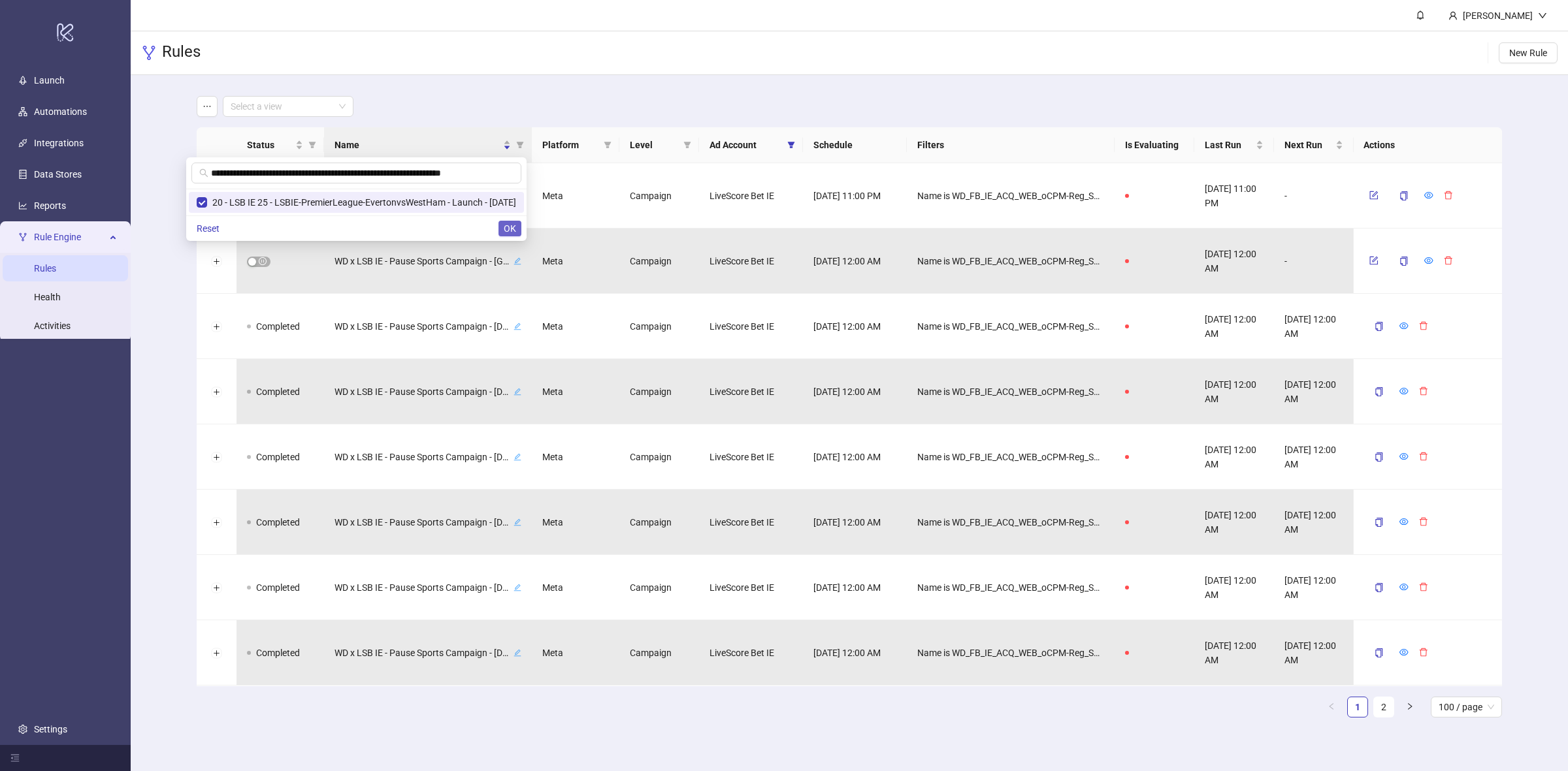
click at [510, 230] on span "OK" at bounding box center [510, 229] width 13 height 10
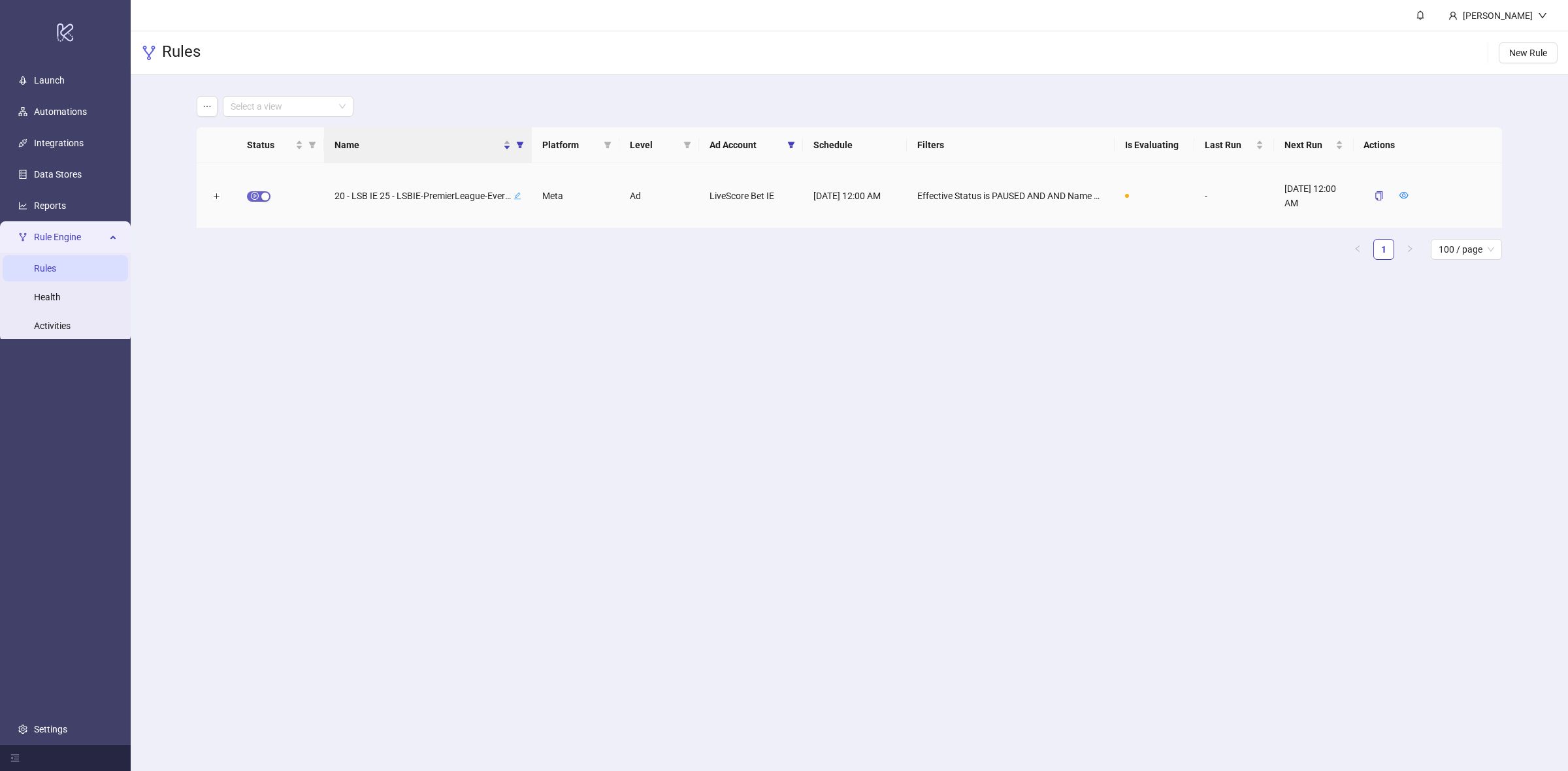
click at [264, 193] on div "button" at bounding box center [265, 197] width 8 height 8
click at [1382, 194] on button "button" at bounding box center [1373, 195] width 19 height 16
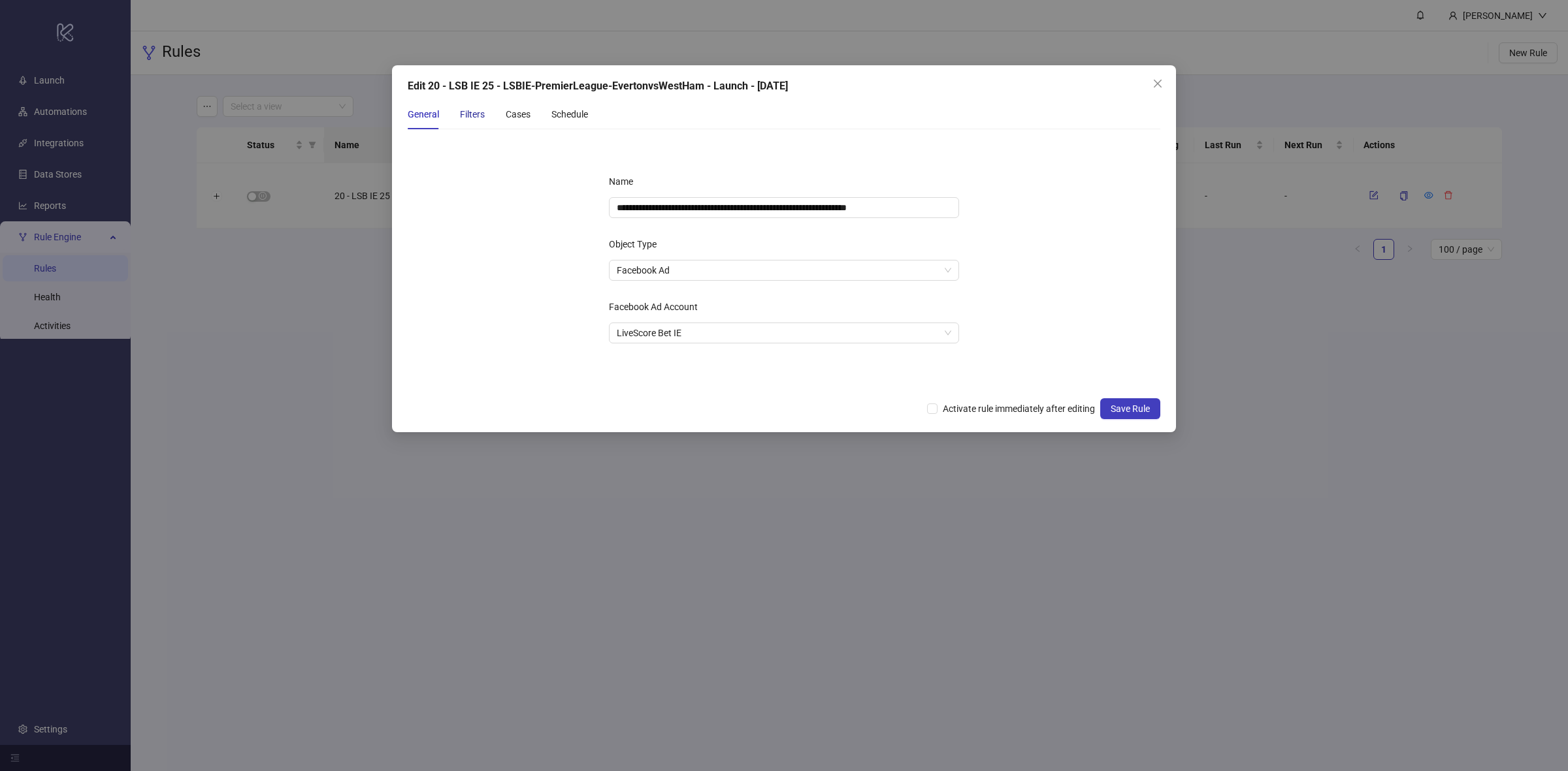
click at [465, 111] on div "Filters" at bounding box center [472, 114] width 24 height 14
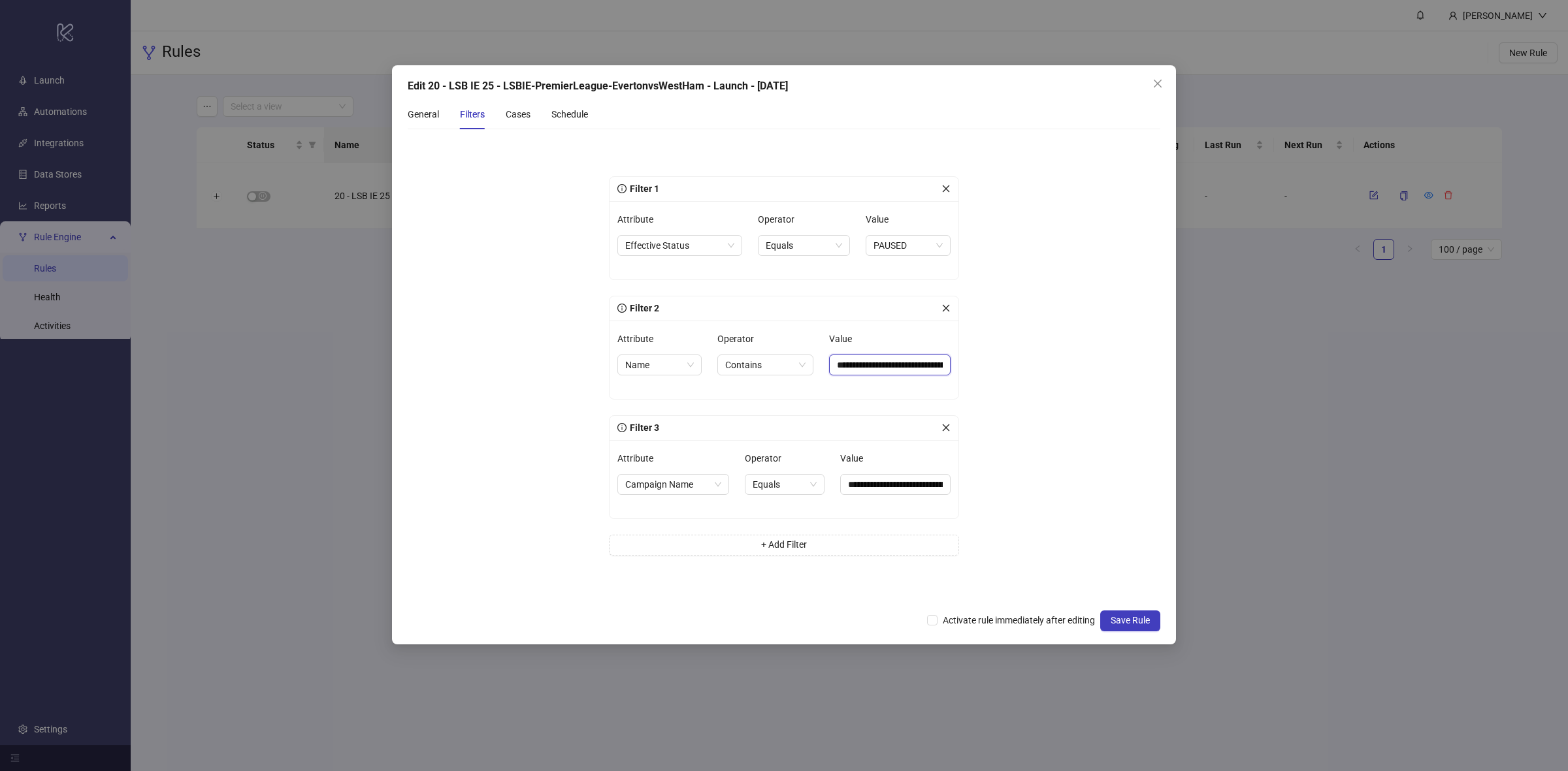
click at [866, 360] on input "**********" at bounding box center [890, 365] width 122 height 21
click at [510, 116] on div "Cases" at bounding box center [517, 114] width 24 height 14
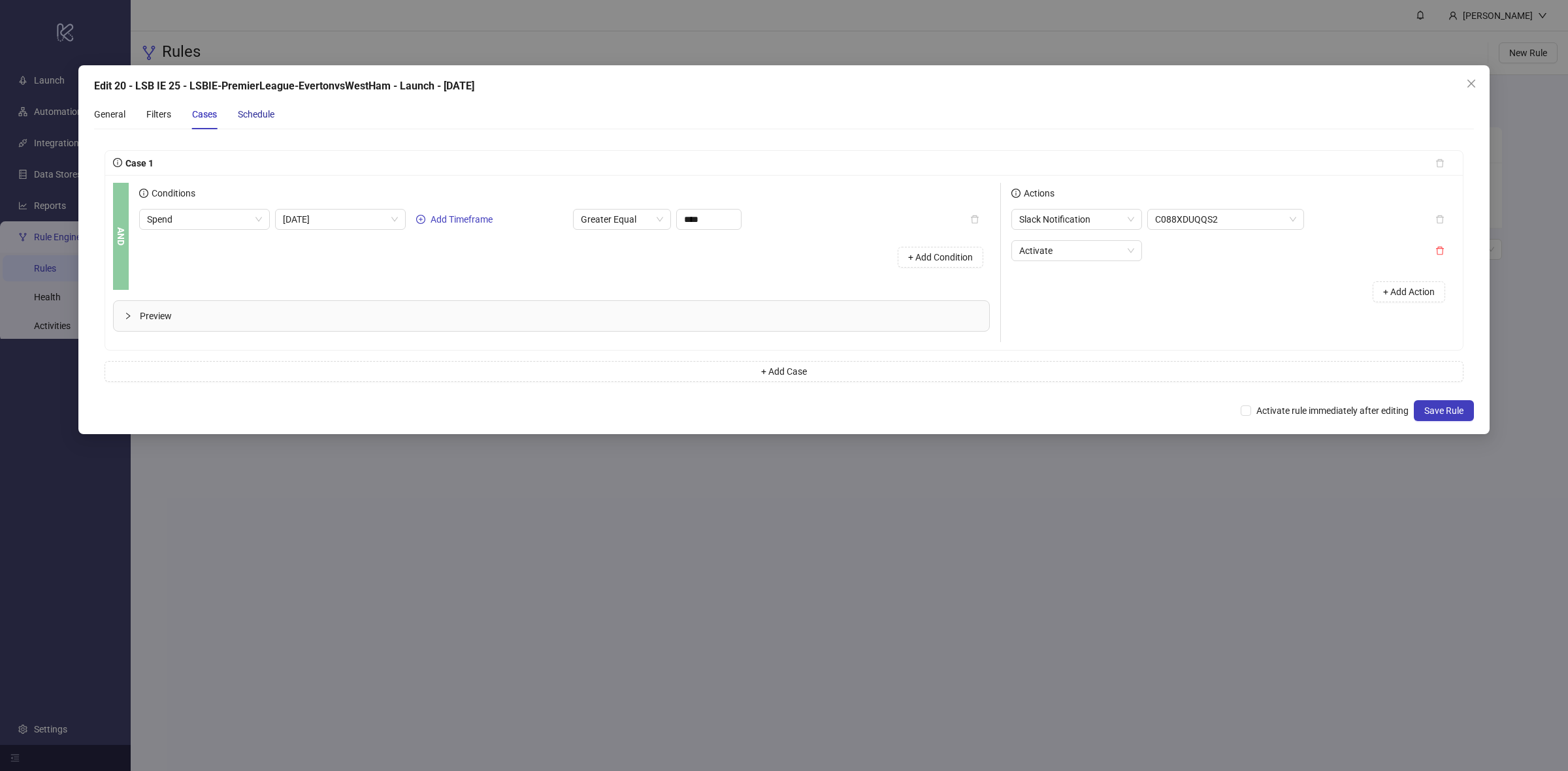
click at [265, 117] on div "Schedule" at bounding box center [255, 114] width 36 height 14
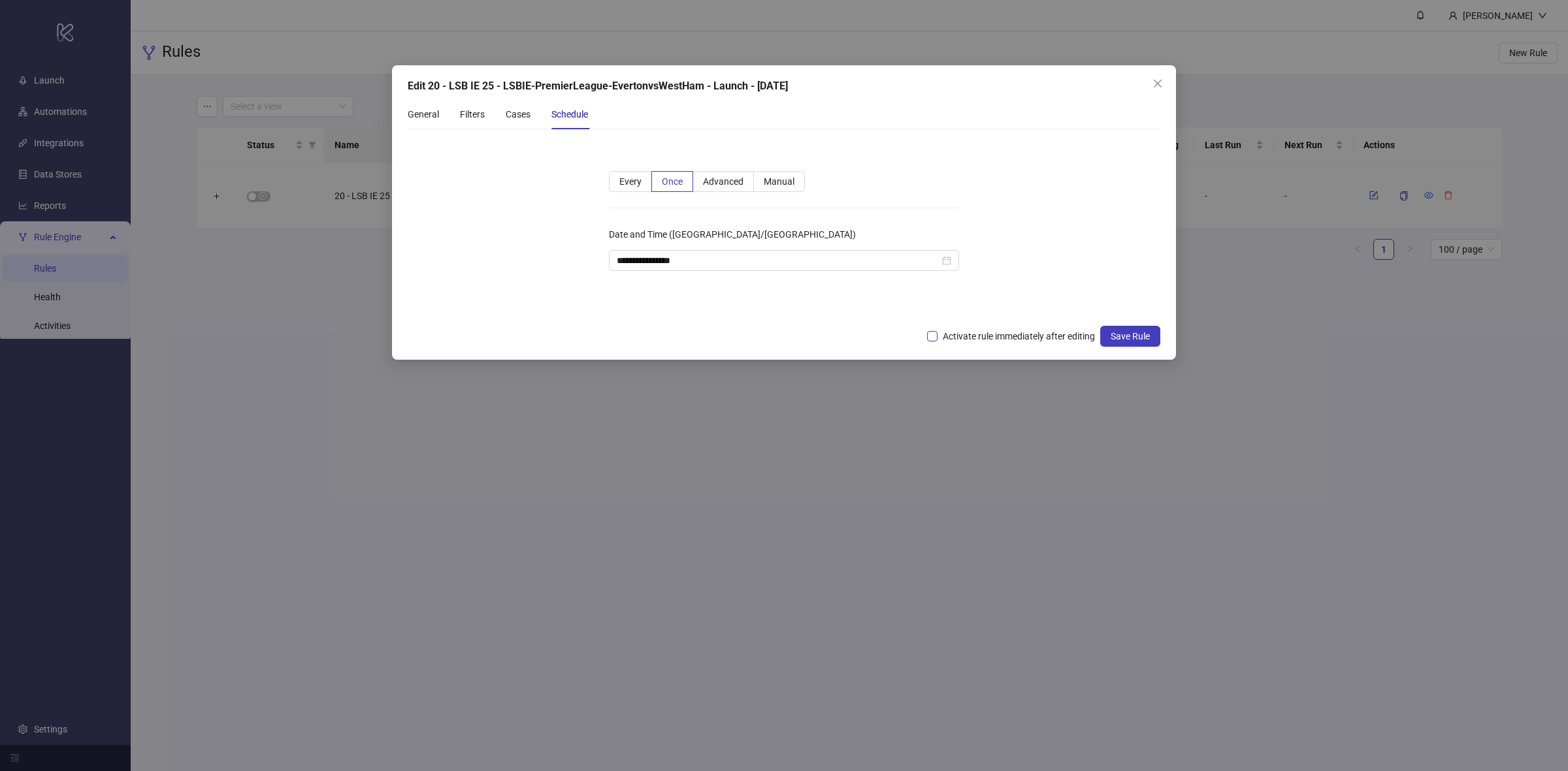
click at [952, 335] on span "Activate rule immediately after editing" at bounding box center [1019, 336] width 163 height 14
click at [1105, 335] on button "Save Rule" at bounding box center [1130, 336] width 60 height 21
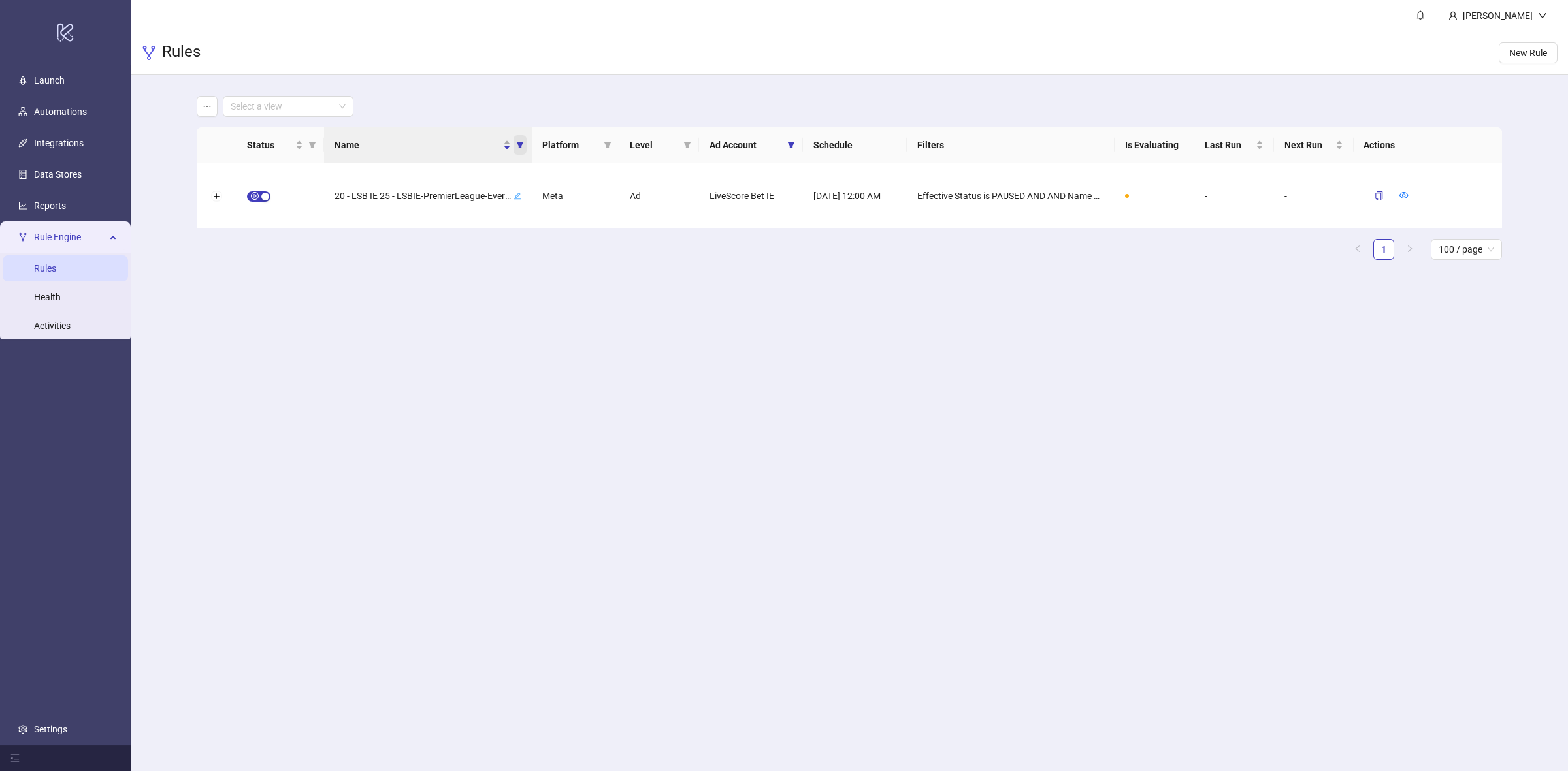
click at [517, 148] on icon "filter" at bounding box center [520, 145] width 8 height 8
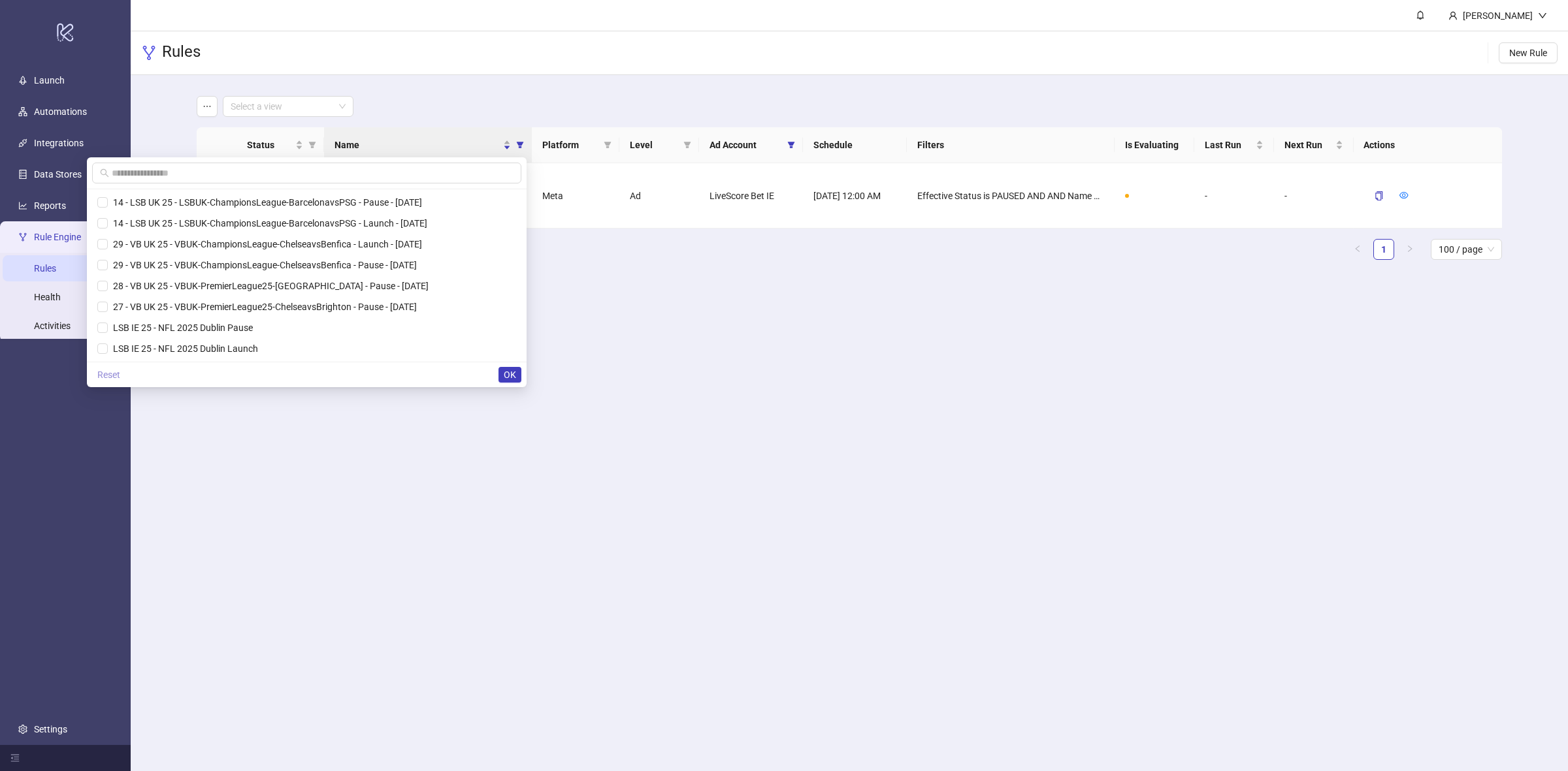
click at [120, 375] on span "Reset" at bounding box center [108, 375] width 23 height 10
click at [271, 175] on input "text" at bounding box center [309, 173] width 394 height 14
paste input "**********"
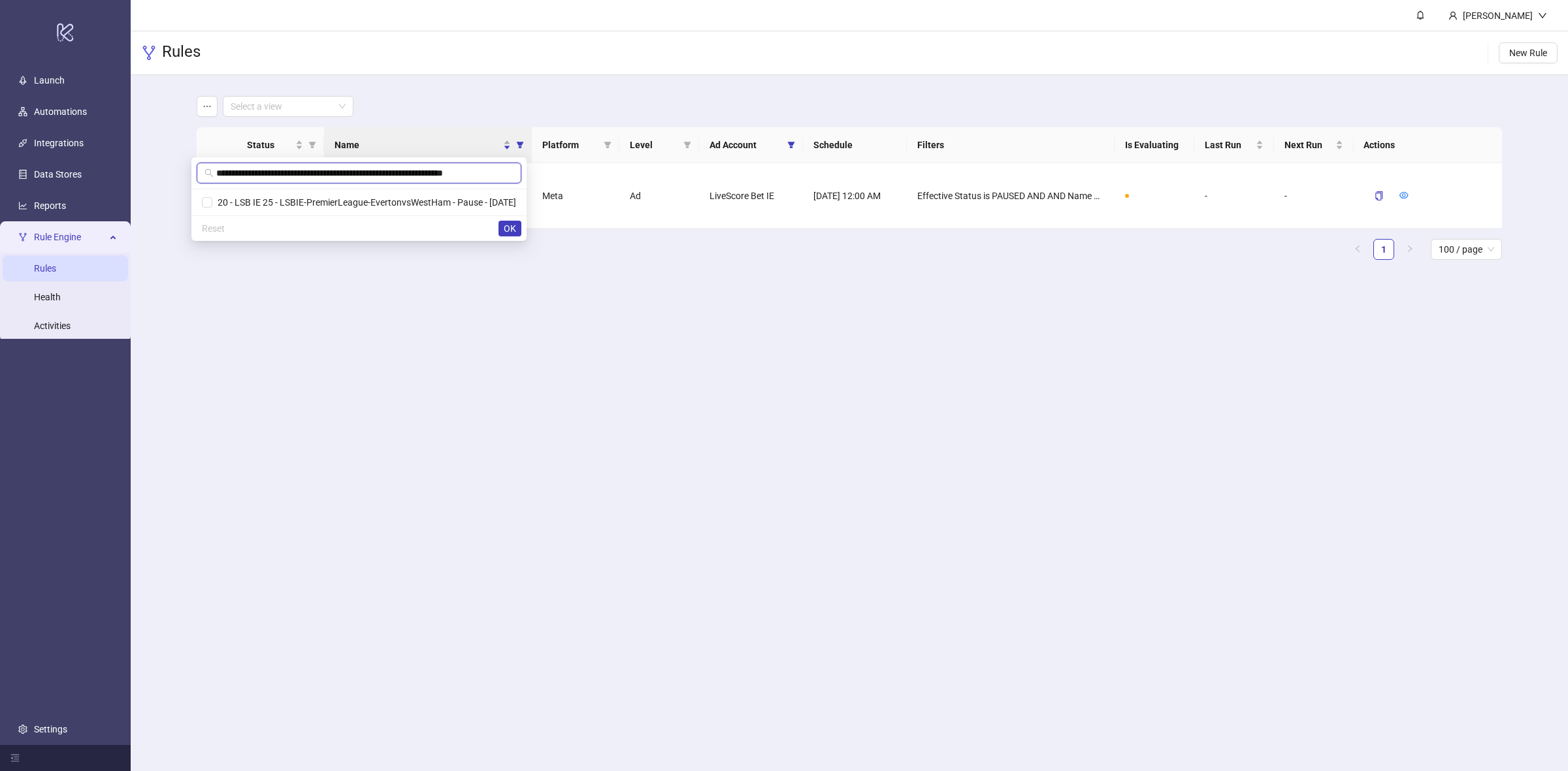
scroll to position [0, 1]
type input "**********"
click at [286, 197] on span "20 - LSB IE 25 - LSBIE-PremierLeague-EvertonvsWestHam - Pause - [DATE]" at bounding box center [364, 203] width 304 height 10
click at [513, 229] on span "OK" at bounding box center [510, 229] width 13 height 10
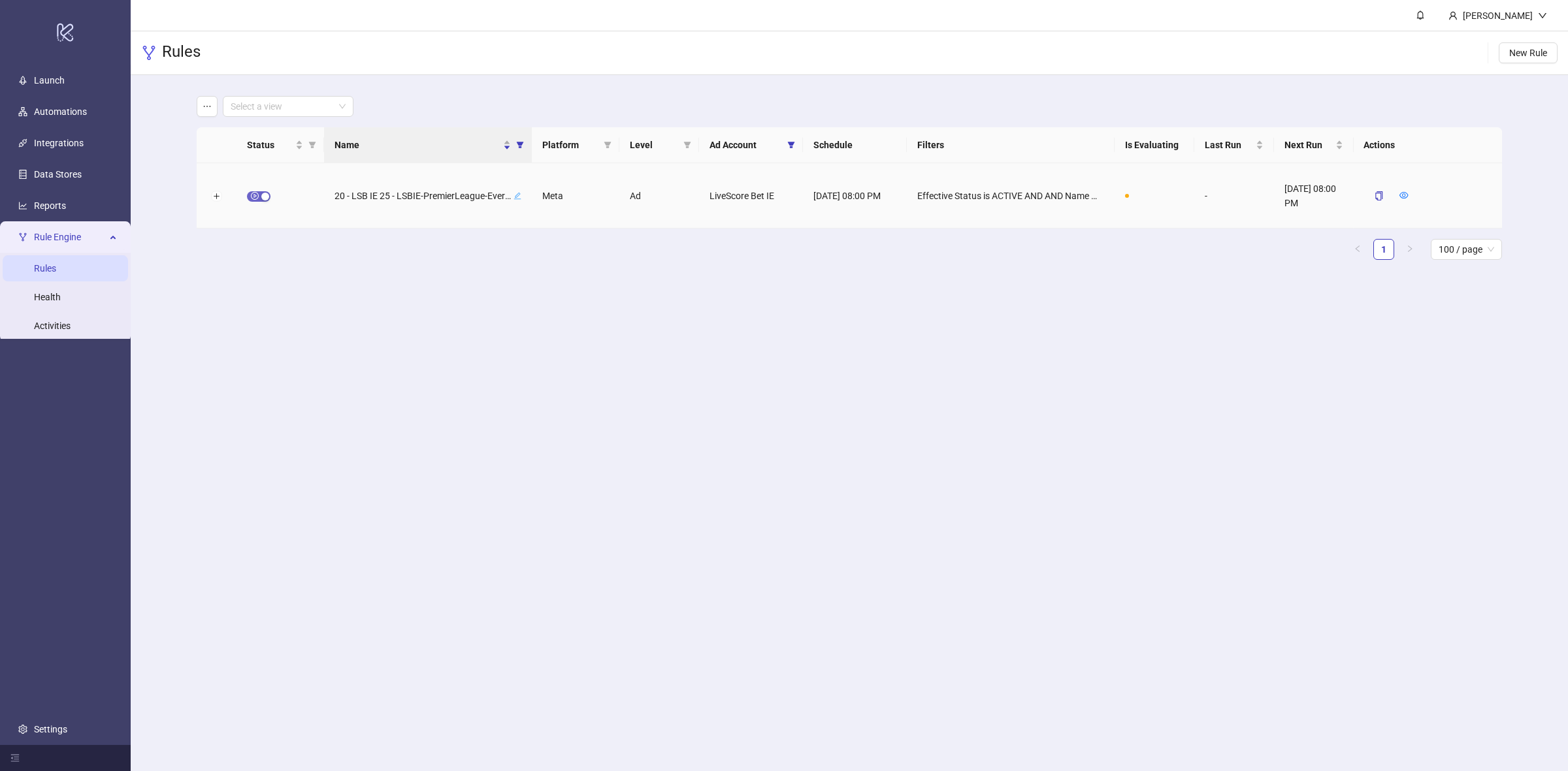
click at [265, 194] on div "button" at bounding box center [265, 197] width 8 height 8
click at [1367, 199] on button "button" at bounding box center [1373, 195] width 19 height 16
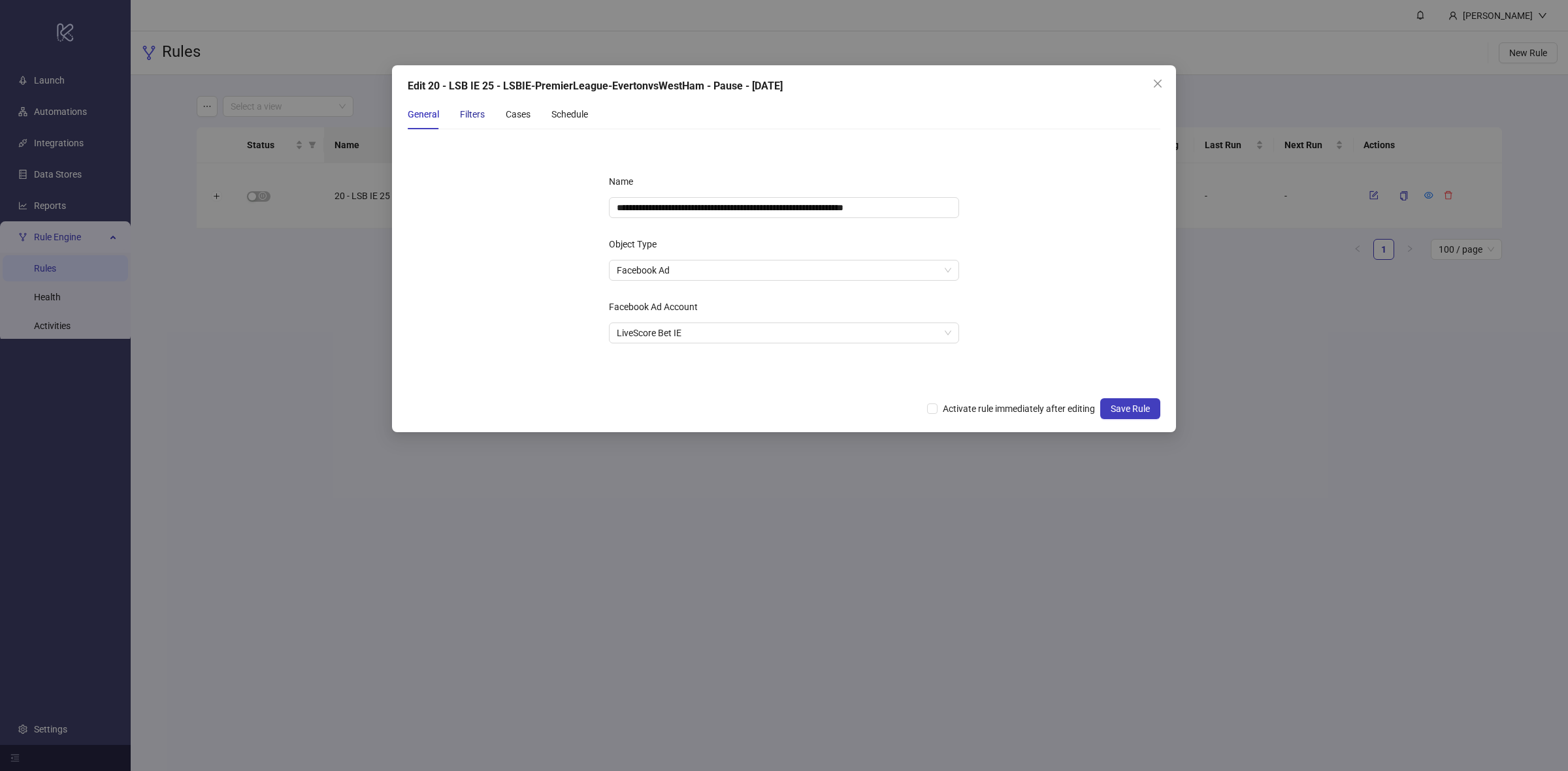
click at [463, 116] on div "Filters" at bounding box center [472, 114] width 24 height 14
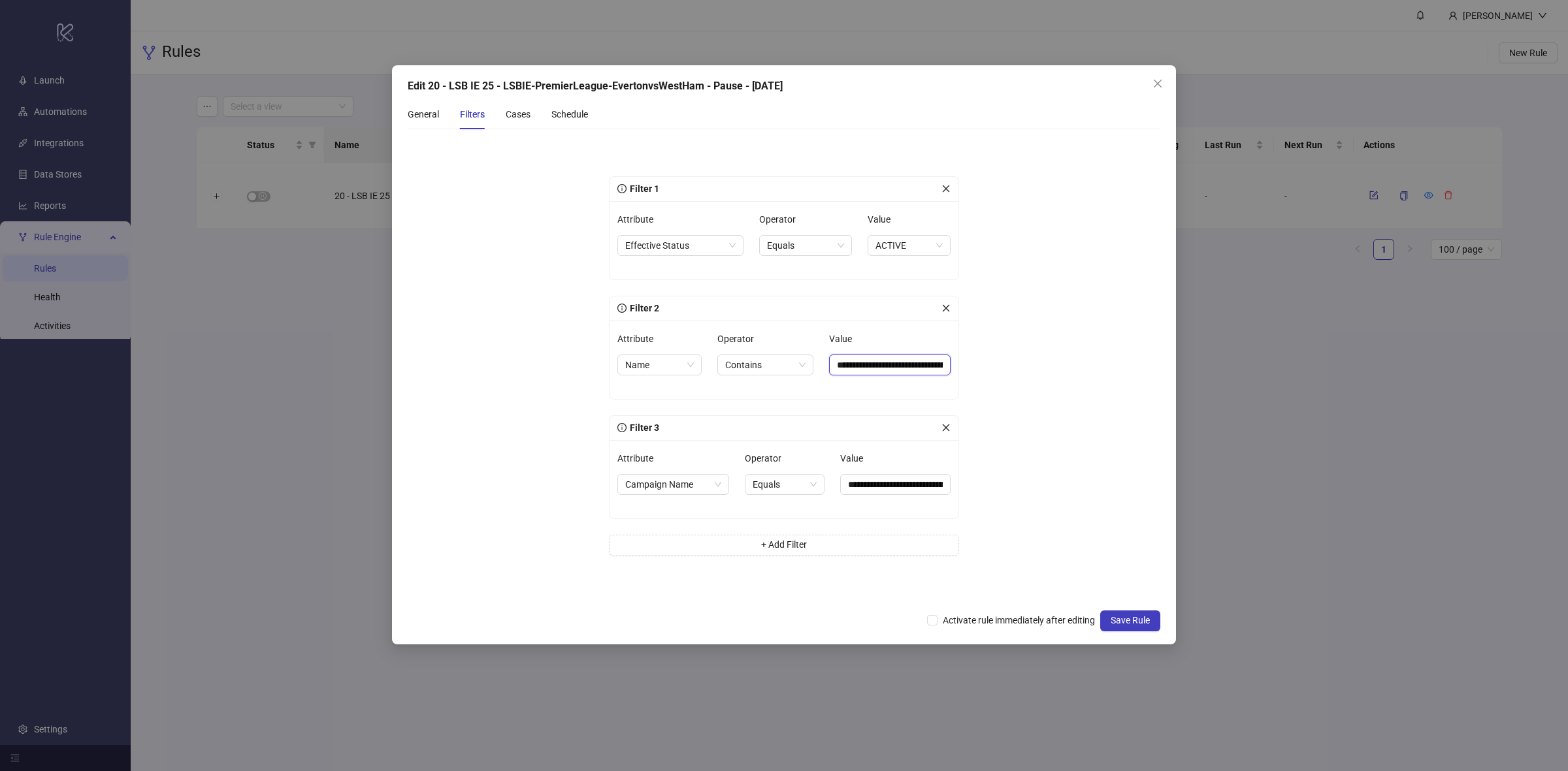
click at [908, 364] on input "**********" at bounding box center [890, 365] width 122 height 21
click at [523, 113] on div "Cases" at bounding box center [517, 114] width 24 height 14
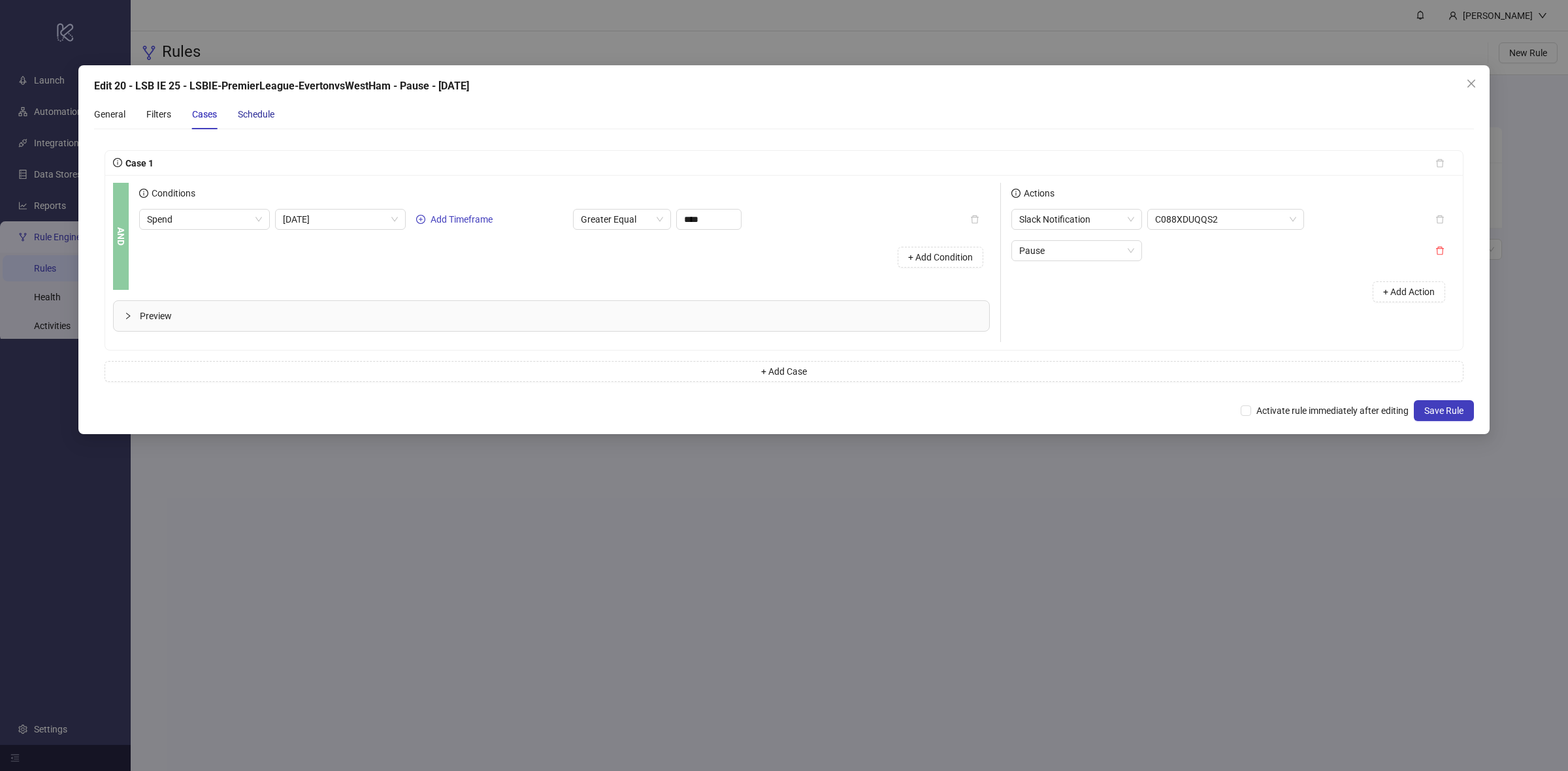
click at [255, 112] on div "Schedule" at bounding box center [255, 114] width 36 height 14
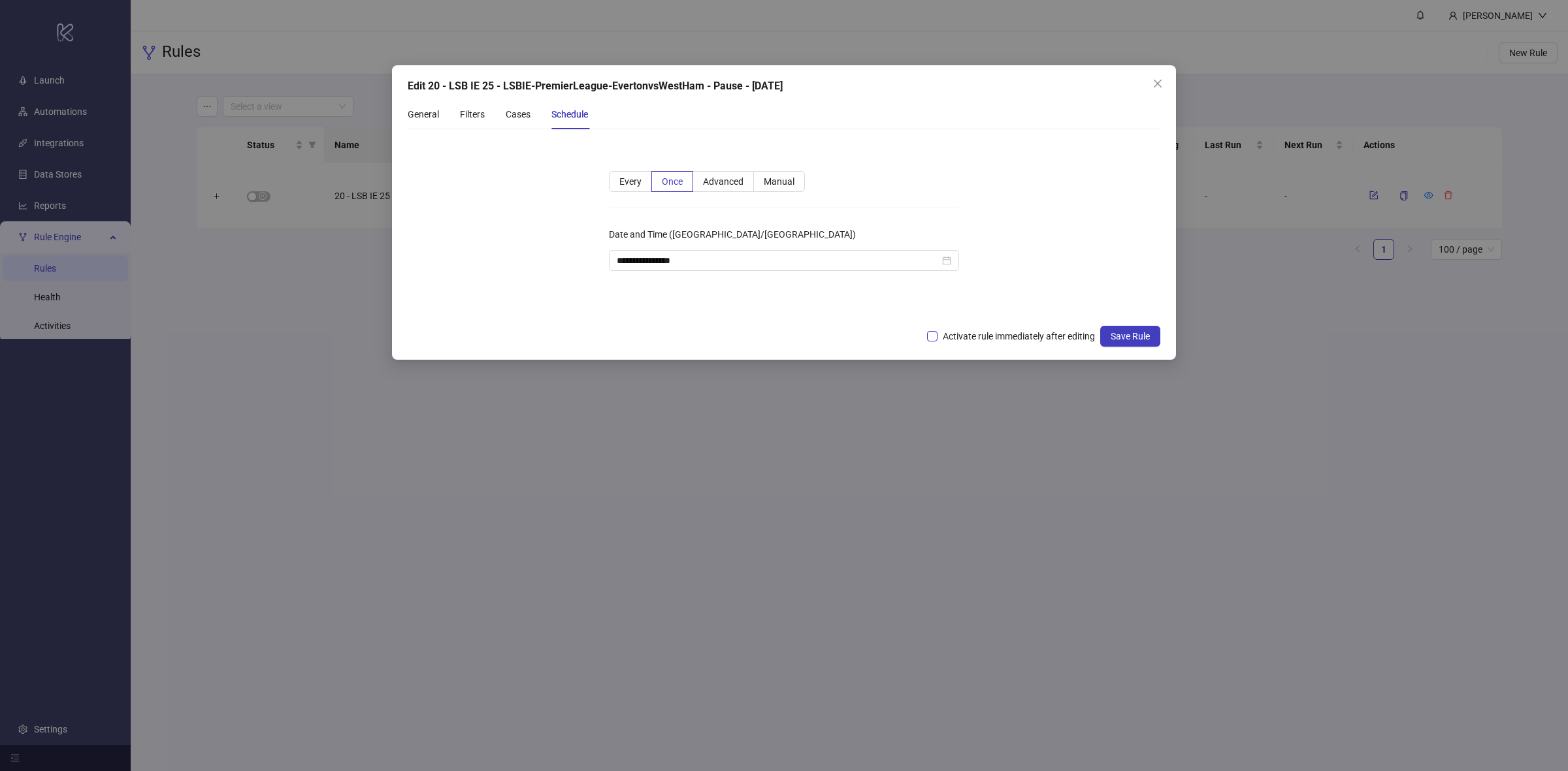
click at [970, 330] on span "Activate rule immediately after editing" at bounding box center [1019, 336] width 163 height 14
click at [1111, 335] on span "Save Rule" at bounding box center [1130, 336] width 39 height 10
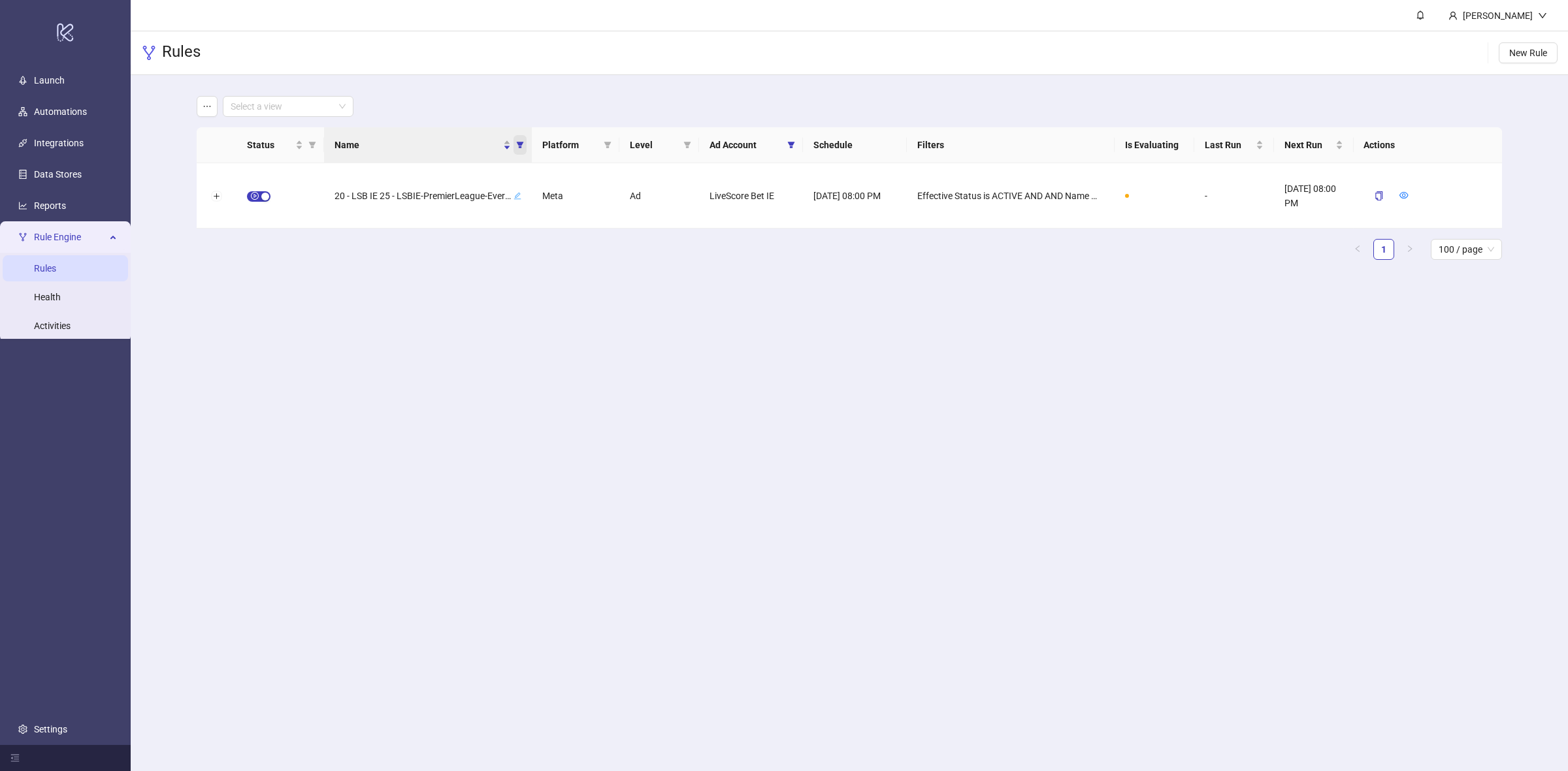
click at [520, 139] on span "Name" at bounding box center [520, 145] width 13 height 19
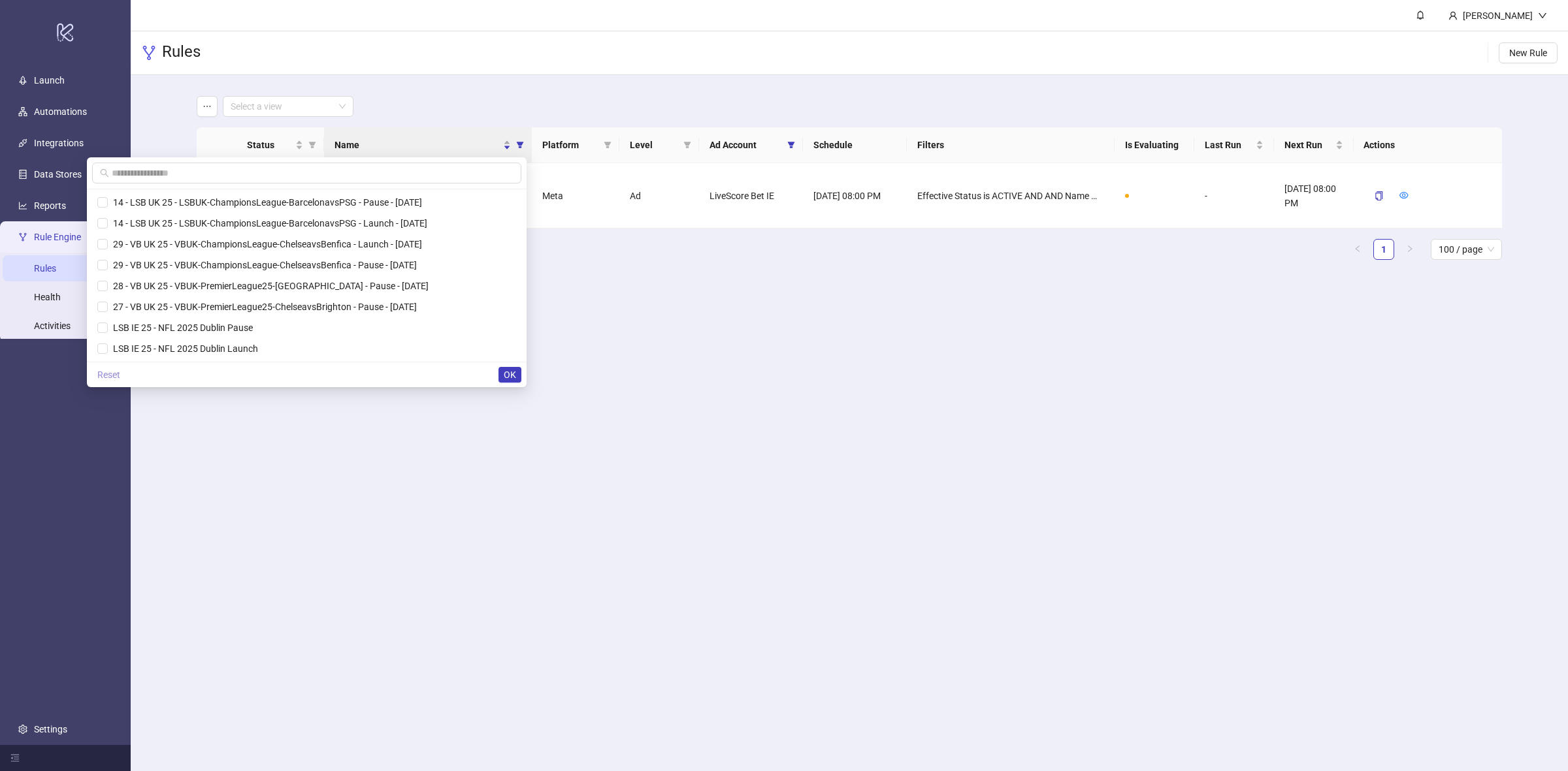
click at [106, 373] on span "Reset" at bounding box center [108, 375] width 23 height 10
click at [213, 171] on input "text" at bounding box center [309, 173] width 394 height 14
paste input "**********"
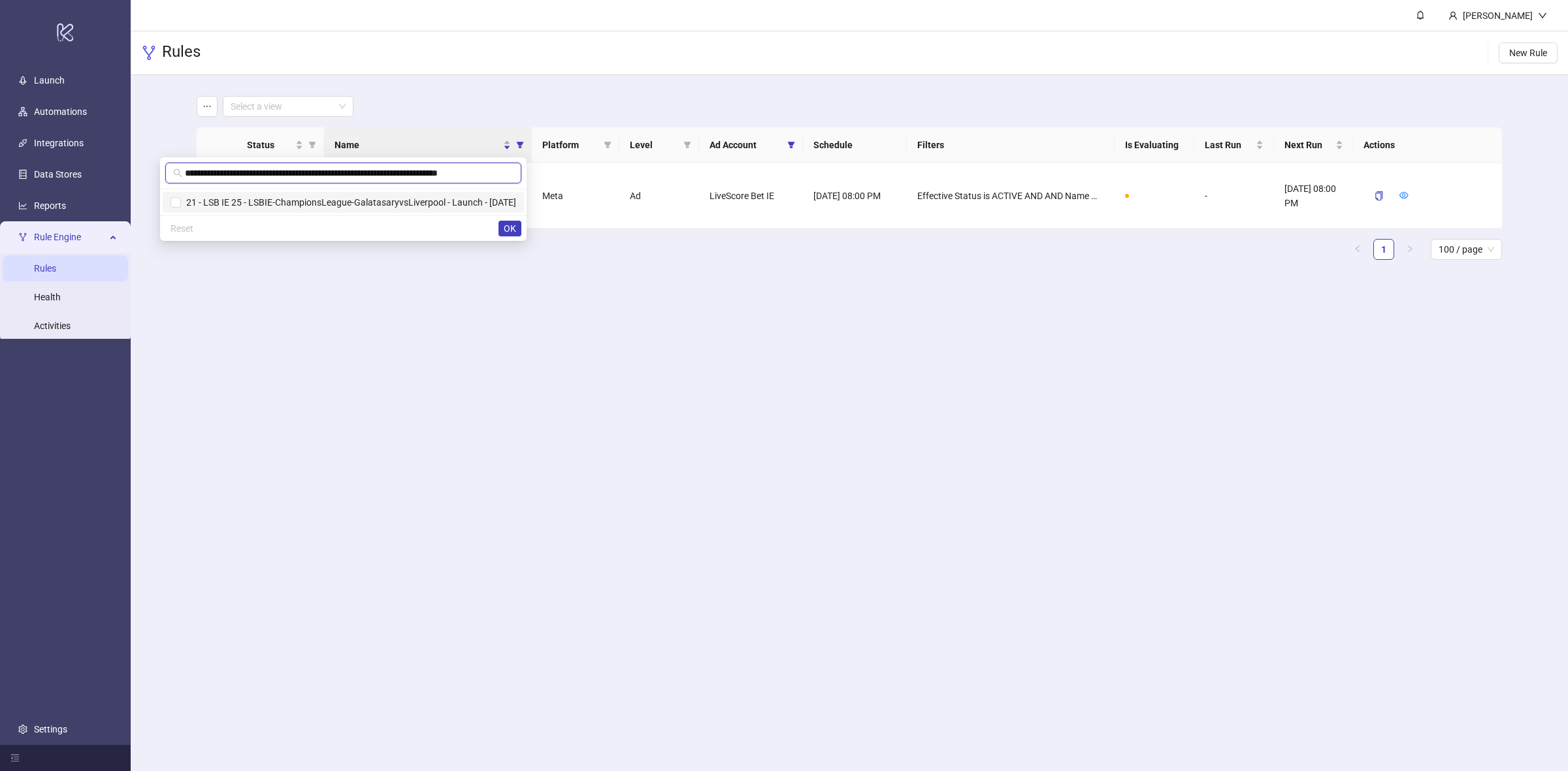
type input "**********"
click at [248, 204] on span "21 - LSB IE 25 - LSBIE-ChampionsLeague-GalatasaryvsLiverpool - Launch - [DATE]" at bounding box center [349, 203] width 336 height 10
click at [511, 233] on span "OK" at bounding box center [510, 229] width 13 height 10
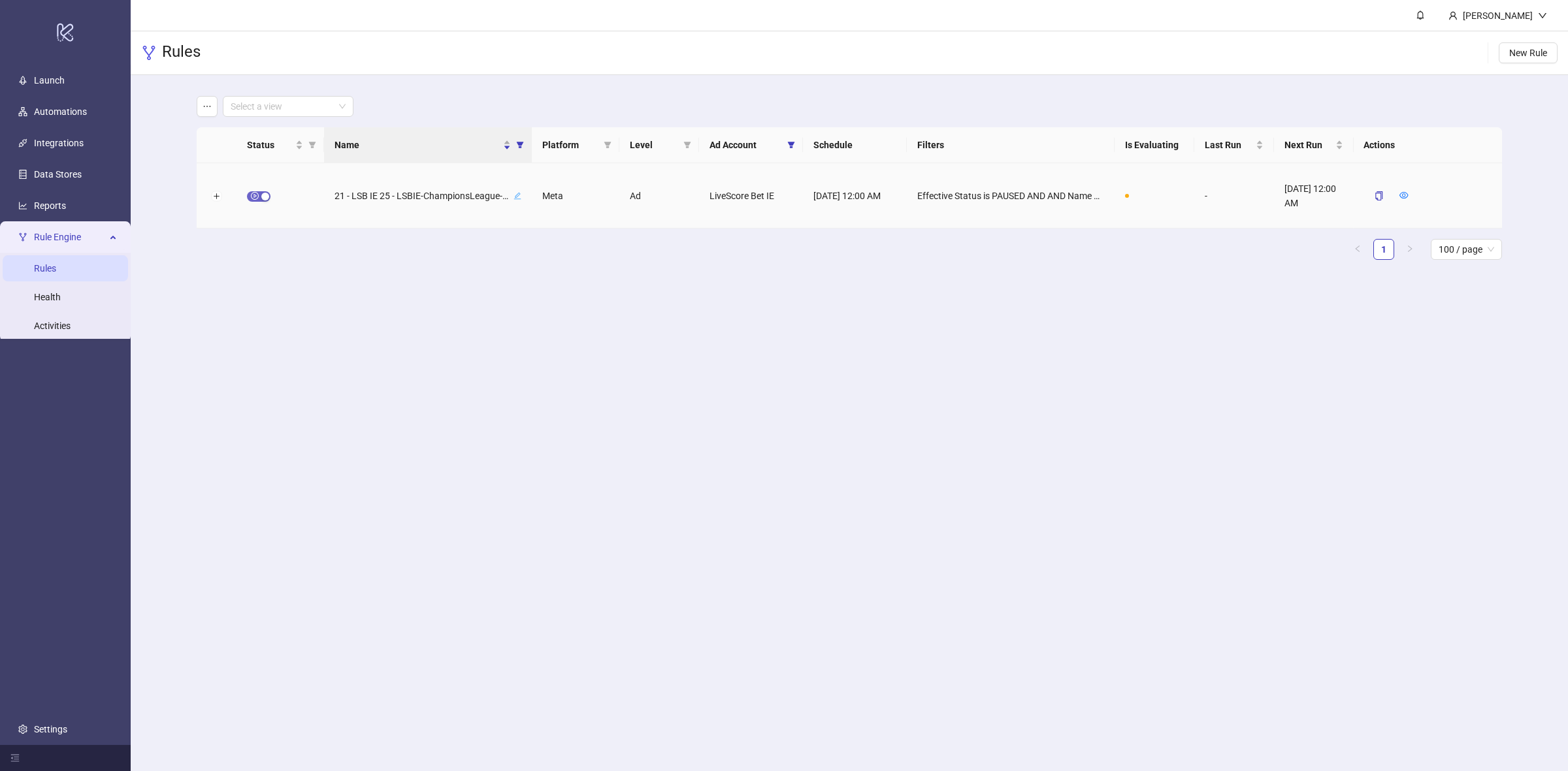
click at [257, 194] on span "button" at bounding box center [259, 197] width 24 height 10
click at [1371, 193] on icon "form" at bounding box center [1373, 195] width 9 height 9
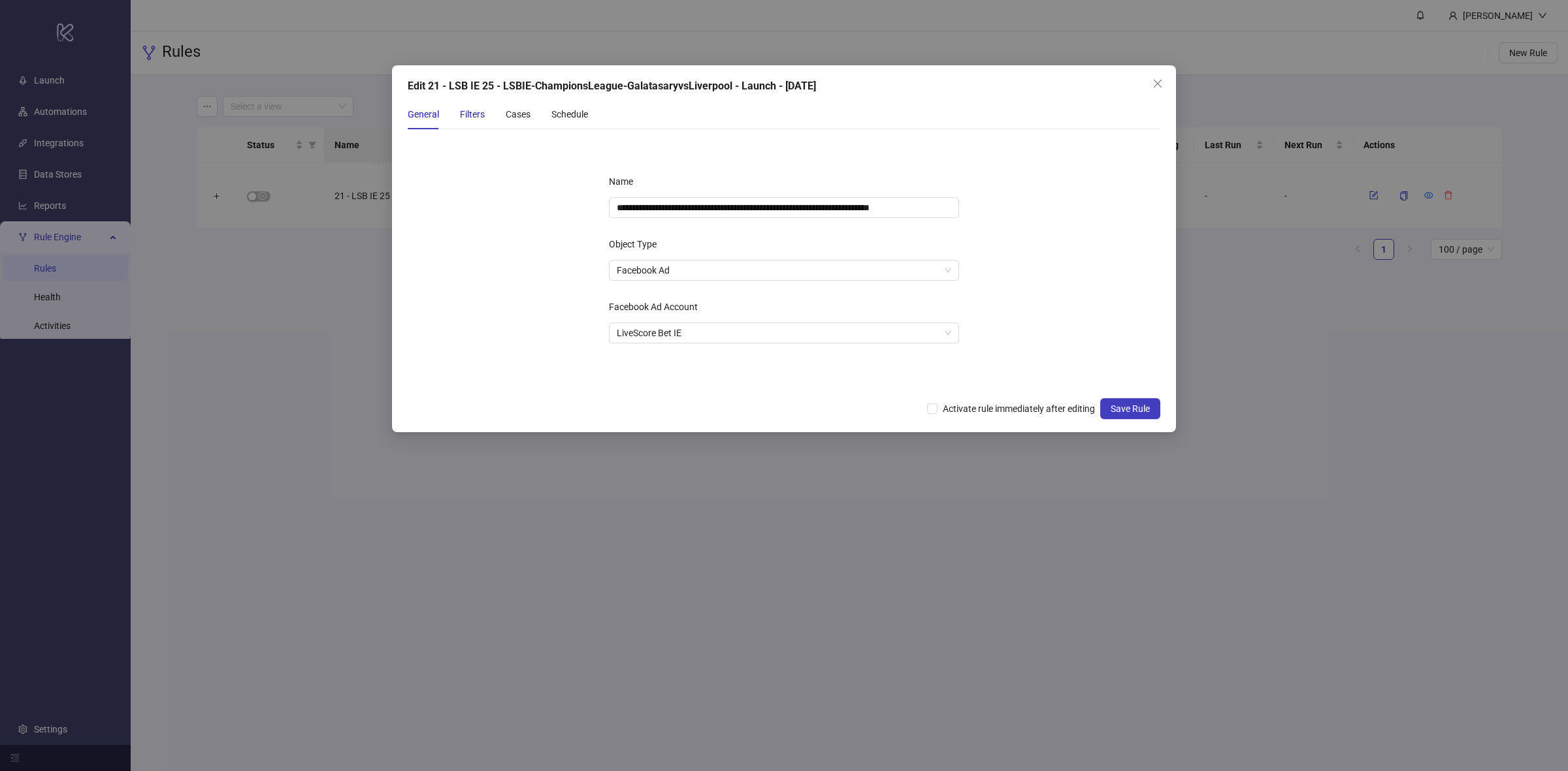
click at [476, 119] on div "Filters" at bounding box center [472, 114] width 24 height 14
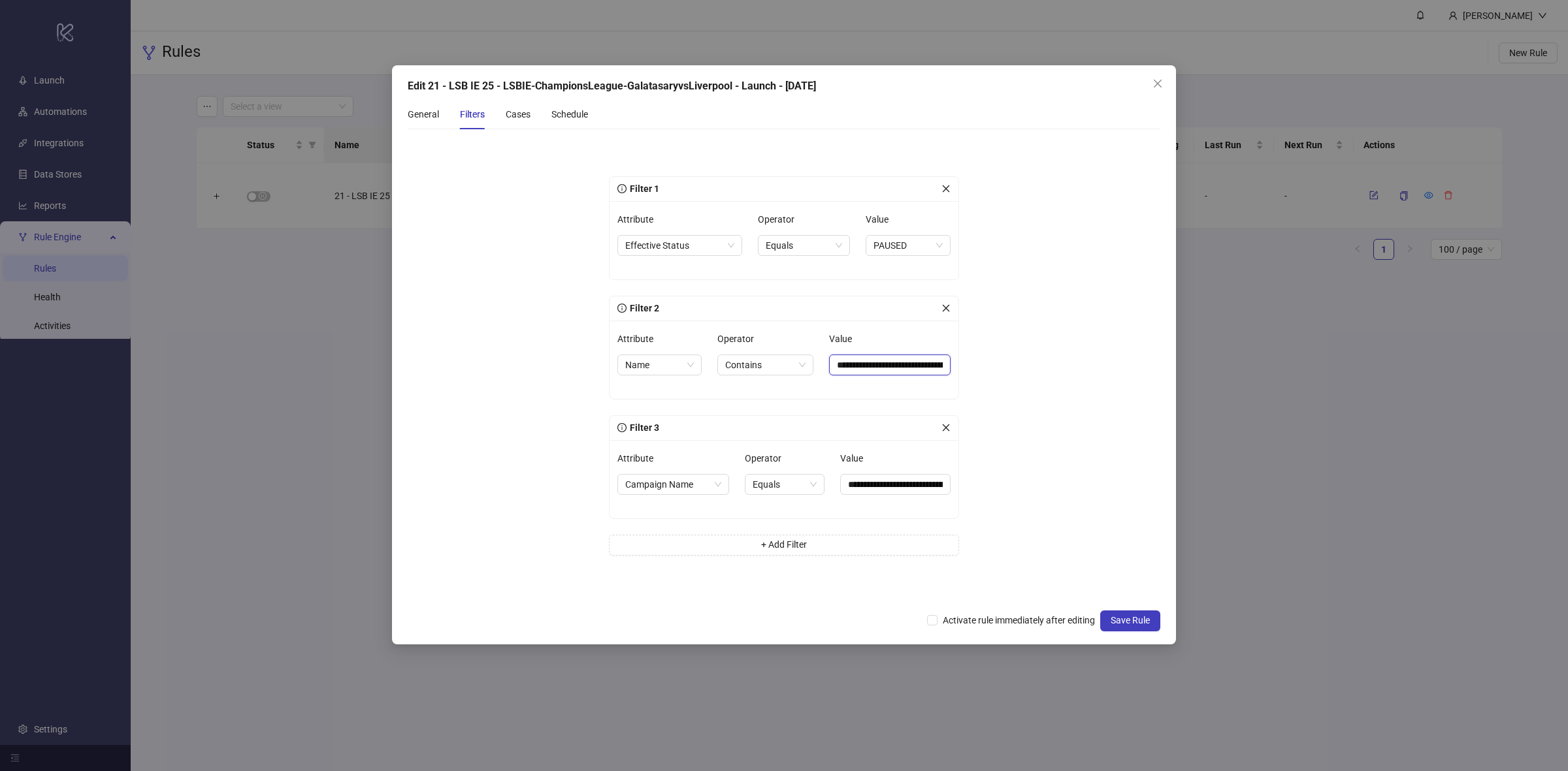
click at [883, 364] on input "**********" at bounding box center [890, 365] width 122 height 21
click at [425, 108] on div "General" at bounding box center [423, 114] width 31 height 14
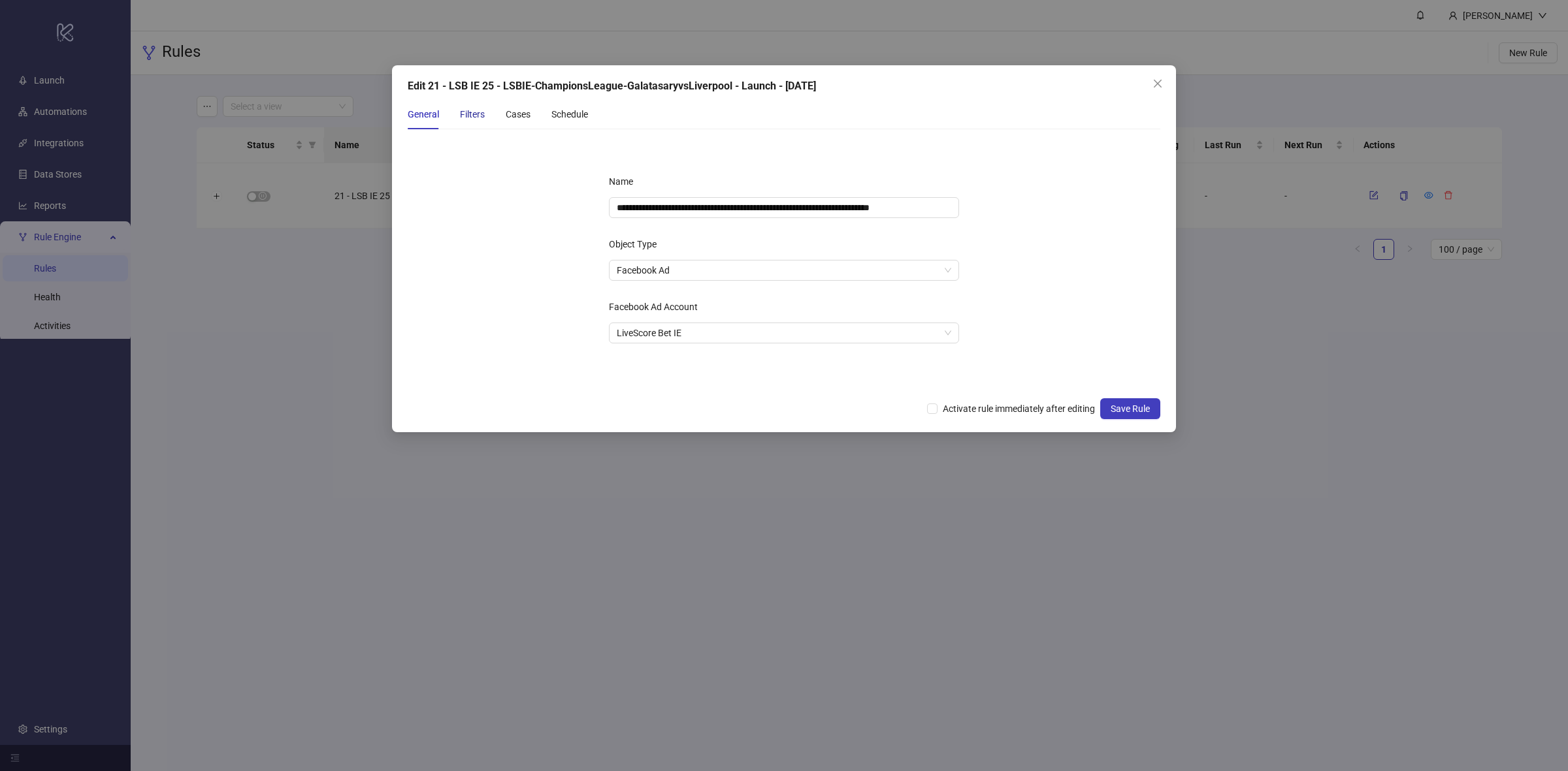
click at [466, 119] on div "Filters" at bounding box center [472, 114] width 24 height 14
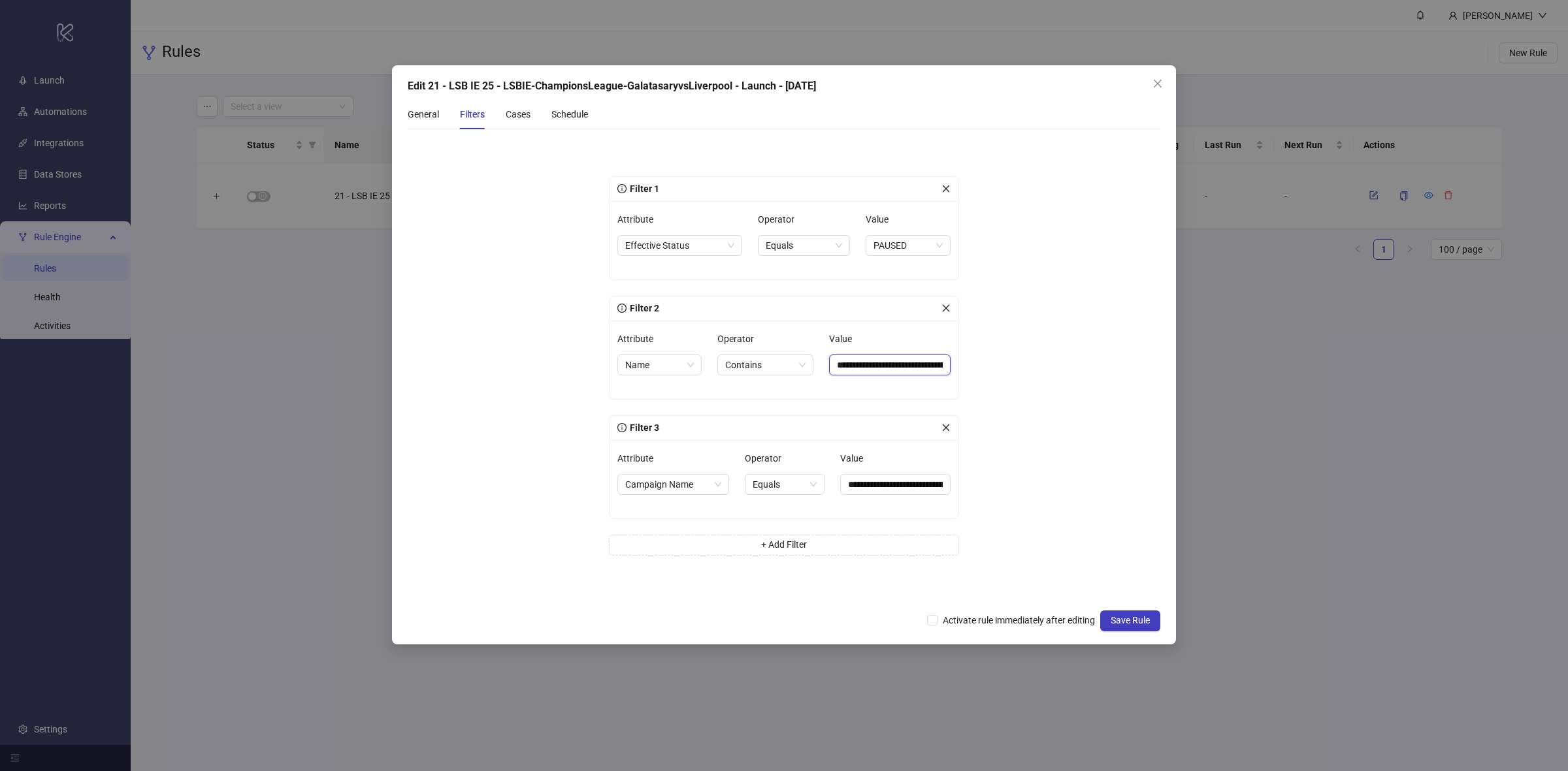
click at [878, 369] on input "**********" at bounding box center [890, 365] width 122 height 21
click at [910, 362] on input "**********" at bounding box center [890, 365] width 122 height 21
click at [515, 113] on div "Cases" at bounding box center [517, 114] width 24 height 14
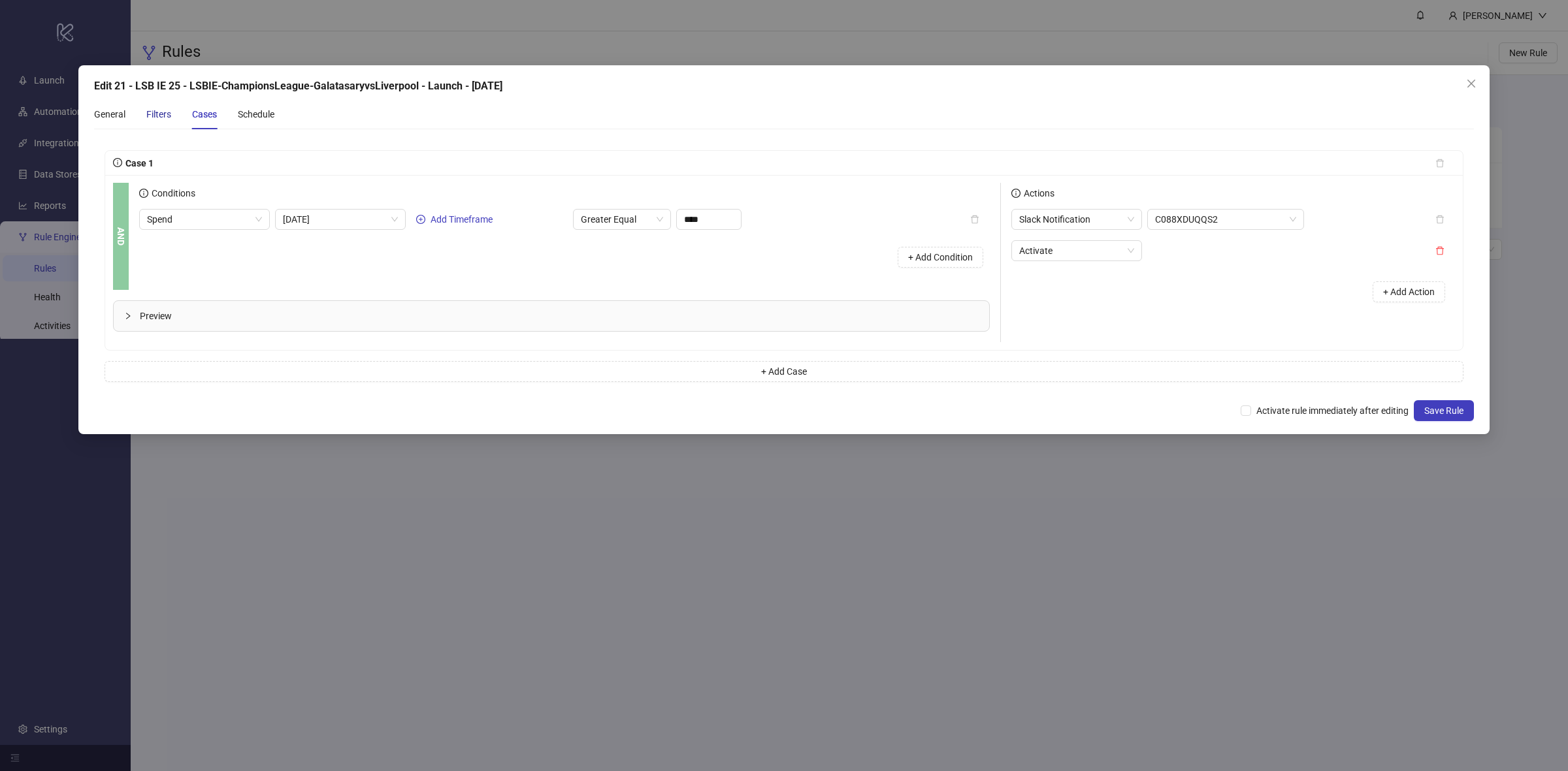
click at [155, 119] on div "Filters" at bounding box center [158, 114] width 24 height 14
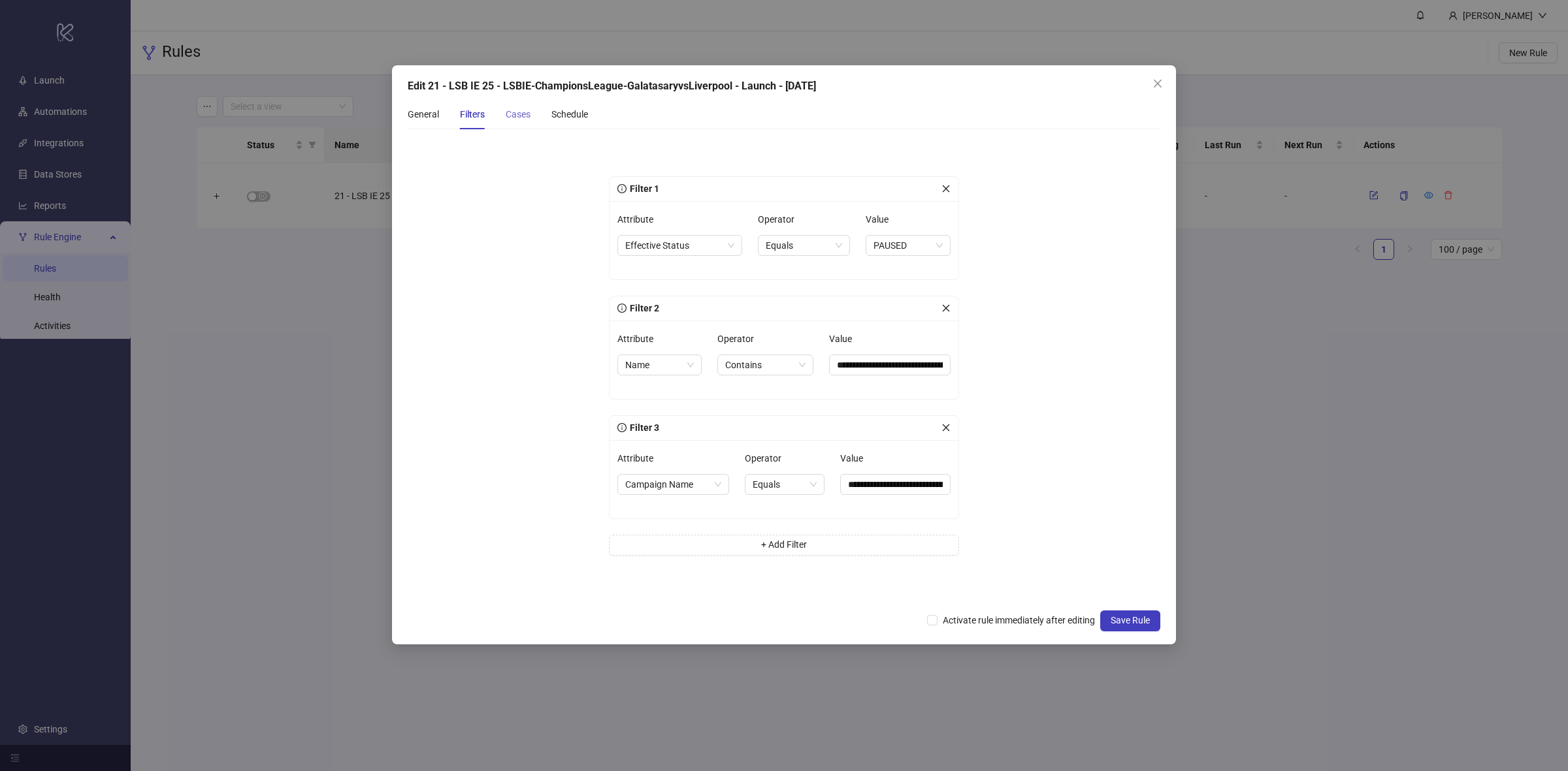
click at [530, 124] on div "Cases" at bounding box center [517, 114] width 24 height 30
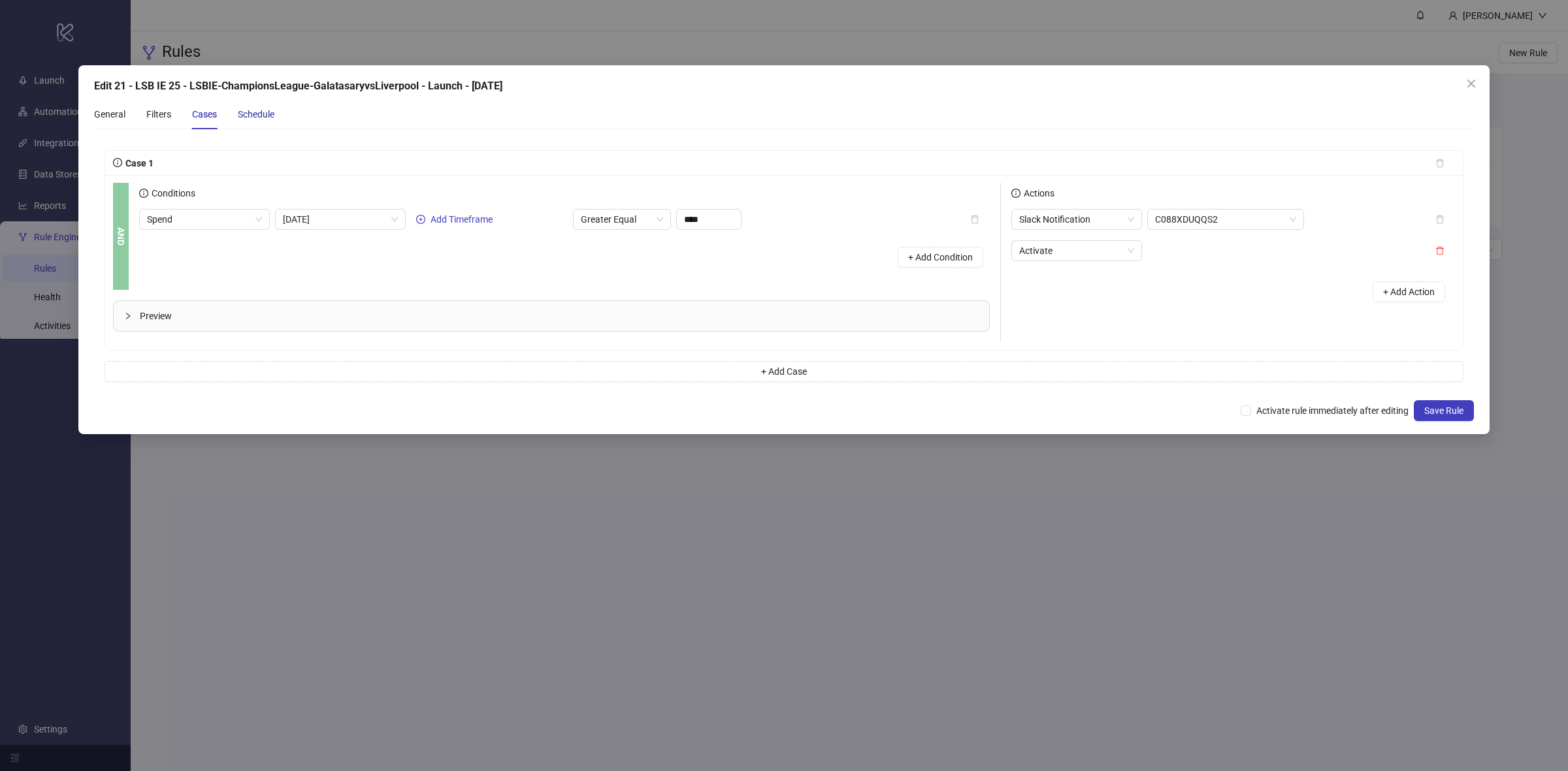
click at [261, 117] on div "Schedule" at bounding box center [255, 114] width 36 height 14
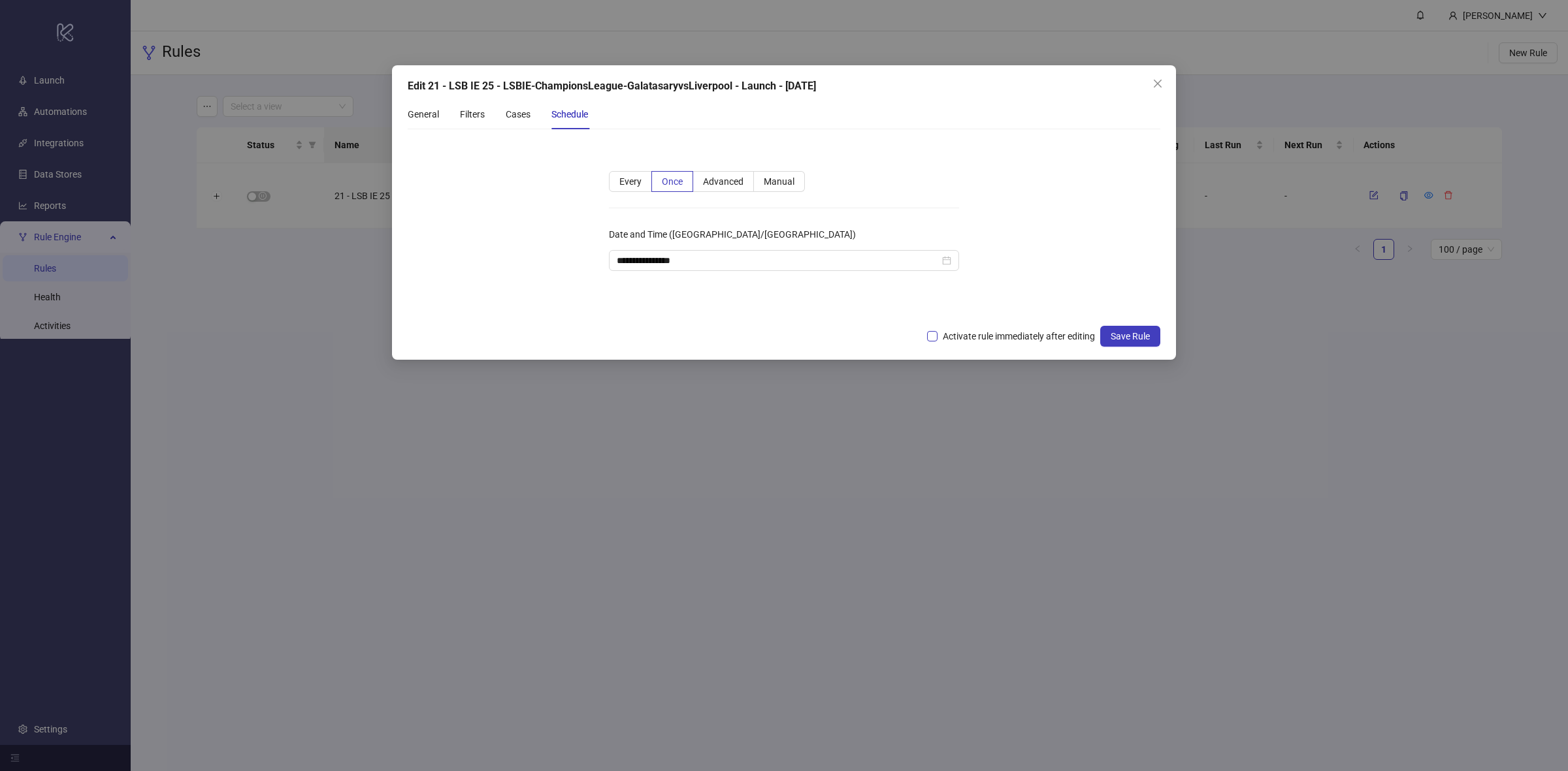
click at [957, 338] on span "Activate rule immediately after editing" at bounding box center [1019, 336] width 163 height 14
click at [1111, 329] on button "Save Rule" at bounding box center [1130, 336] width 60 height 21
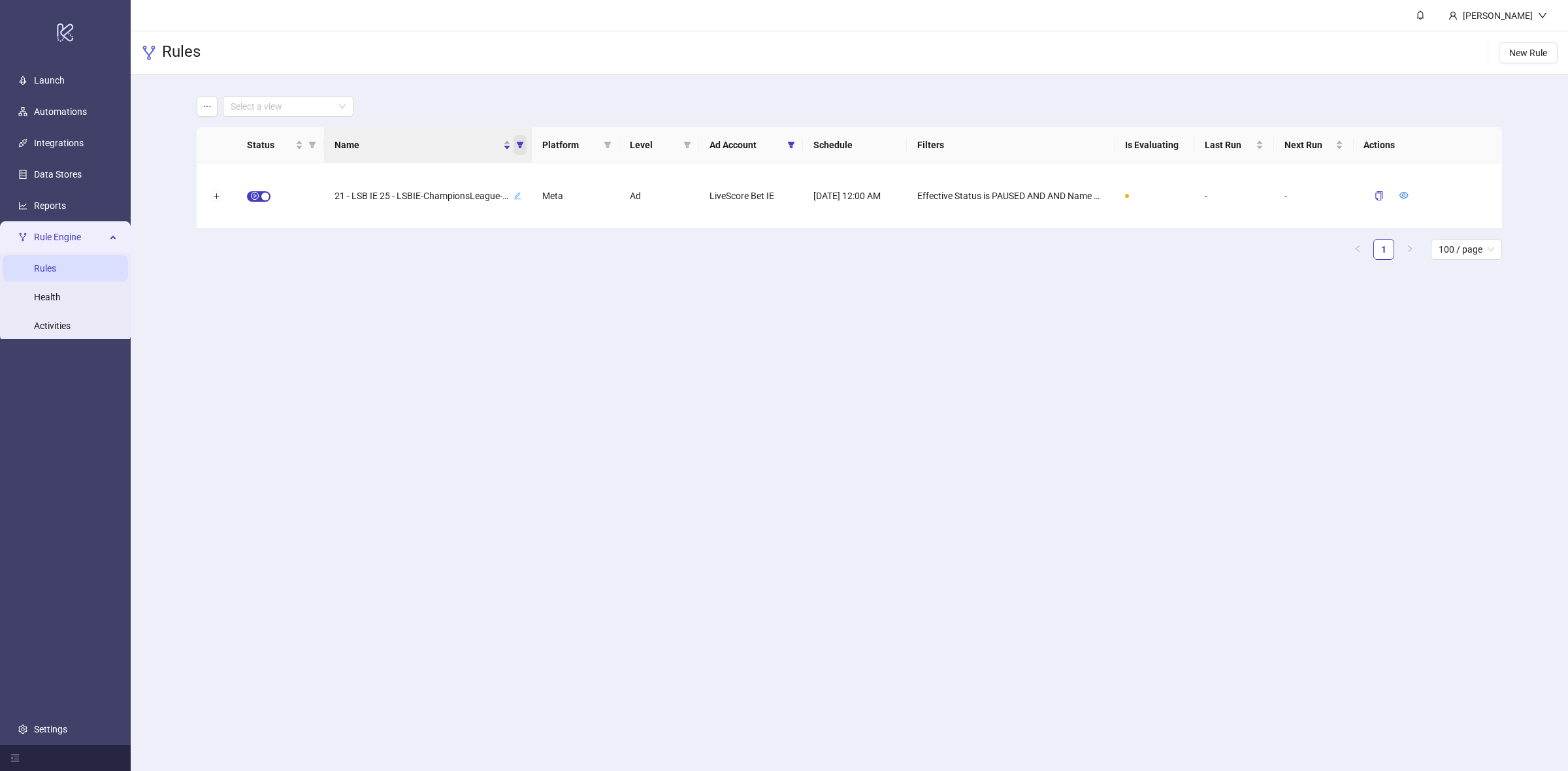
click at [514, 142] on span "Name" at bounding box center [520, 145] width 13 height 19
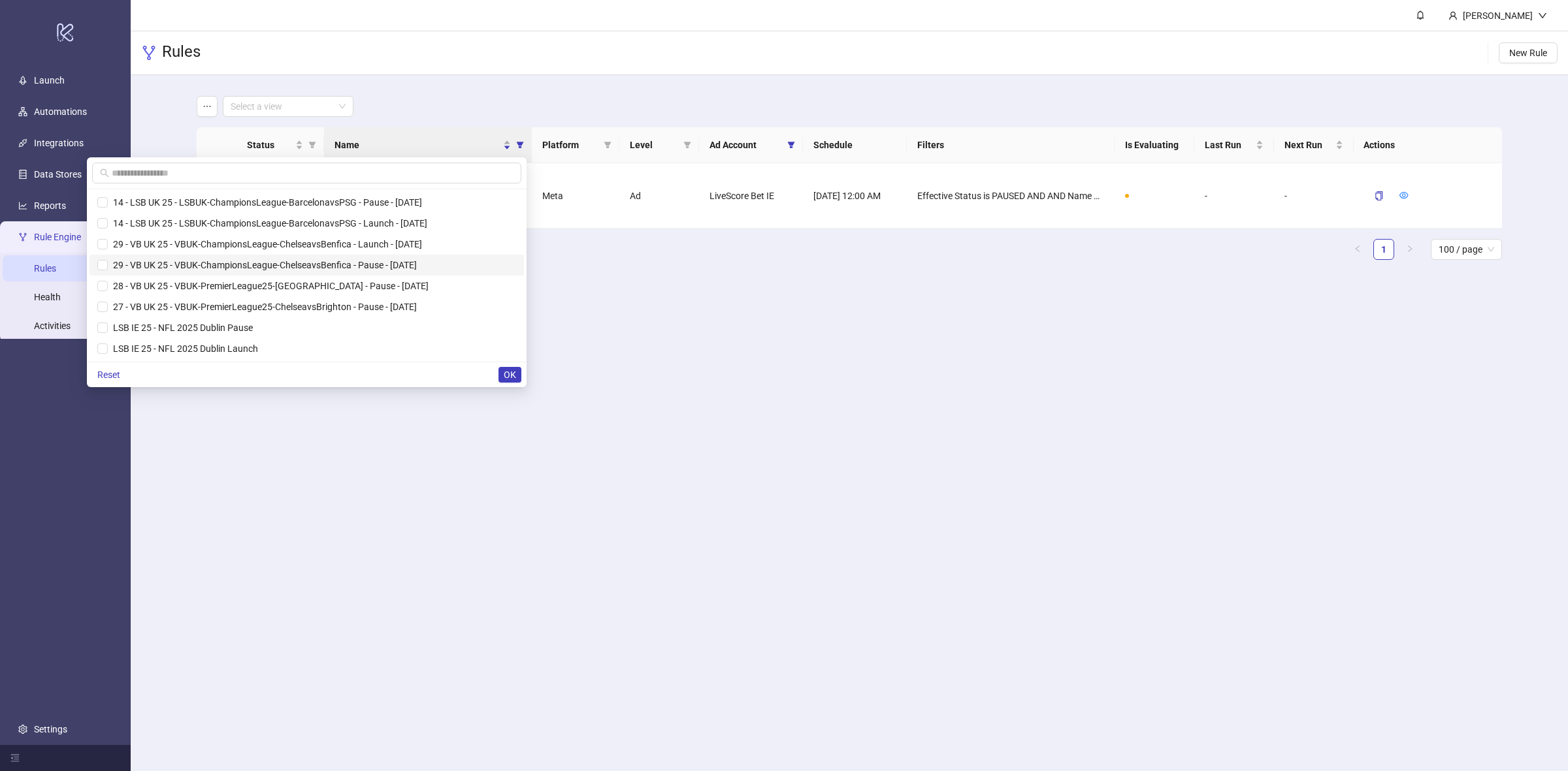
click at [117, 373] on span "Reset" at bounding box center [108, 375] width 23 height 10
click at [208, 174] on input "text" at bounding box center [309, 173] width 394 height 14
paste input "**********"
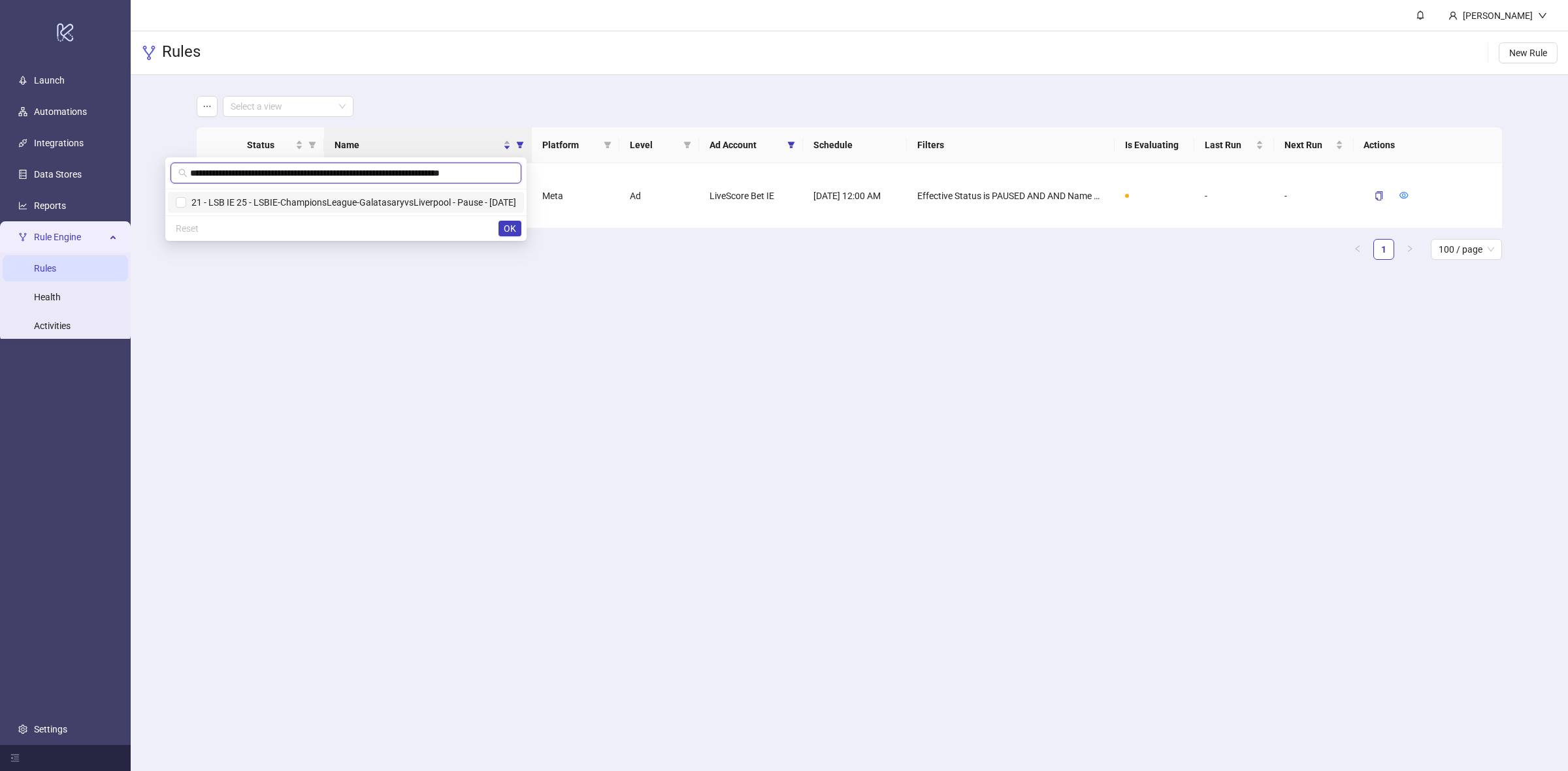
type input "**********"
click at [271, 203] on span "21 - LSB IE 25 - LSBIE-ChampionsLeague-GalatasaryvsLiverpool - Pause - [DATE]" at bounding box center [351, 203] width 330 height 10
click at [507, 226] on span "OK" at bounding box center [510, 229] width 13 height 10
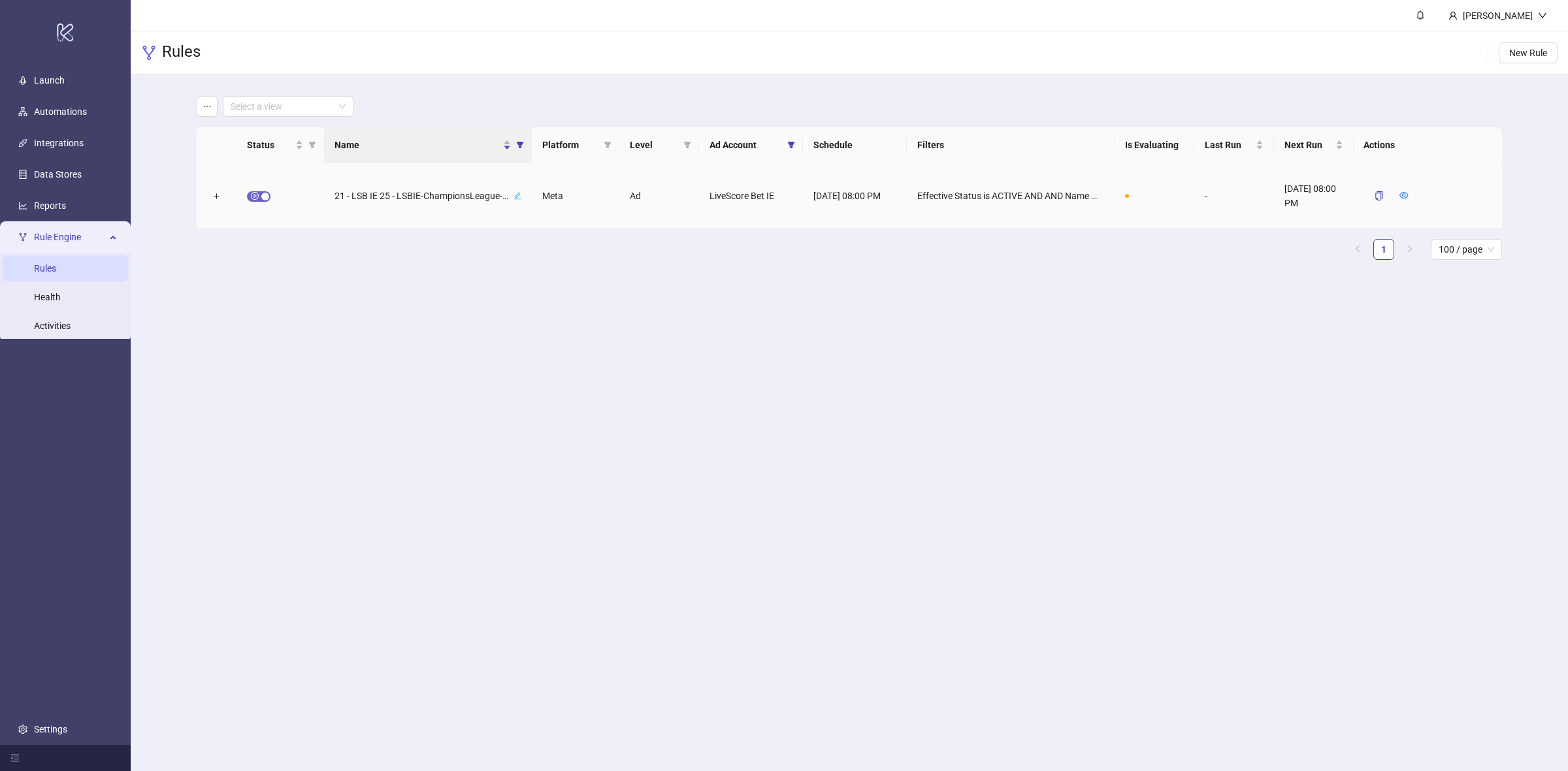
click at [267, 194] on div "button" at bounding box center [265, 197] width 8 height 8
click at [1371, 194] on icon "form" at bounding box center [1373, 195] width 9 height 9
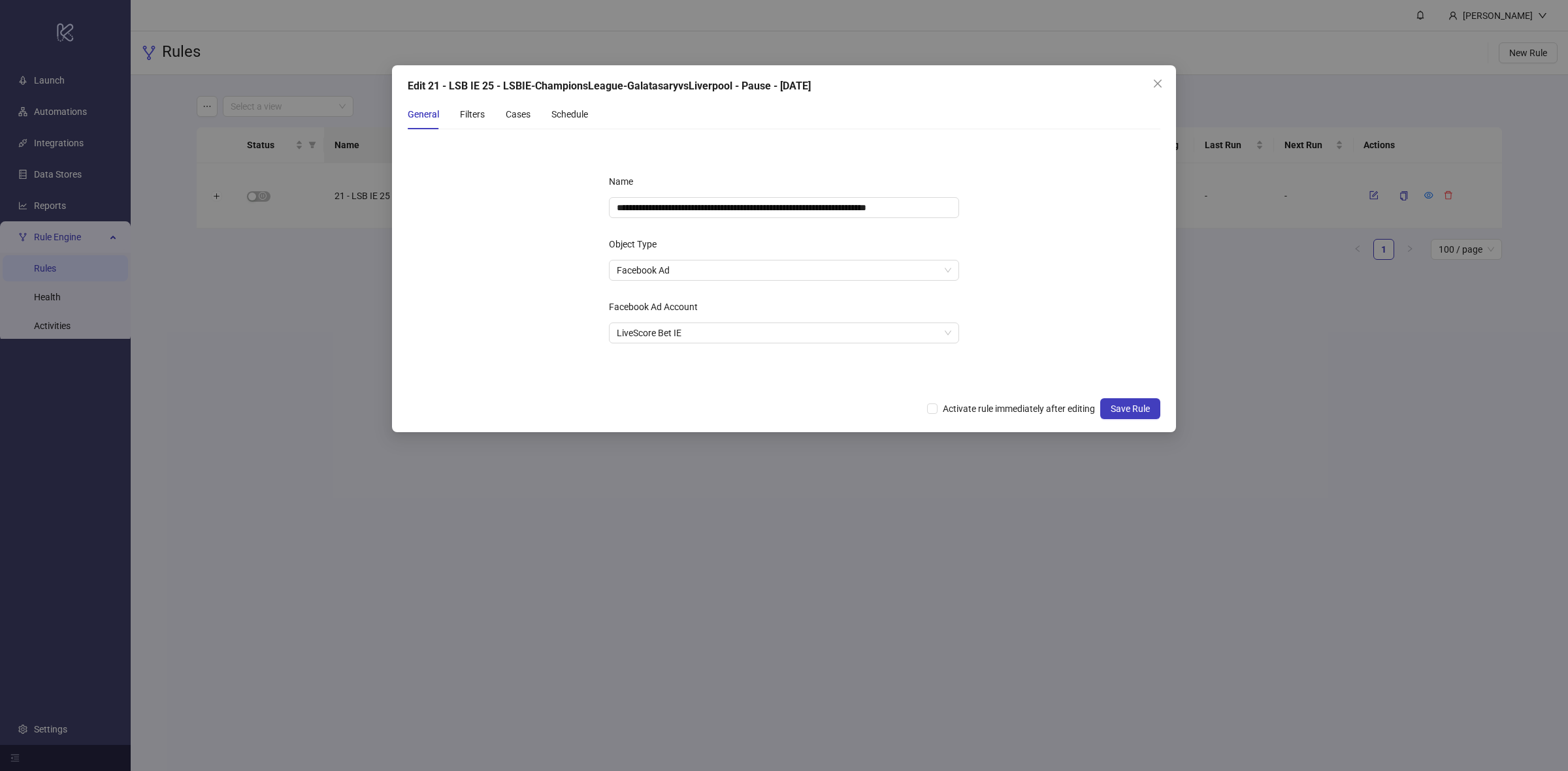
click at [457, 115] on div "General Filters Cases Schedule" at bounding box center [497, 114] width 180 height 30
click at [462, 113] on div "Filters" at bounding box center [472, 114] width 24 height 14
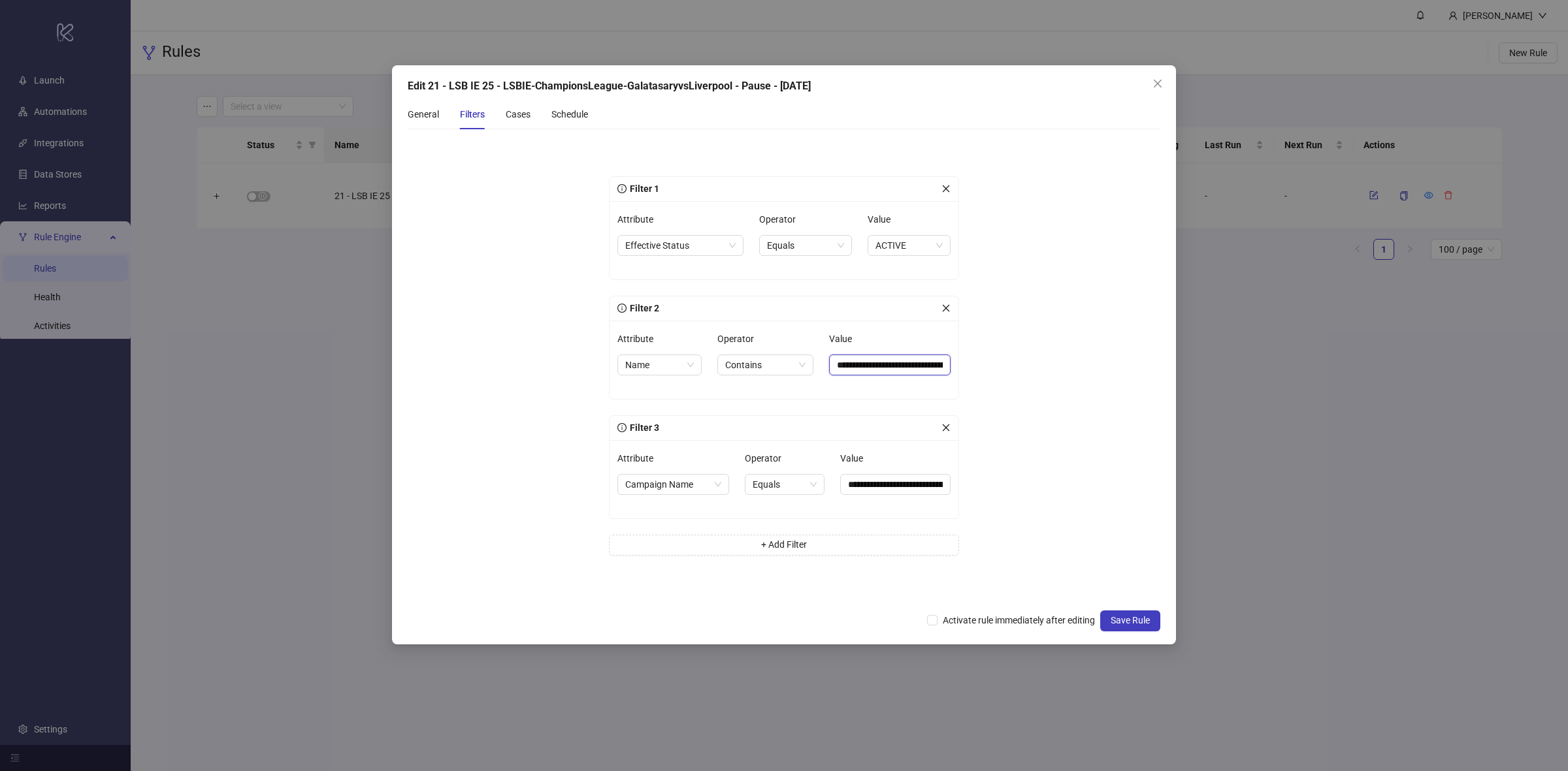
click at [920, 363] on input "**********" at bounding box center [890, 365] width 122 height 21
click at [518, 121] on div "Cases" at bounding box center [517, 114] width 24 height 14
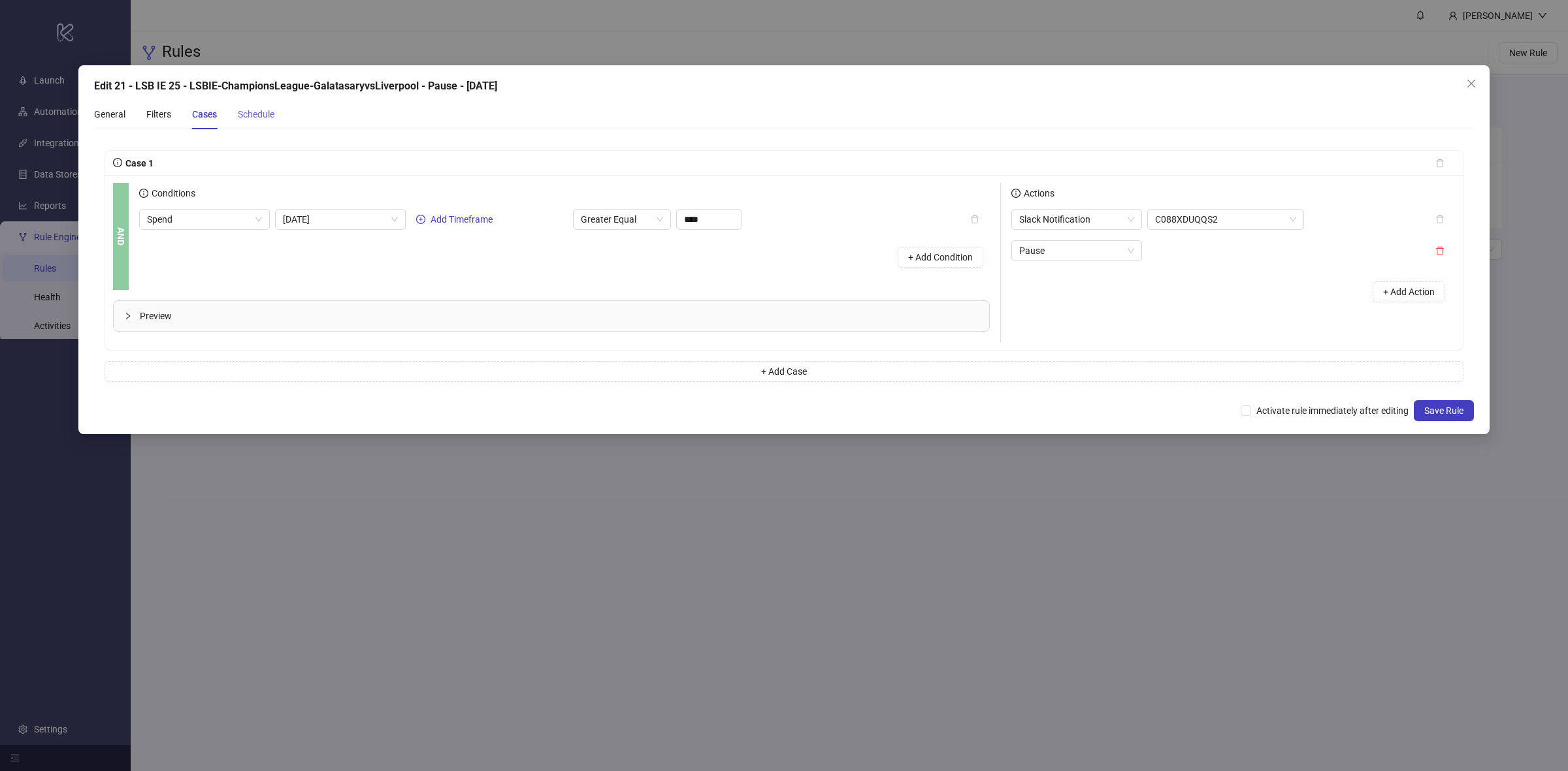
click at [275, 124] on div "Schedule" at bounding box center [255, 114] width 36 height 30
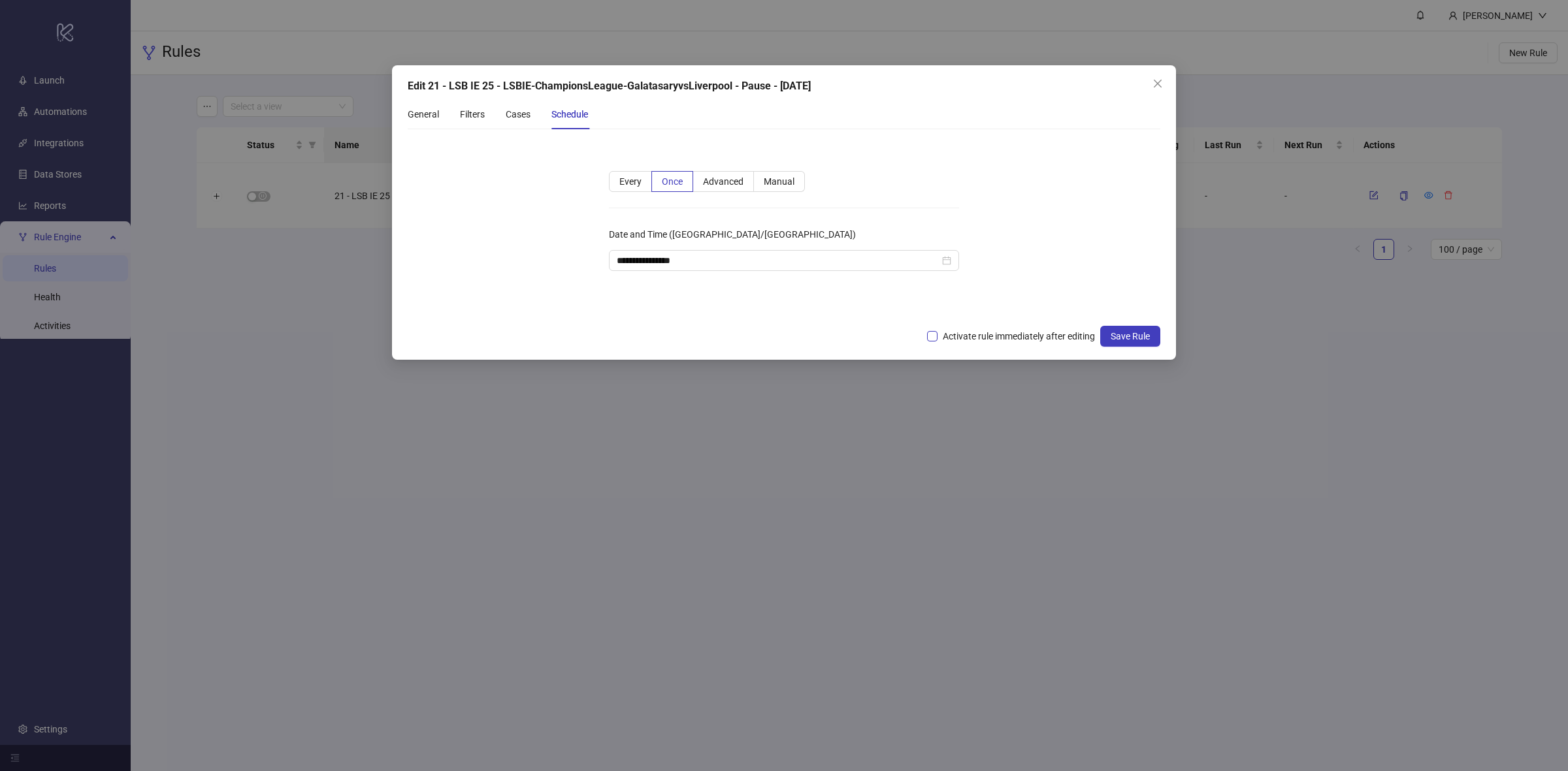
click at [969, 331] on span "Activate rule immediately after editing" at bounding box center [1019, 336] width 163 height 14
click at [1122, 340] on span "Save Rule" at bounding box center [1130, 336] width 39 height 10
